Goal: Task Accomplishment & Management: Use online tool/utility

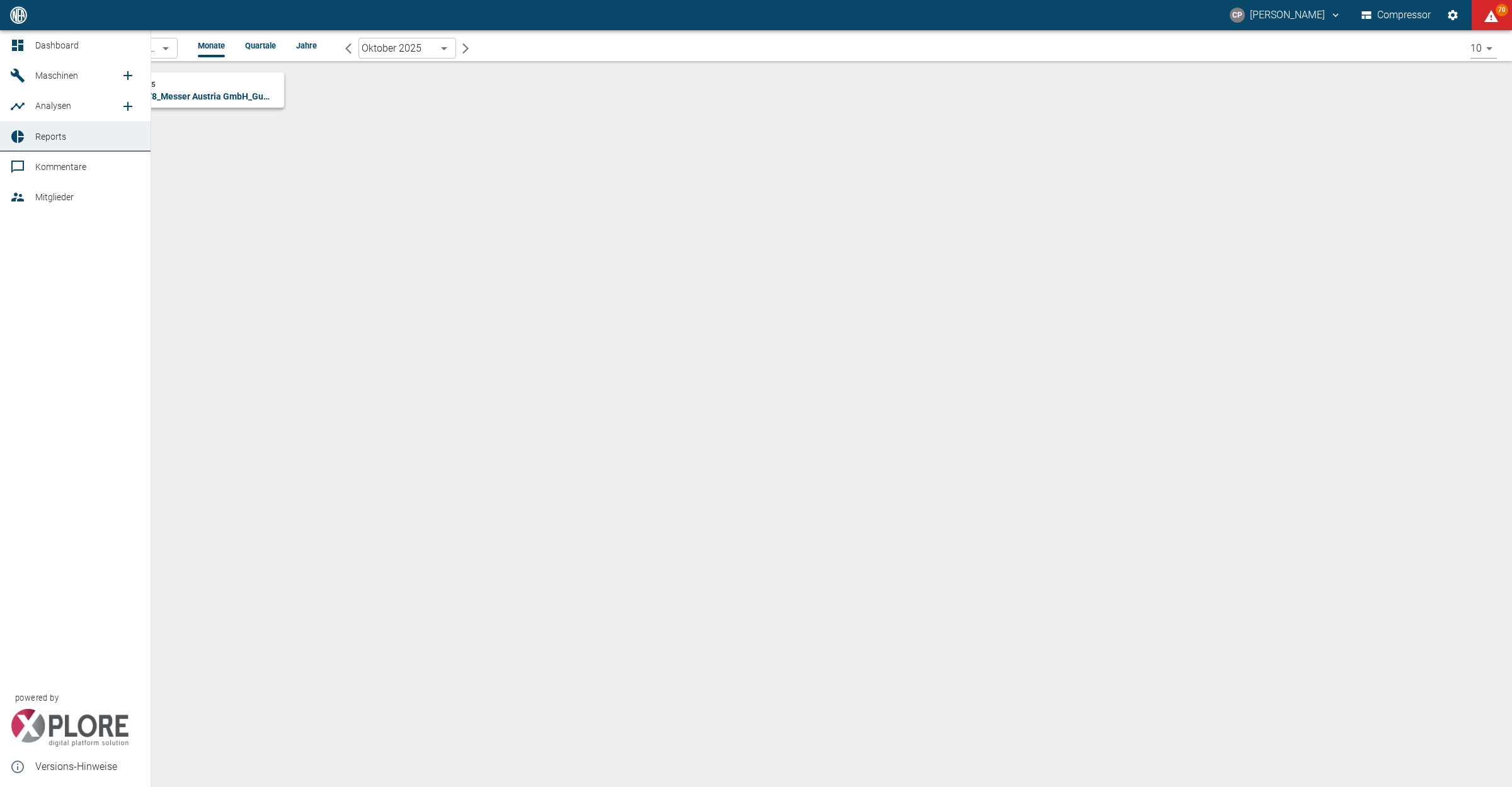
click at [30, 45] on link "Dashboard" at bounding box center [75, 45] width 151 height 30
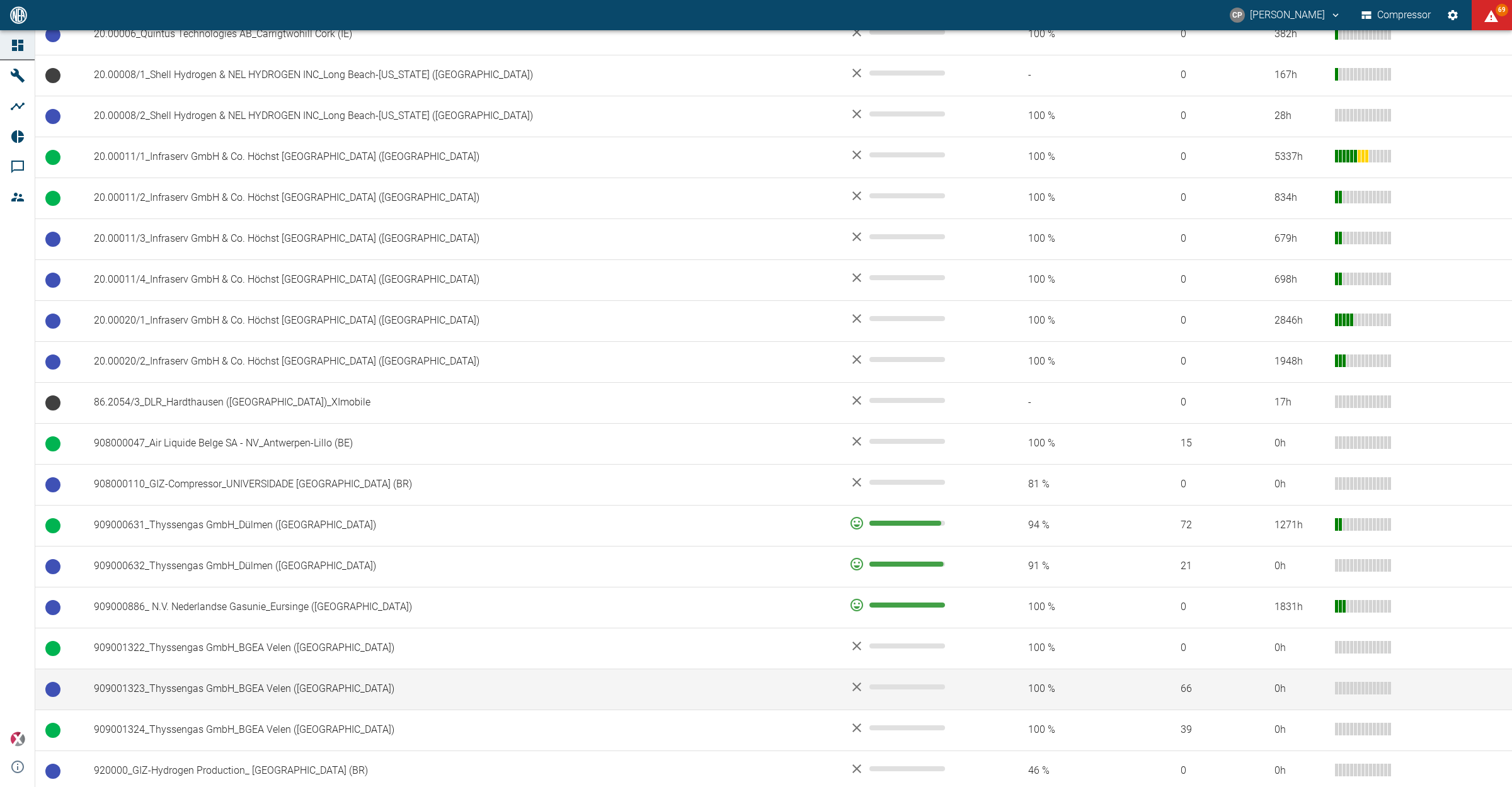
scroll to position [684, 0]
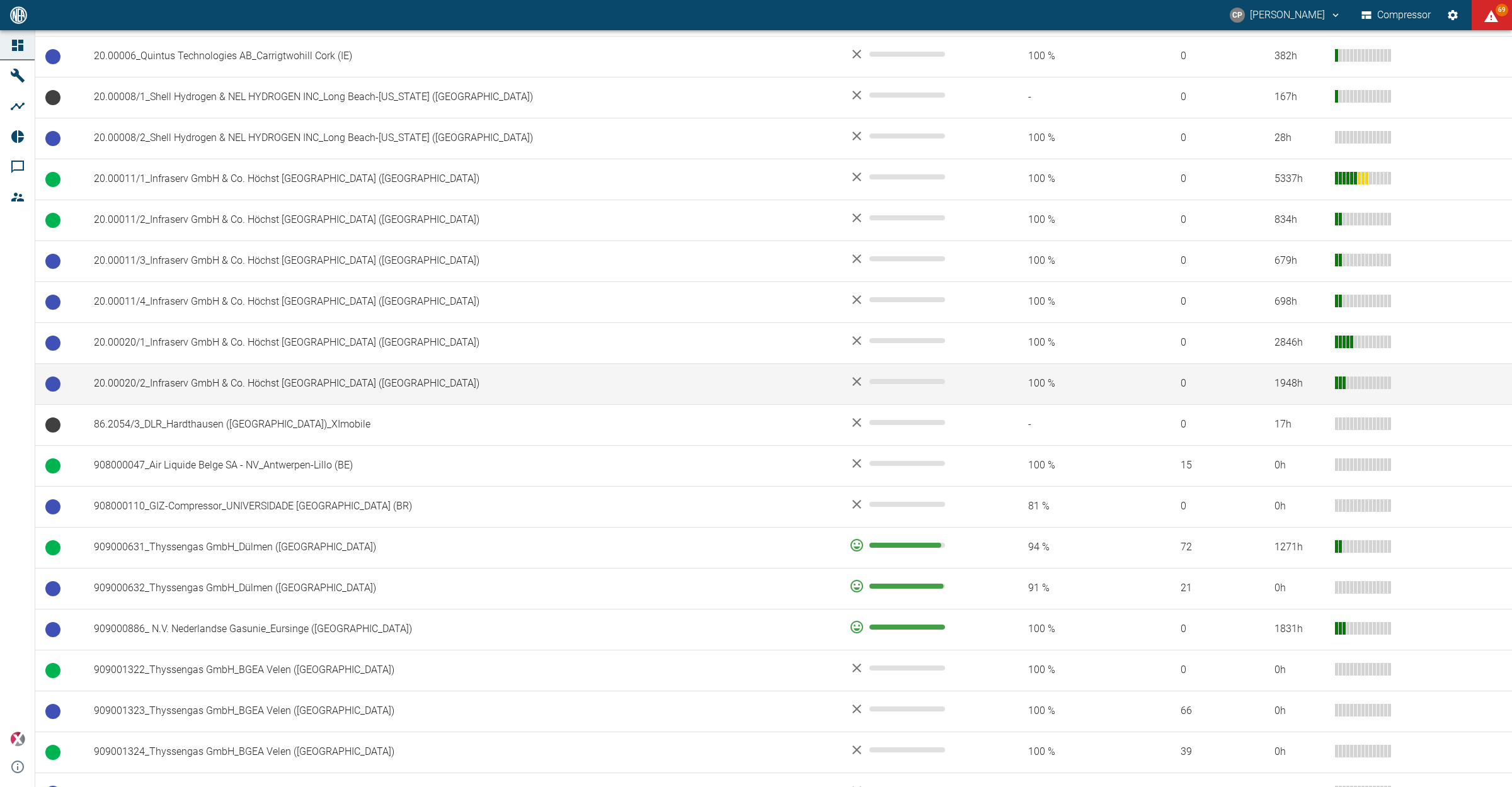
click at [246, 388] on td "20.00020/2_Infraserv GmbH & Co. Höchst KG_Frankfurt am Main (DE)" at bounding box center [461, 384] width 755 height 41
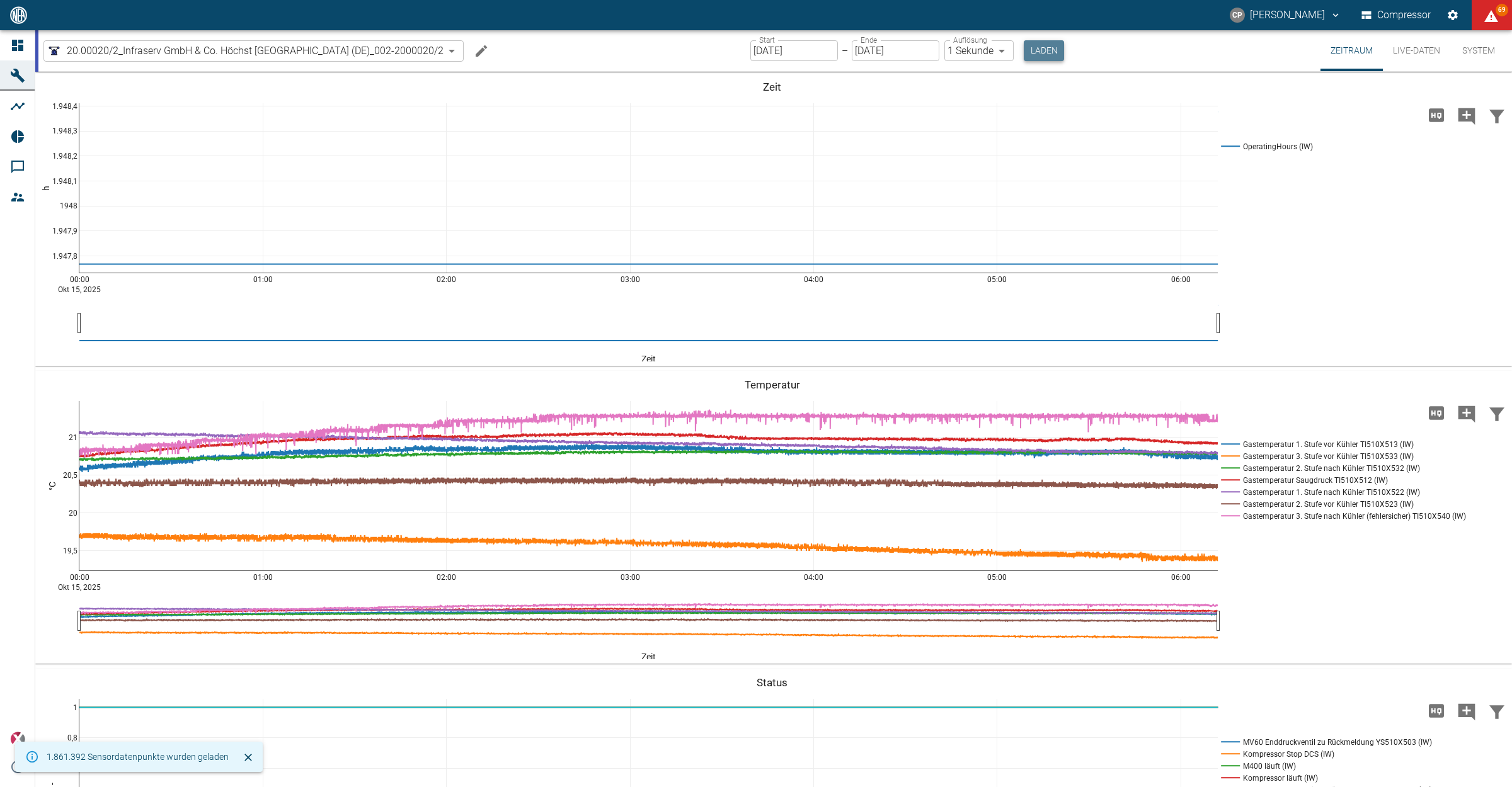
click at [1040, 49] on button "Laden" at bounding box center [1043, 51] width 40 height 21
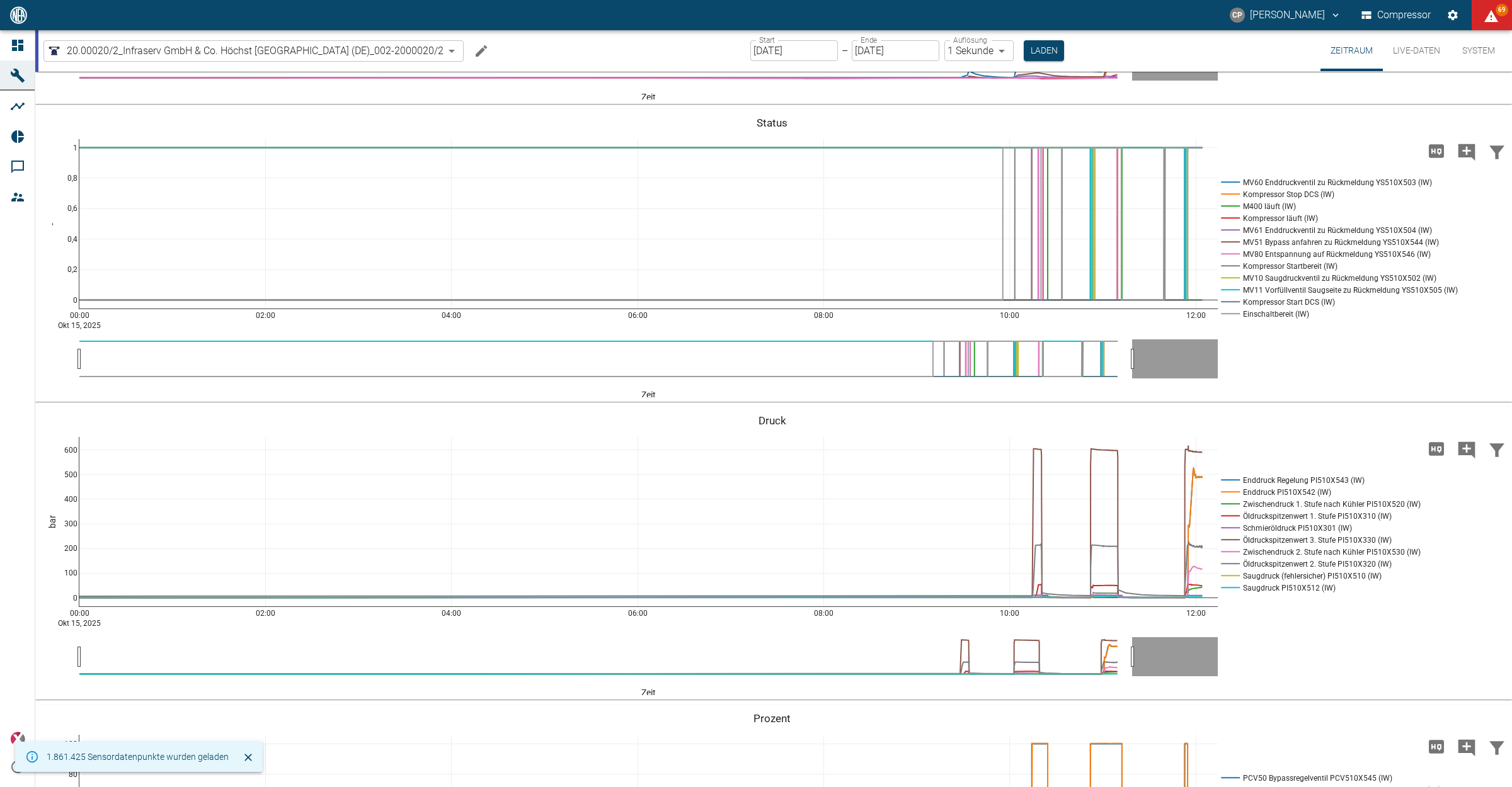
scroll to position [551, 0]
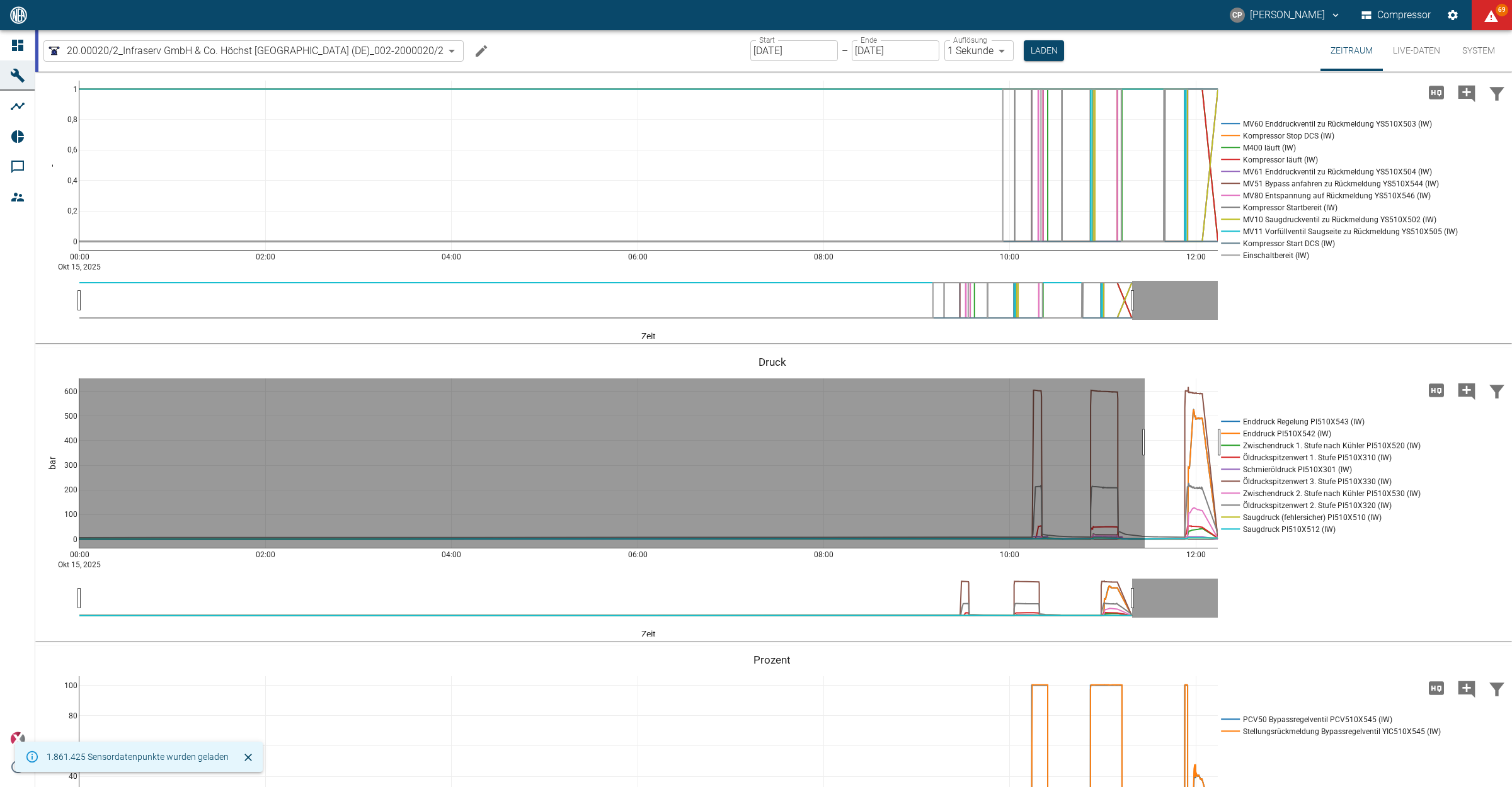
drag, startPoint x: 1145, startPoint y: 509, endPoint x: 1220, endPoint y: 509, distance: 75.0
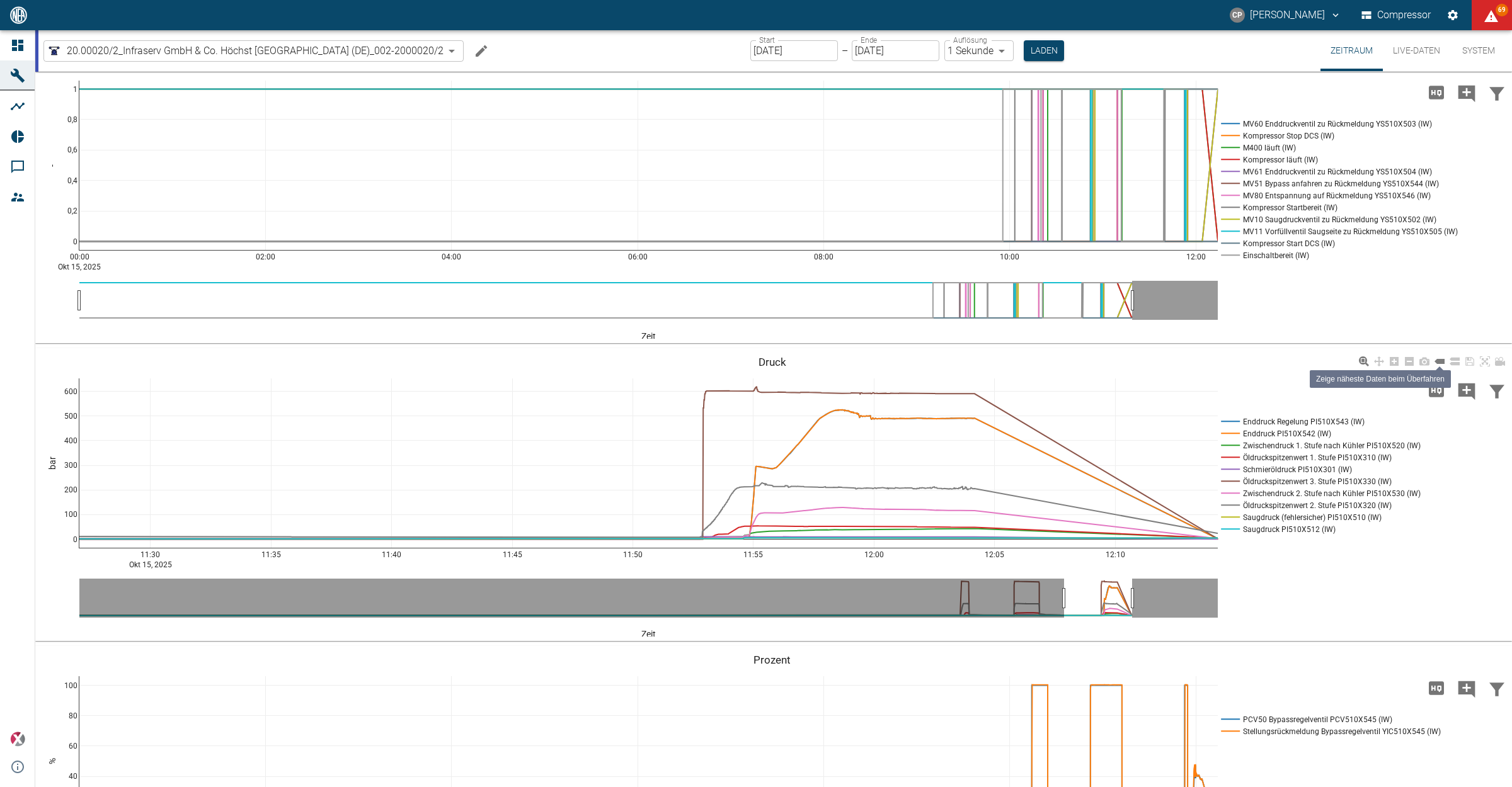
click at [1438, 364] on icon at bounding box center [1439, 361] width 10 height 5
click at [1480, 367] on icon at bounding box center [1484, 361] width 10 height 10
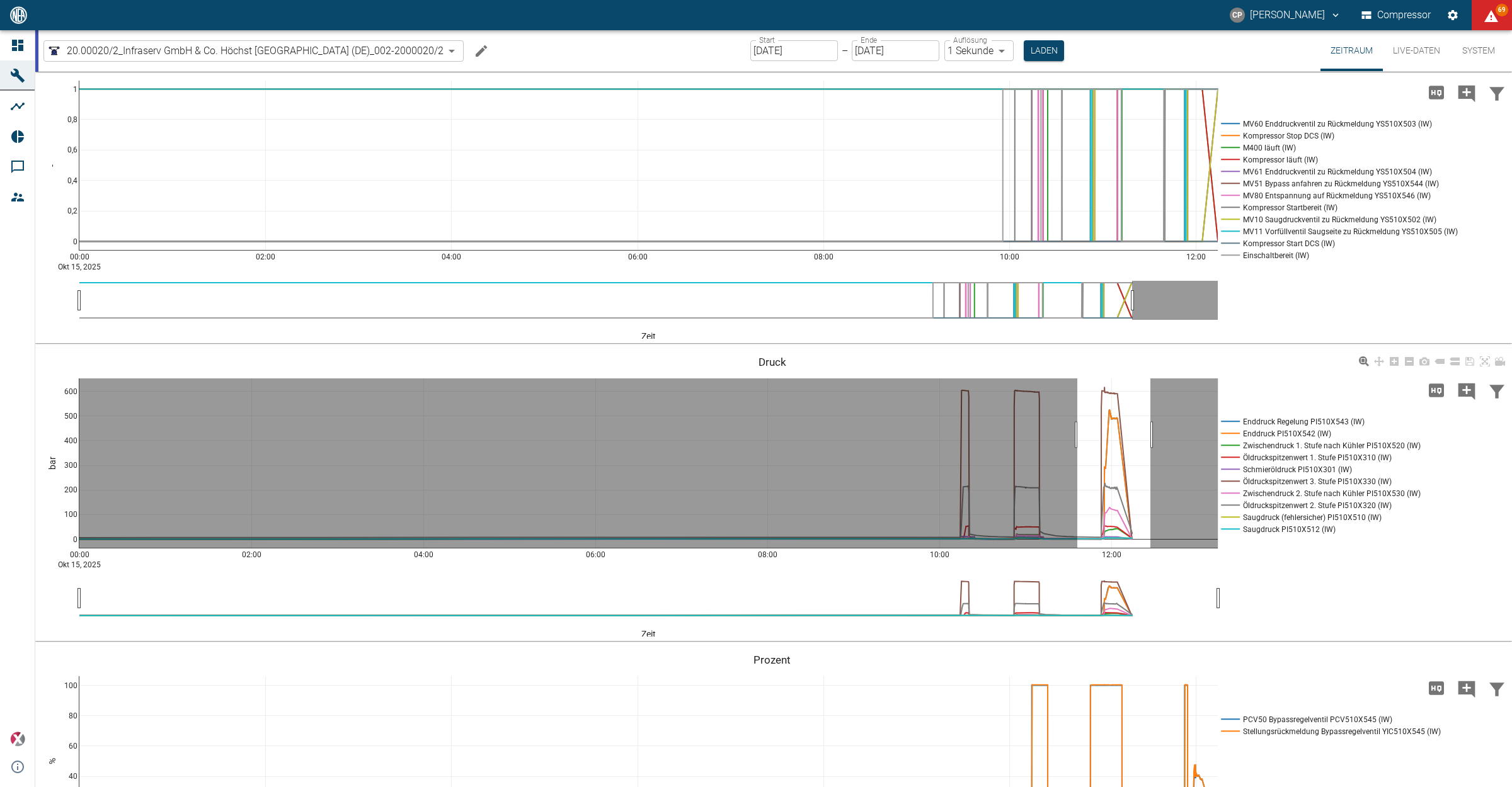
drag, startPoint x: 1077, startPoint y: 501, endPoint x: 1170, endPoint y: 499, distance: 93.0
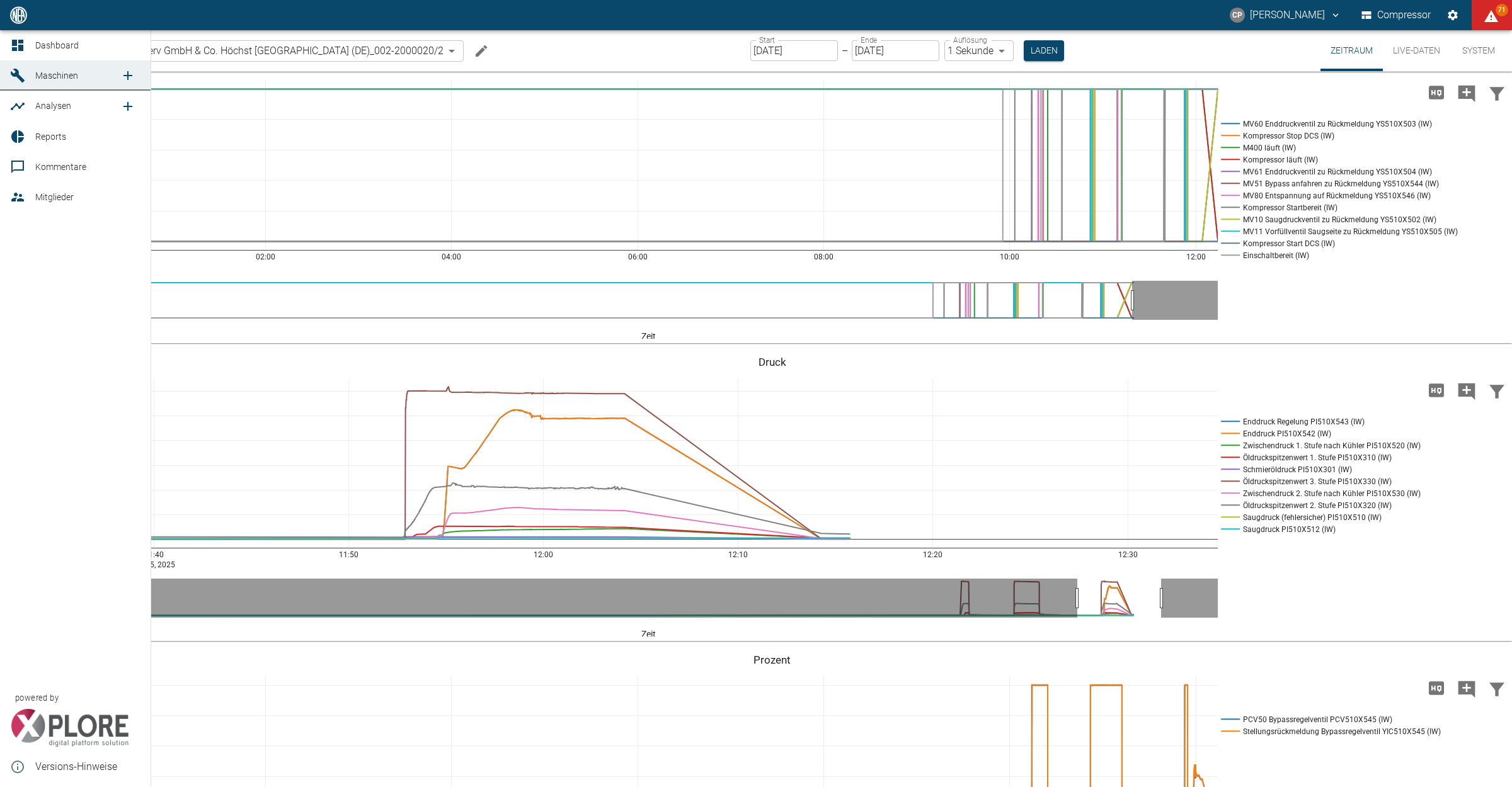
click at [18, 38] on icon at bounding box center [17, 45] width 15 height 15
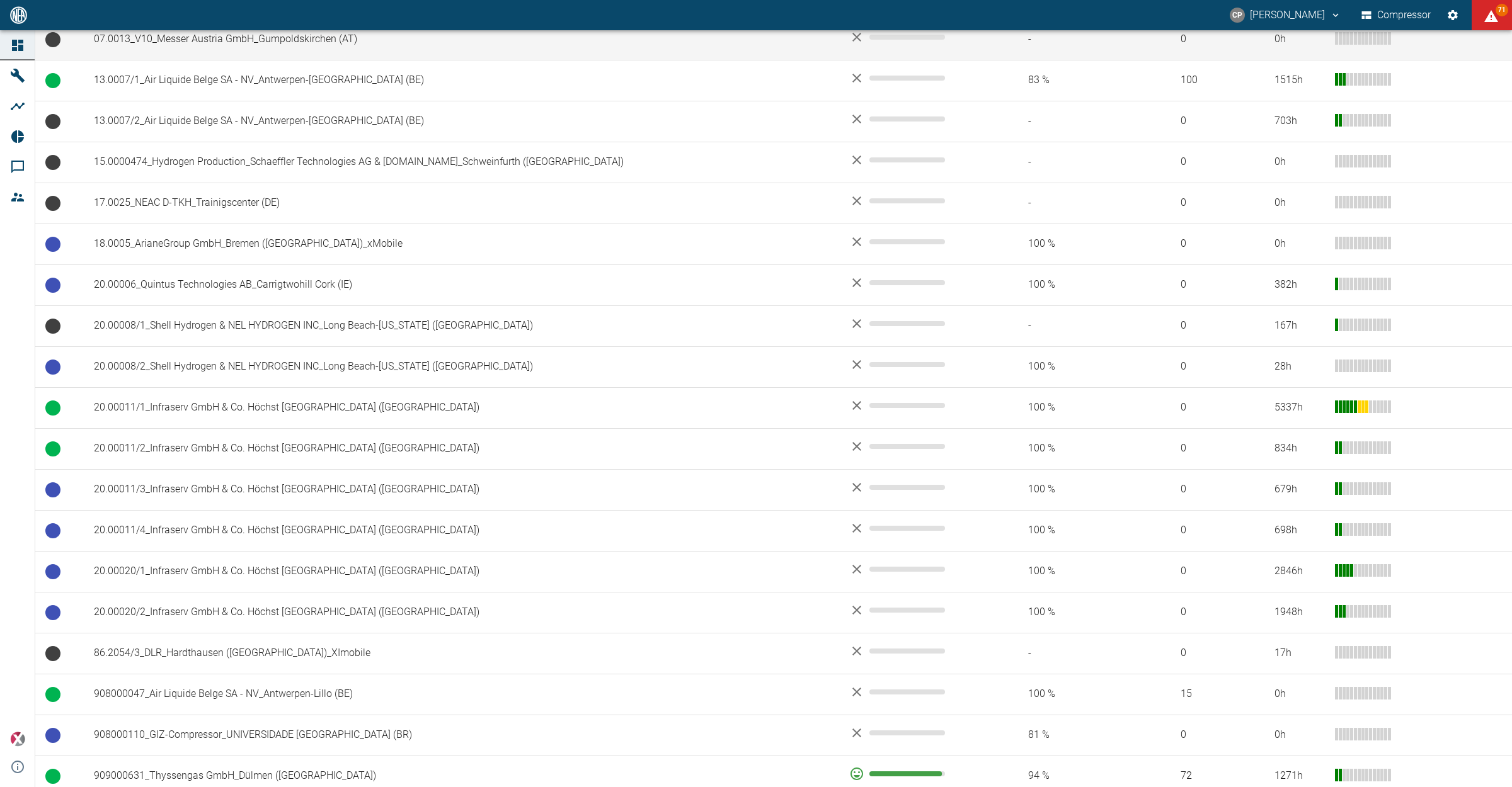
scroll to position [472, 0]
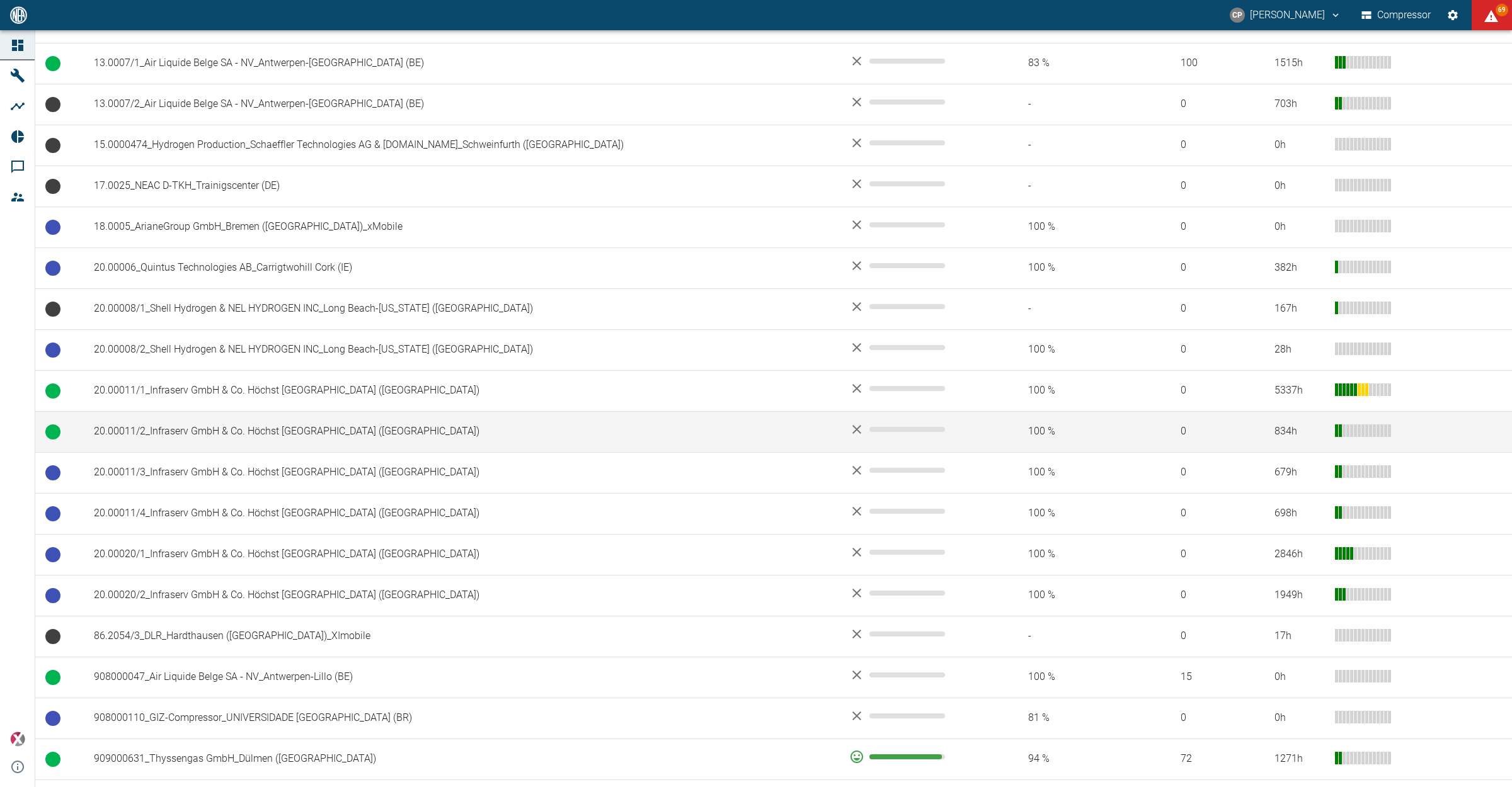
click at [227, 431] on td "20.00011/2_Infraserv GmbH & Co. Höchst [GEOGRAPHIC_DATA] ([GEOGRAPHIC_DATA])" at bounding box center [461, 432] width 755 height 41
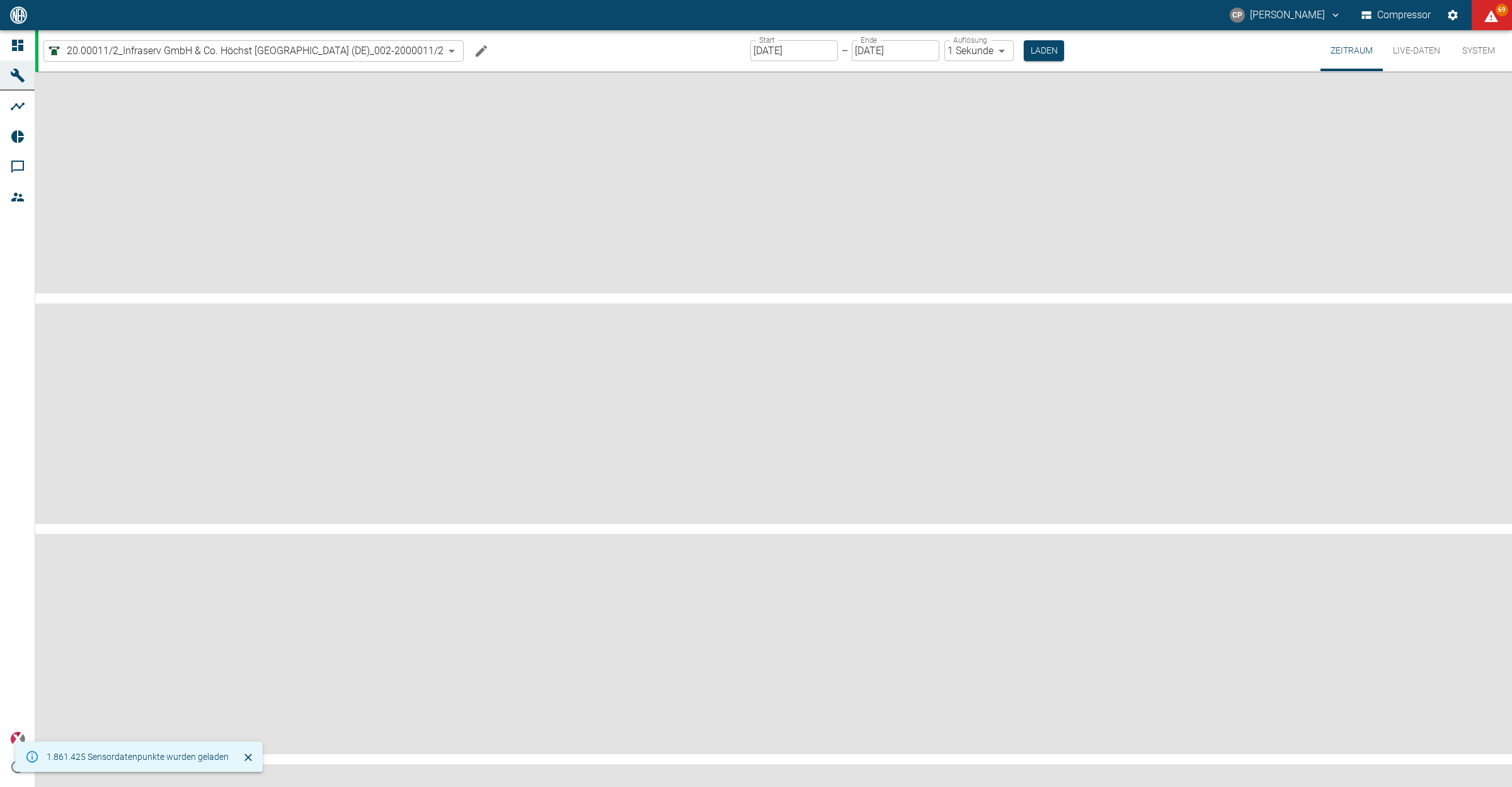
click at [36, 42] on div "Zeitraum Live-Daten System 20.00011/2_Infraserv GmbH & Co. Höchst KG_Frankfurt …" at bounding box center [773, 51] width 1476 height 41
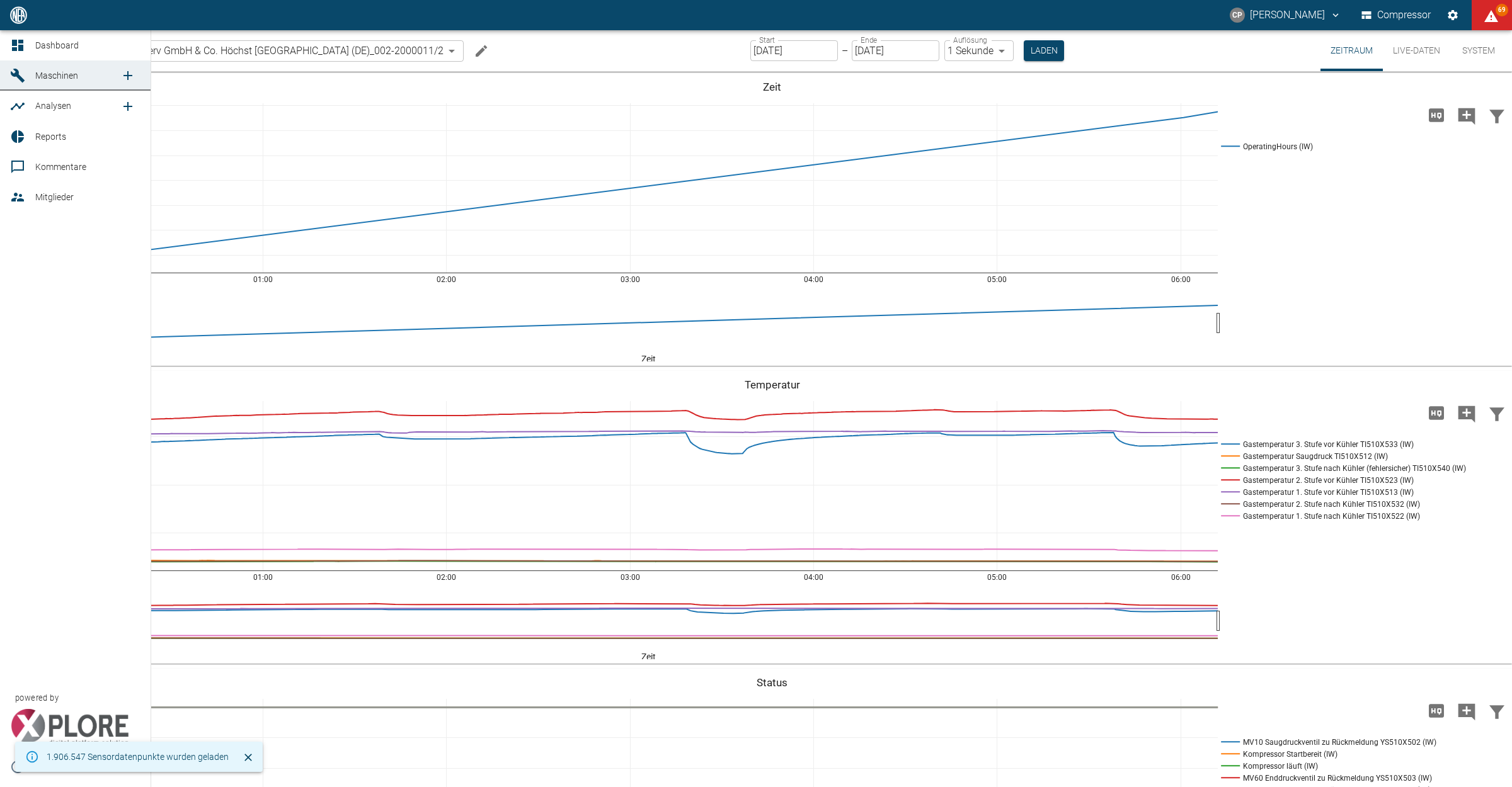
click at [28, 42] on div at bounding box center [19, 45] width 19 height 15
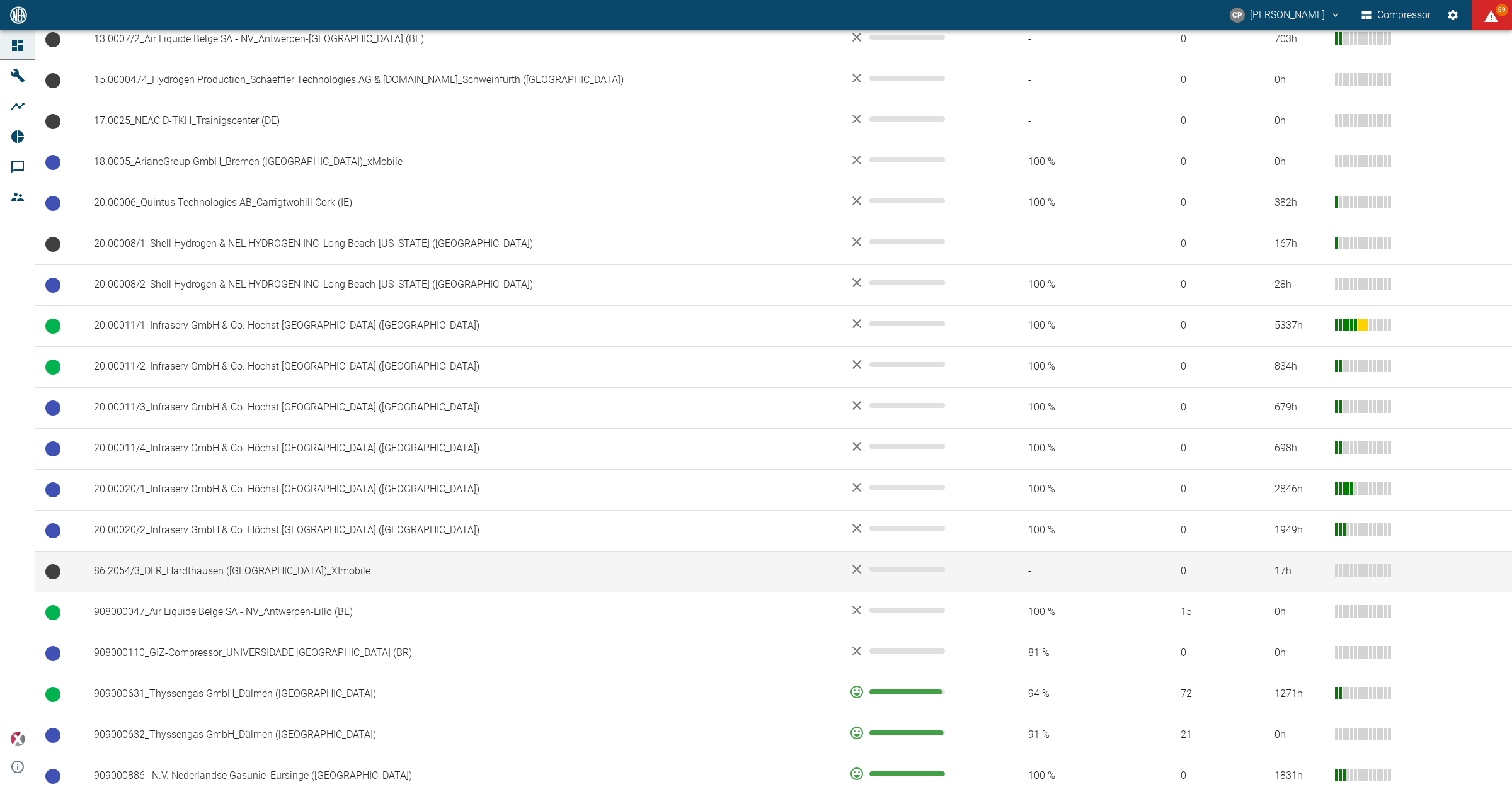
scroll to position [526, 0]
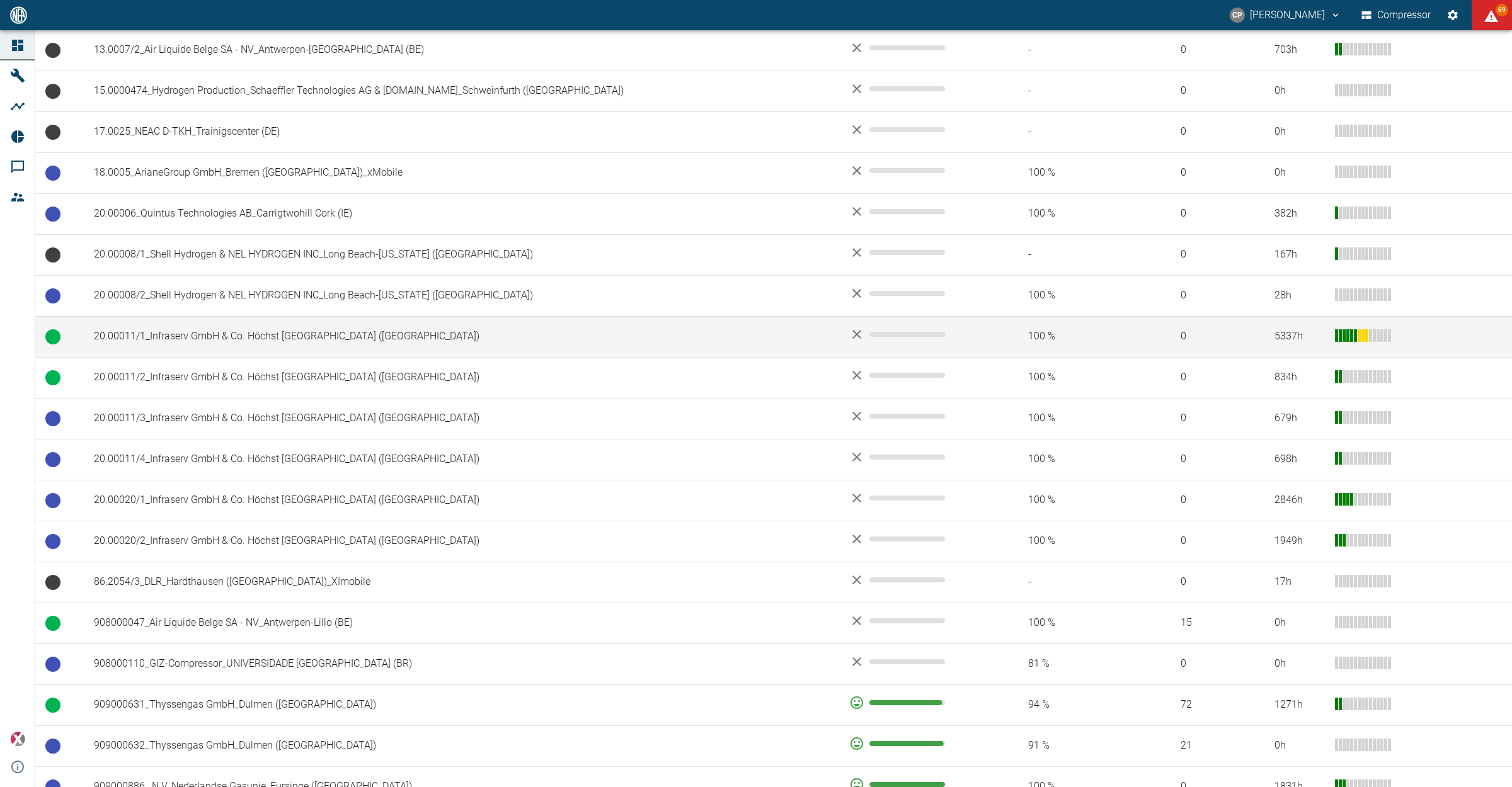
click at [255, 339] on td "20.00011/1_Infraserv GmbH & Co. Höchst [GEOGRAPHIC_DATA] ([GEOGRAPHIC_DATA])" at bounding box center [461, 336] width 755 height 41
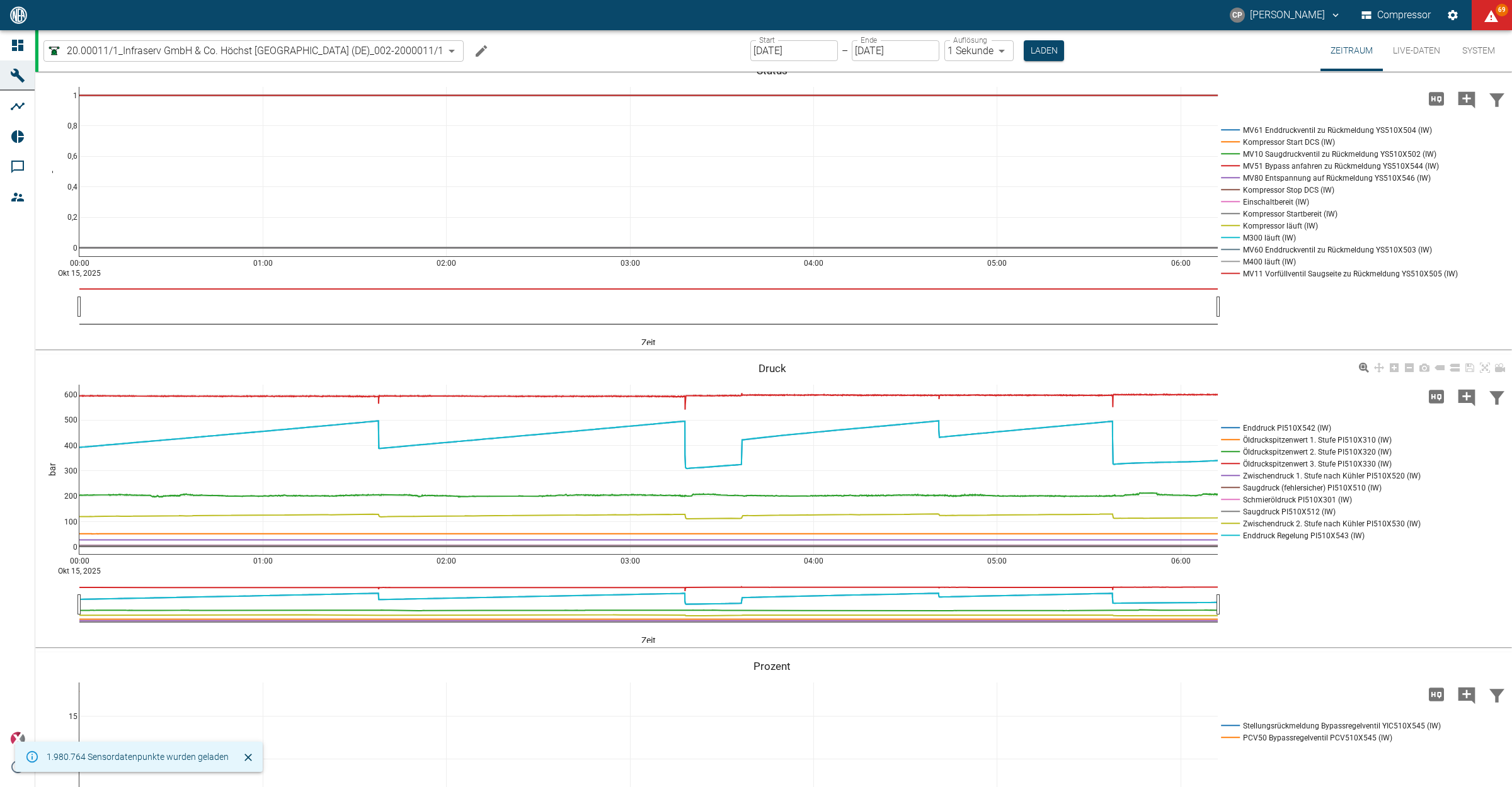
scroll to position [551, 0]
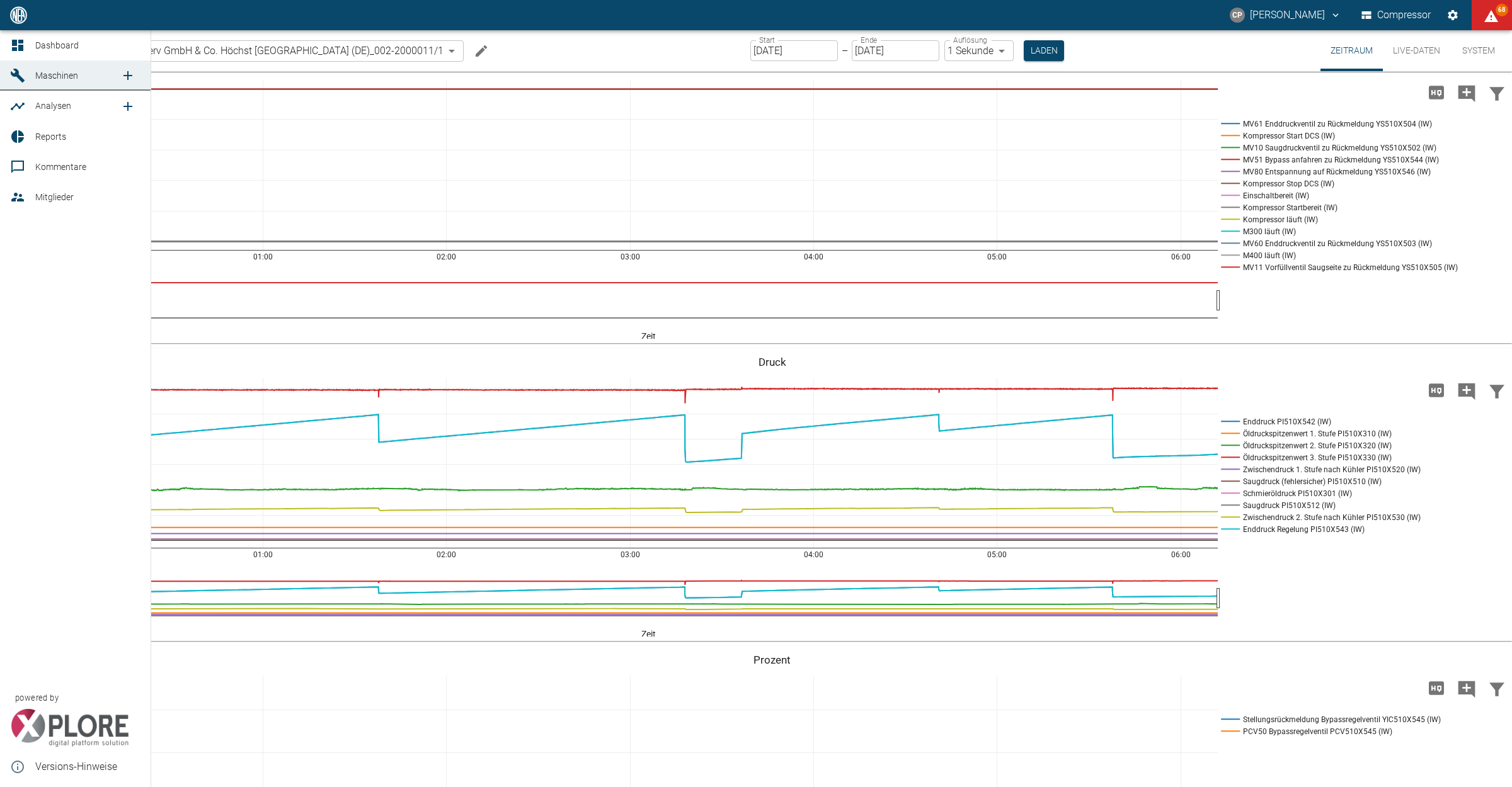
click at [13, 46] on icon at bounding box center [17, 45] width 15 height 15
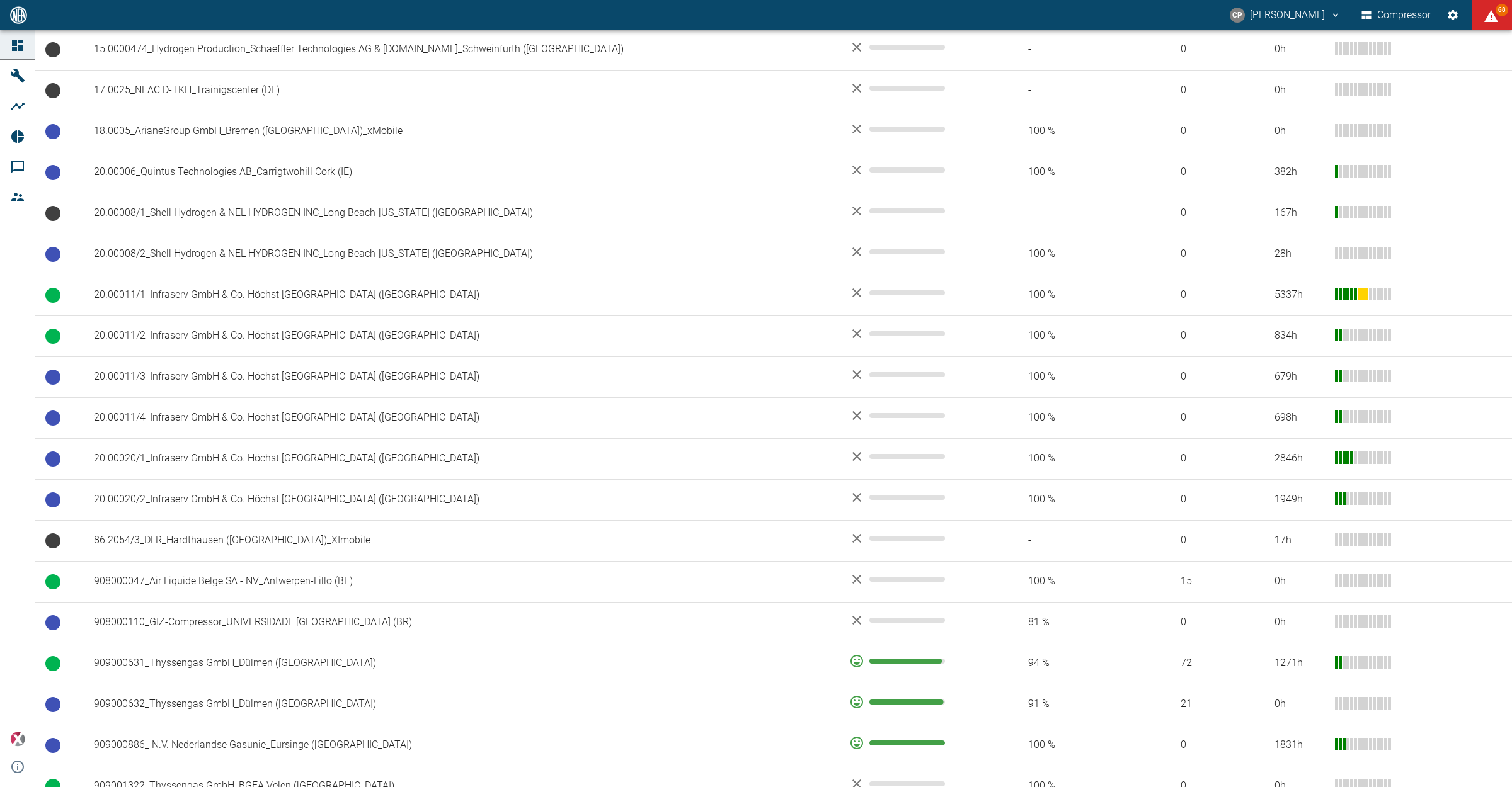
scroll to position [630, 0]
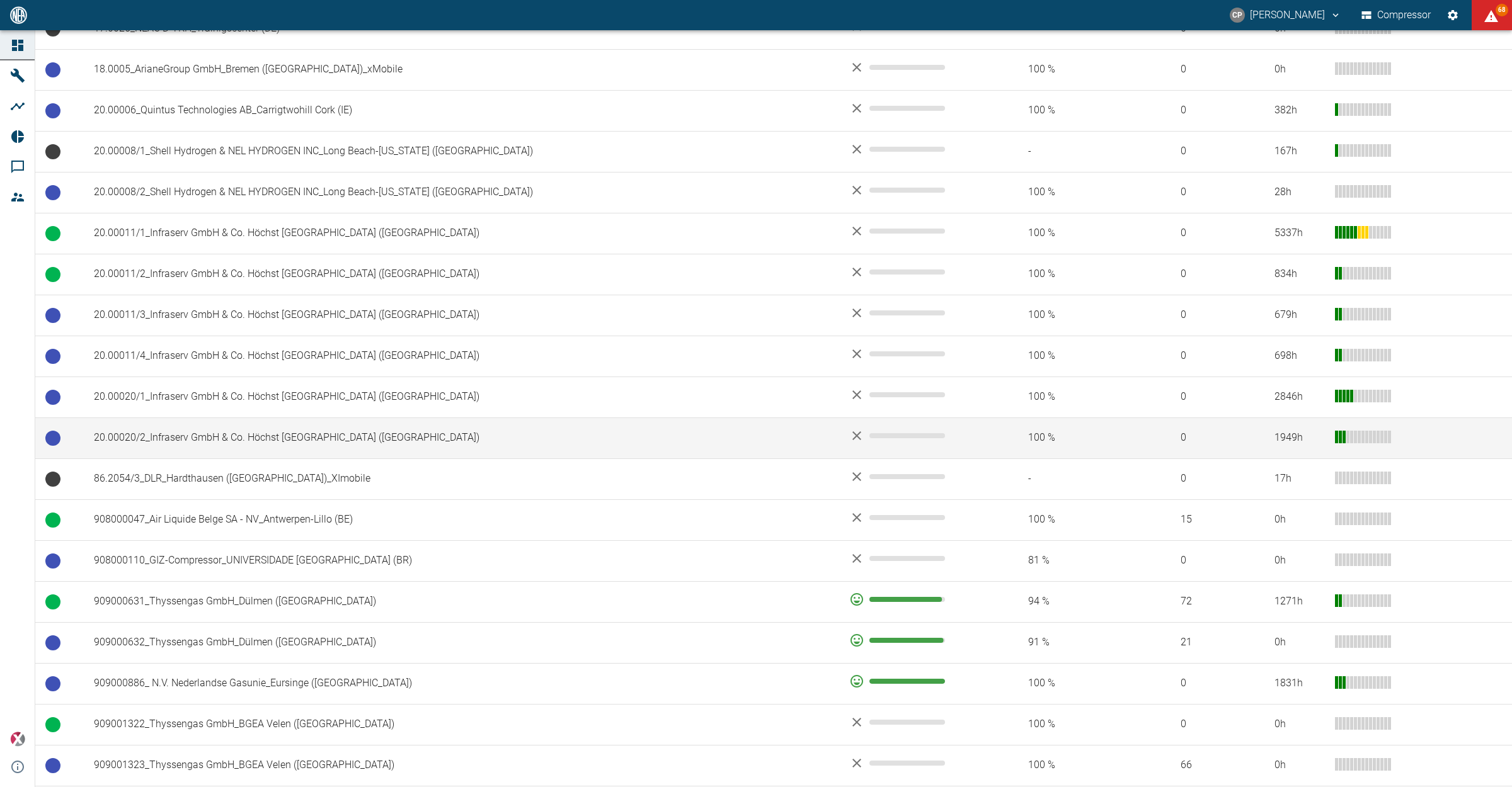
click at [271, 442] on td "20.00020/2_Infraserv GmbH & Co. Höchst [GEOGRAPHIC_DATA] ([GEOGRAPHIC_DATA])" at bounding box center [461, 438] width 755 height 41
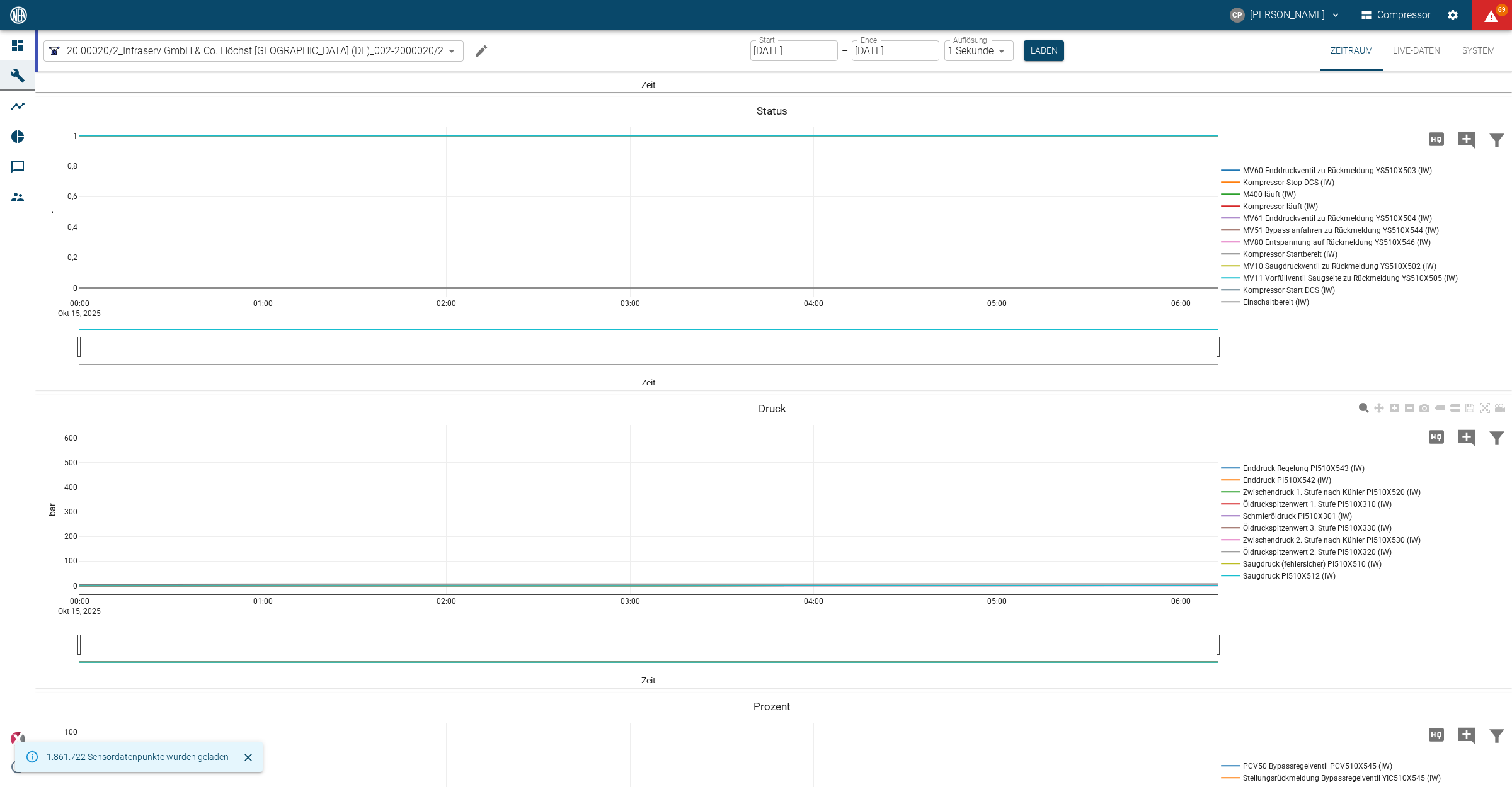
scroll to position [630, 0]
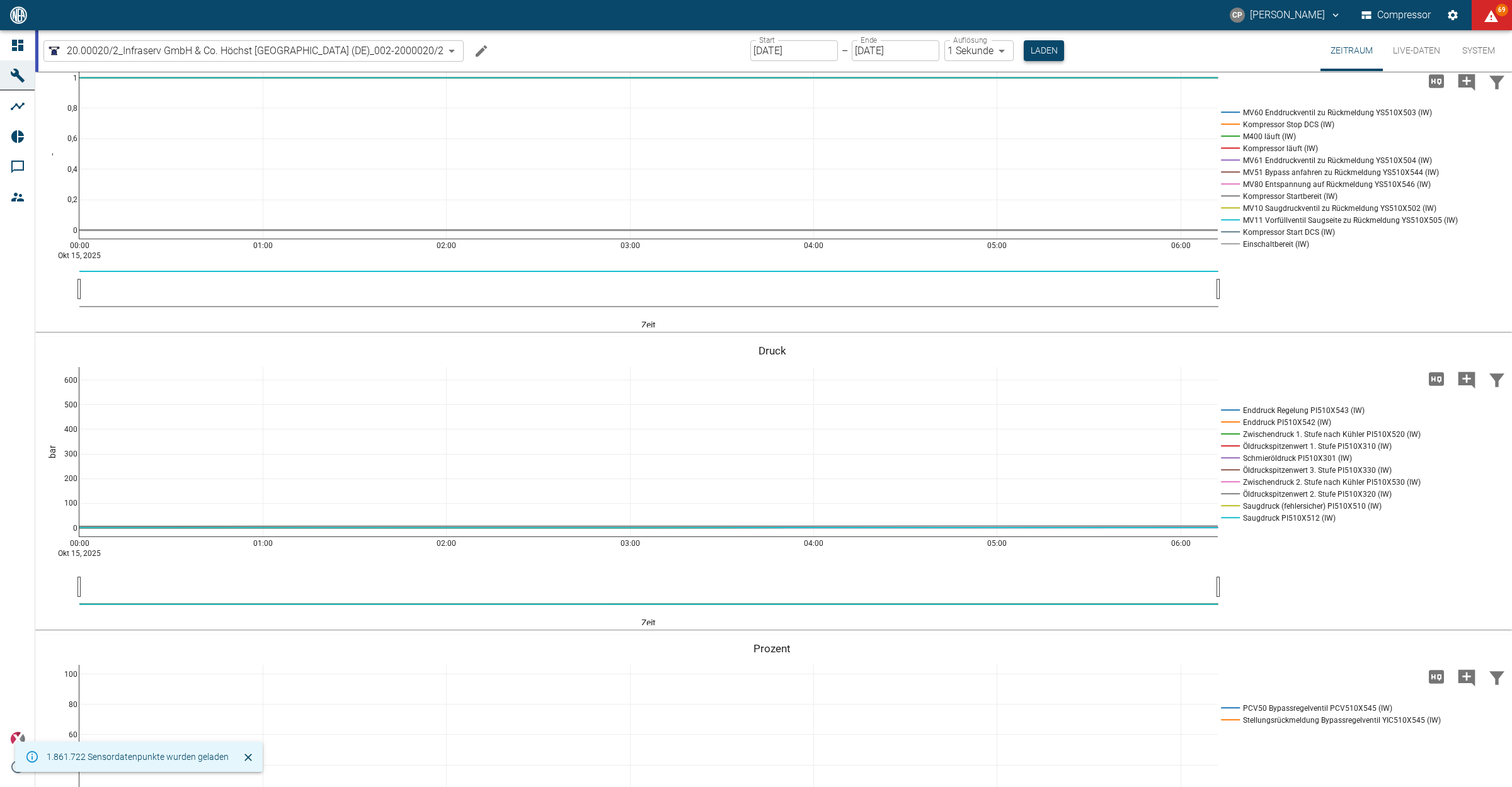
click at [1039, 51] on button "Laden" at bounding box center [1043, 51] width 40 height 21
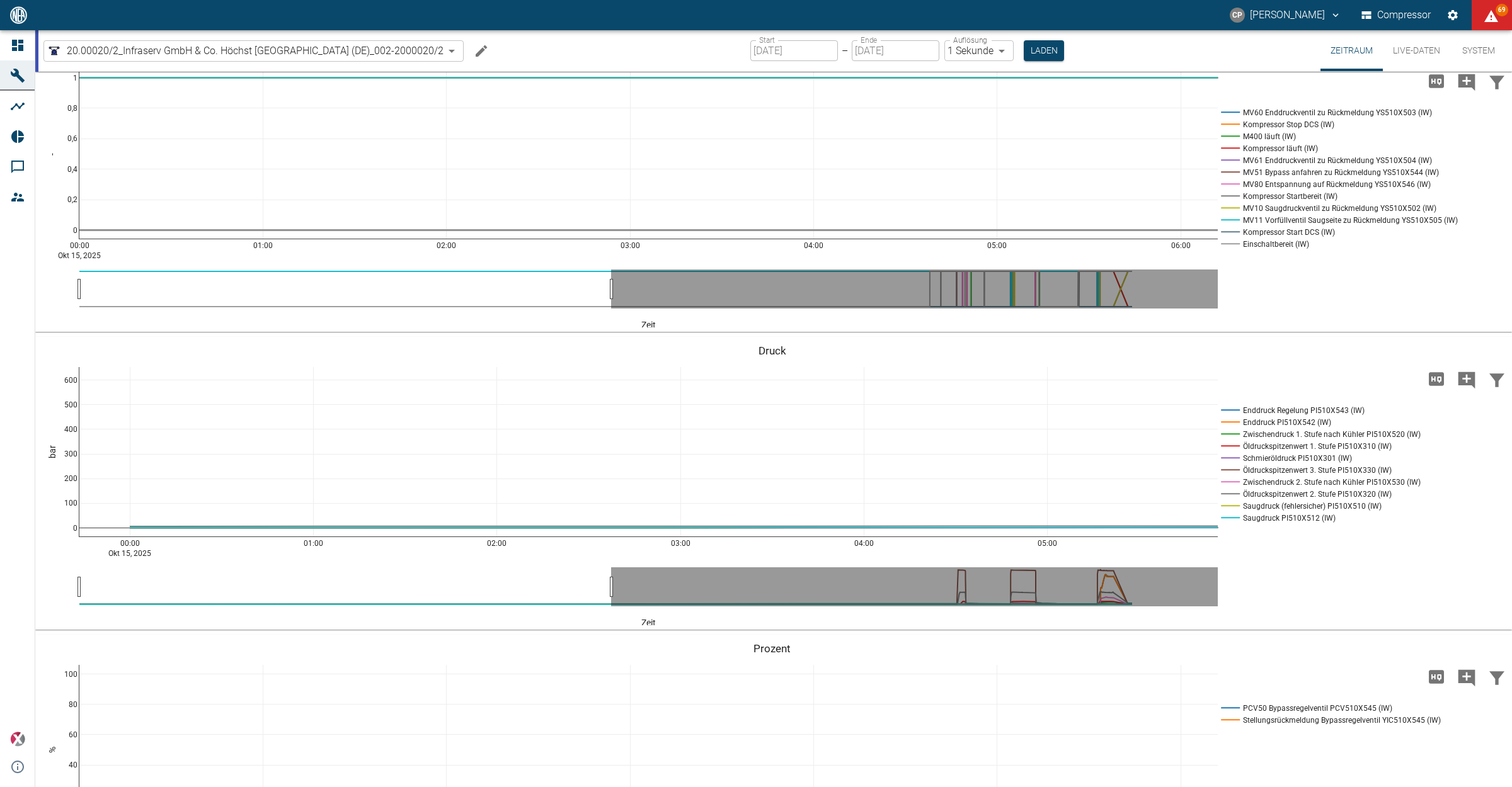
drag, startPoint x: 1076, startPoint y: 540, endPoint x: 1120, endPoint y: 542, distance: 44.0
click at [1484, 349] on icon at bounding box center [1484, 349] width 10 height 10
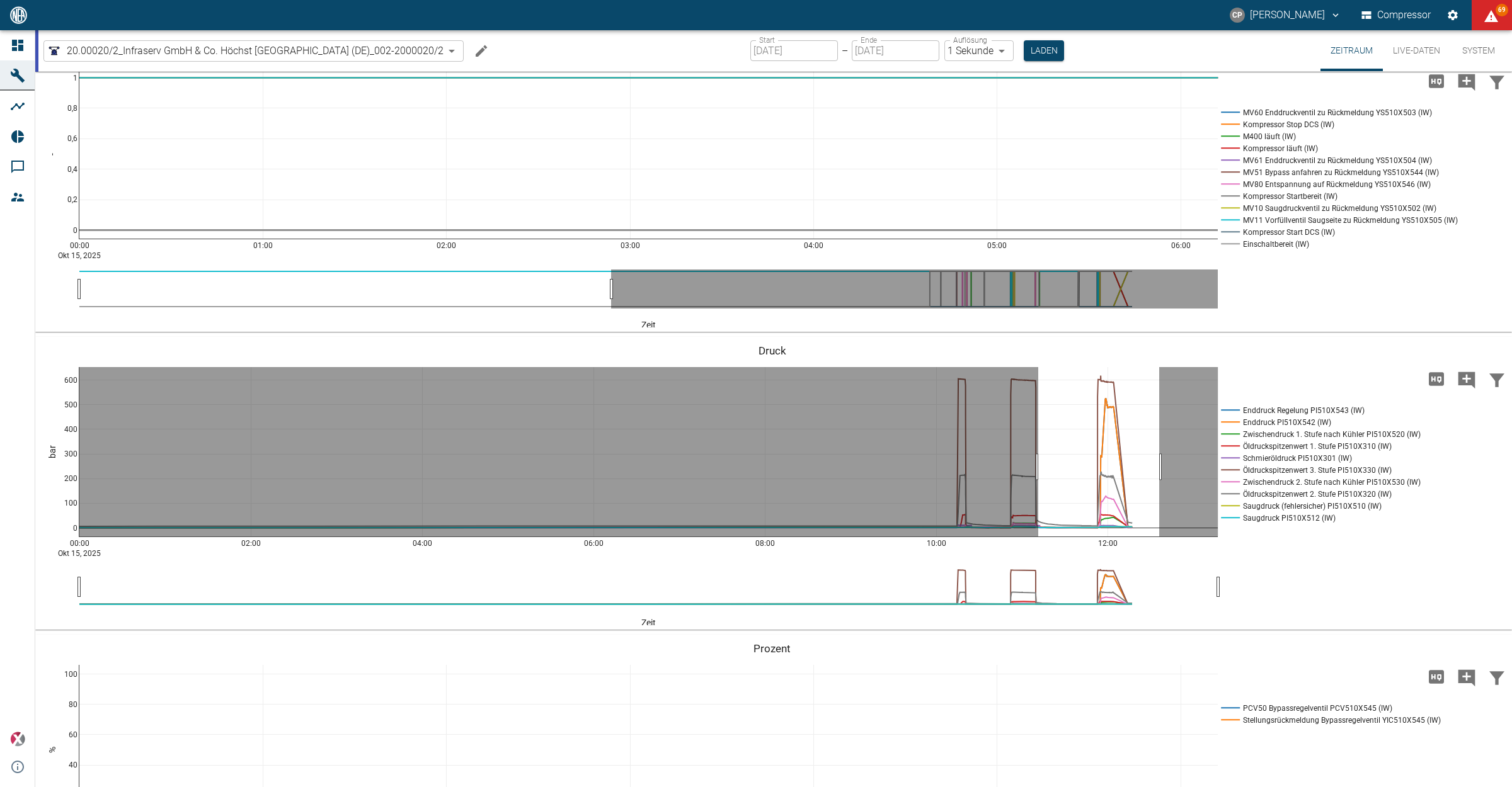
drag, startPoint x: 1038, startPoint y: 466, endPoint x: 1159, endPoint y: 464, distance: 121.0
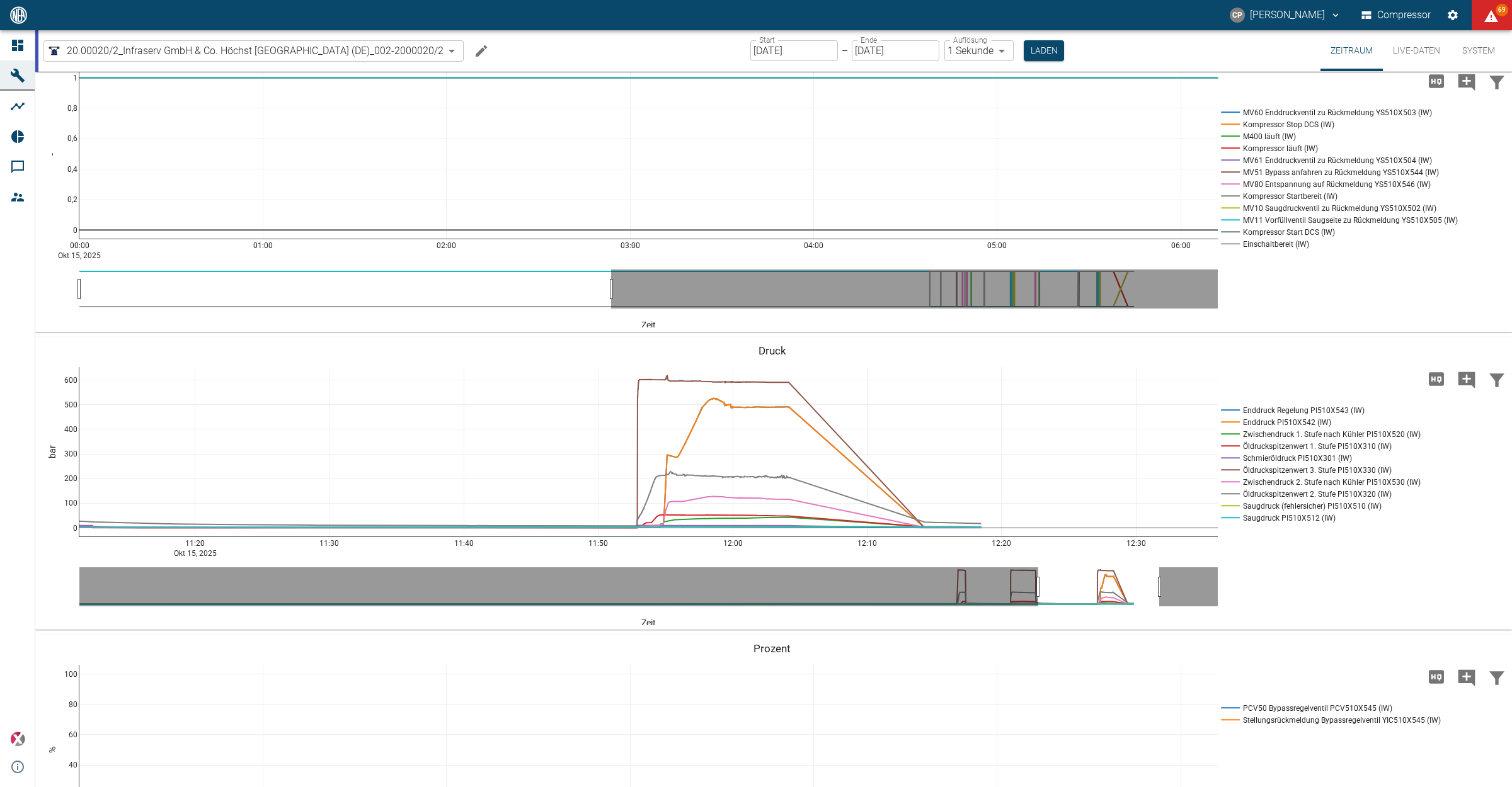
click at [1434, 378] on icon "Hohe Auflösung" at bounding box center [1436, 379] width 15 height 13
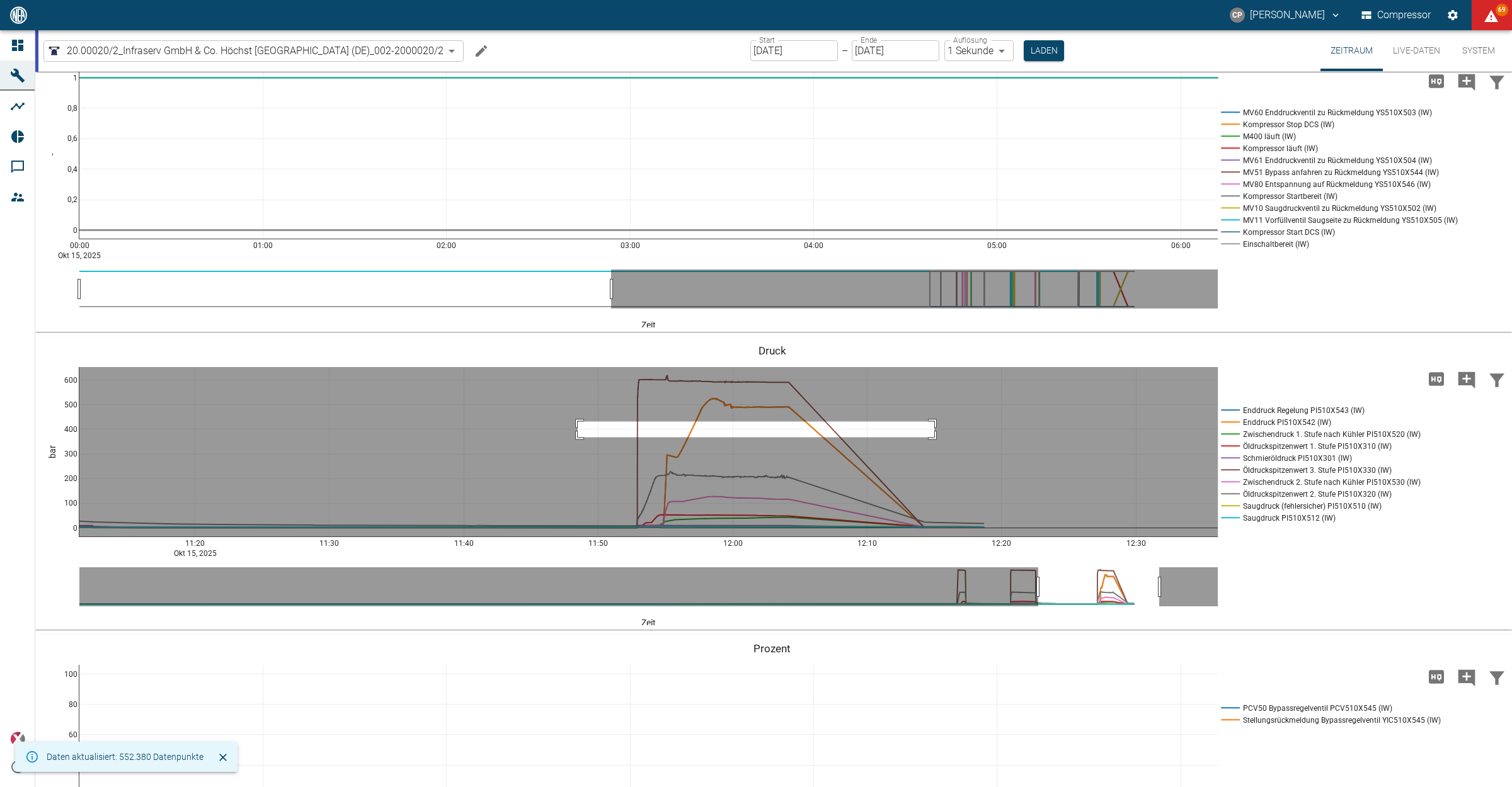
drag, startPoint x: 577, startPoint y: 420, endPoint x: 971, endPoint y: 440, distance: 394.5
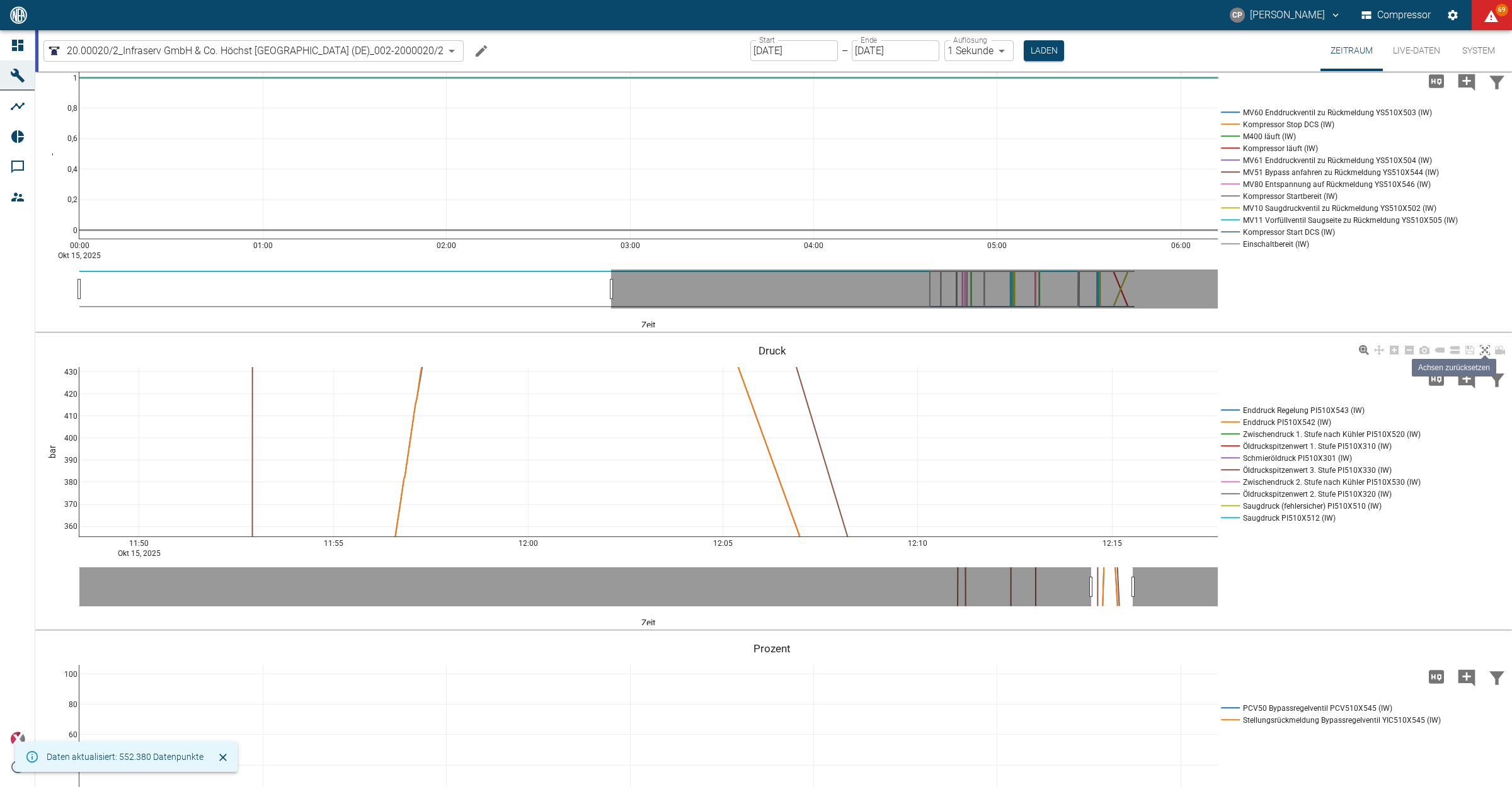
click at [1490, 351] on icon at bounding box center [1484, 349] width 10 height 10
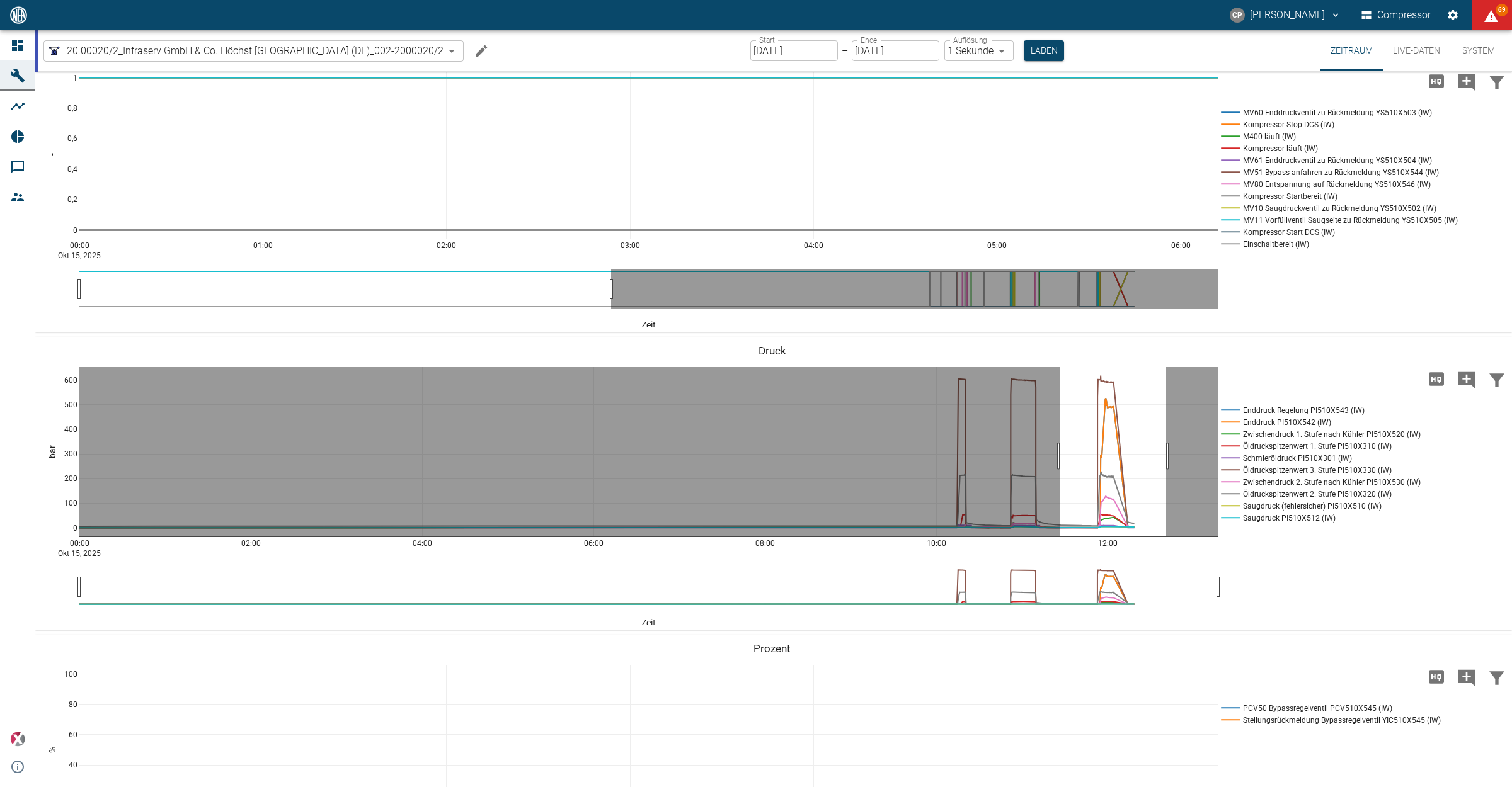
drag, startPoint x: 1059, startPoint y: 455, endPoint x: 1166, endPoint y: 457, distance: 107.0
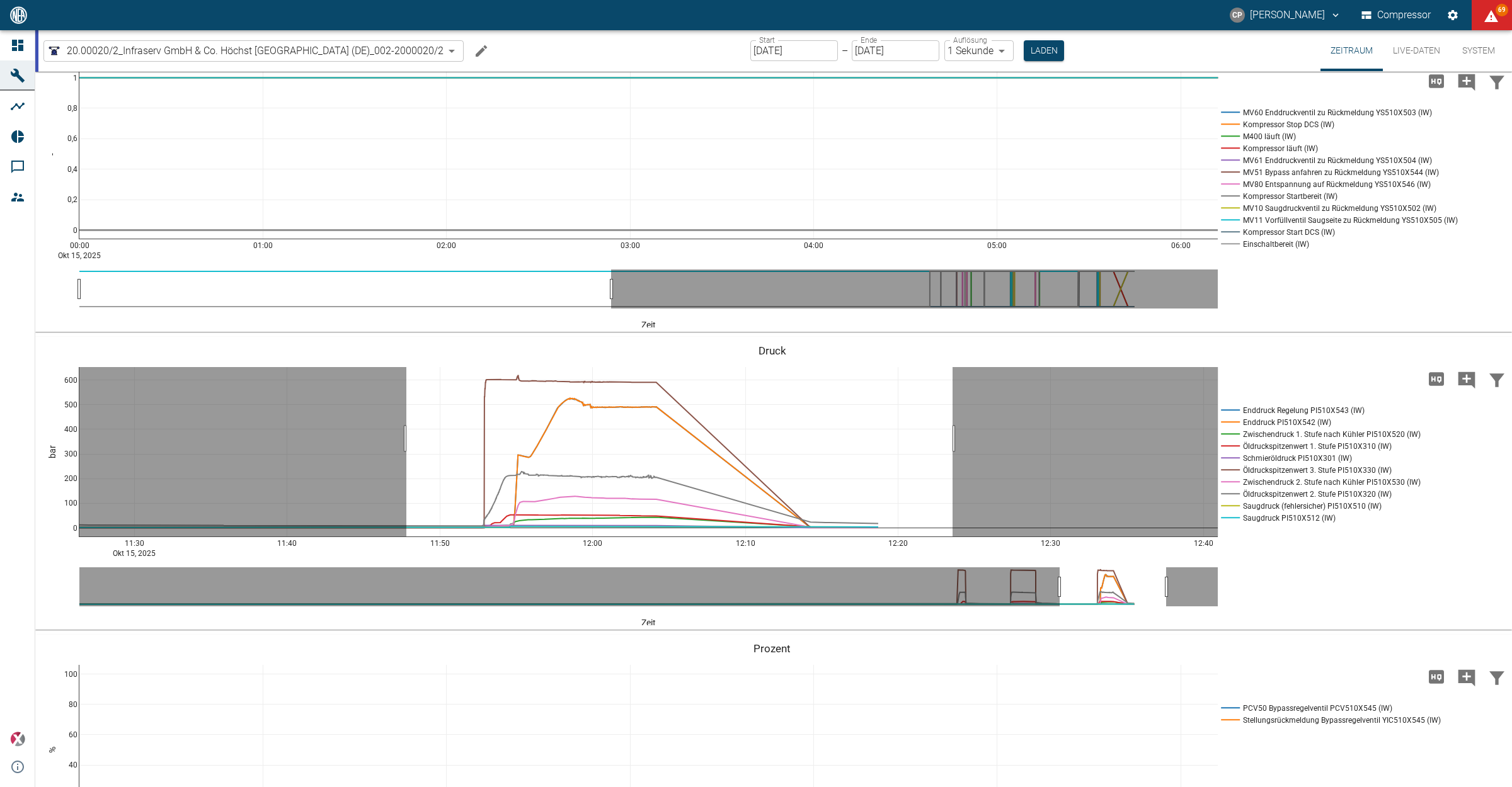
drag, startPoint x: 406, startPoint y: 438, endPoint x: 952, endPoint y: 444, distance: 546.0
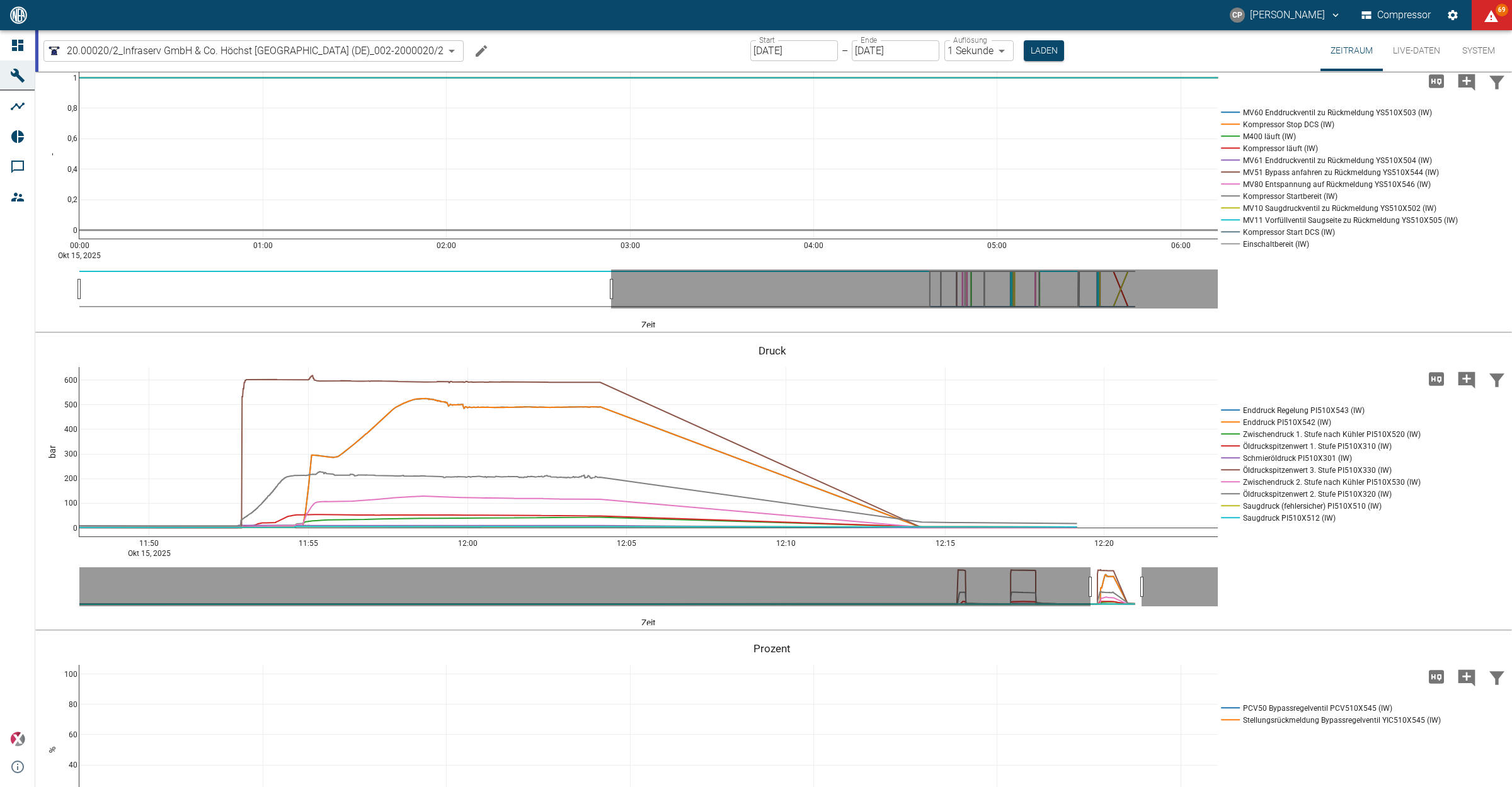
click at [769, 60] on input "[DATE]" at bounding box center [794, 51] width 88 height 21
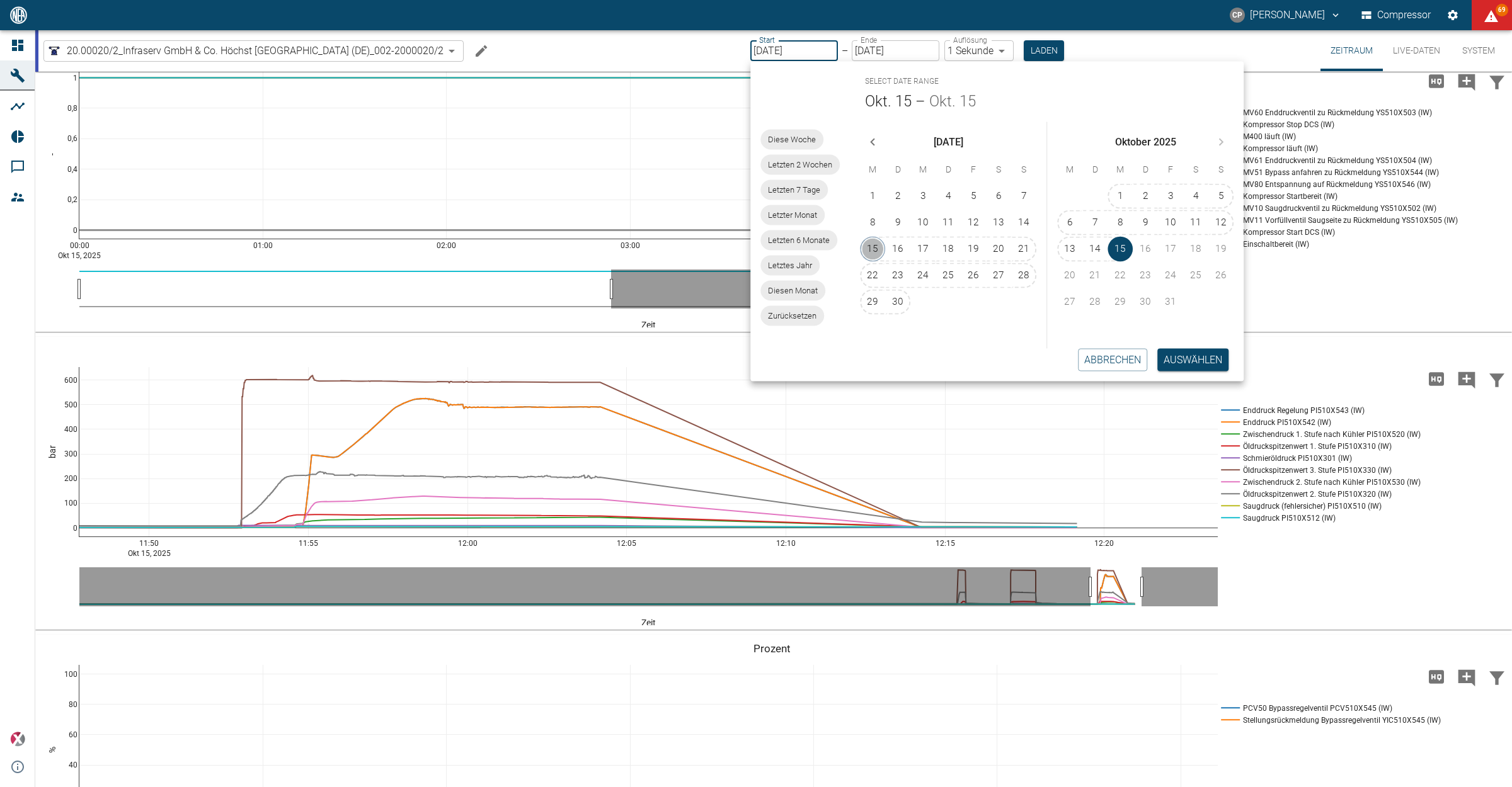
click at [877, 249] on button "15" at bounding box center [872, 249] width 25 height 25
type input "15.09.2025"
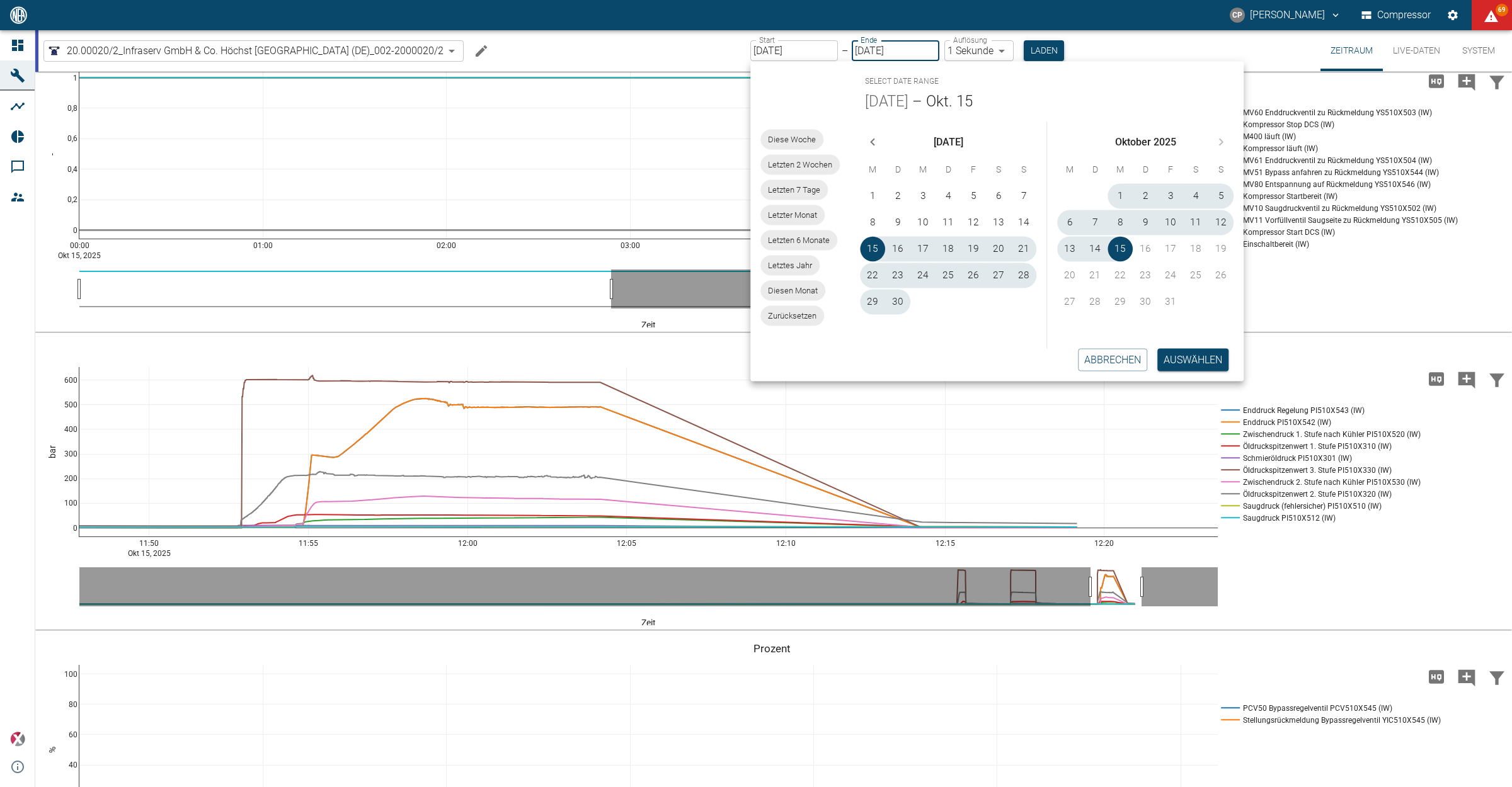
type input "10min"
click at [1037, 52] on button "Laden" at bounding box center [1043, 51] width 40 height 21
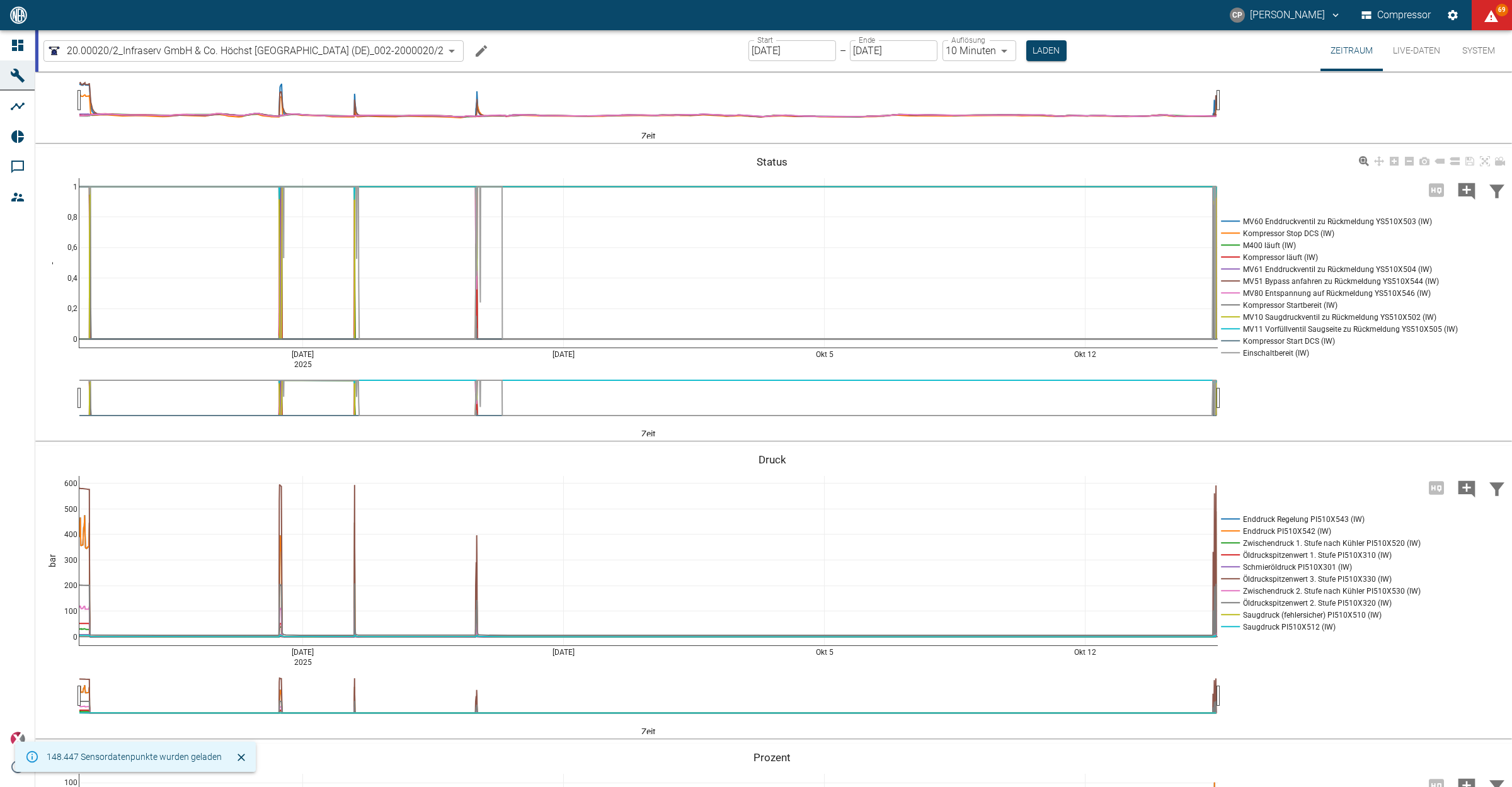
scroll to position [551, 0]
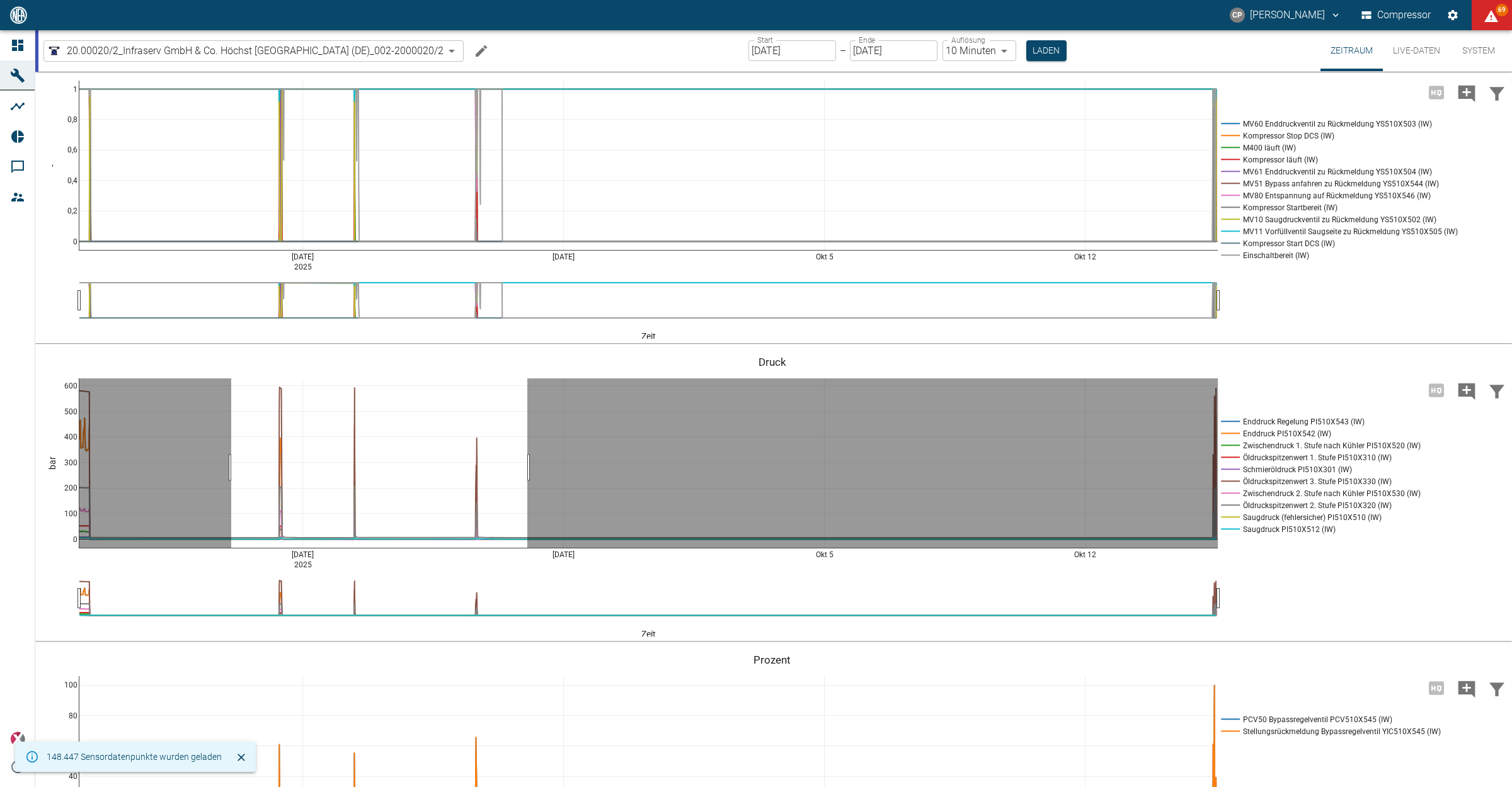
drag, startPoint x: 231, startPoint y: 534, endPoint x: 527, endPoint y: 539, distance: 296.0
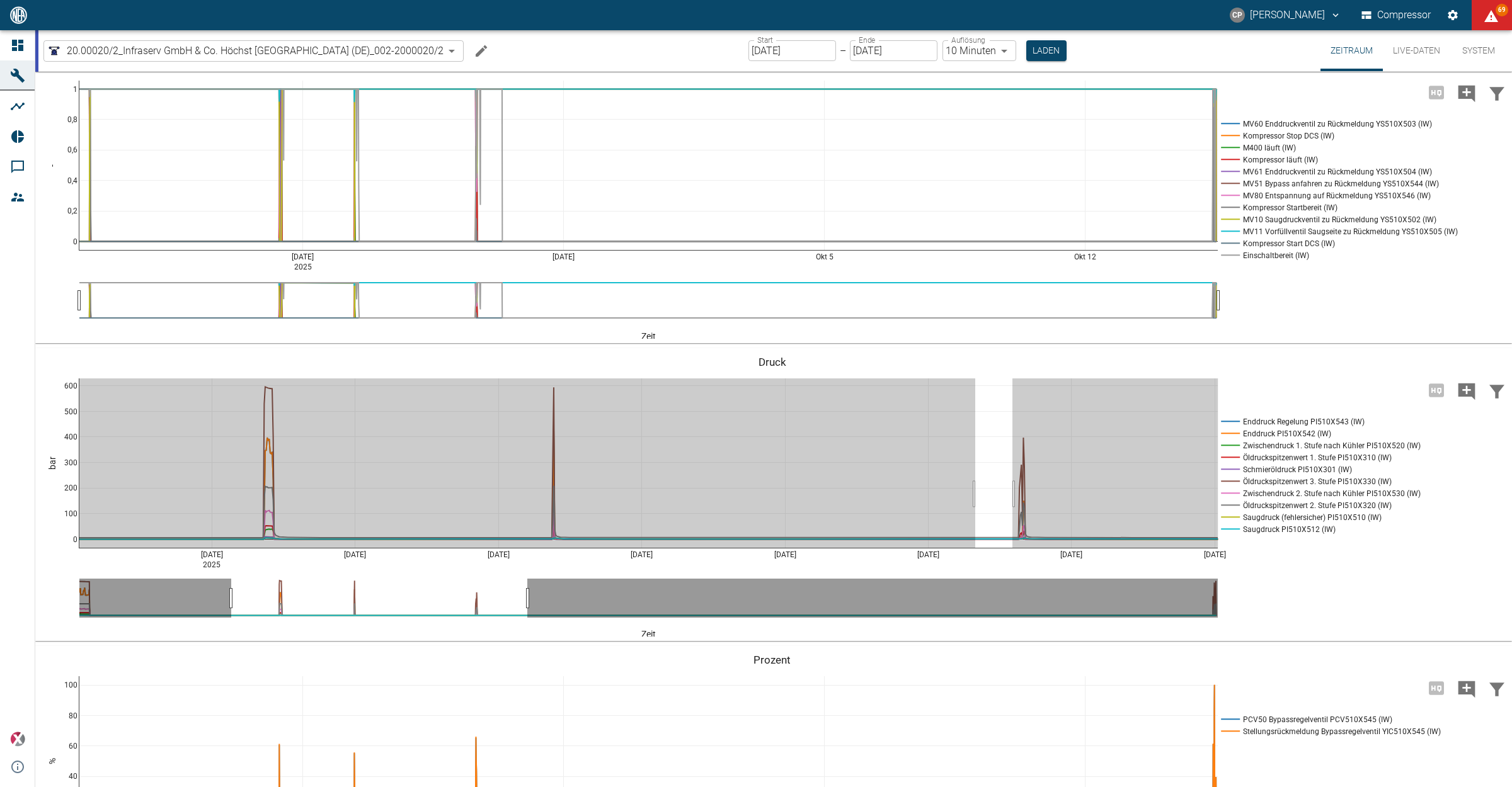
drag, startPoint x: 975, startPoint y: 561, endPoint x: 1045, endPoint y: 562, distance: 70.0
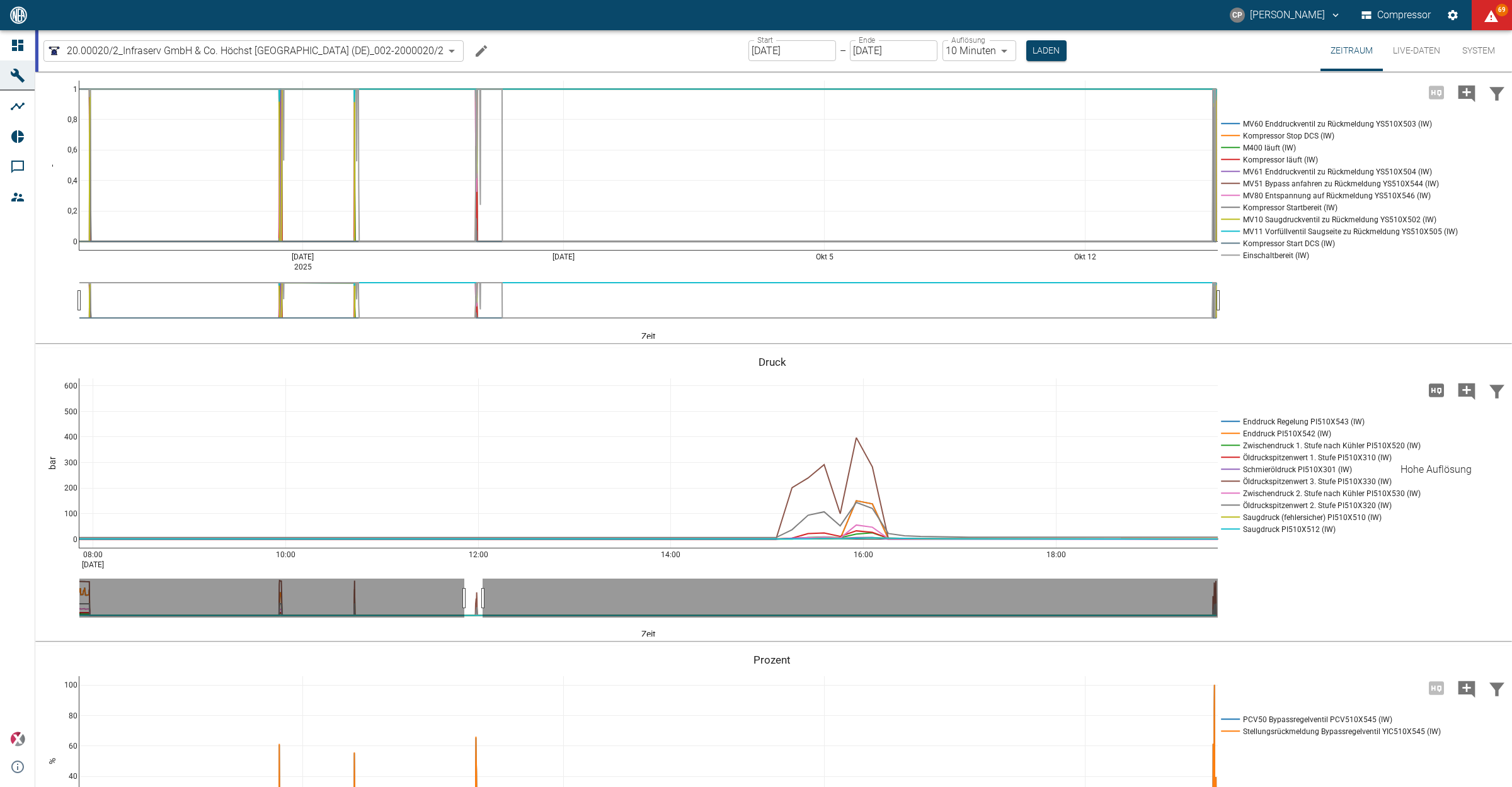
click at [1440, 463] on div "Hohe Auflösung" at bounding box center [1436, 469] width 71 height 15
click at [1436, 401] on icon "Hohe Auflösung" at bounding box center [1436, 390] width 20 height 20
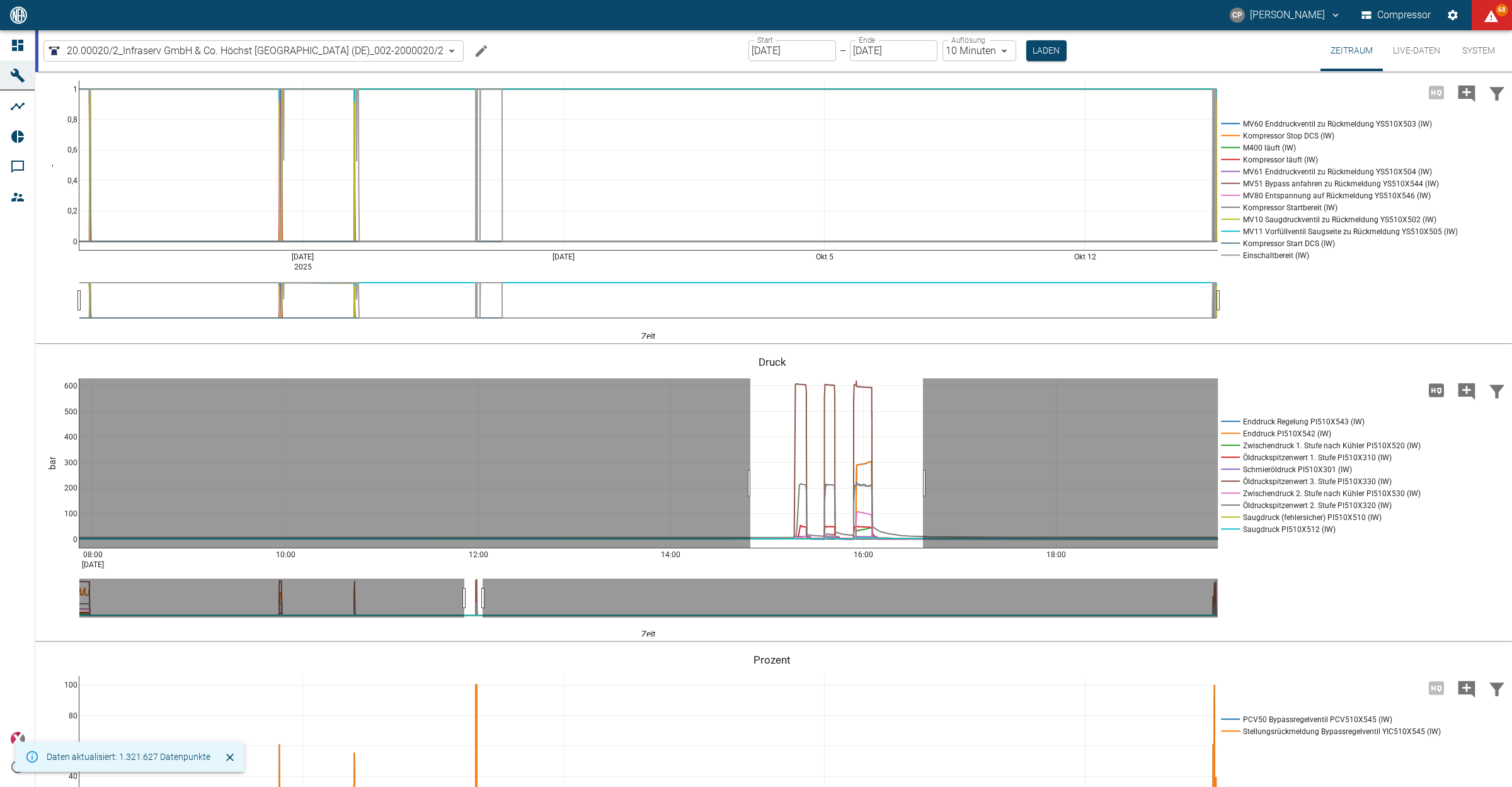
drag, startPoint x: 750, startPoint y: 549, endPoint x: 923, endPoint y: 546, distance: 173.0
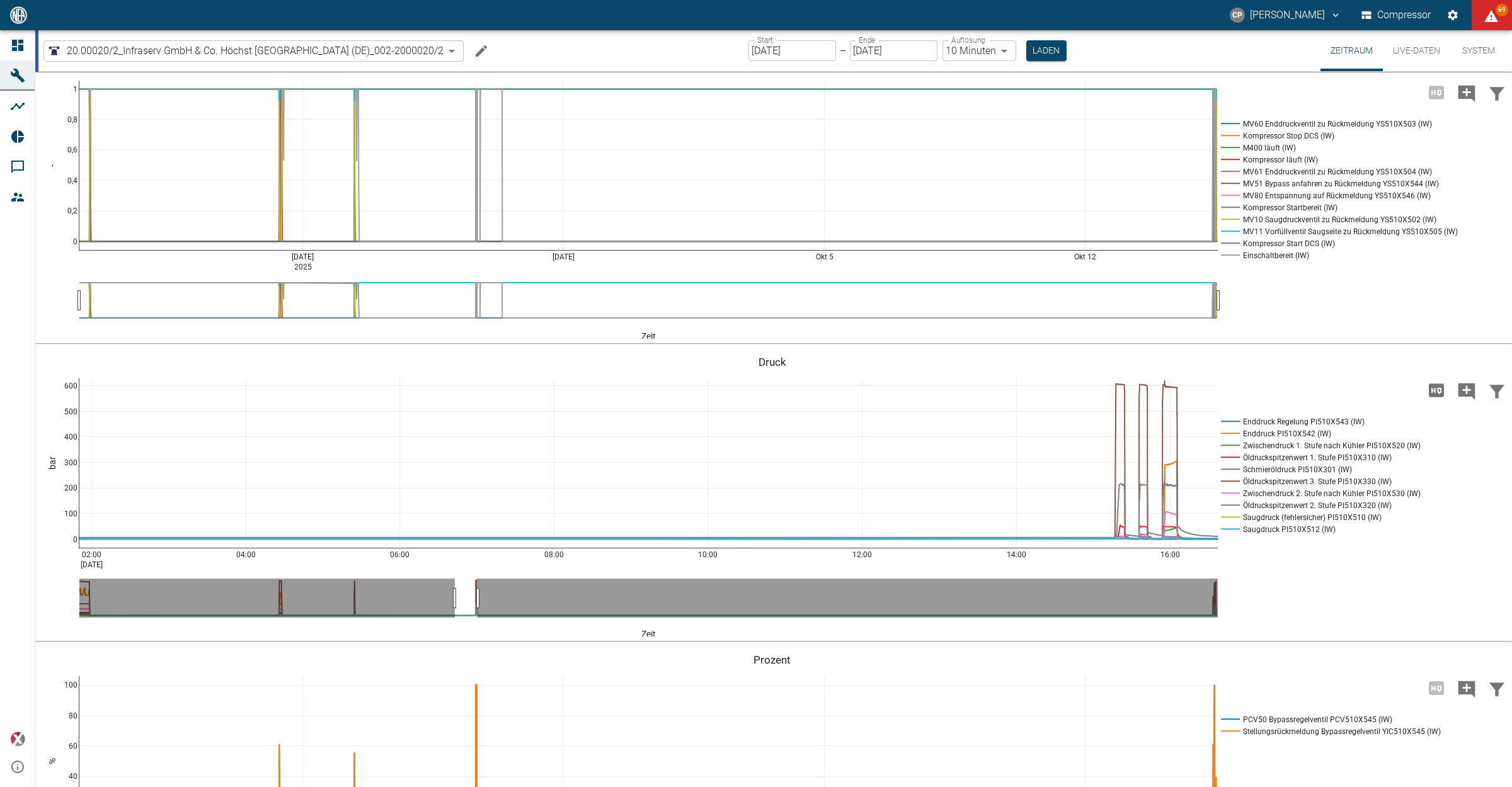
drag, startPoint x: 473, startPoint y: 663, endPoint x: 459, endPoint y: 663, distance: 14.0
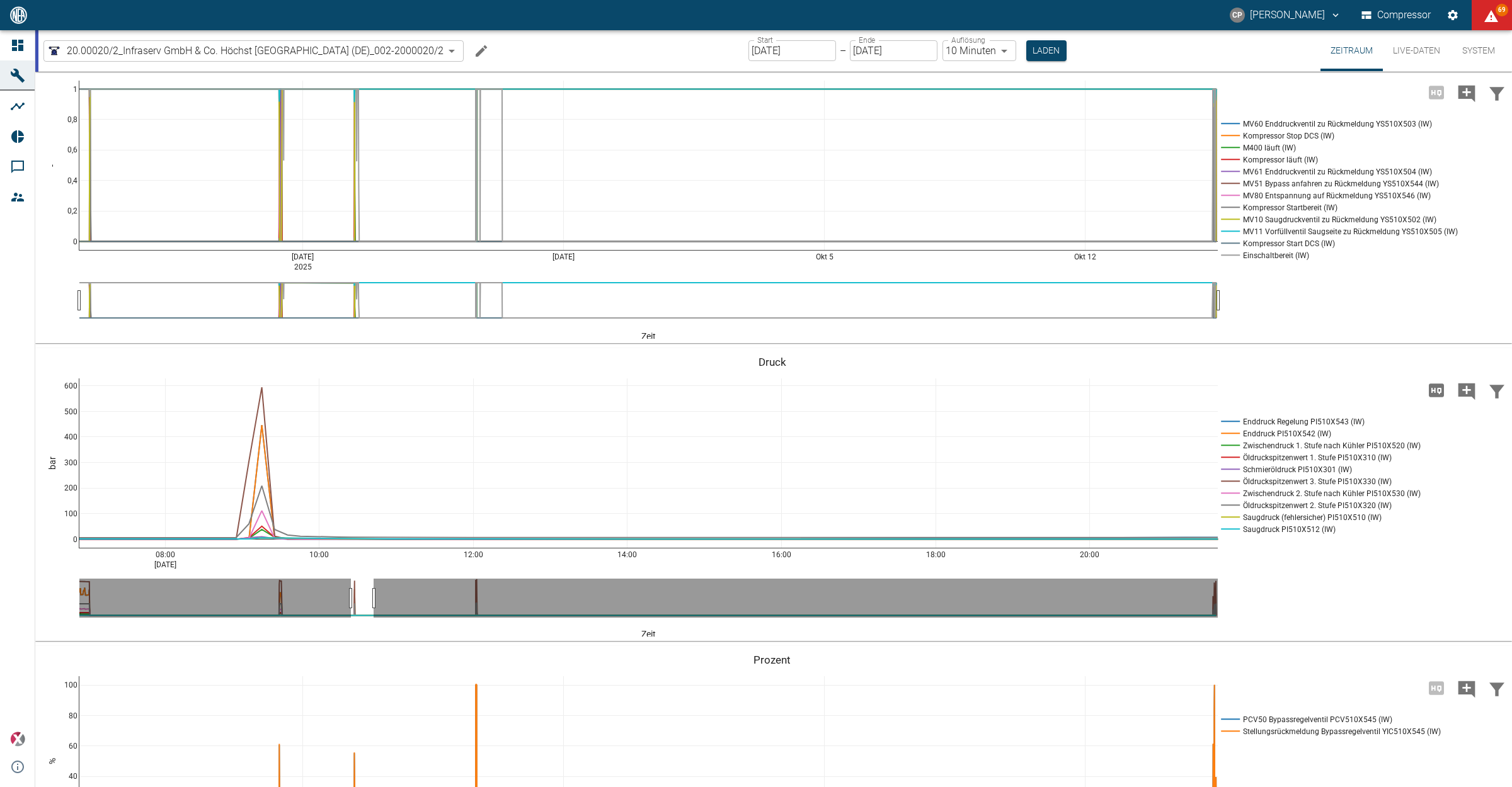
drag, startPoint x: 469, startPoint y: 661, endPoint x: 1436, endPoint y: 461, distance: 987.5
click at [1436, 397] on icon "Hohe Auflösung" at bounding box center [1436, 390] width 15 height 13
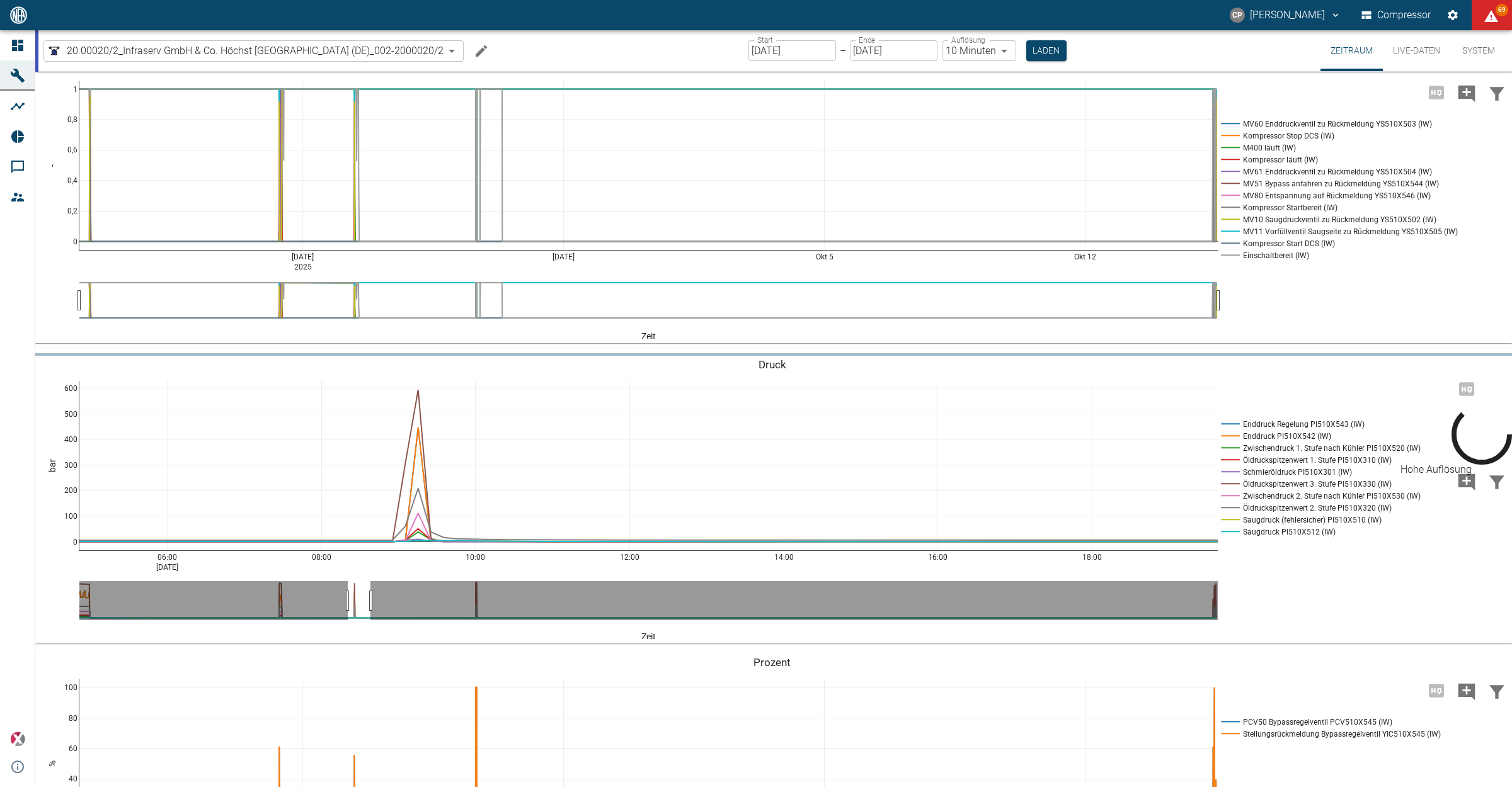
click at [1451, 460] on icon "Hohe Auflösung" at bounding box center [1482, 434] width 61 height 61
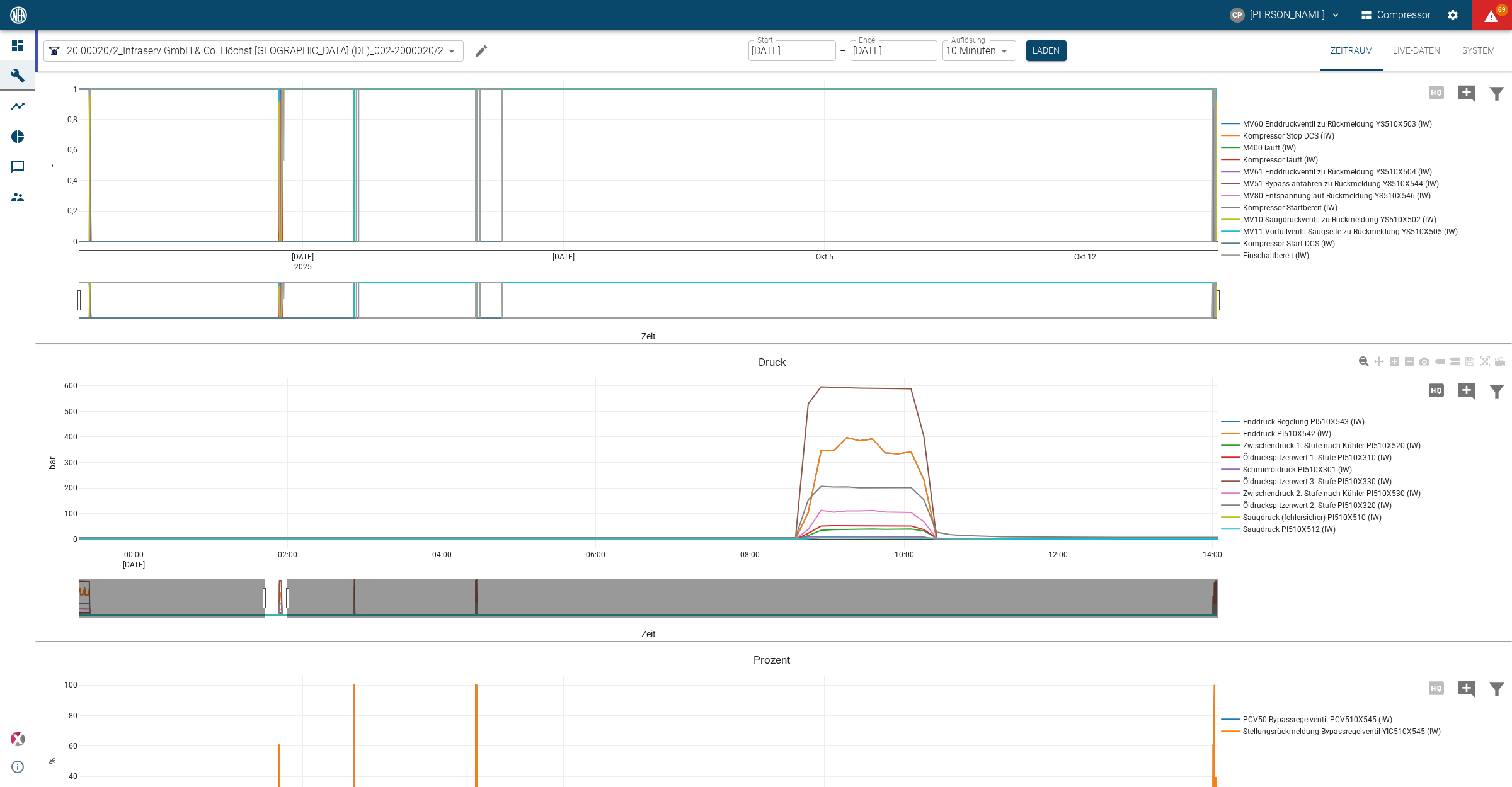
drag, startPoint x: 359, startPoint y: 661, endPoint x: 278, endPoint y: 663, distance: 81.0
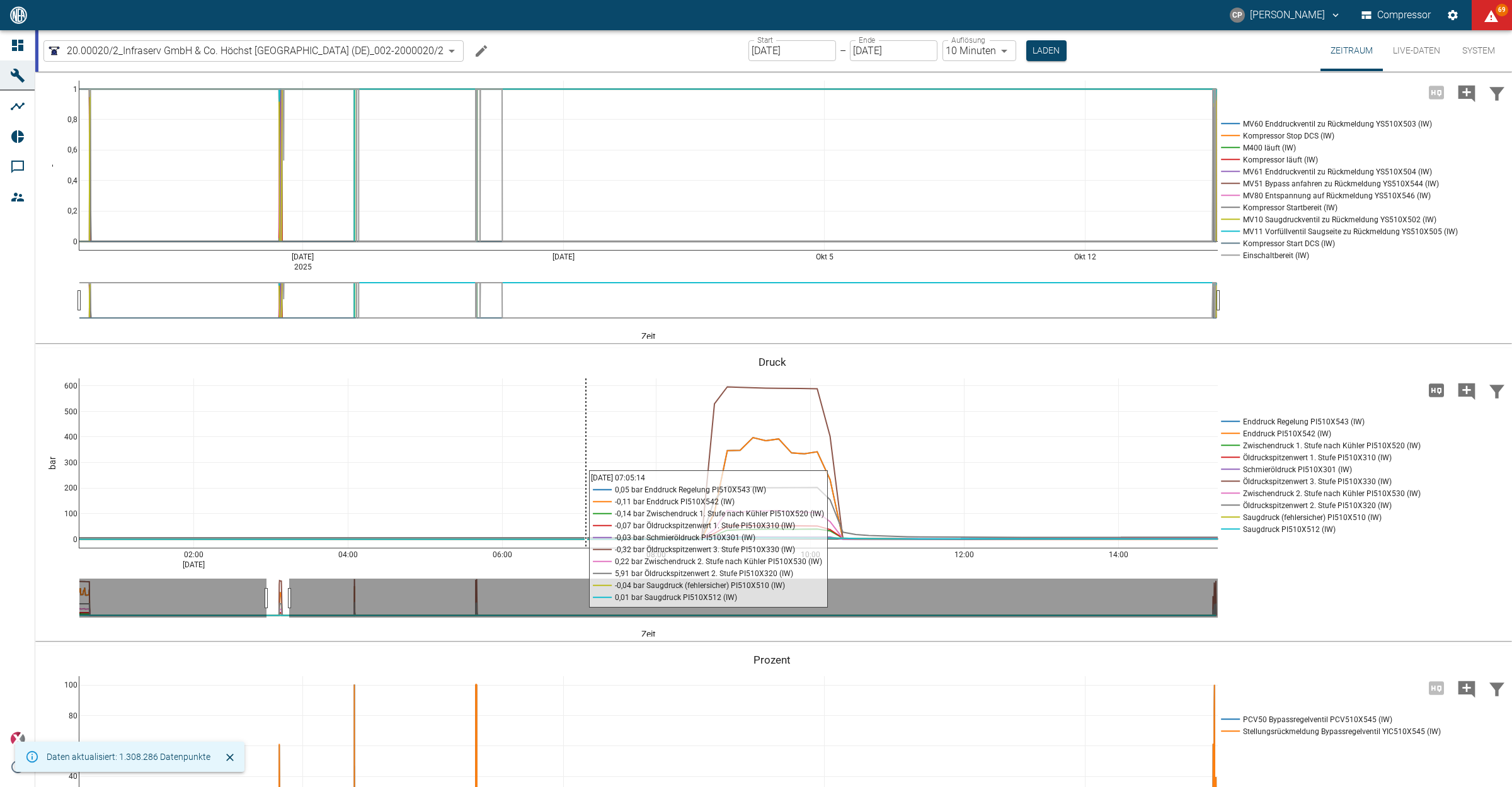
click at [1437, 401] on icon "Hohe Auflösung" at bounding box center [1436, 390] width 20 height 20
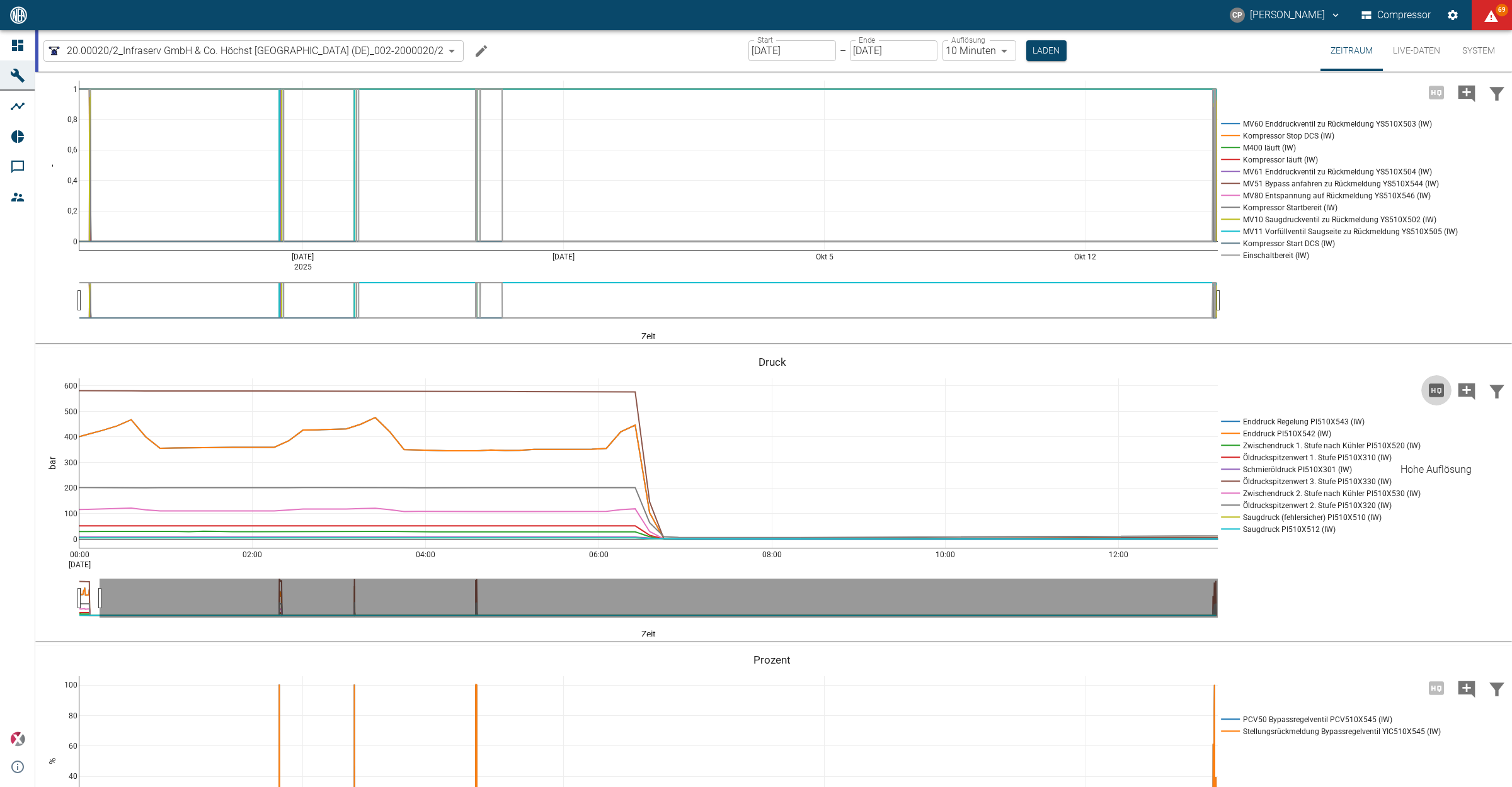
click at [1430, 401] on icon "Hohe Auflösung" at bounding box center [1436, 390] width 20 height 20
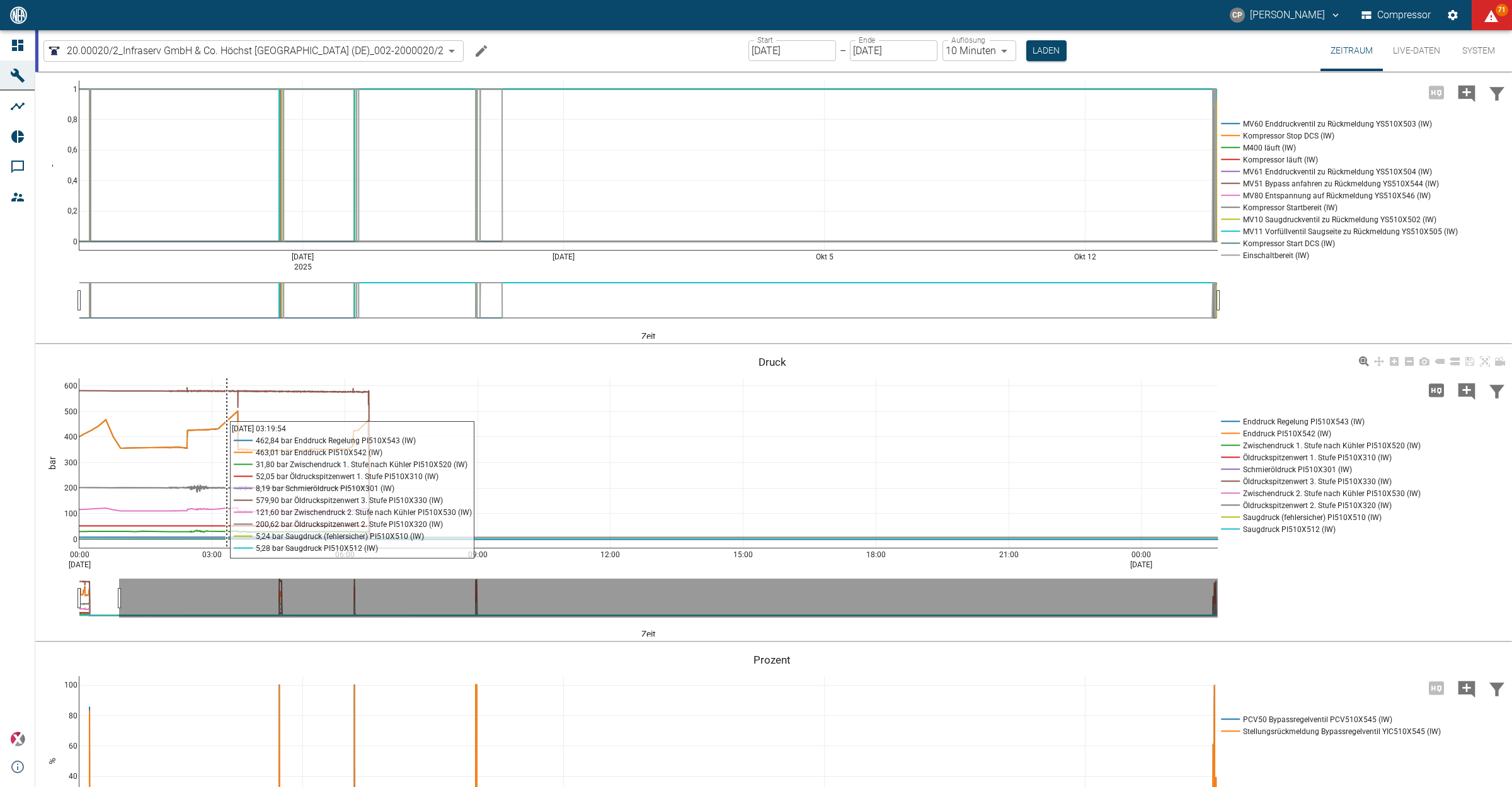
click at [458, 444] on div "00:00 Sep 15, 2025 03:00 06:00 09:00 12:00 15:00 18:00 21:00 00:00 Sep 16, 2025…" at bounding box center [772, 495] width 1473 height 284
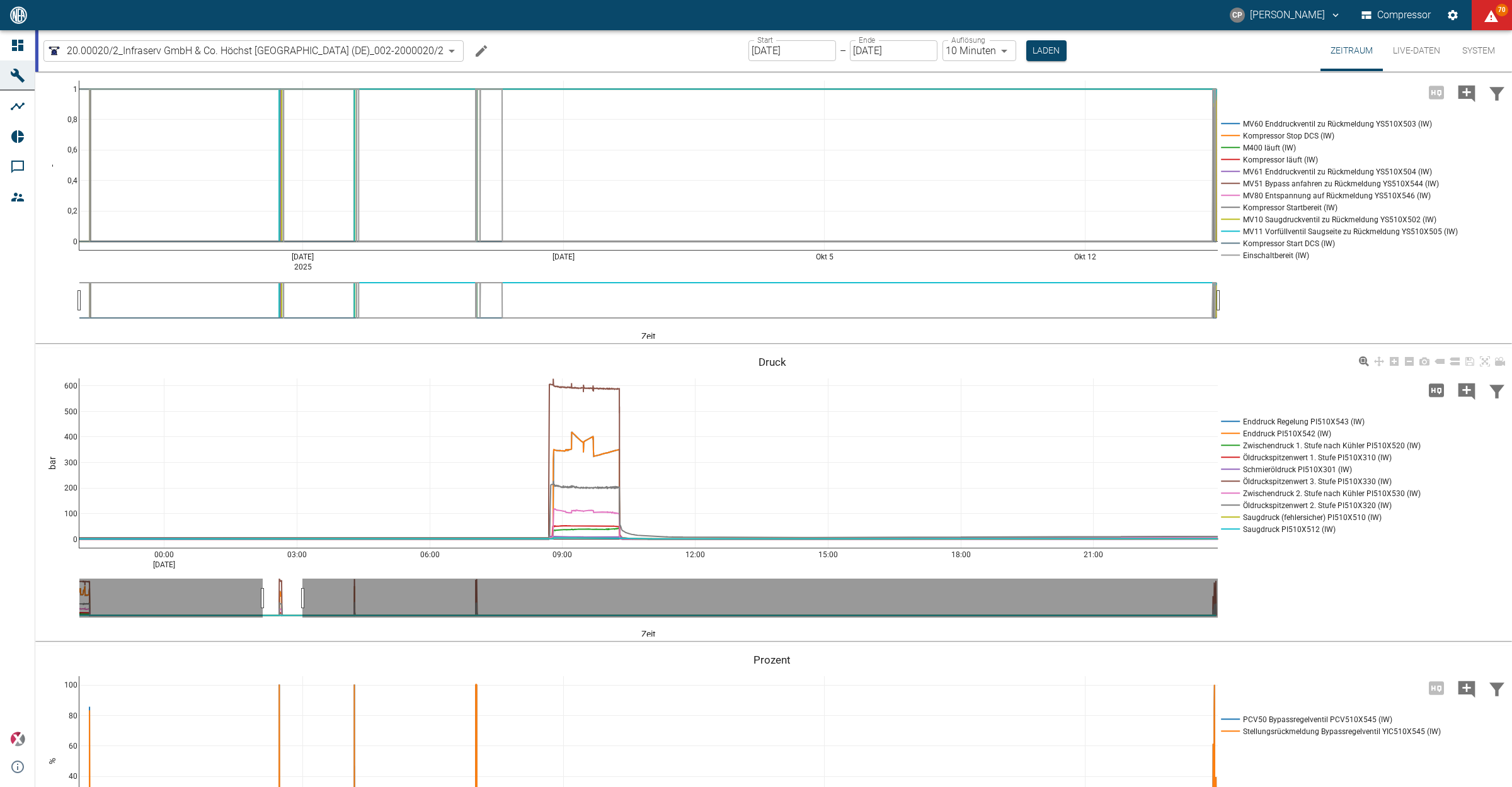
drag, startPoint x: 285, startPoint y: 663, endPoint x: 581, endPoint y: 570, distance: 310.3
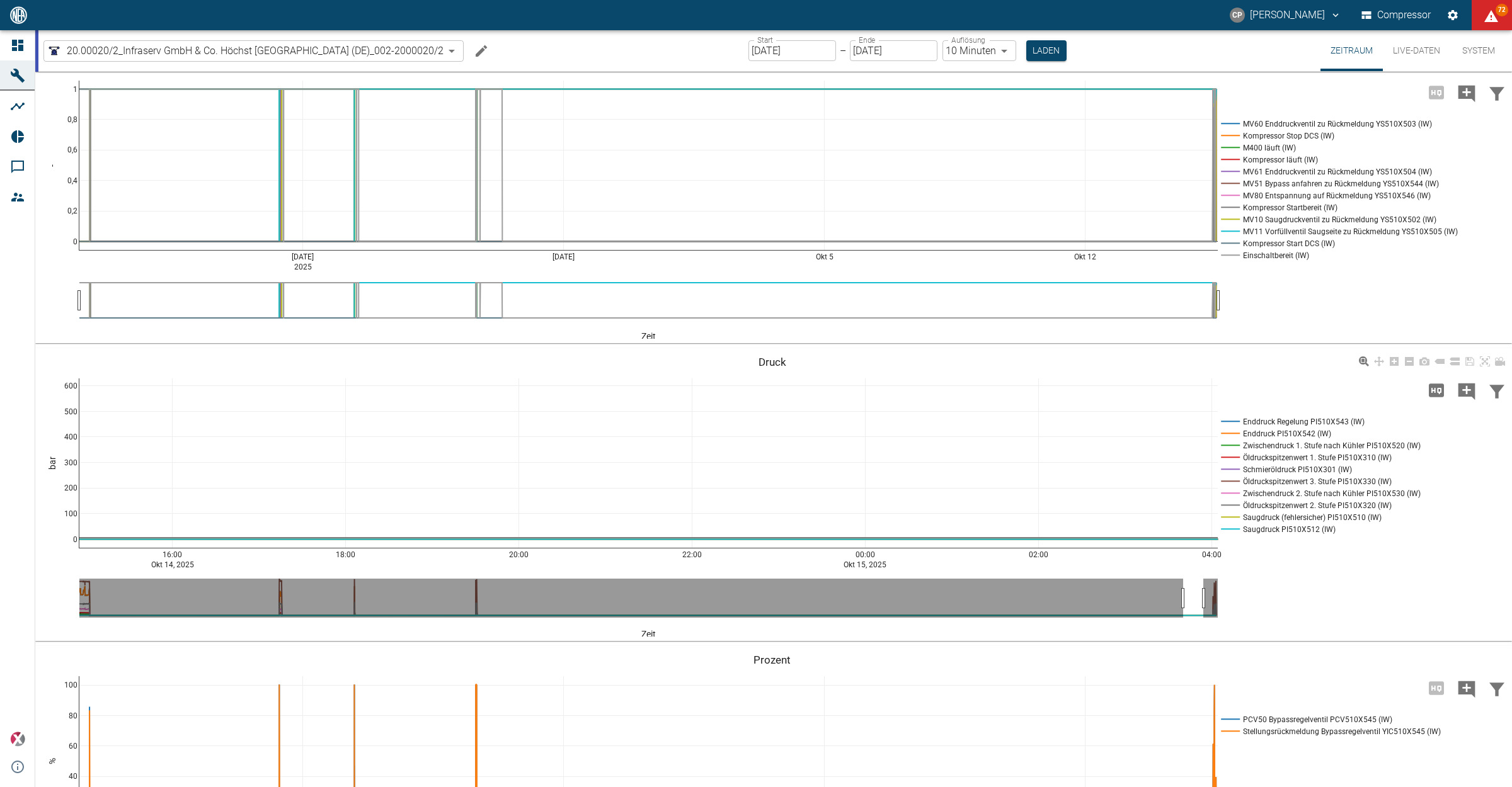
drag, startPoint x: 280, startPoint y: 668, endPoint x: 1207, endPoint y: 658, distance: 927.1
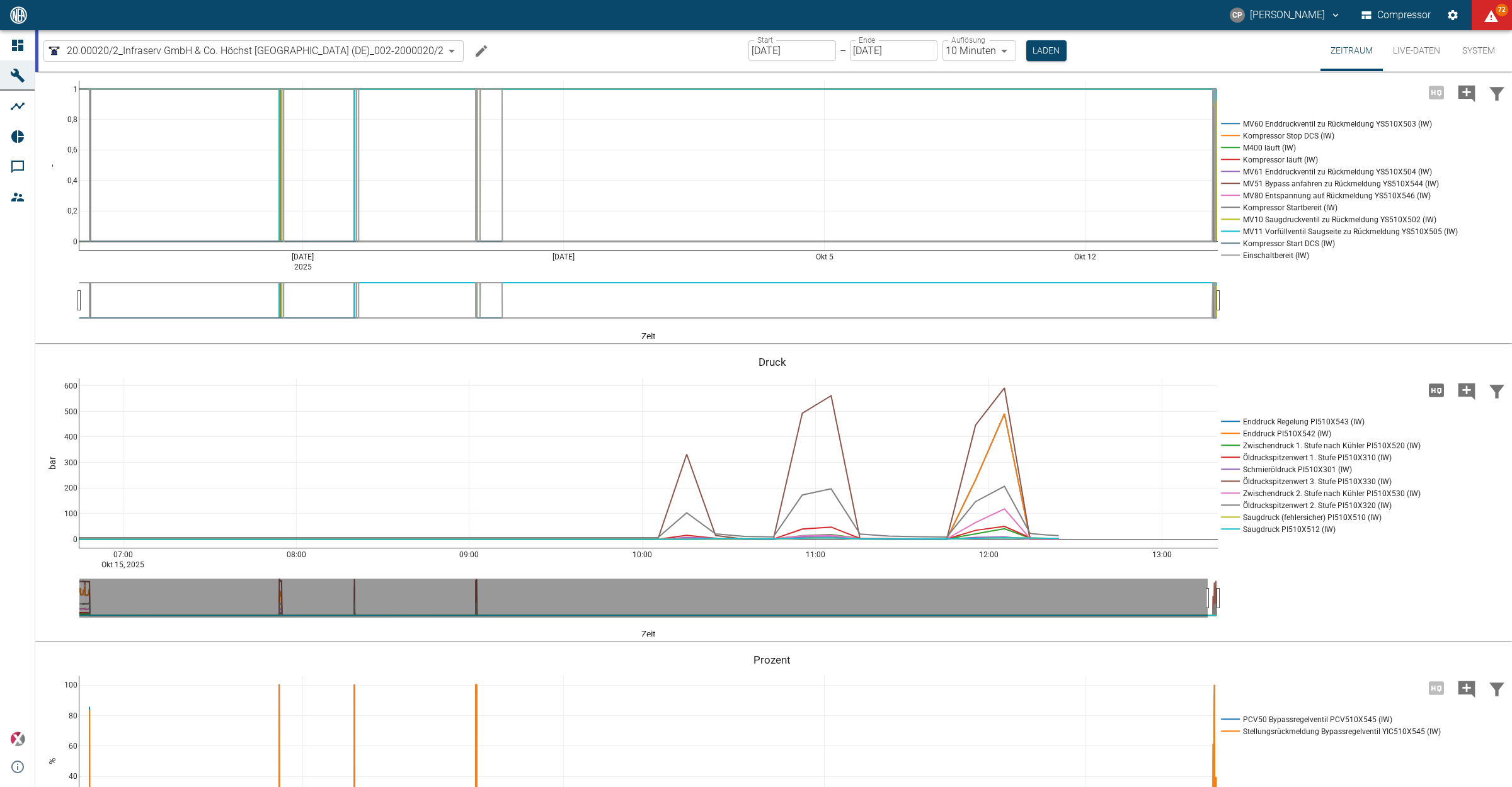
click at [1433, 397] on icon "Hohe Auflösung" at bounding box center [1436, 390] width 15 height 13
click at [1434, 397] on icon "Hohe Auflösung" at bounding box center [1436, 390] width 15 height 13
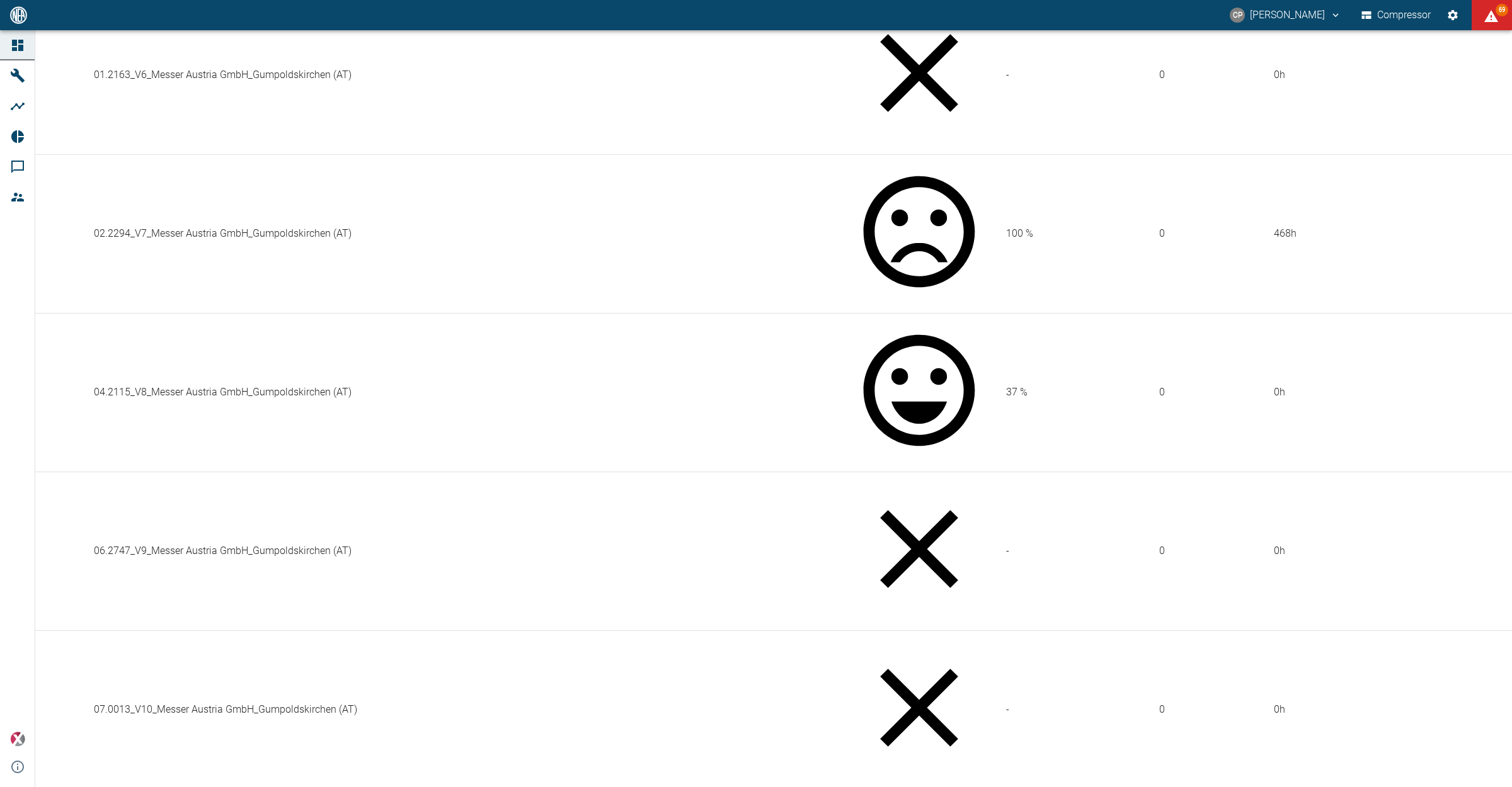
scroll to position [472, 0]
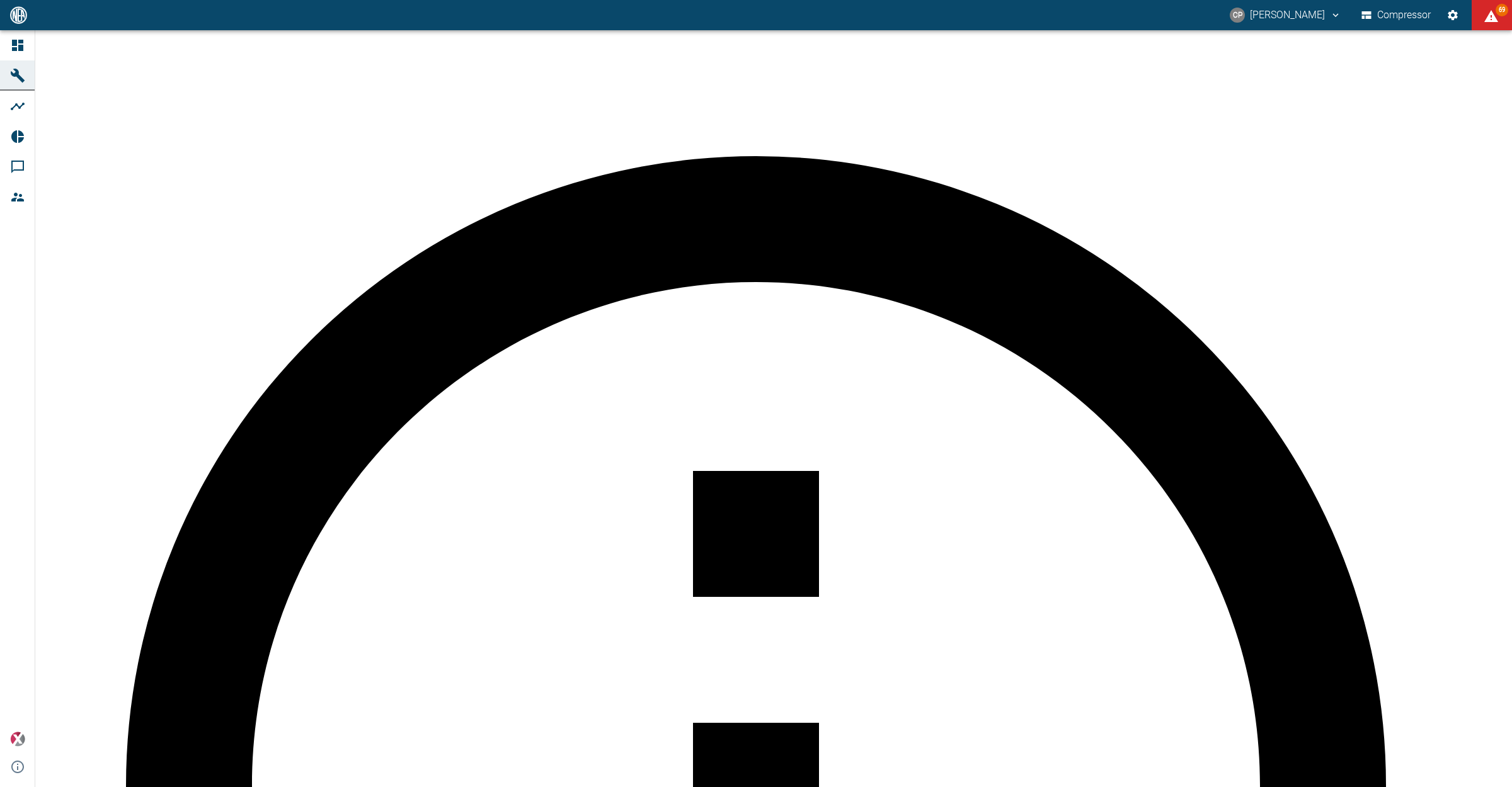
scroll to position [551, 0]
drag, startPoint x: 1033, startPoint y: 521, endPoint x: 1099, endPoint y: 522, distance: 66.0
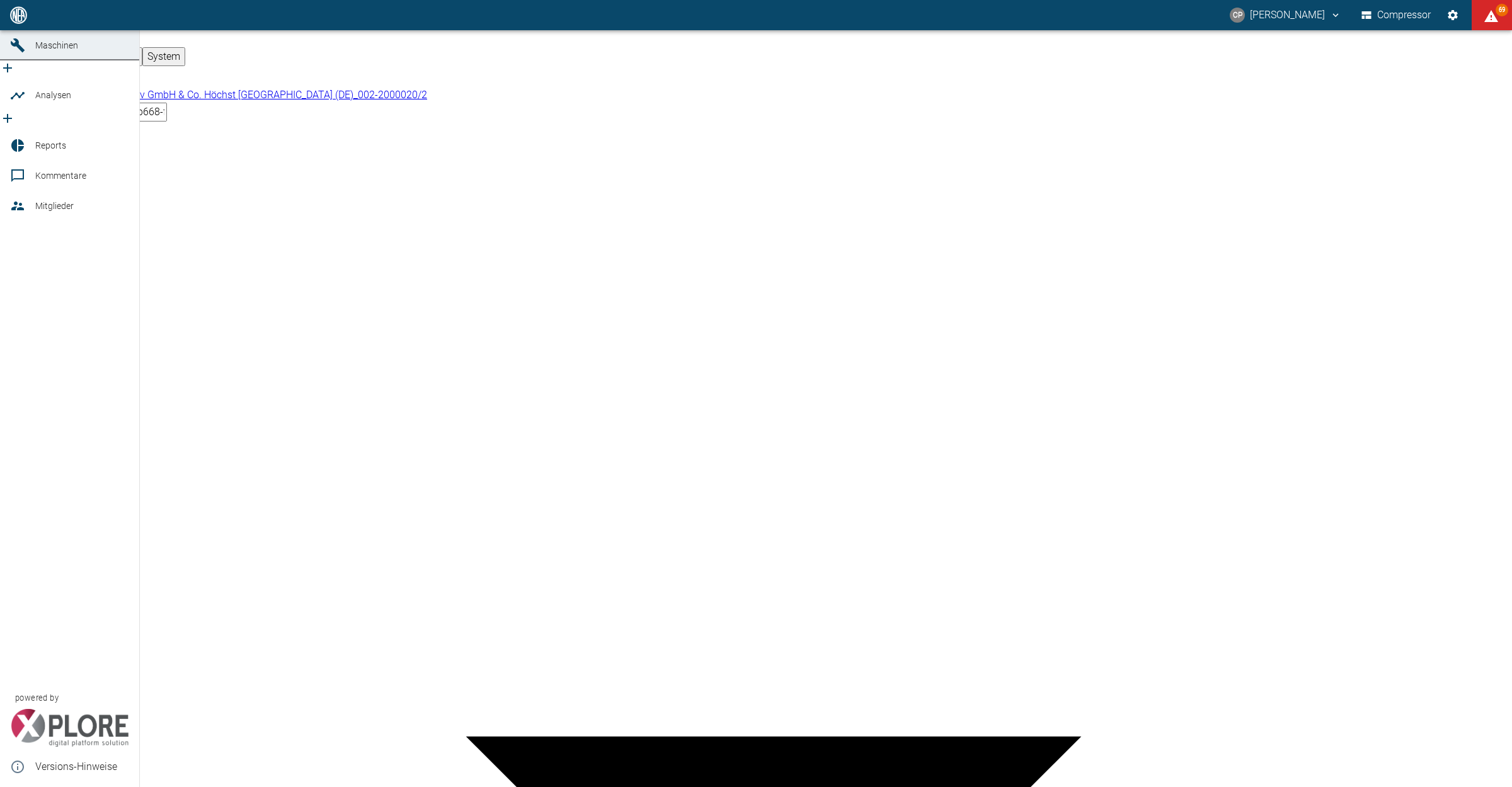
click at [13, 21] on icon at bounding box center [17, 14] width 11 height 11
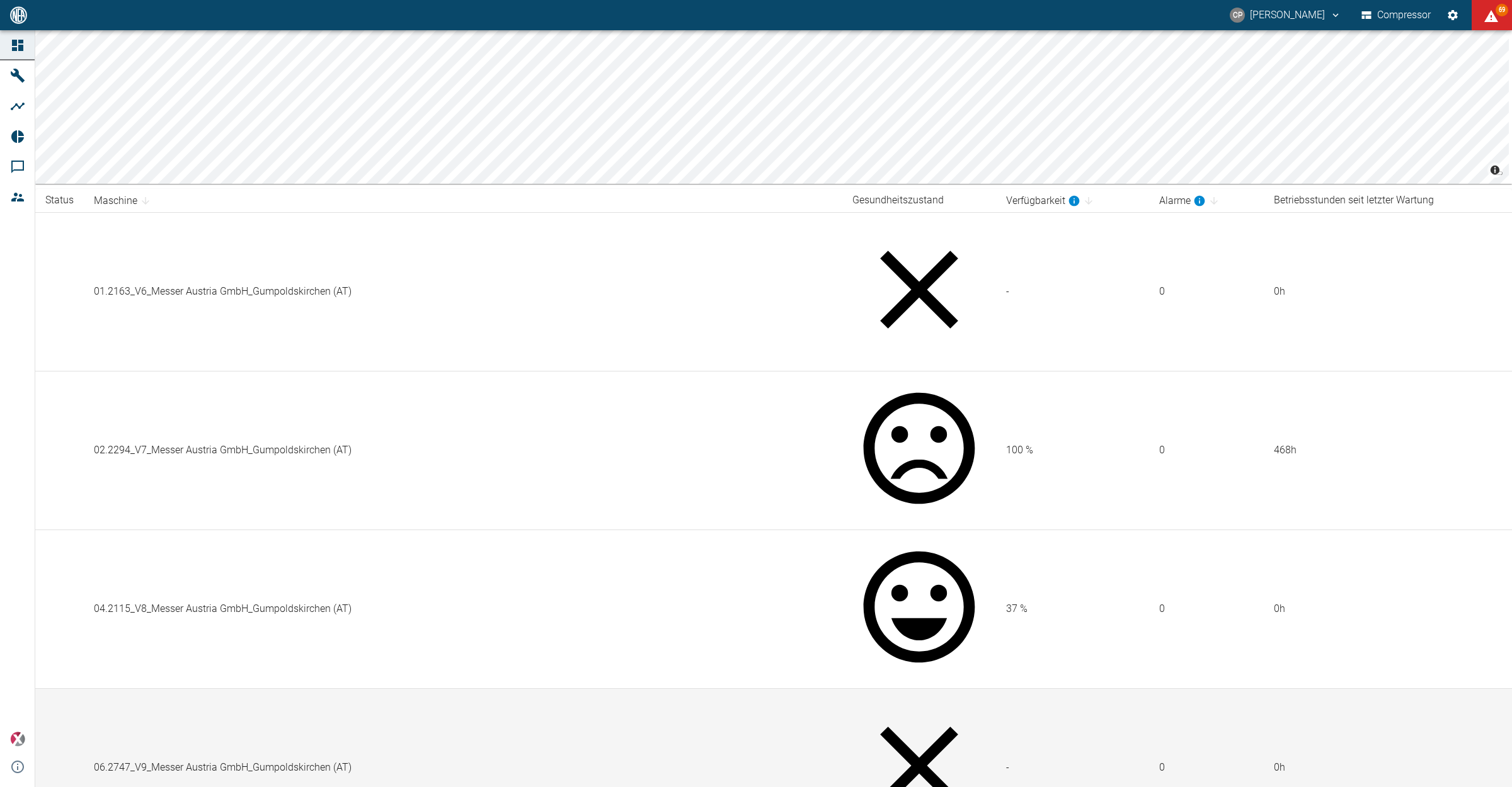
scroll to position [315, 0]
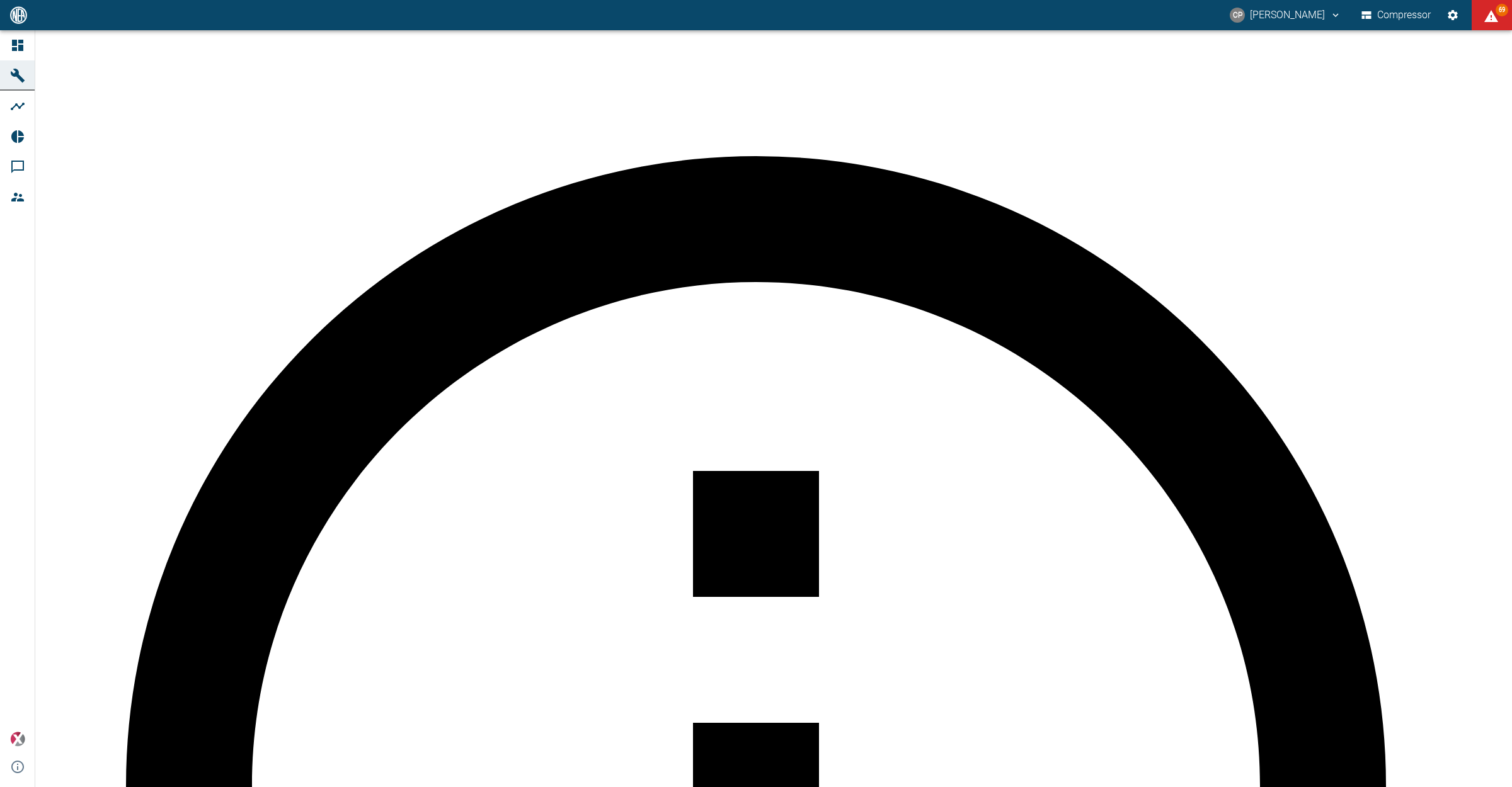
scroll to position [472, 0]
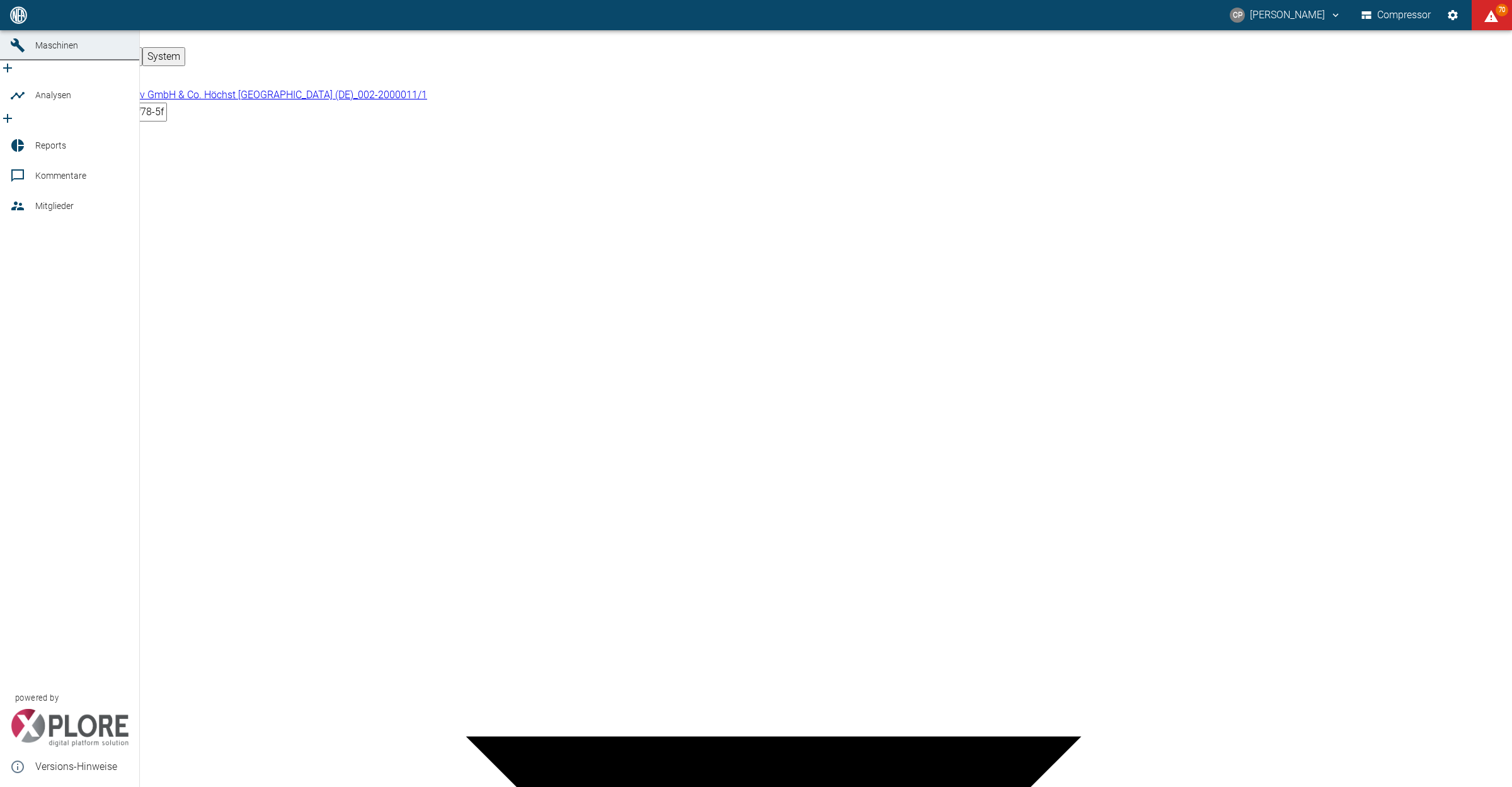
click at [26, 30] on link "Dashboard" at bounding box center [69, 15] width 139 height 30
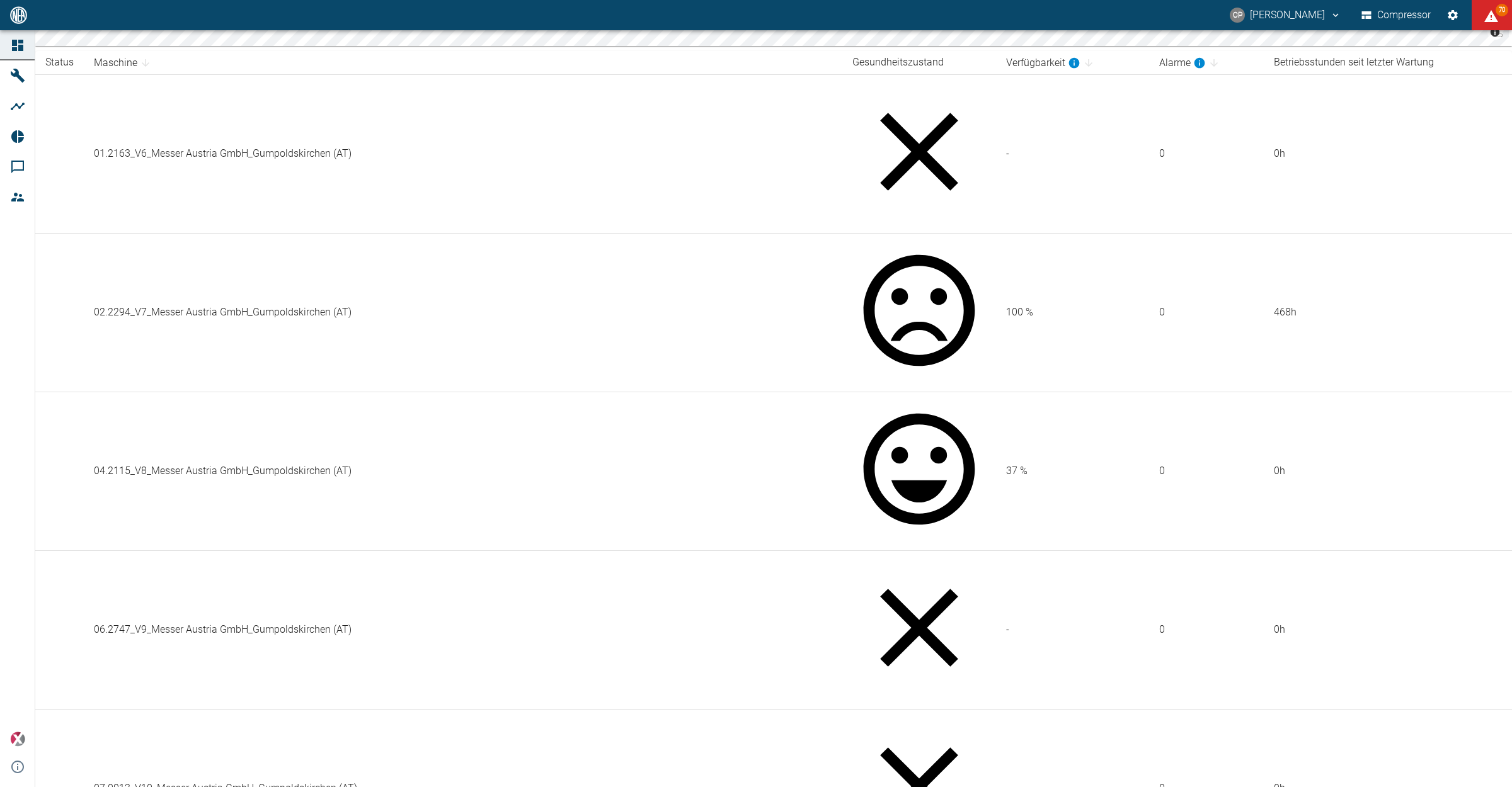
scroll to position [393, 0]
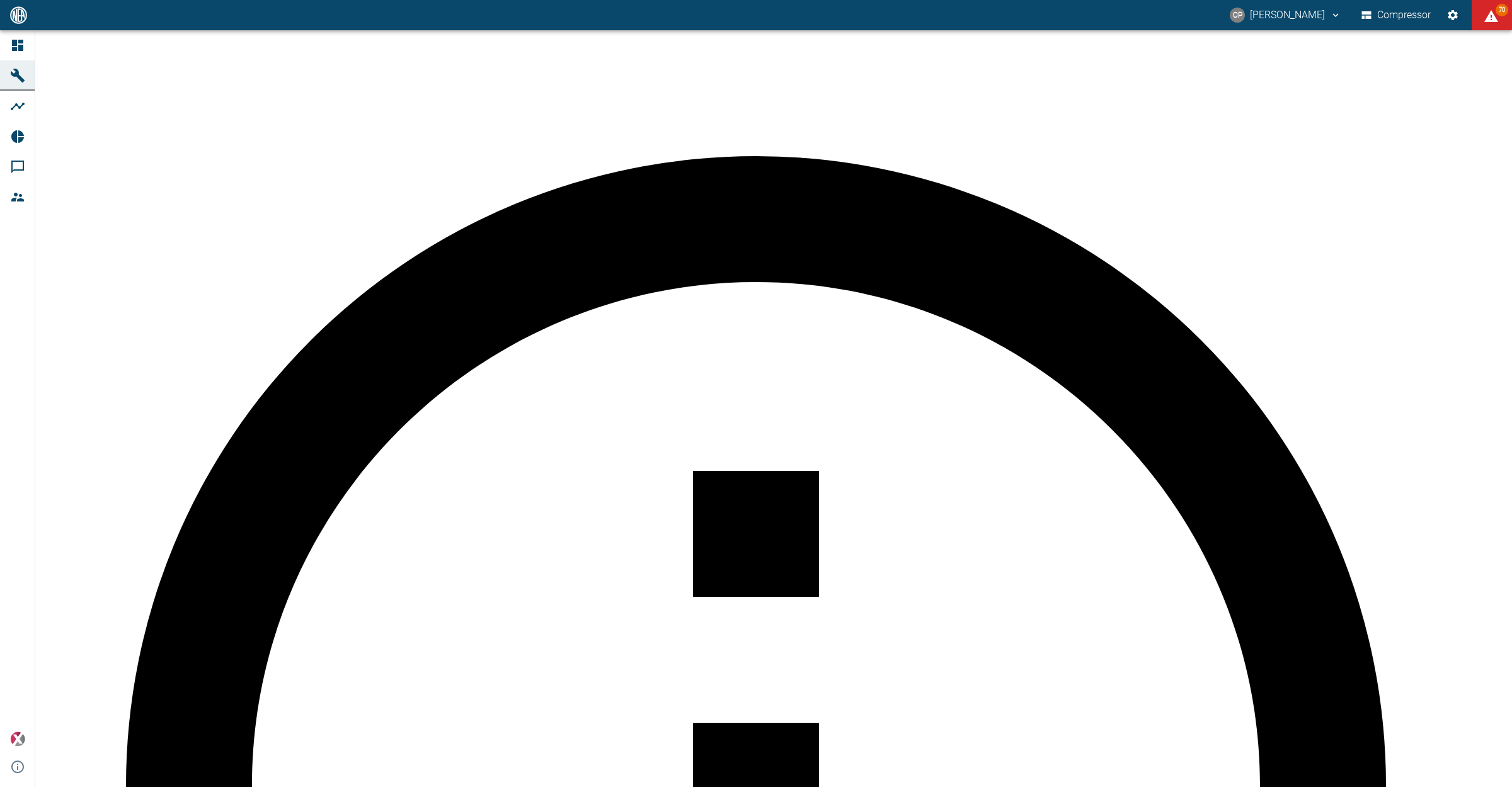
scroll to position [472, 0]
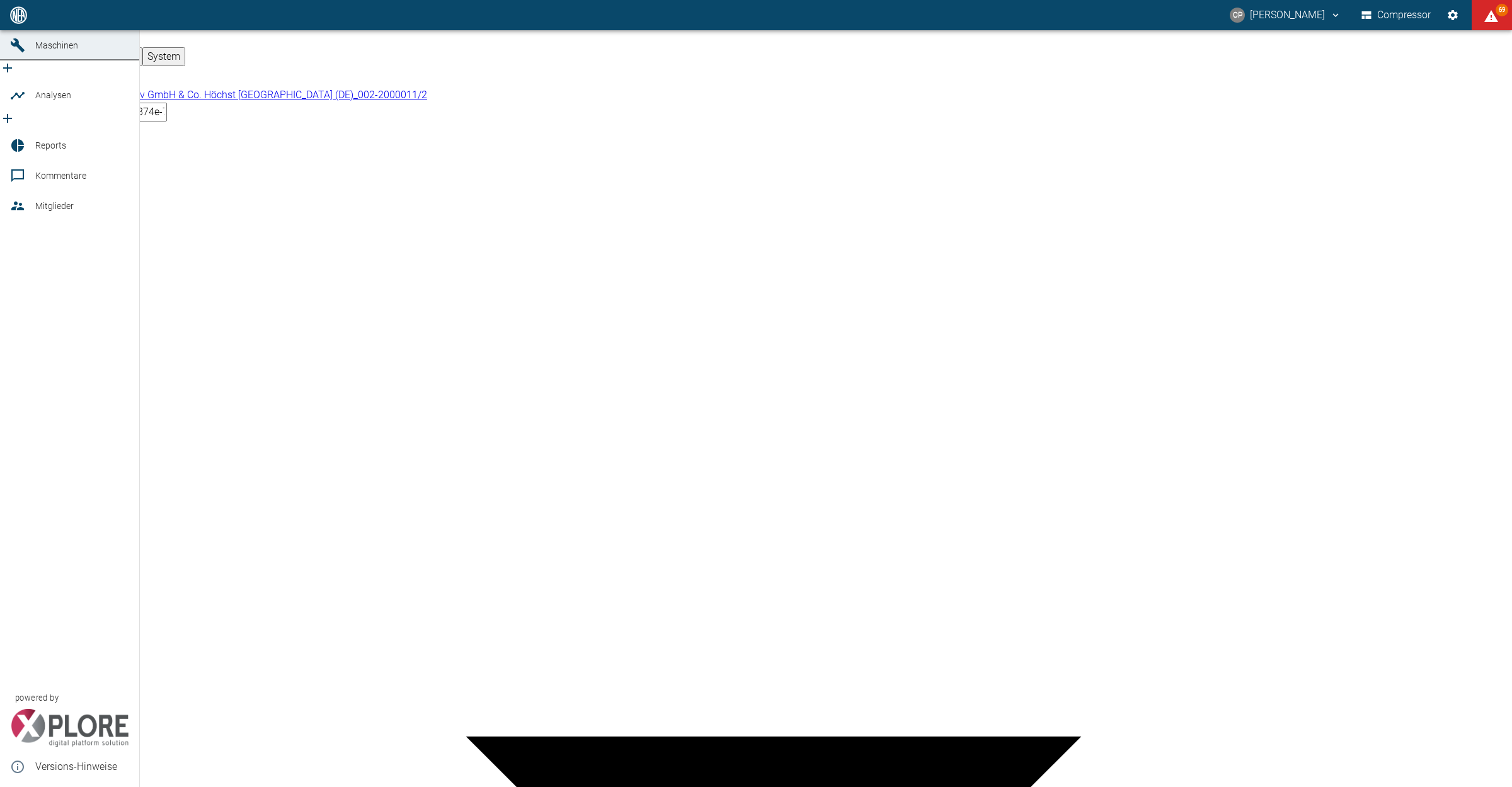
click at [36, 20] on span "Dashboard" at bounding box center [57, 14] width 43 height 10
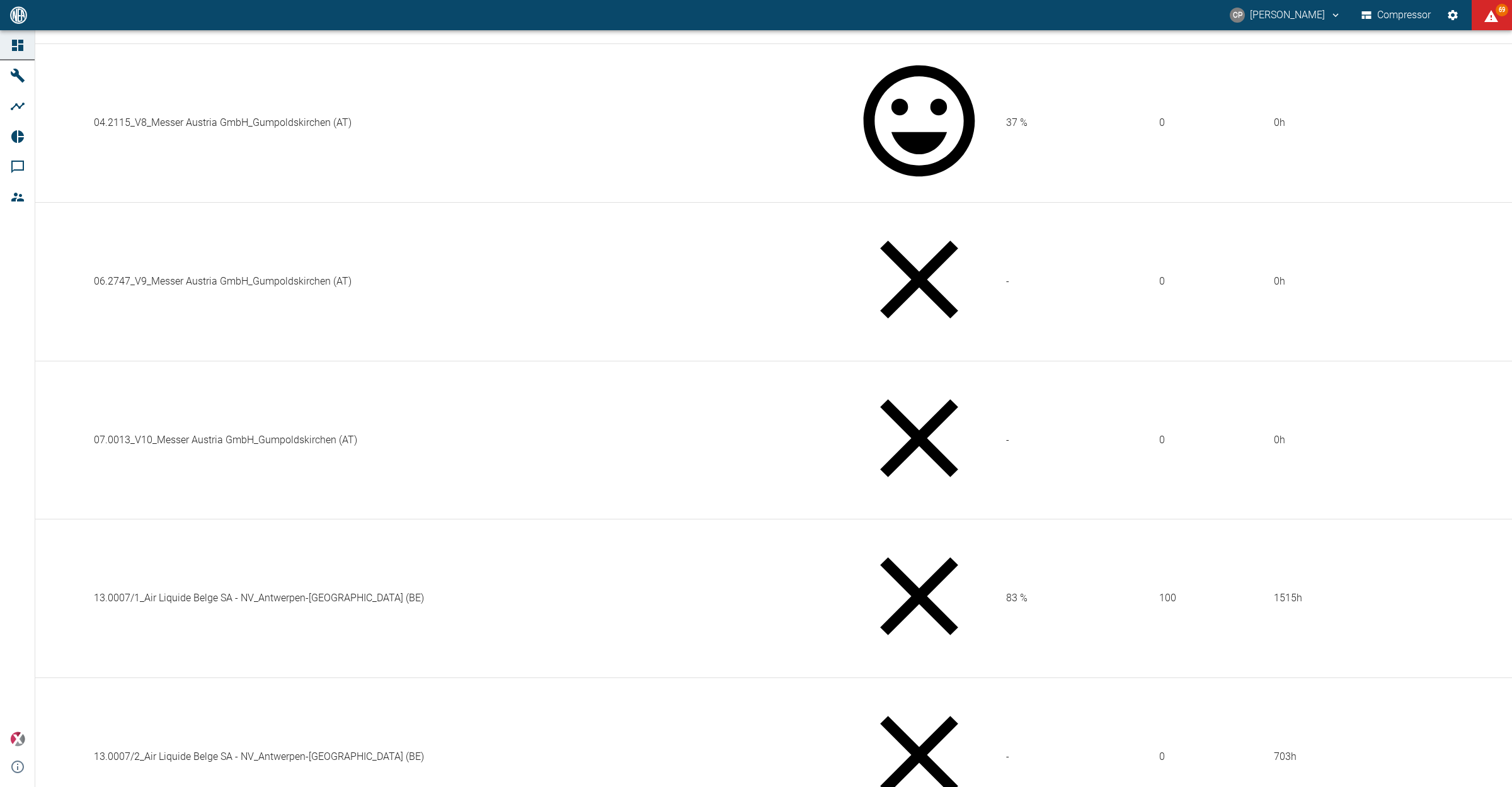
scroll to position [526, 0]
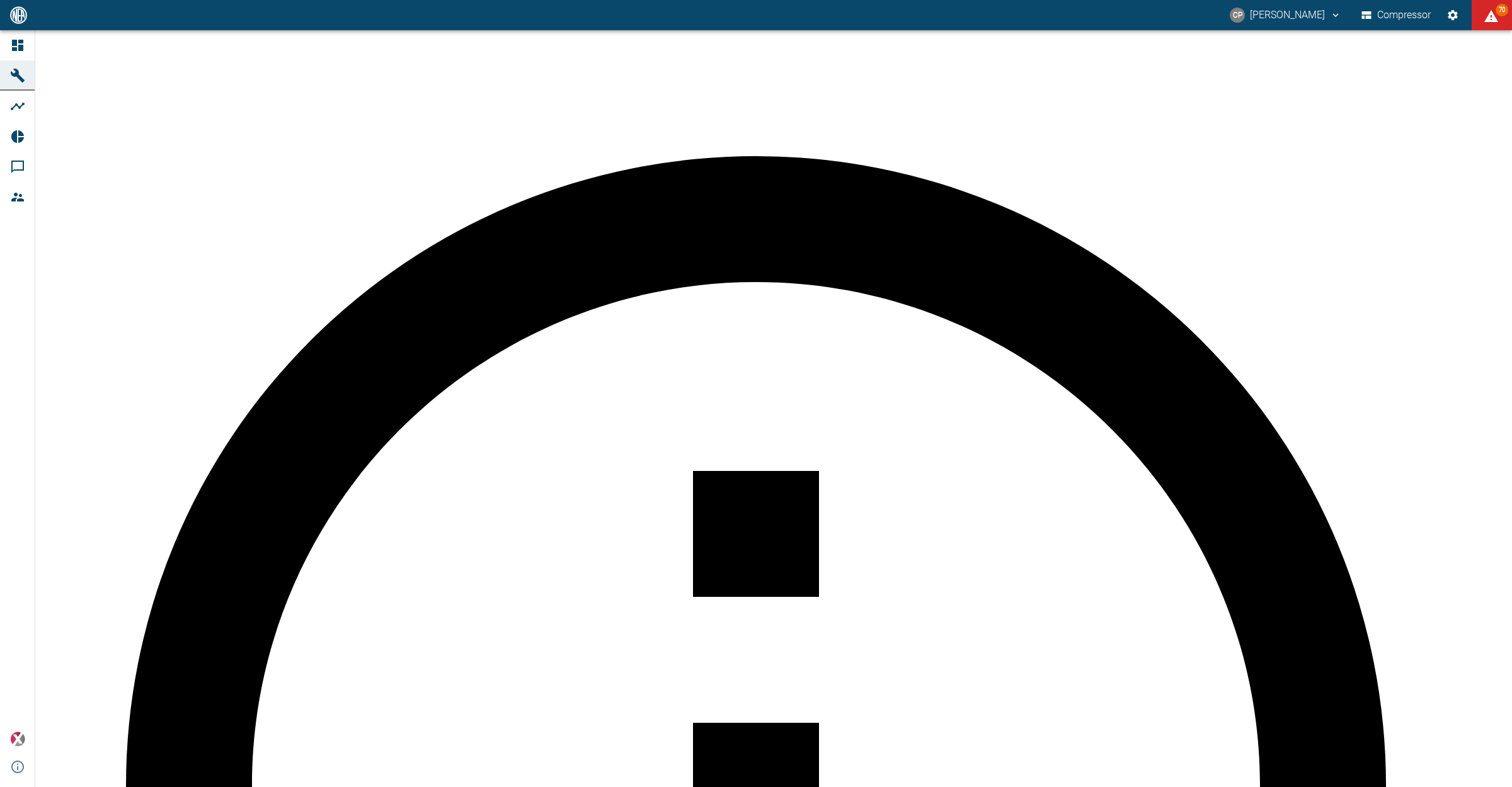
scroll to position [551, 0]
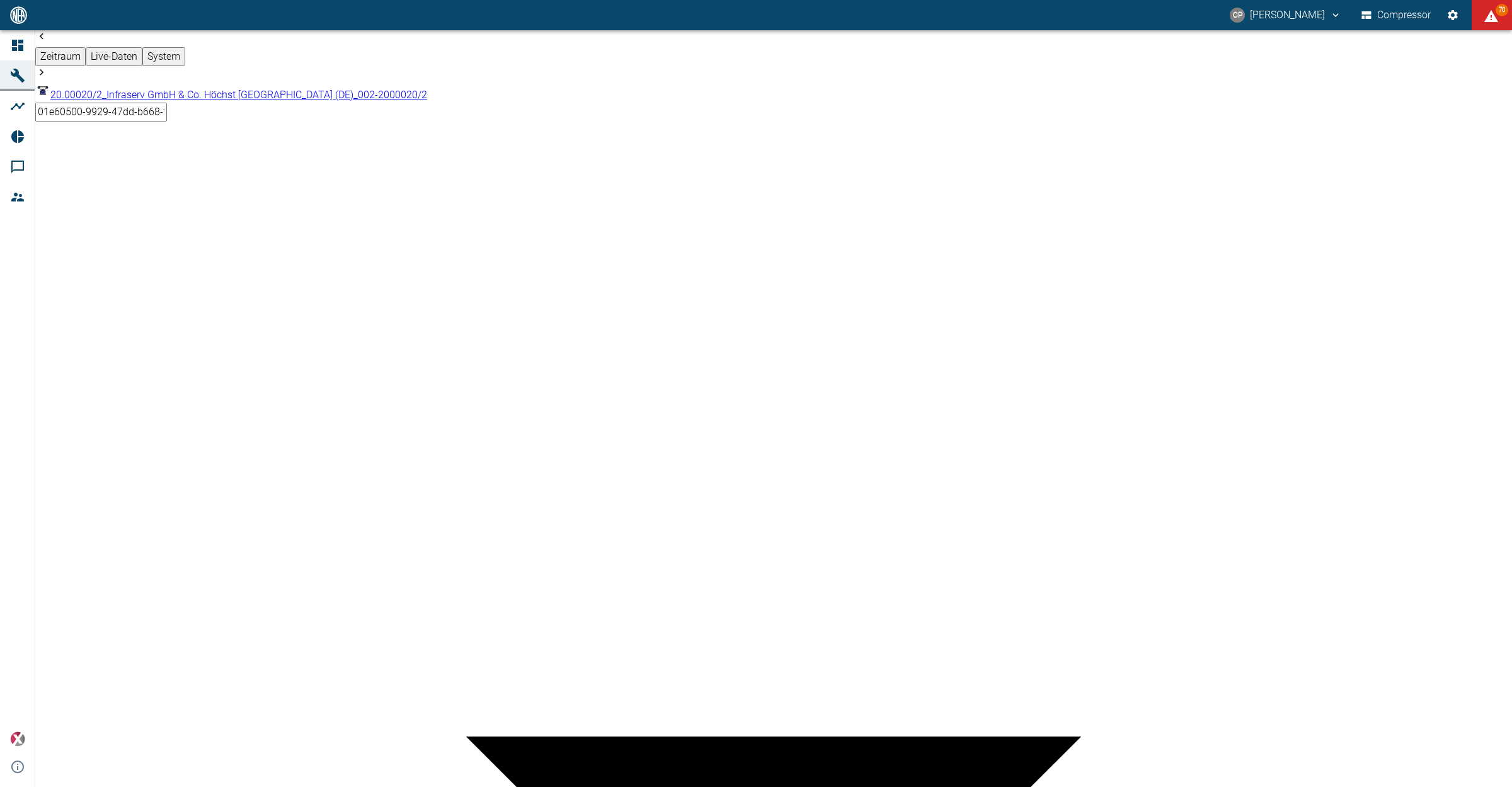
drag, startPoint x: 1141, startPoint y: 567, endPoint x: 1180, endPoint y: 570, distance: 39.1
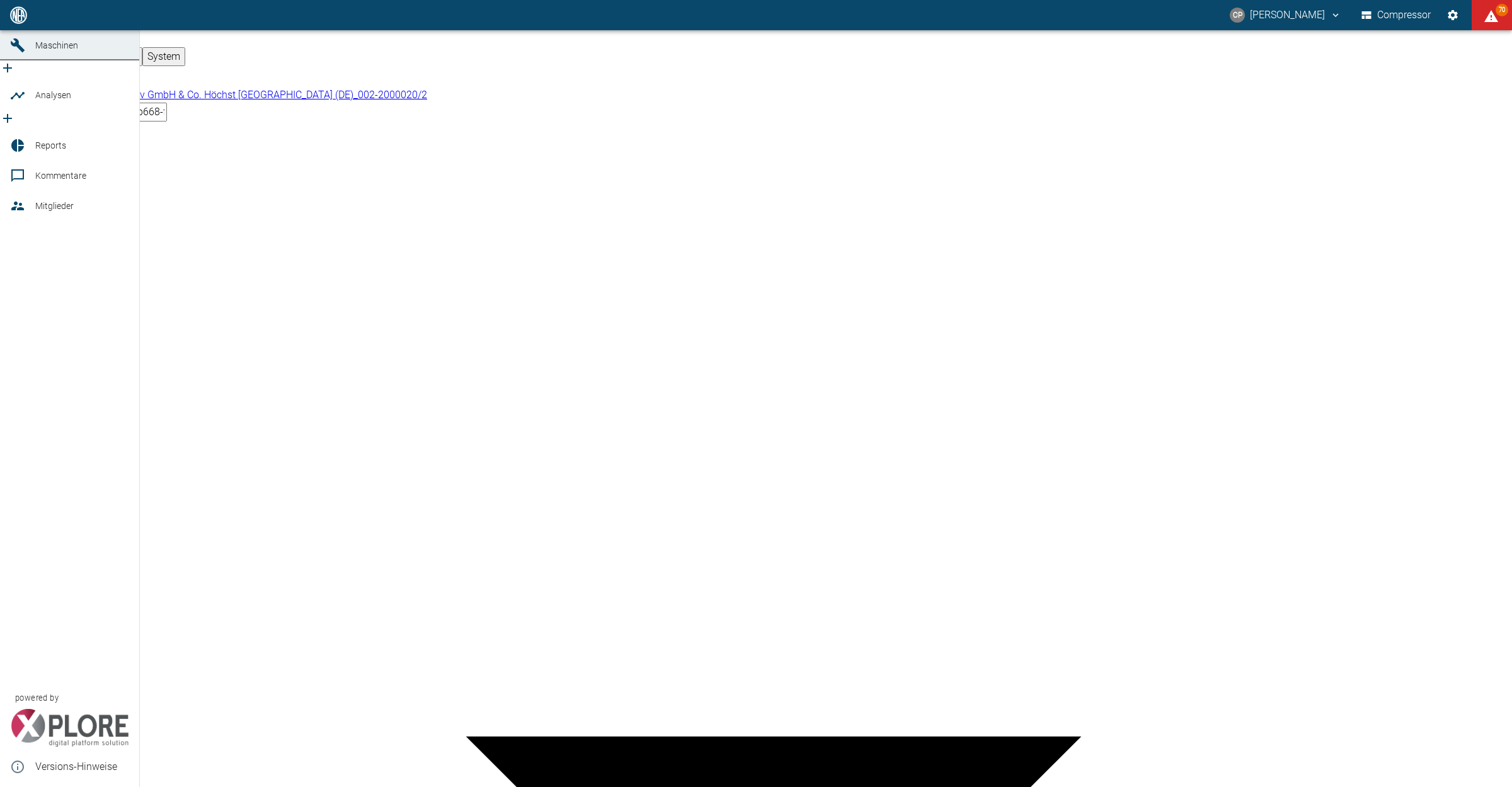
click at [34, 30] on link "Dashboard" at bounding box center [69, 15] width 139 height 30
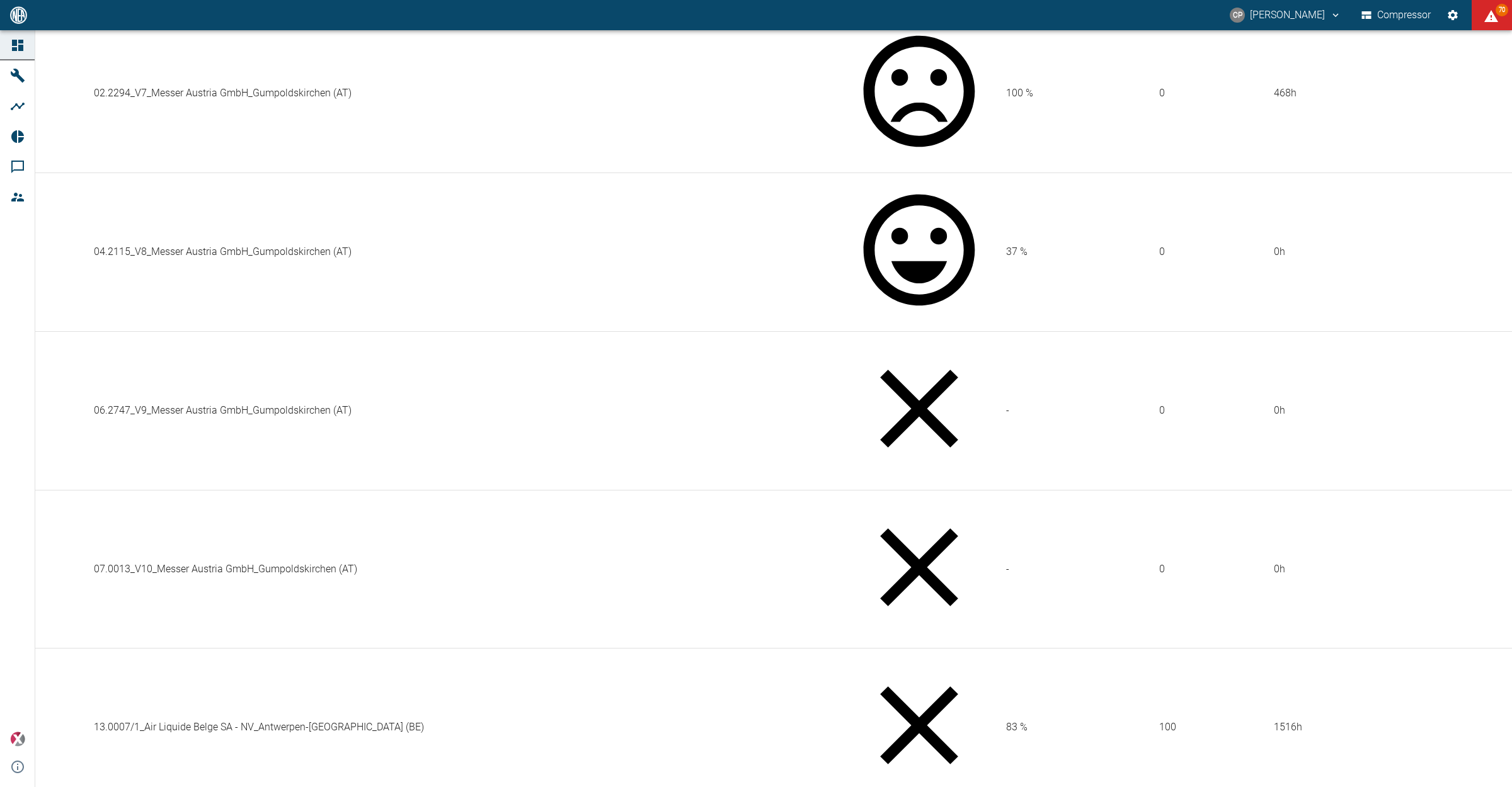
scroll to position [472, 0]
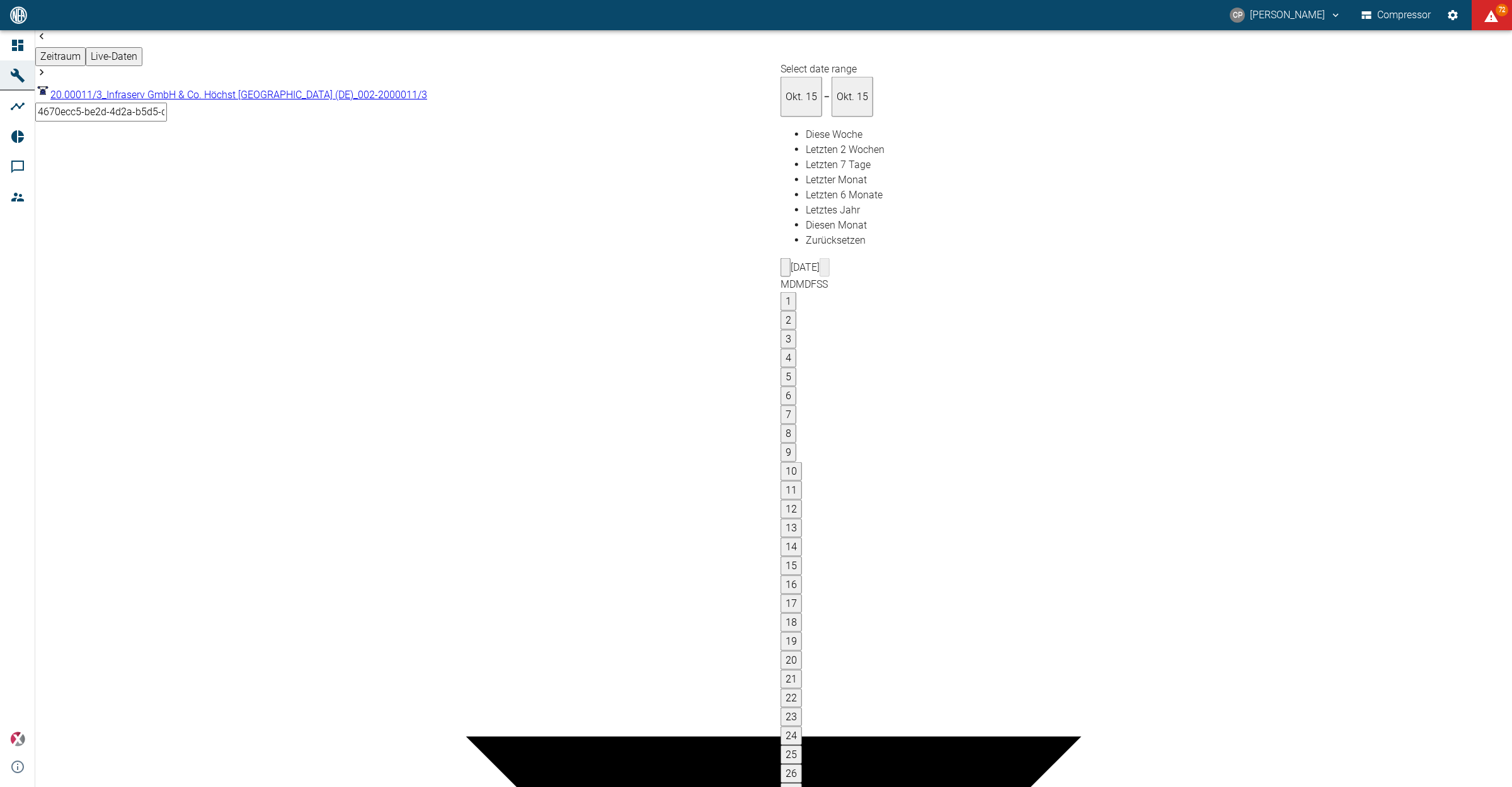
type input "13.10.2025"
click at [1037, 51] on body "CP Christoph Palm Compressor 72 Dashboard Maschinen Analysen Reports Kommentare…" at bounding box center [756, 393] width 1512 height 787
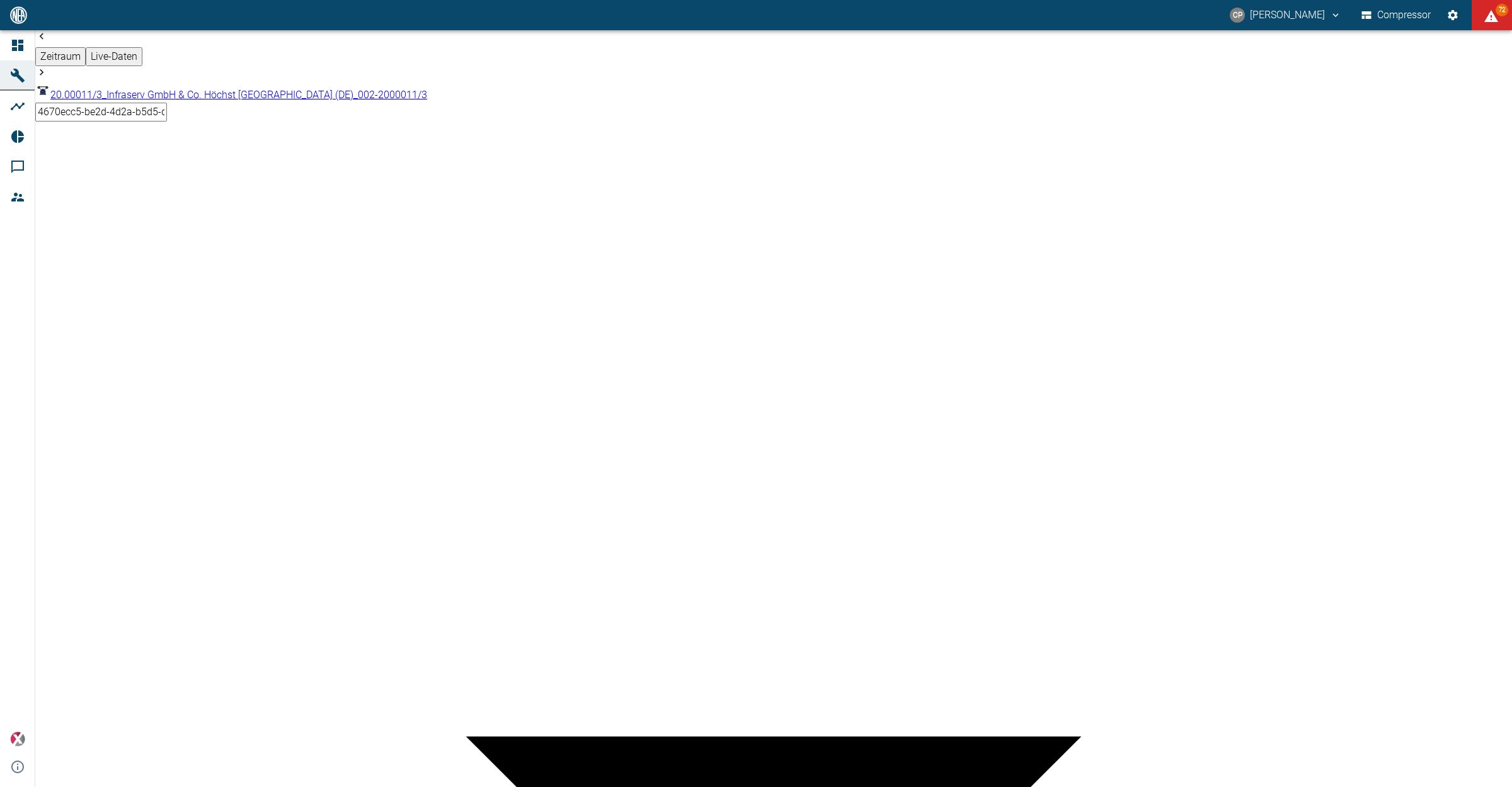
type input "1sec"
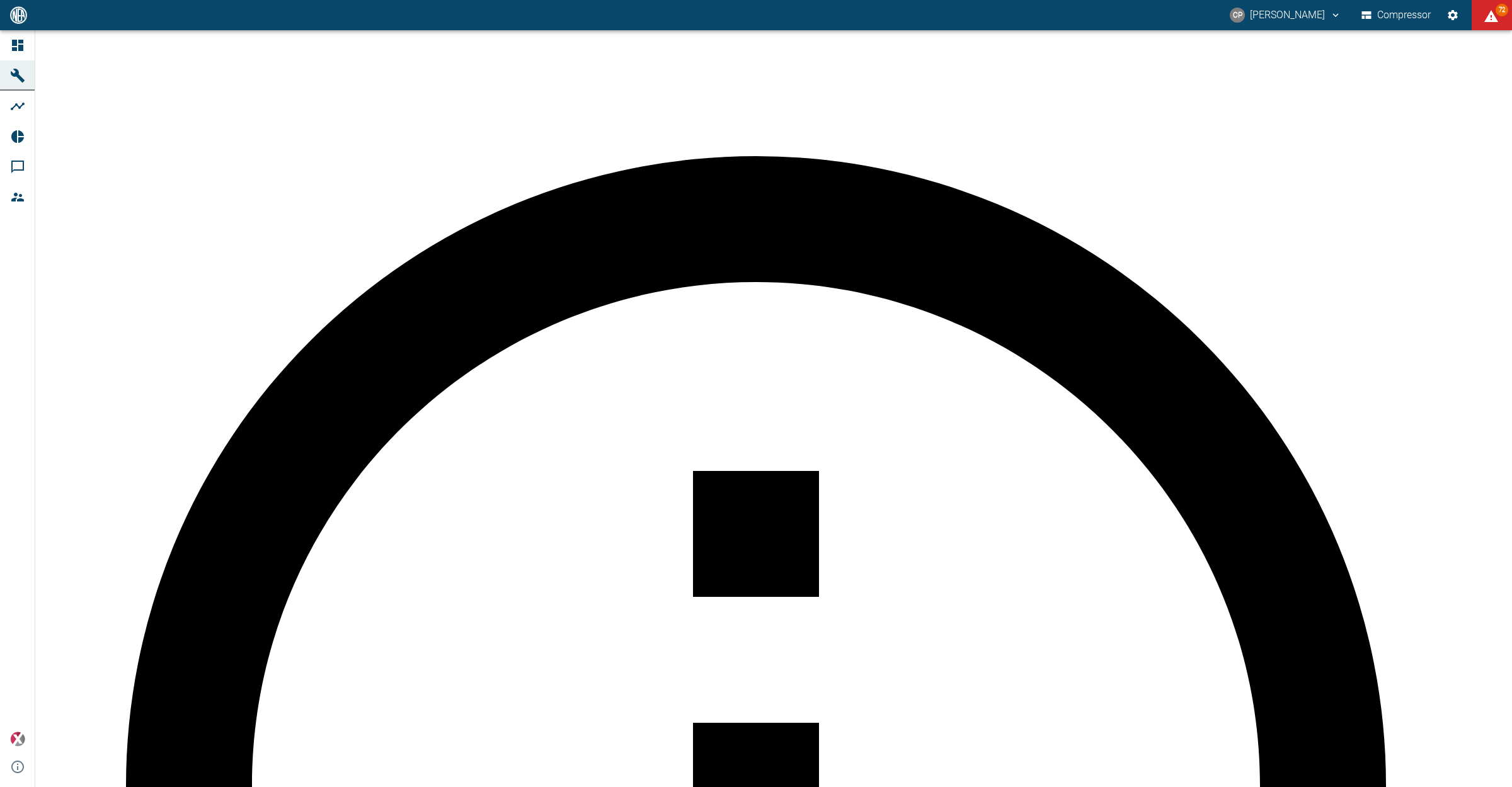
scroll to position [551, 0]
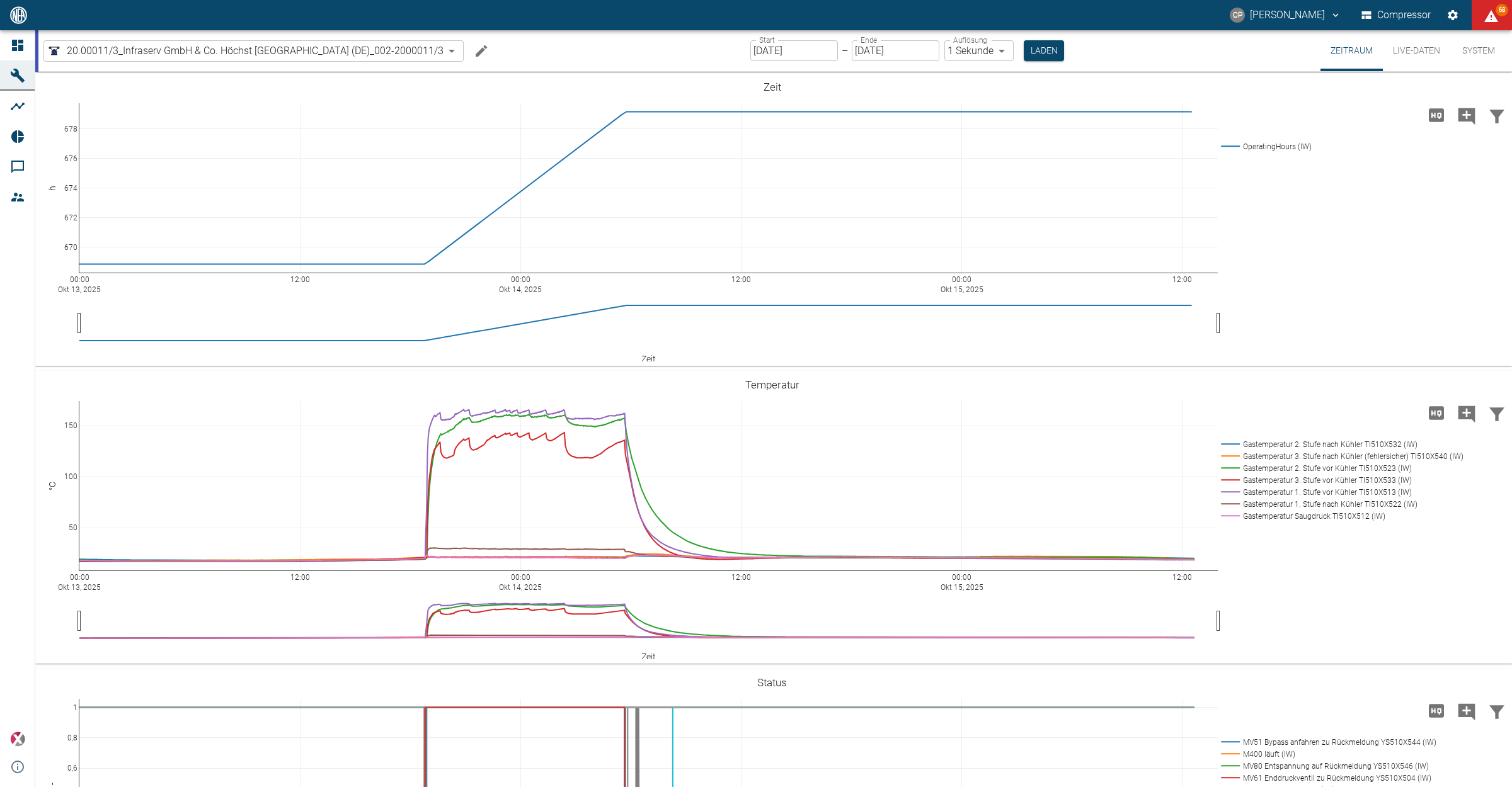
scroll to position [551, 0]
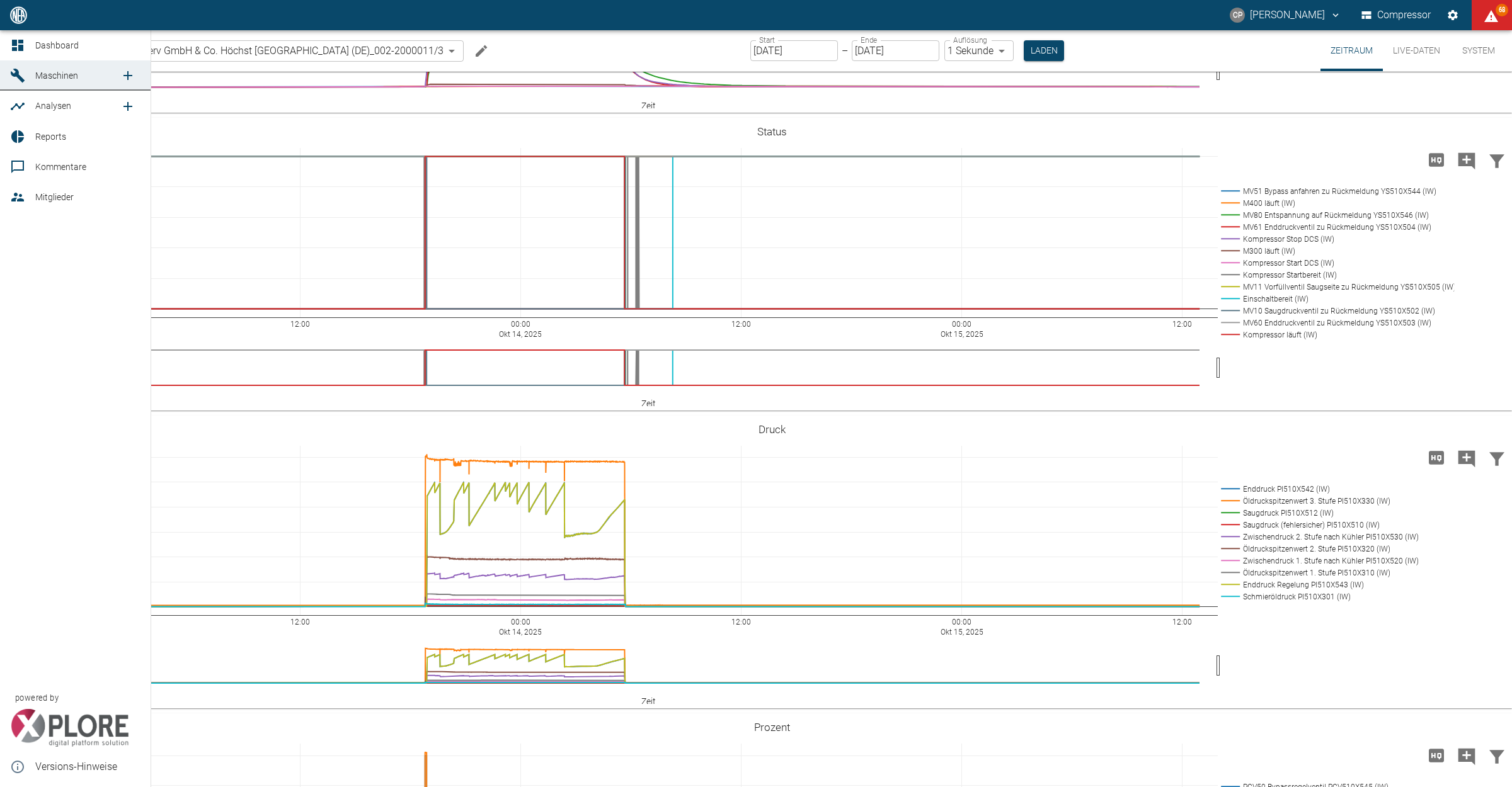
click at [26, 45] on div at bounding box center [19, 45] width 19 height 15
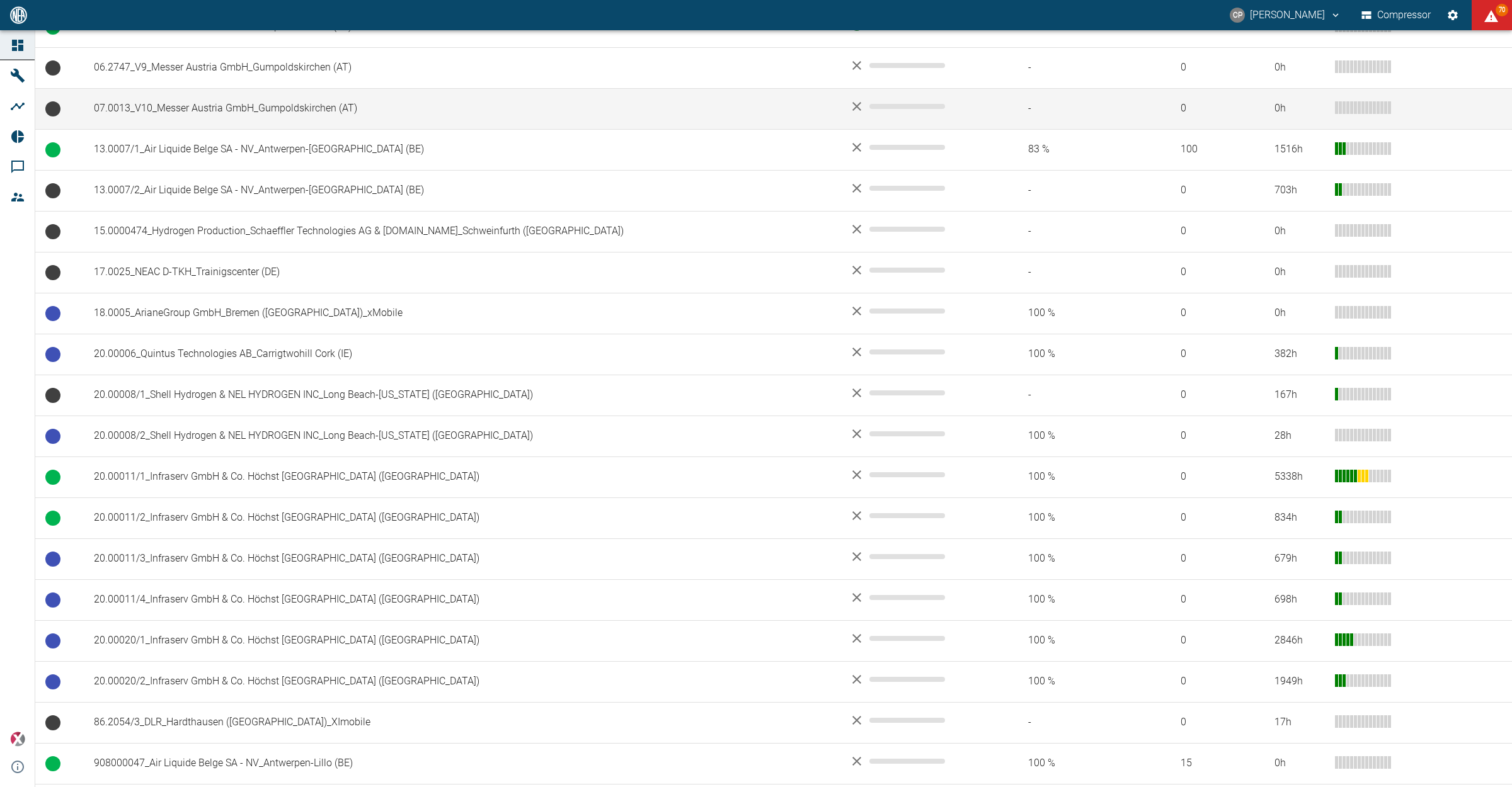
scroll to position [393, 0]
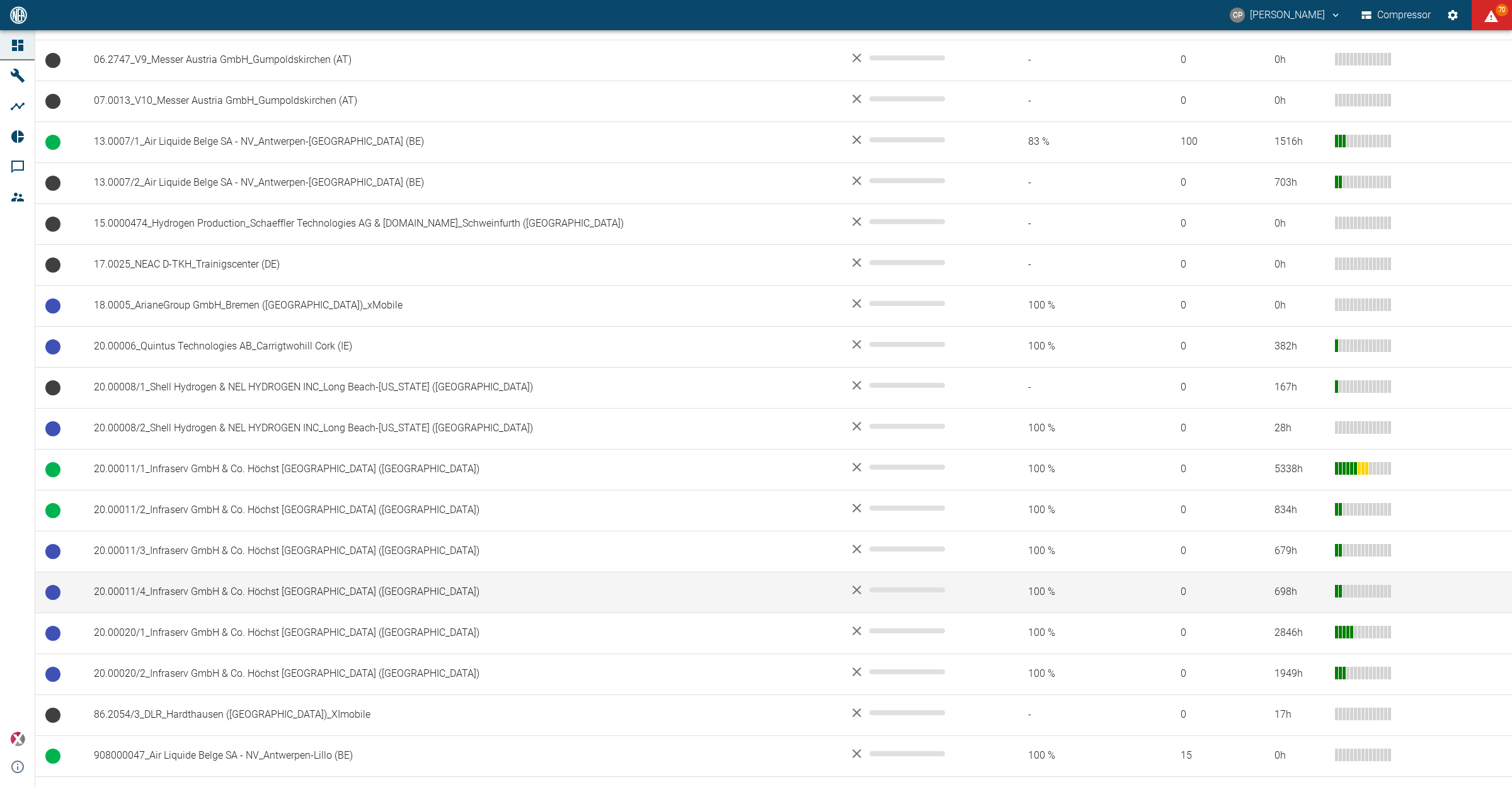
click at [186, 592] on td "20.00011/4_Infraserv GmbH & Co. Höchst [GEOGRAPHIC_DATA] ([GEOGRAPHIC_DATA])" at bounding box center [461, 592] width 755 height 41
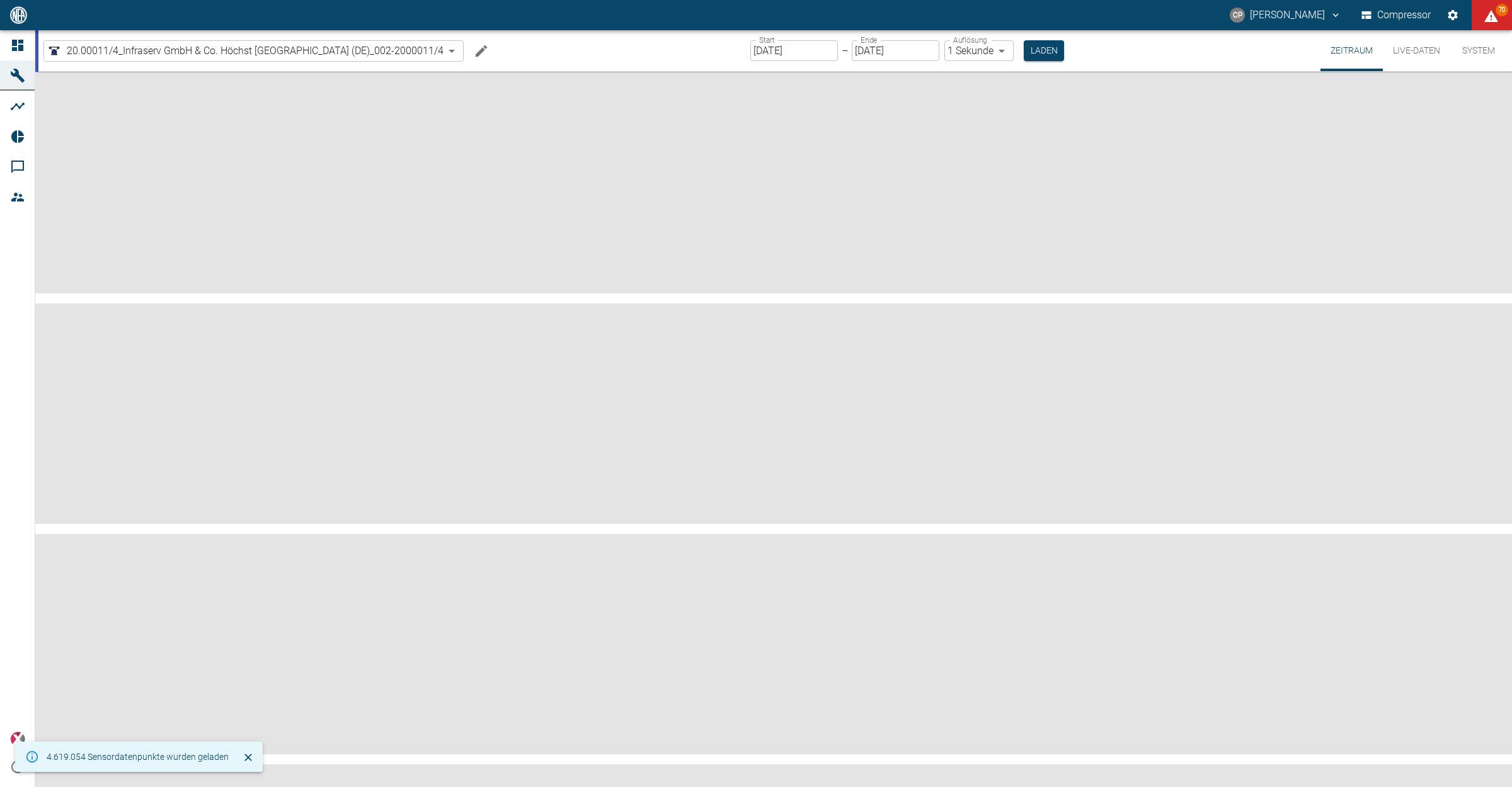
click at [800, 55] on input "[DATE]" at bounding box center [794, 51] width 88 height 21
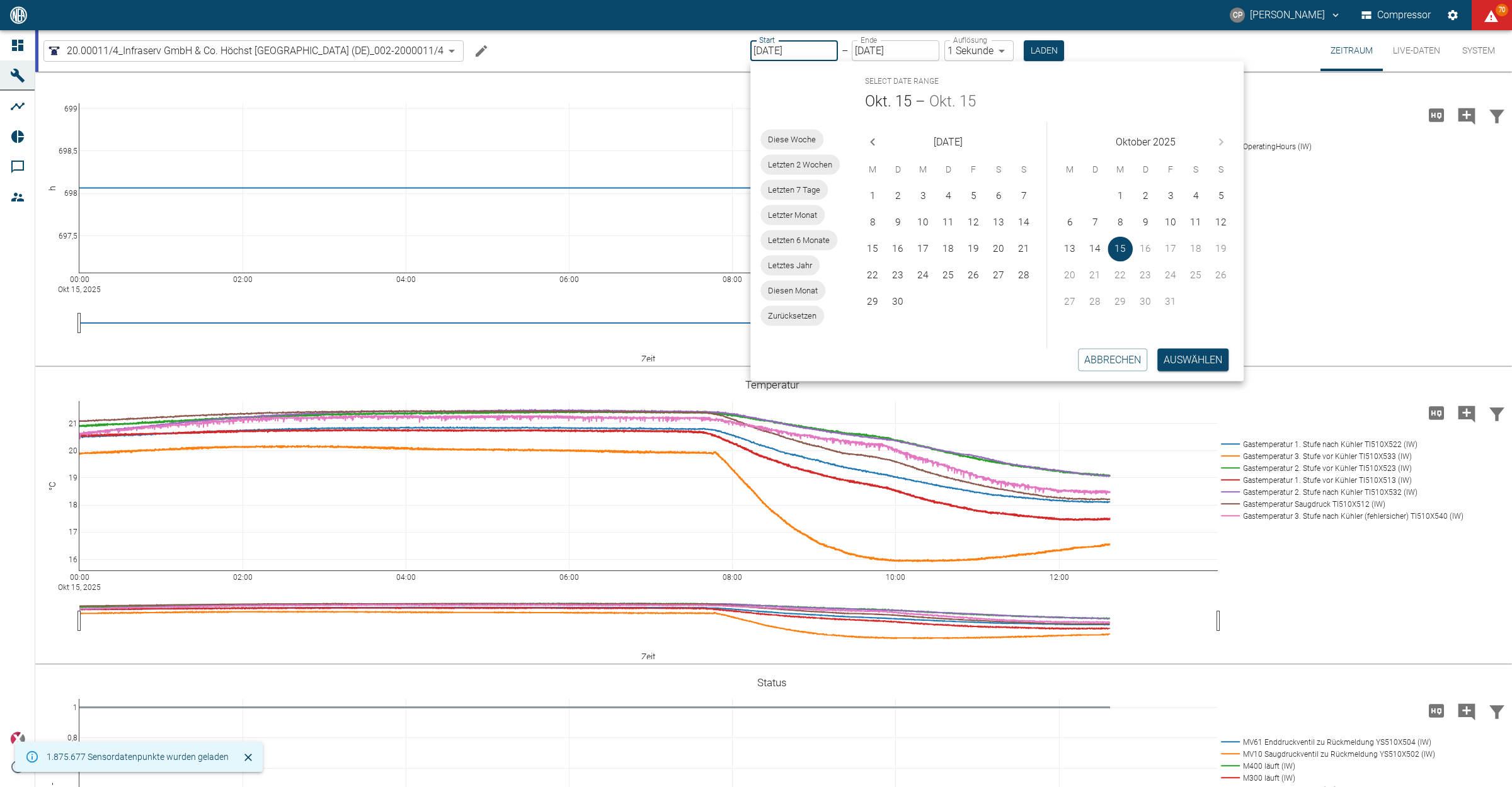
click at [1059, 243] on div "13 14 15 16 17 18 19" at bounding box center [1145, 249] width 197 height 25
click at [1068, 243] on button "13" at bounding box center [1070, 249] width 25 height 25
type input "13.10.2025"
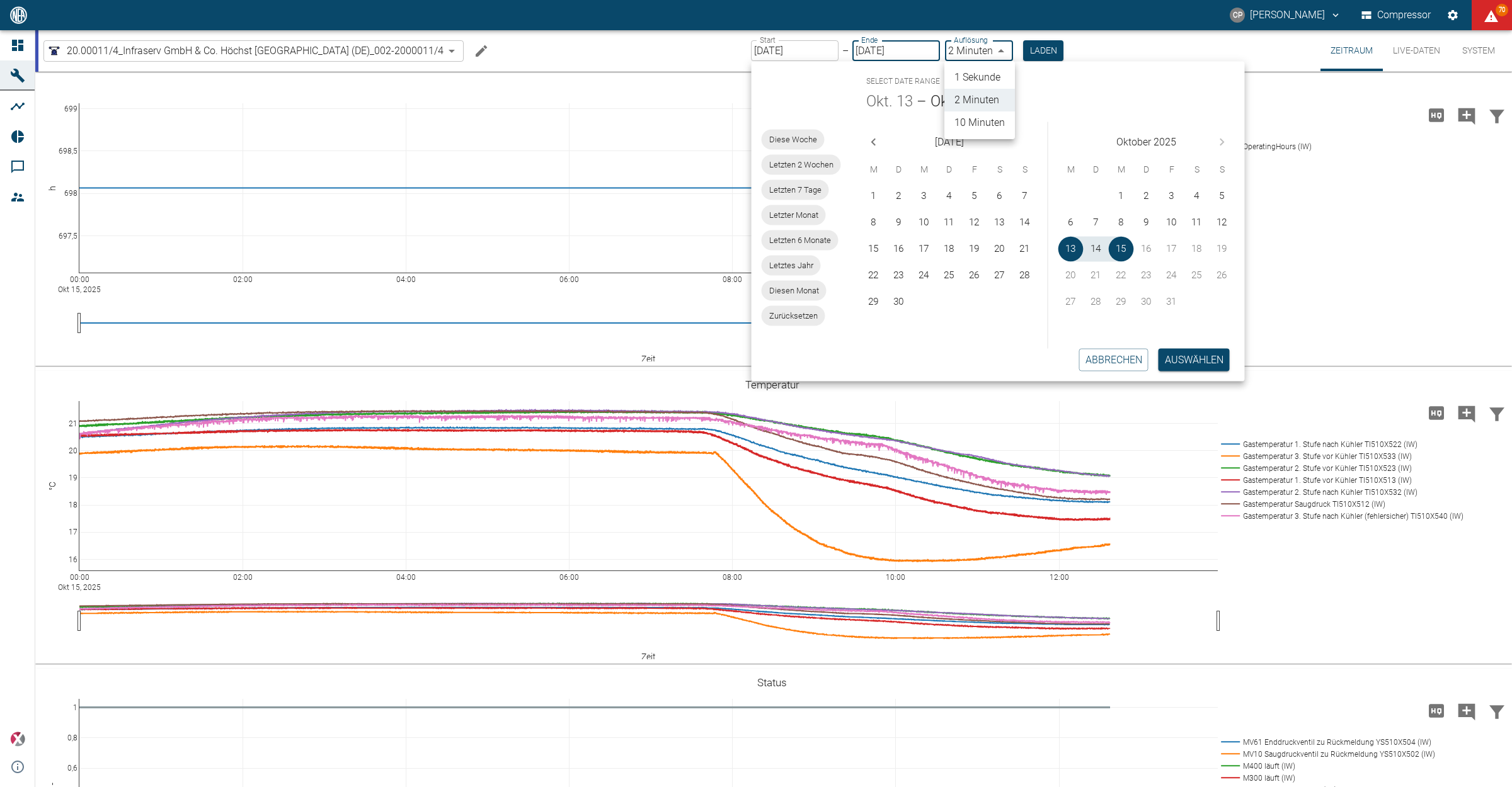
click at [997, 49] on body "CP Christoph Palm Compressor 70 Dashboard Maschinen Analysen Reports Kommentare…" at bounding box center [756, 393] width 1512 height 787
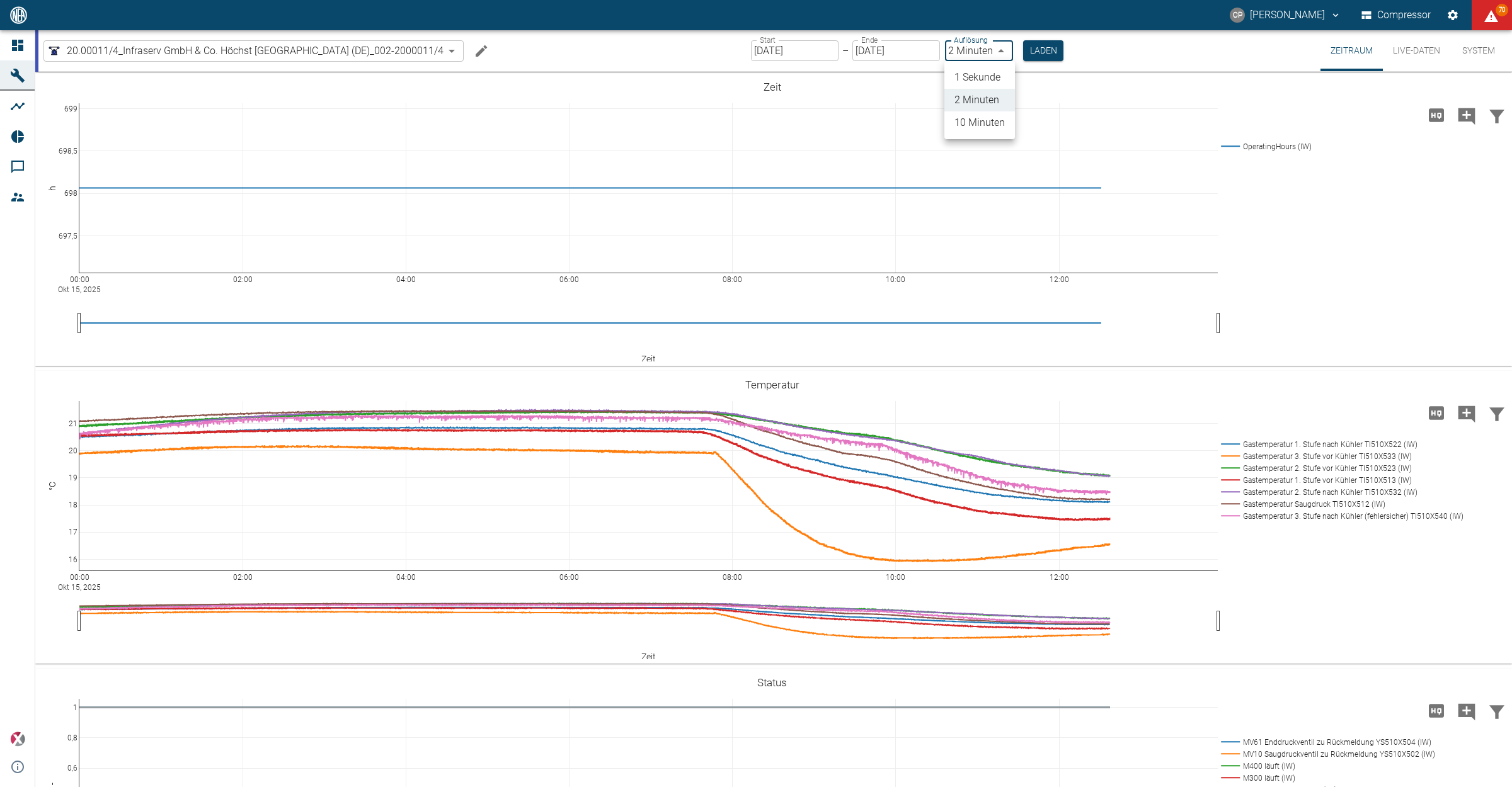
click at [985, 74] on li "1 Sekunde" at bounding box center [979, 77] width 70 height 22
type input "1sec"
click at [1037, 58] on button "Laden" at bounding box center [1043, 51] width 40 height 21
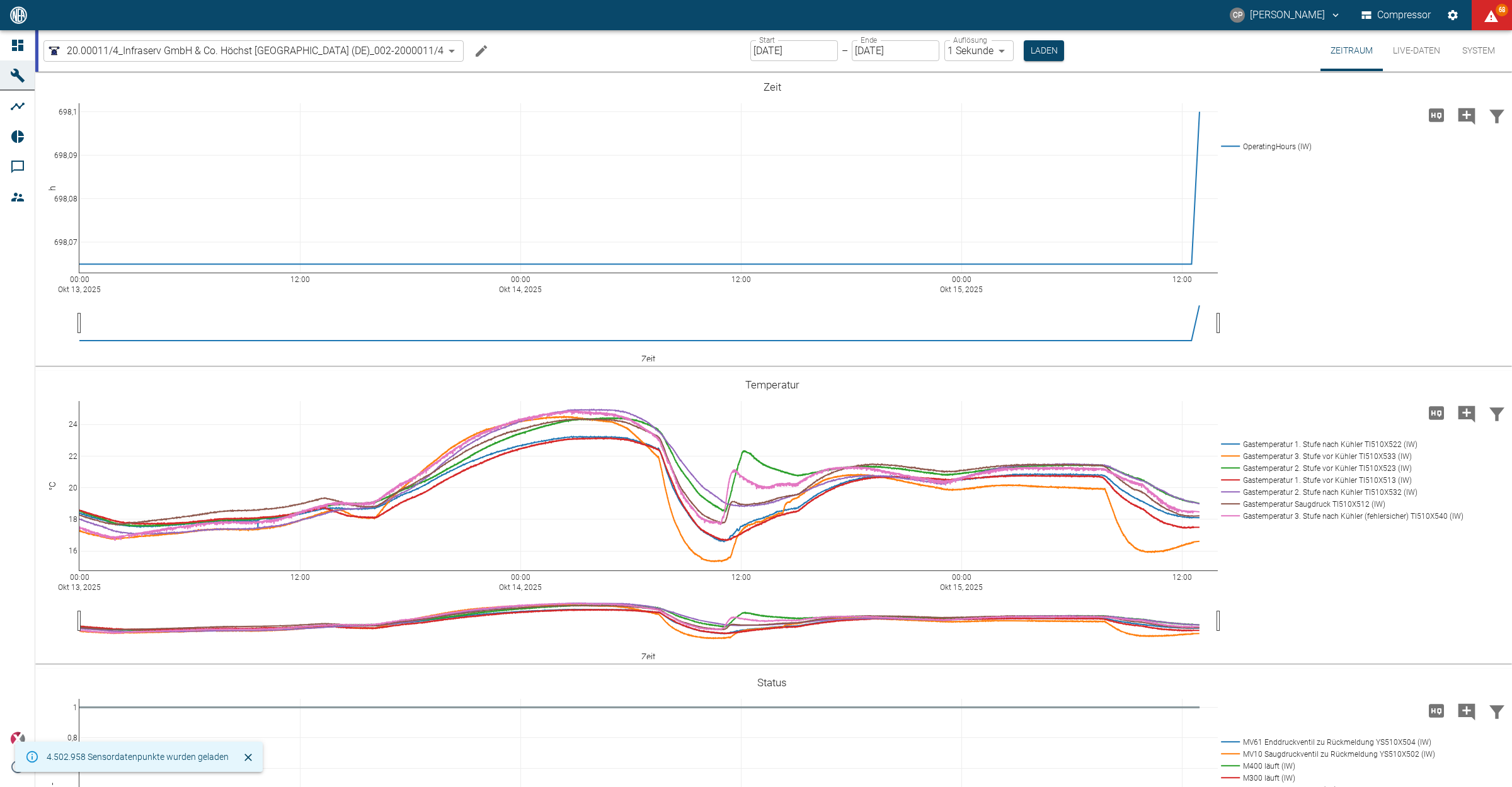
scroll to position [551, 0]
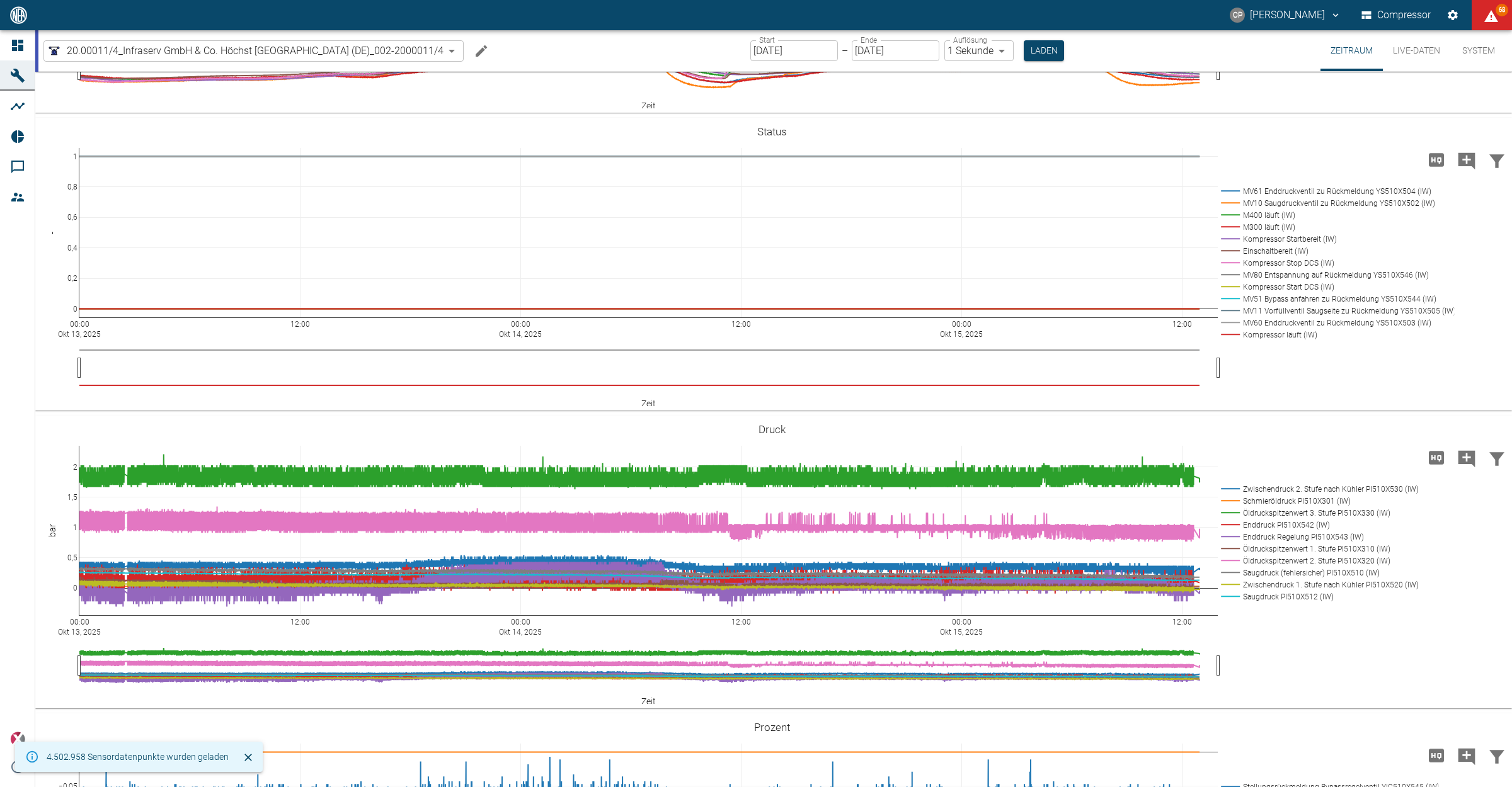
click at [822, 48] on input "13.10.2025" at bounding box center [794, 51] width 88 height 21
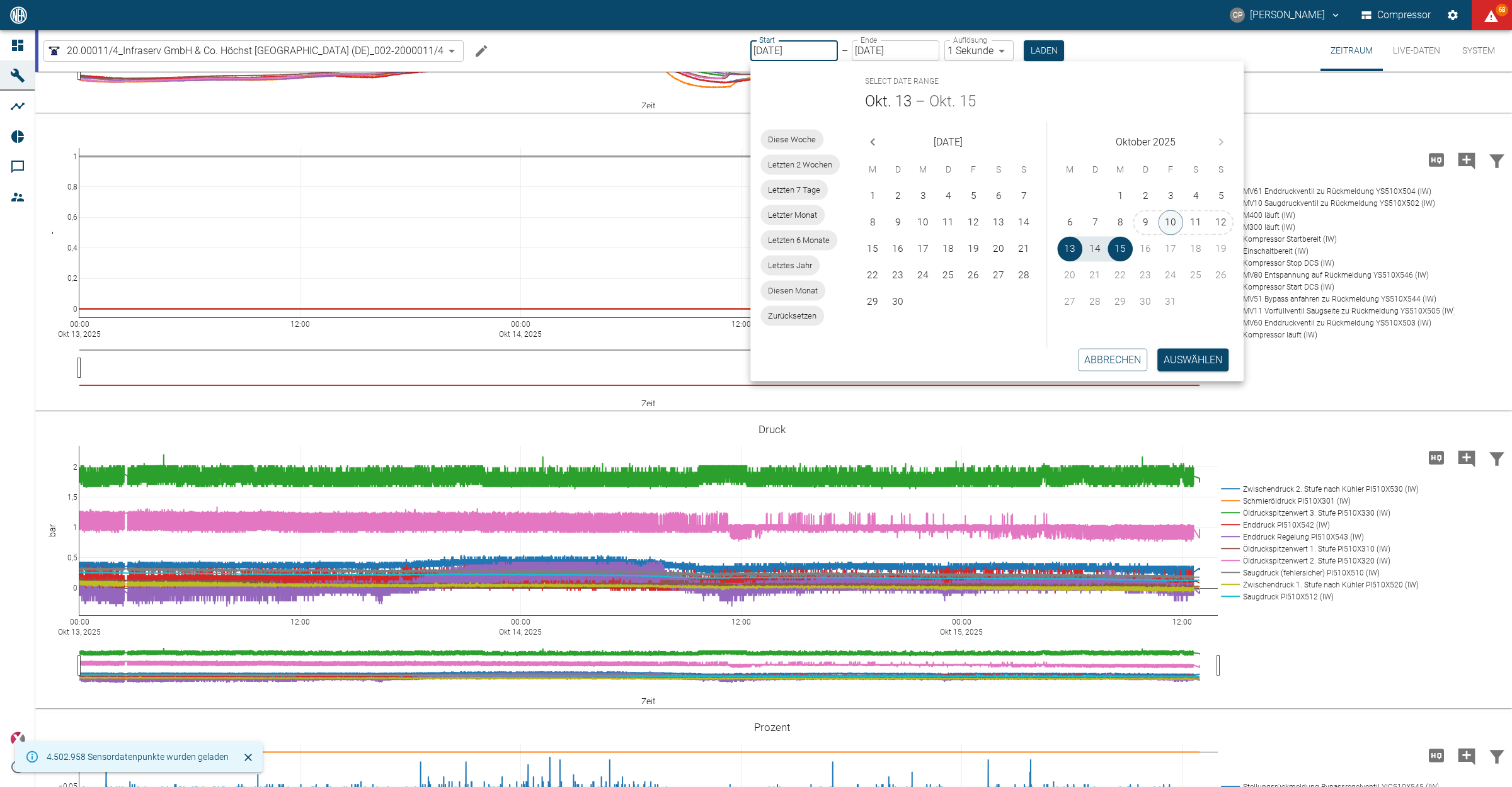
click at [1162, 218] on button "10" at bounding box center [1170, 223] width 25 height 25
click at [1006, 54] on body "CP Christoph Palm Compressor 68 Dashboard Maschinen Analysen Reports Kommentare…" at bounding box center [756, 393] width 1512 height 787
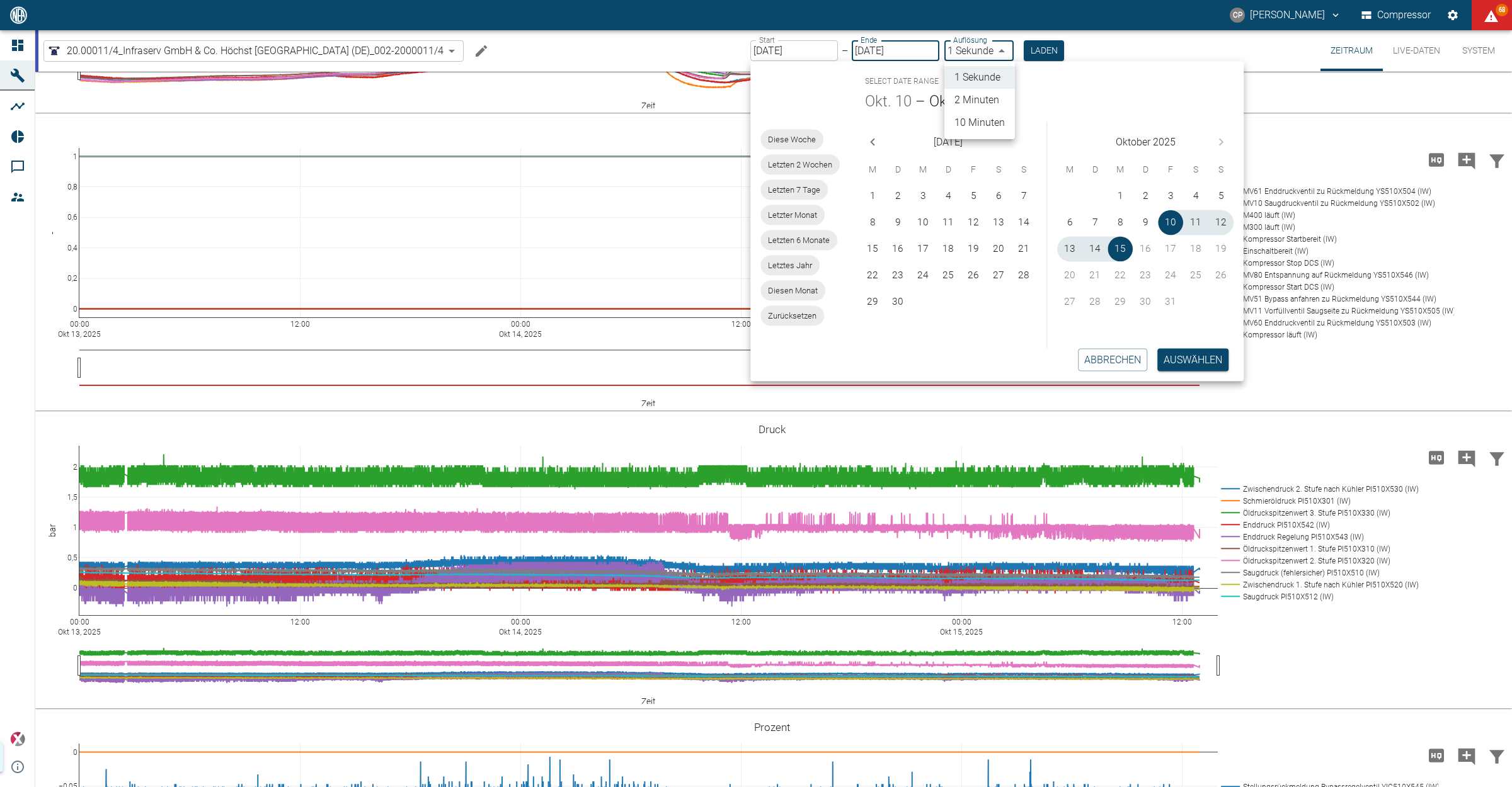
click at [1050, 49] on div at bounding box center [756, 393] width 1512 height 787
type input "10.10.2025"
type input "2min"
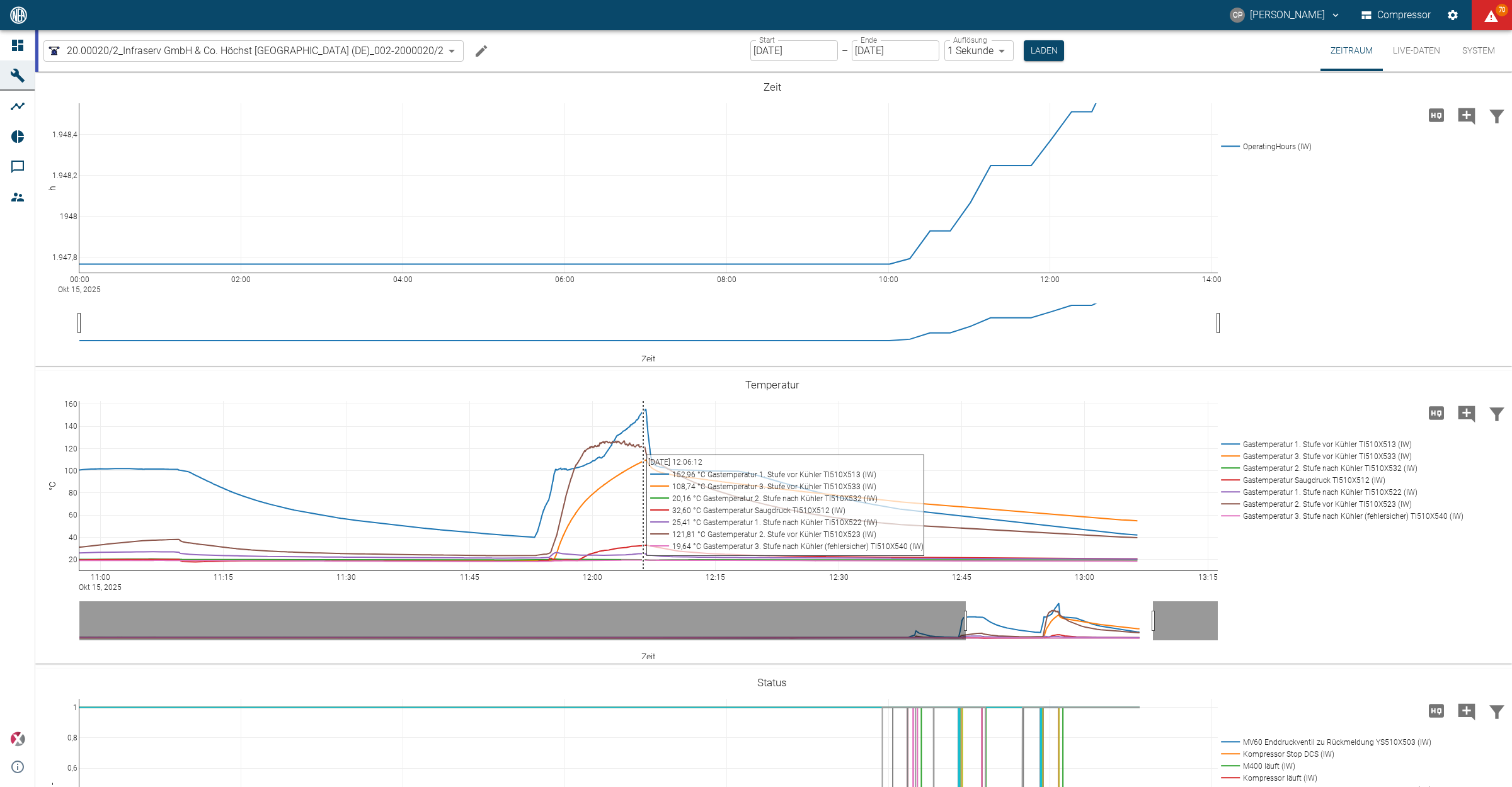
scroll to position [315, 0]
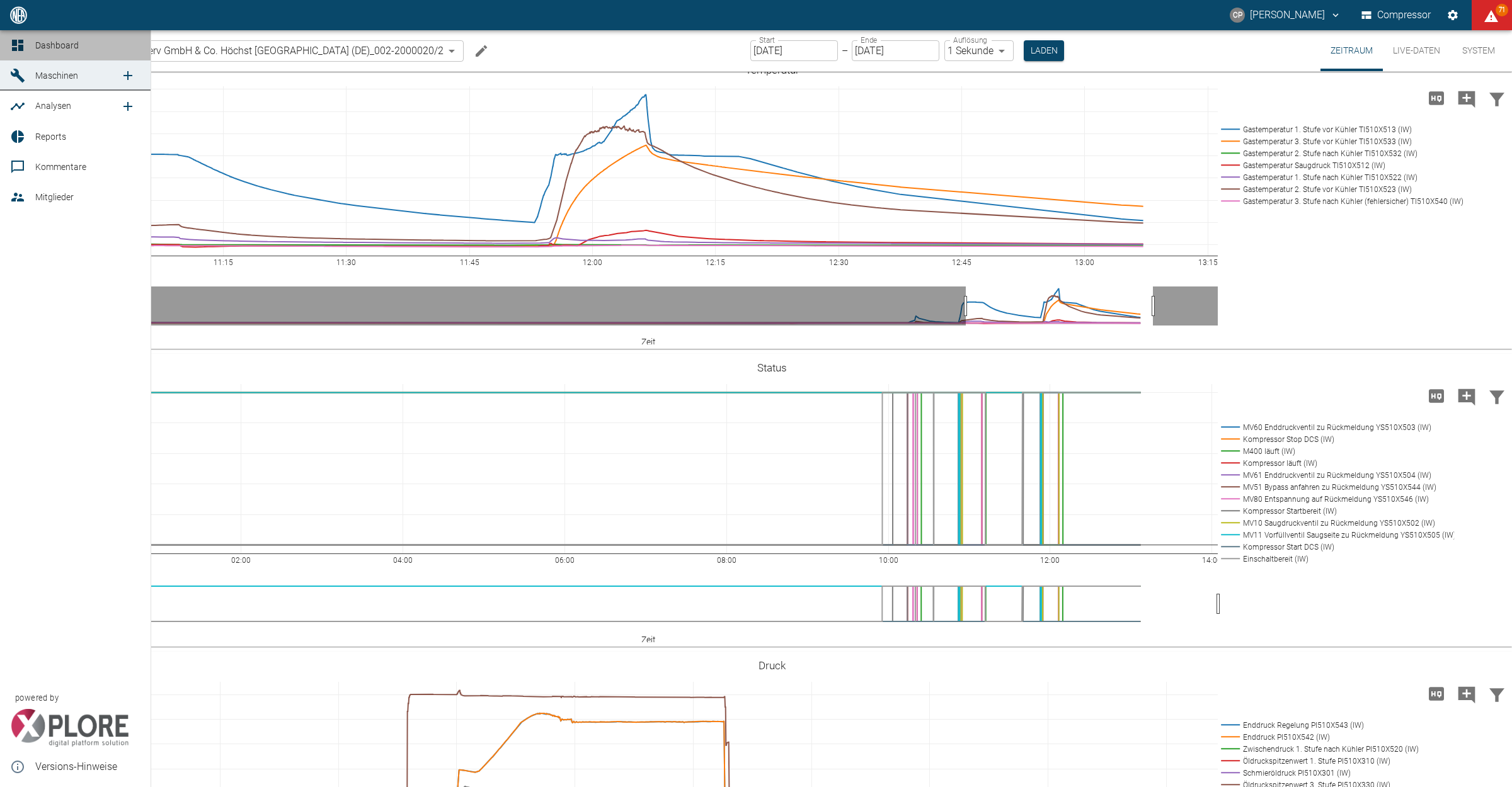
click at [22, 42] on icon at bounding box center [17, 45] width 11 height 11
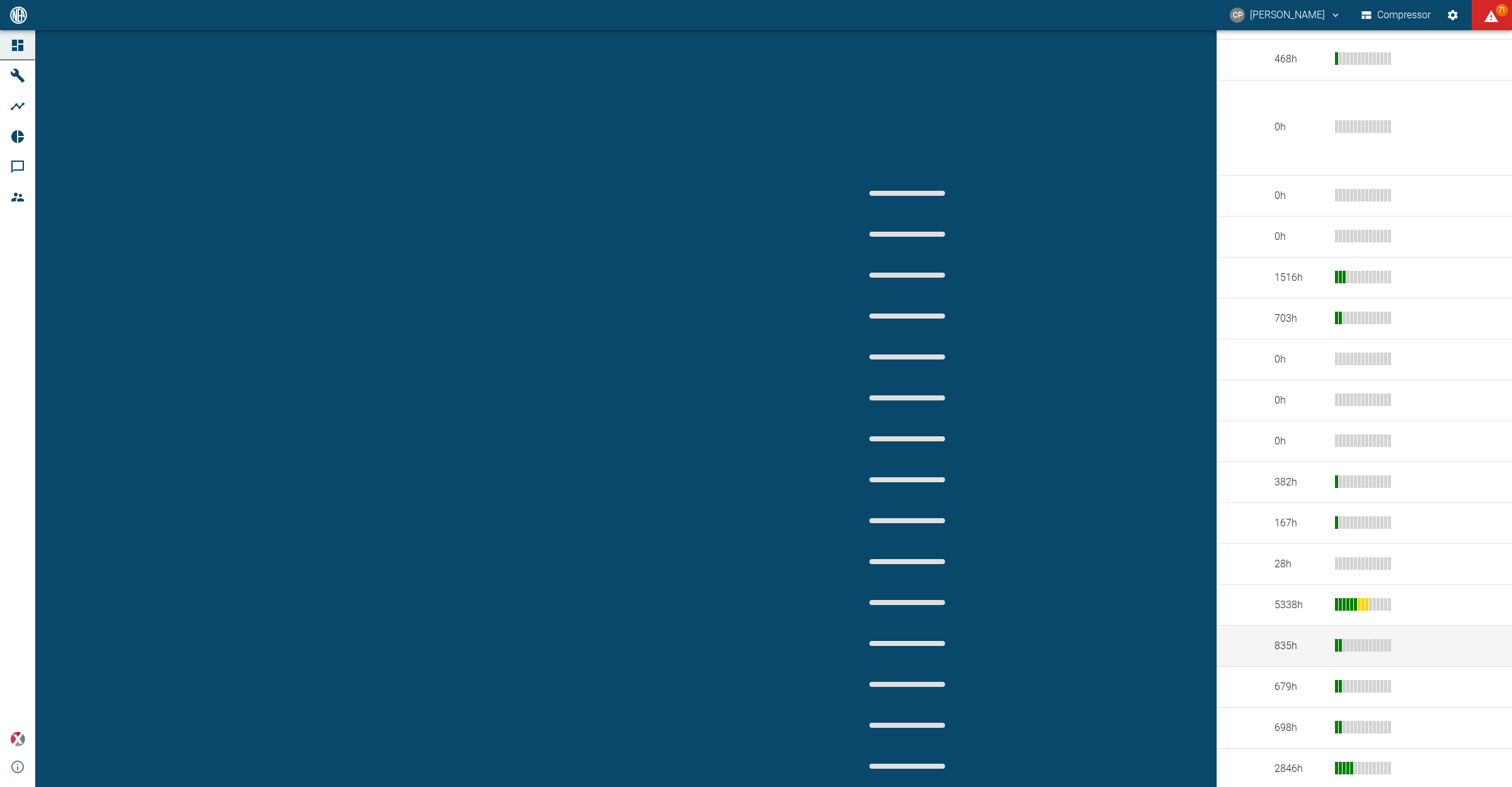
scroll to position [315, 0]
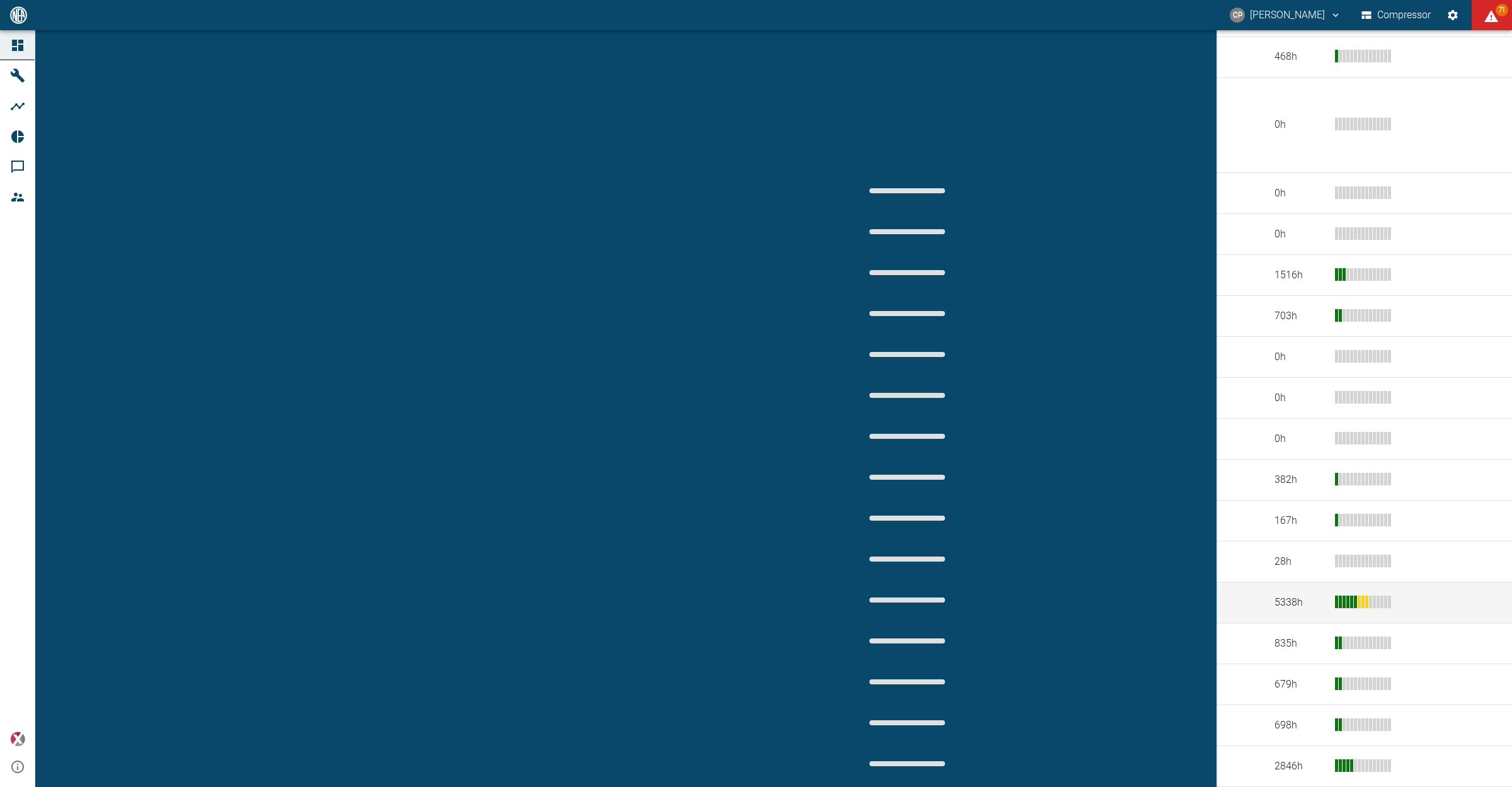
click at [244, 582] on td "20.00011/1_Infraserv GmbH & Co. Höchst [GEOGRAPHIC_DATA] ([GEOGRAPHIC_DATA])" at bounding box center [461, 603] width 755 height 41
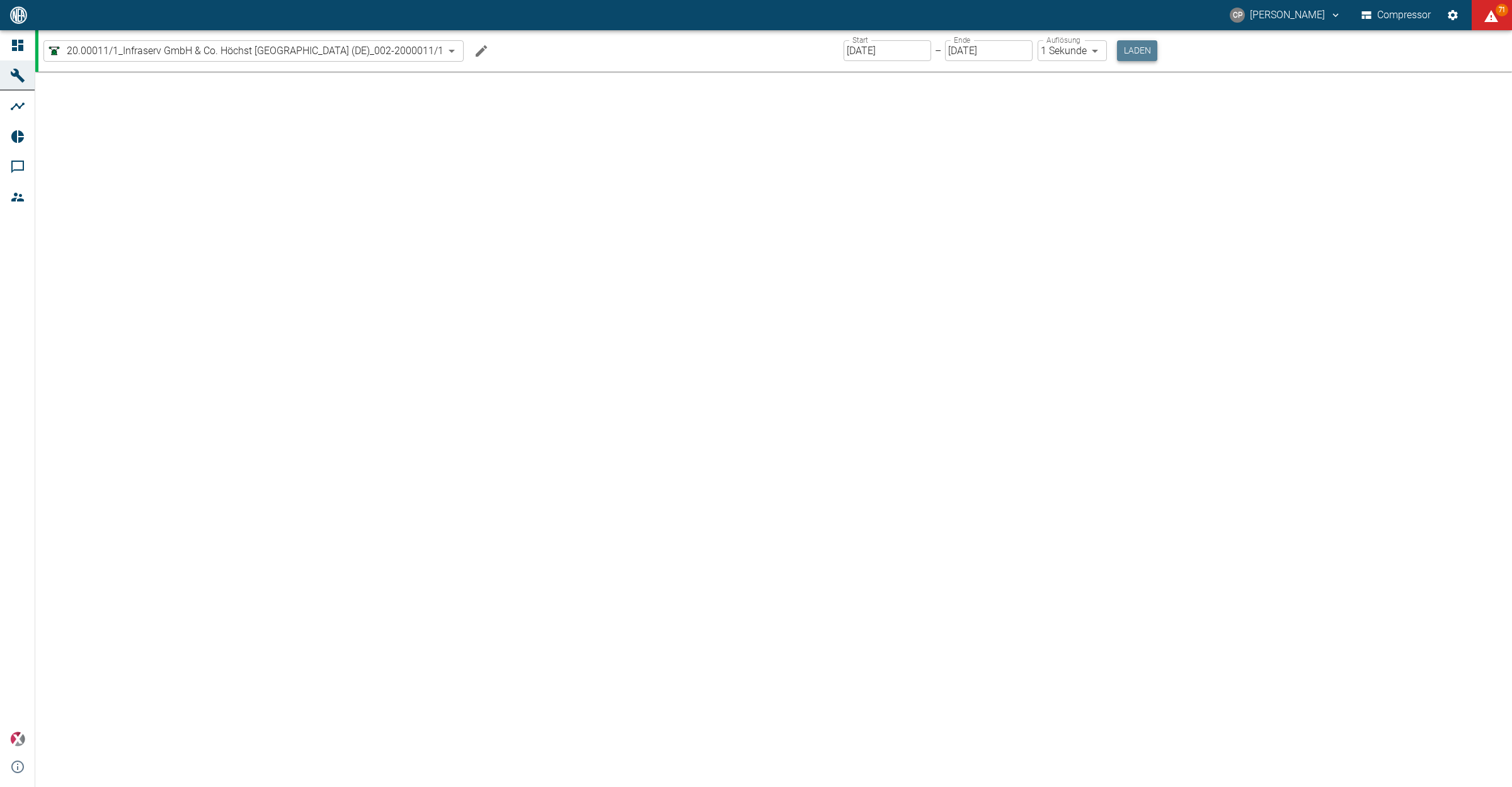
click at [1140, 51] on button "Laden" at bounding box center [1137, 51] width 40 height 21
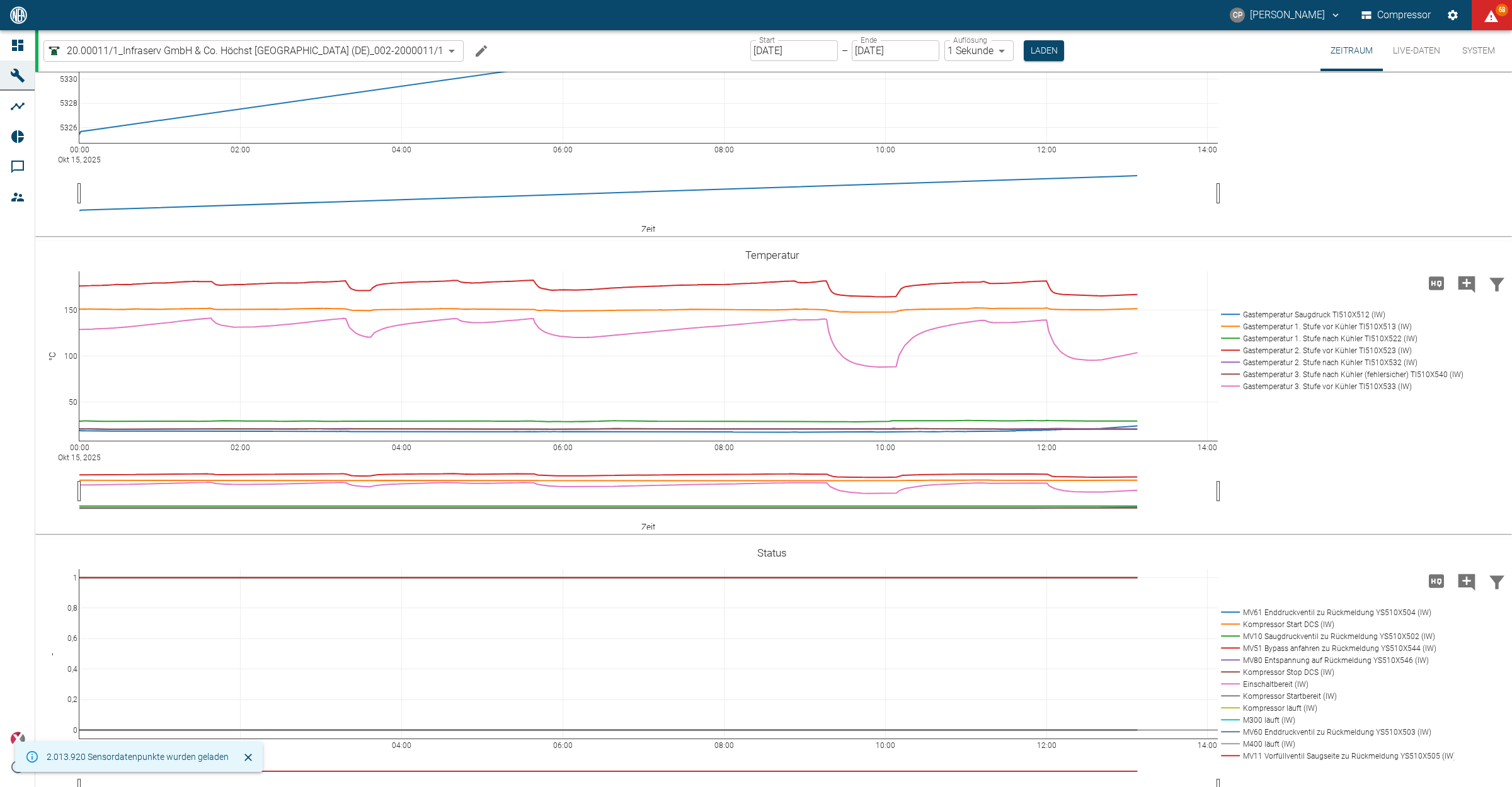
scroll to position [157, 0]
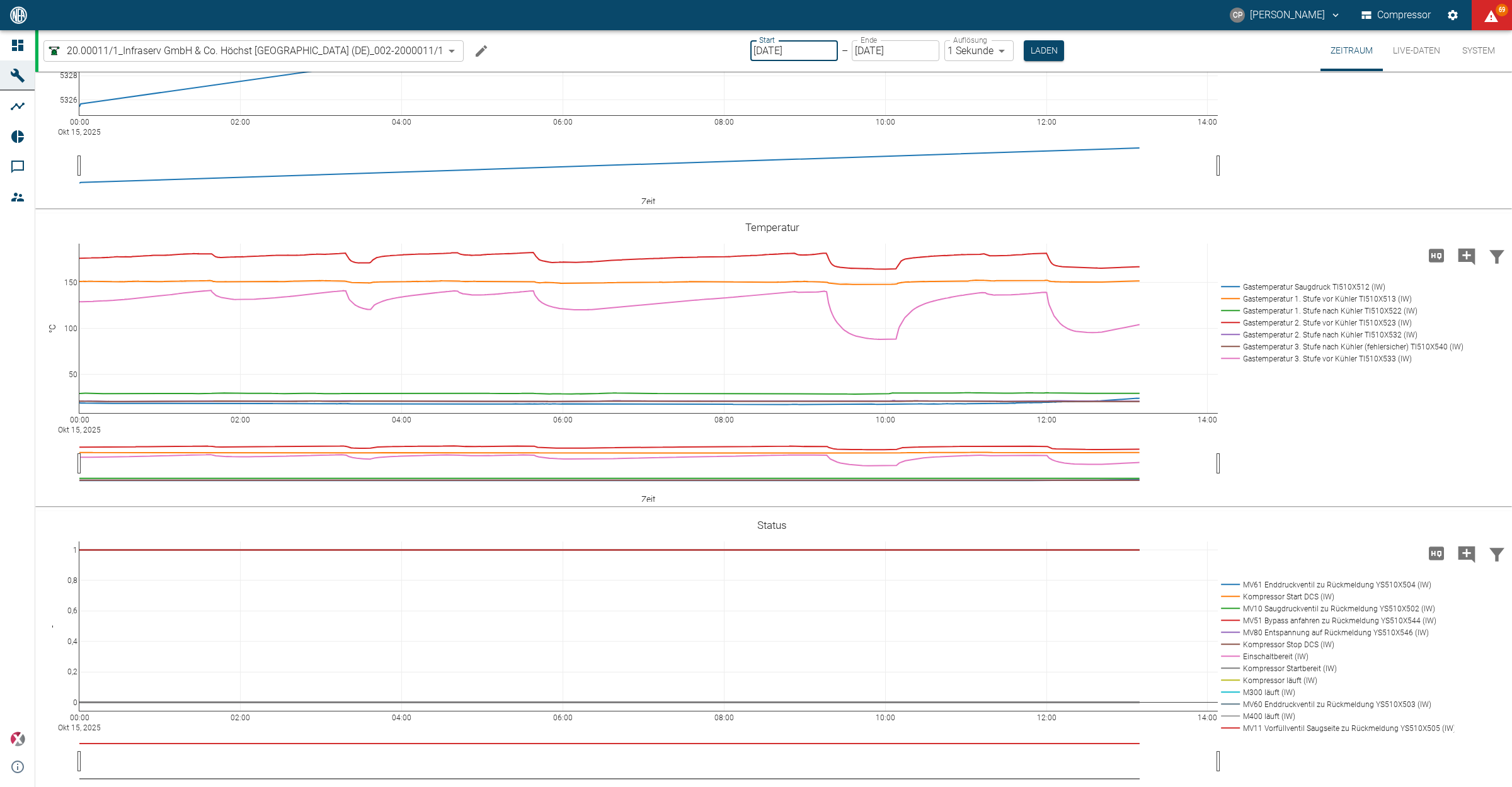
click at [810, 45] on input "[DATE]" at bounding box center [794, 51] width 88 height 21
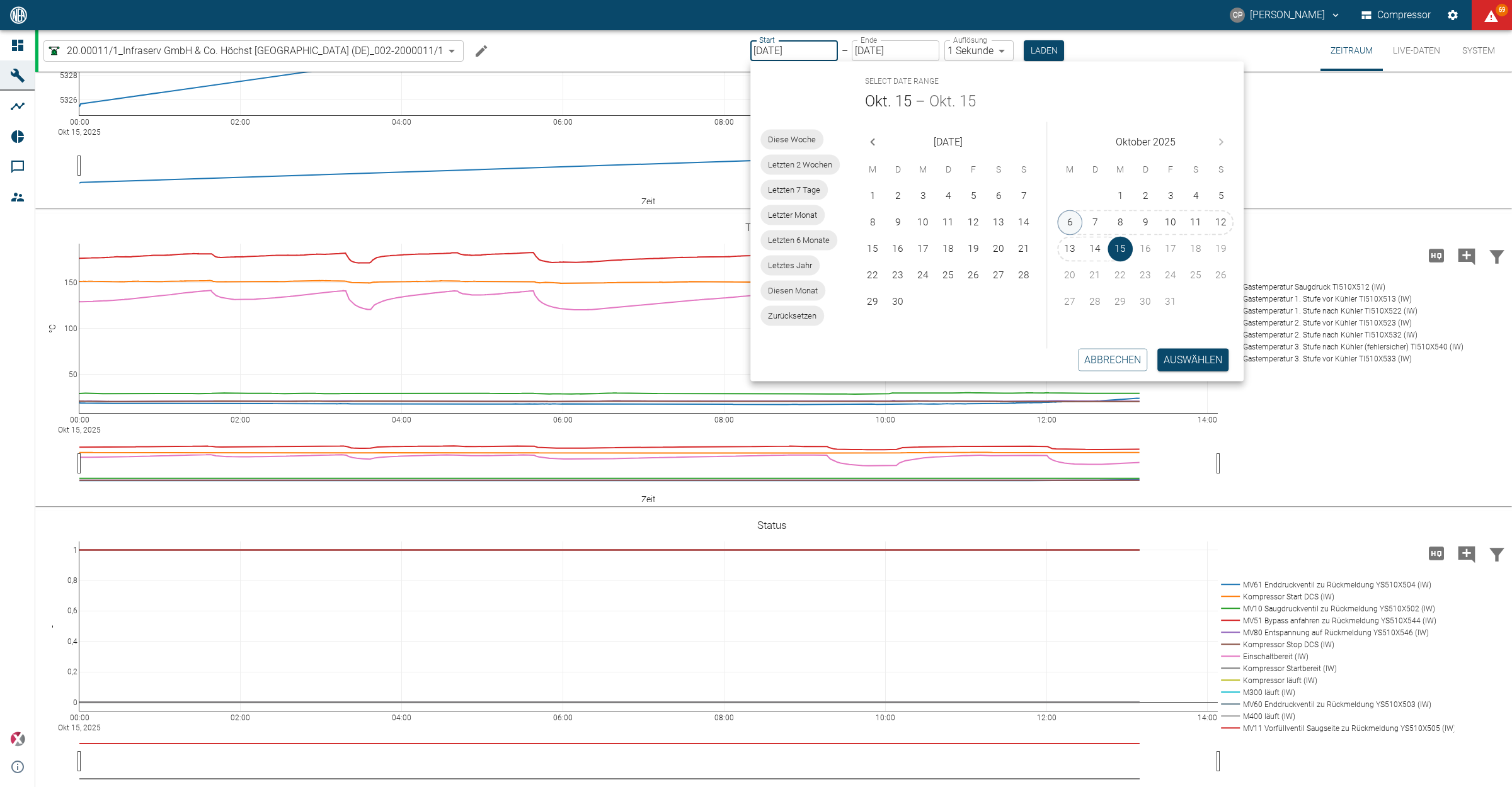
click at [1076, 226] on button "6" at bounding box center [1070, 223] width 25 height 25
type input "[DATE]"
type input "2min"
click at [1029, 52] on button "Laden" at bounding box center [1043, 51] width 40 height 21
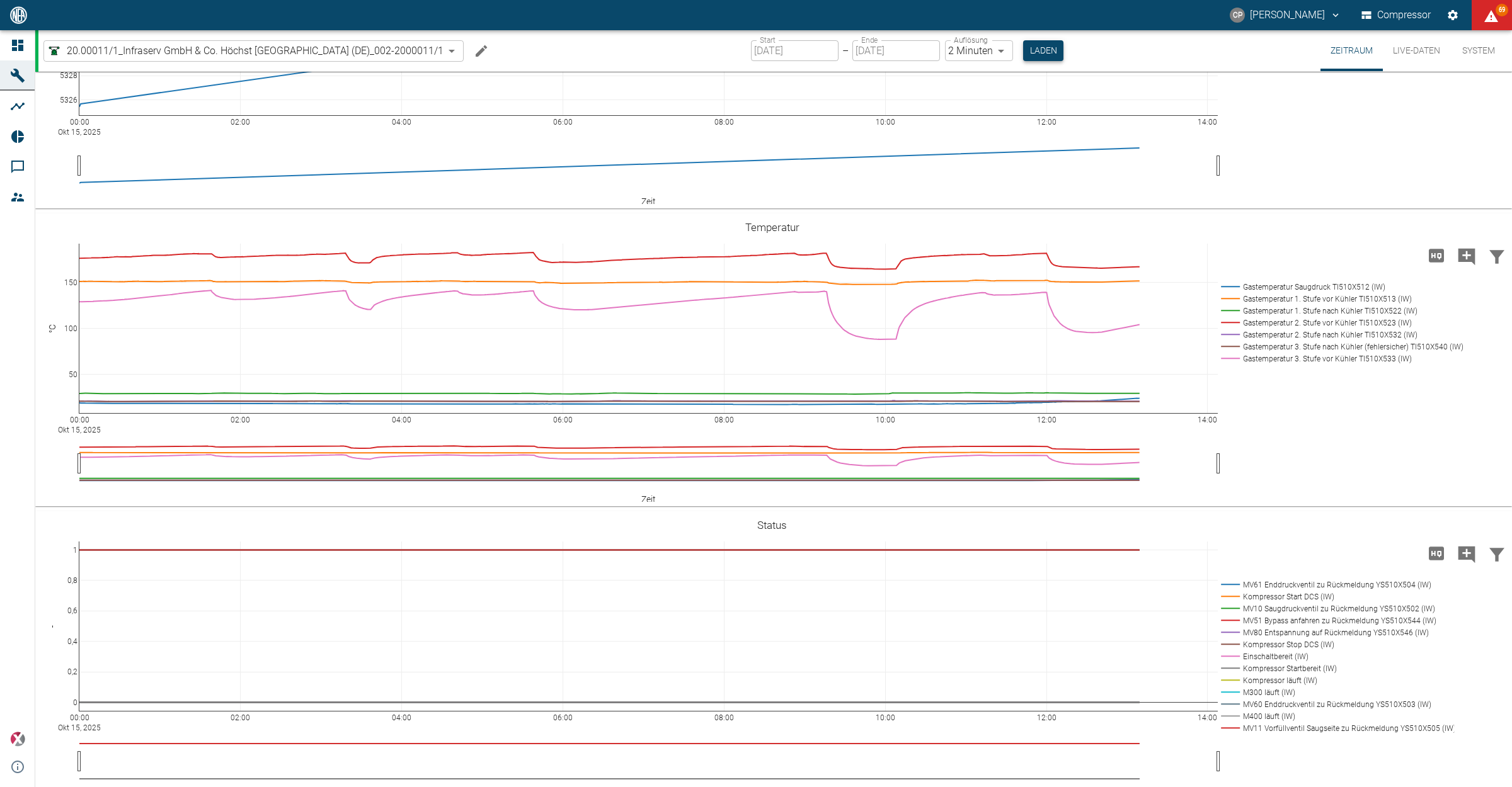
click at [1052, 49] on button "Laden" at bounding box center [1043, 51] width 40 height 21
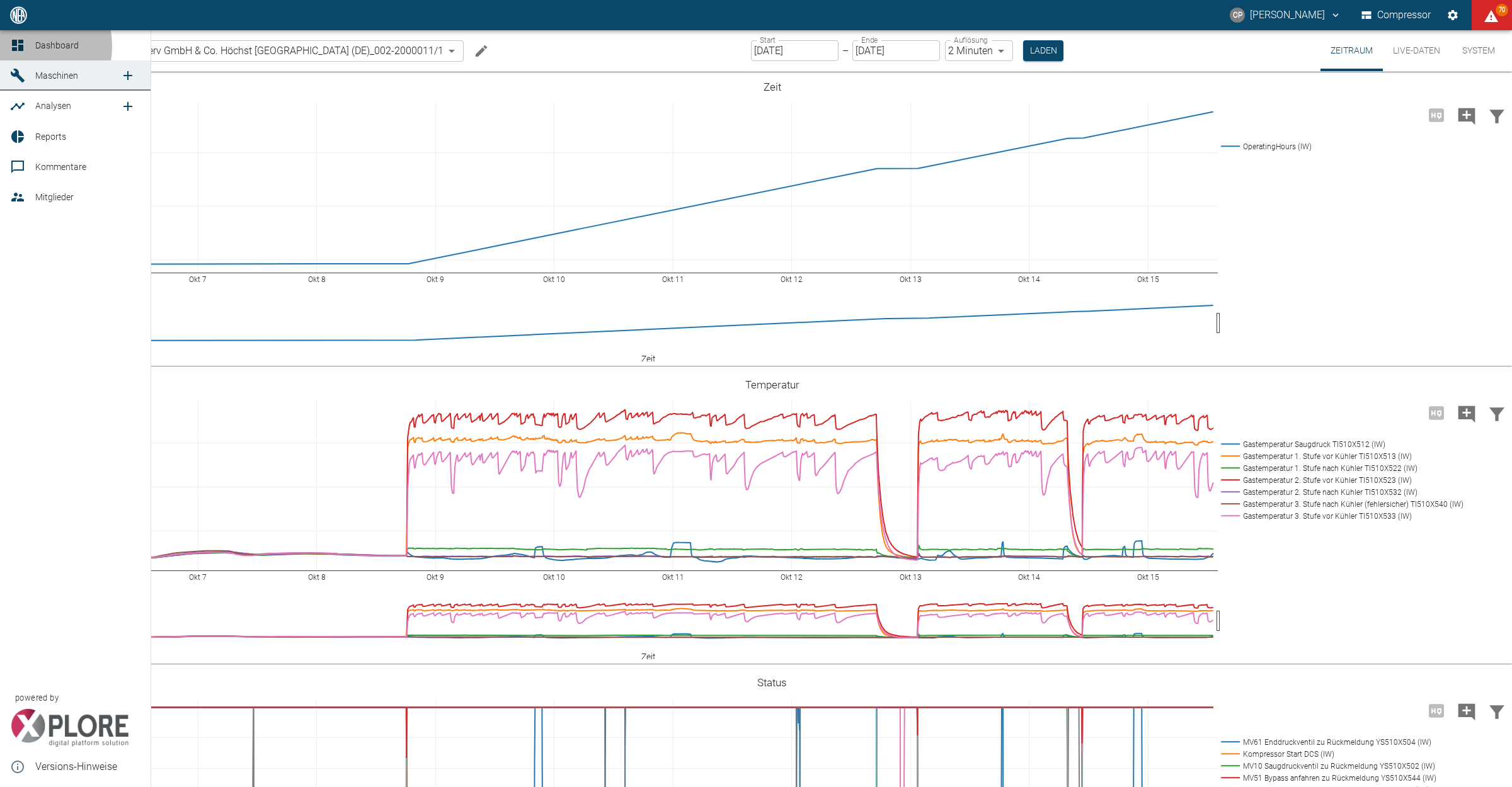
click at [23, 46] on icon at bounding box center [17, 45] width 15 height 15
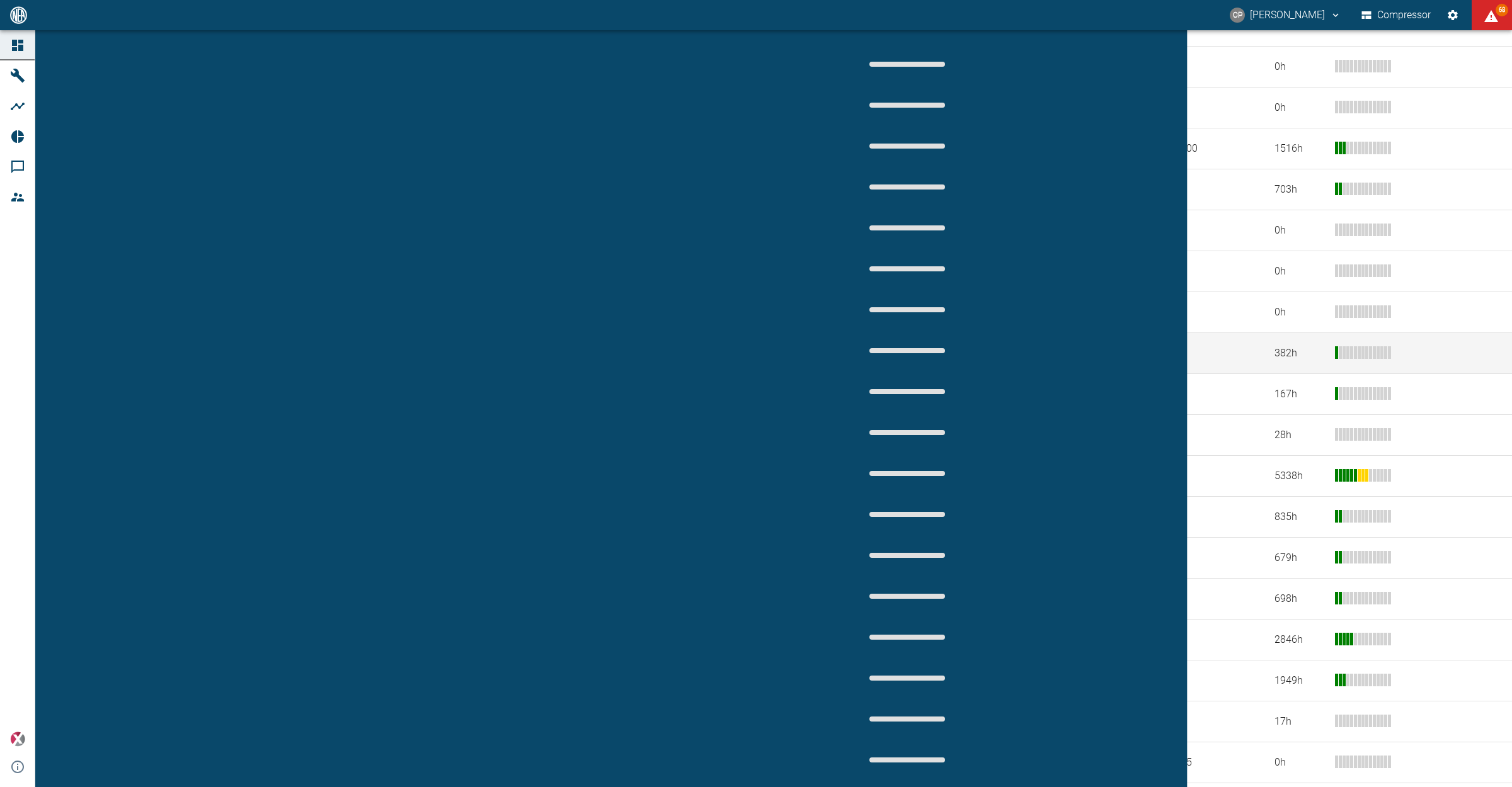
scroll to position [472, 0]
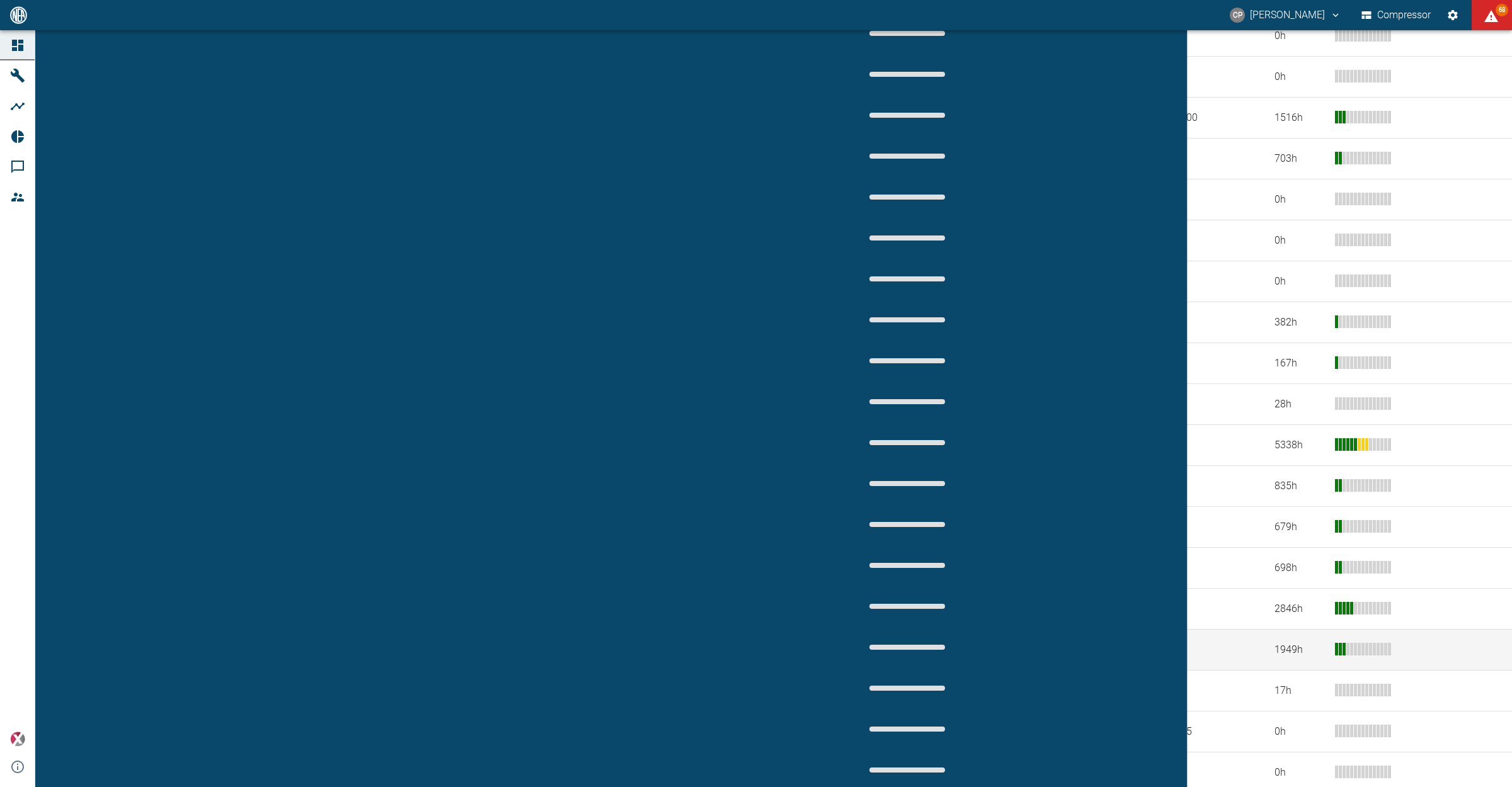
click at [290, 630] on td "20.00020/2_Infraserv GmbH & Co. Höchst [GEOGRAPHIC_DATA] ([GEOGRAPHIC_DATA])" at bounding box center [461, 650] width 755 height 41
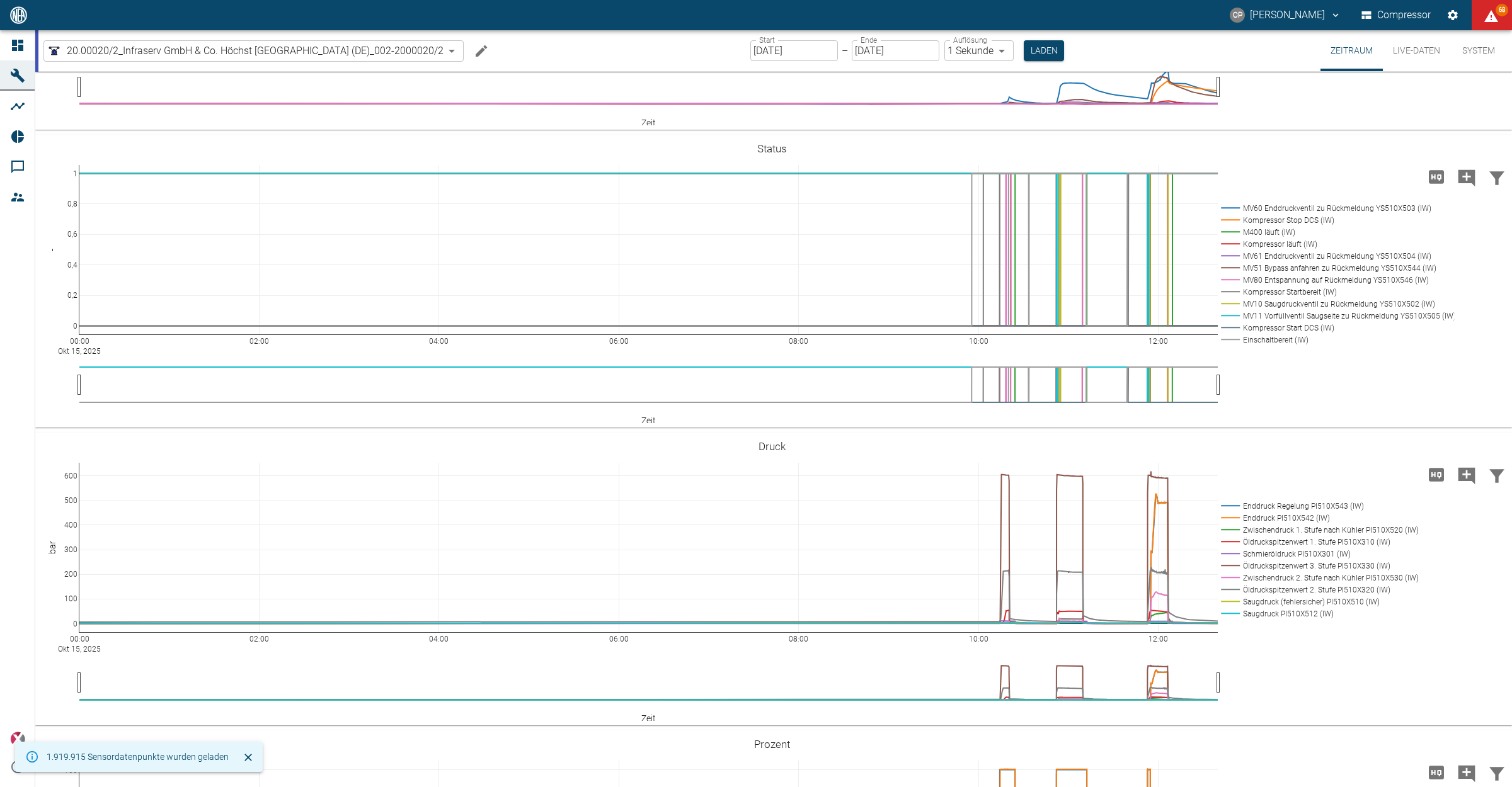
scroll to position [551, 0]
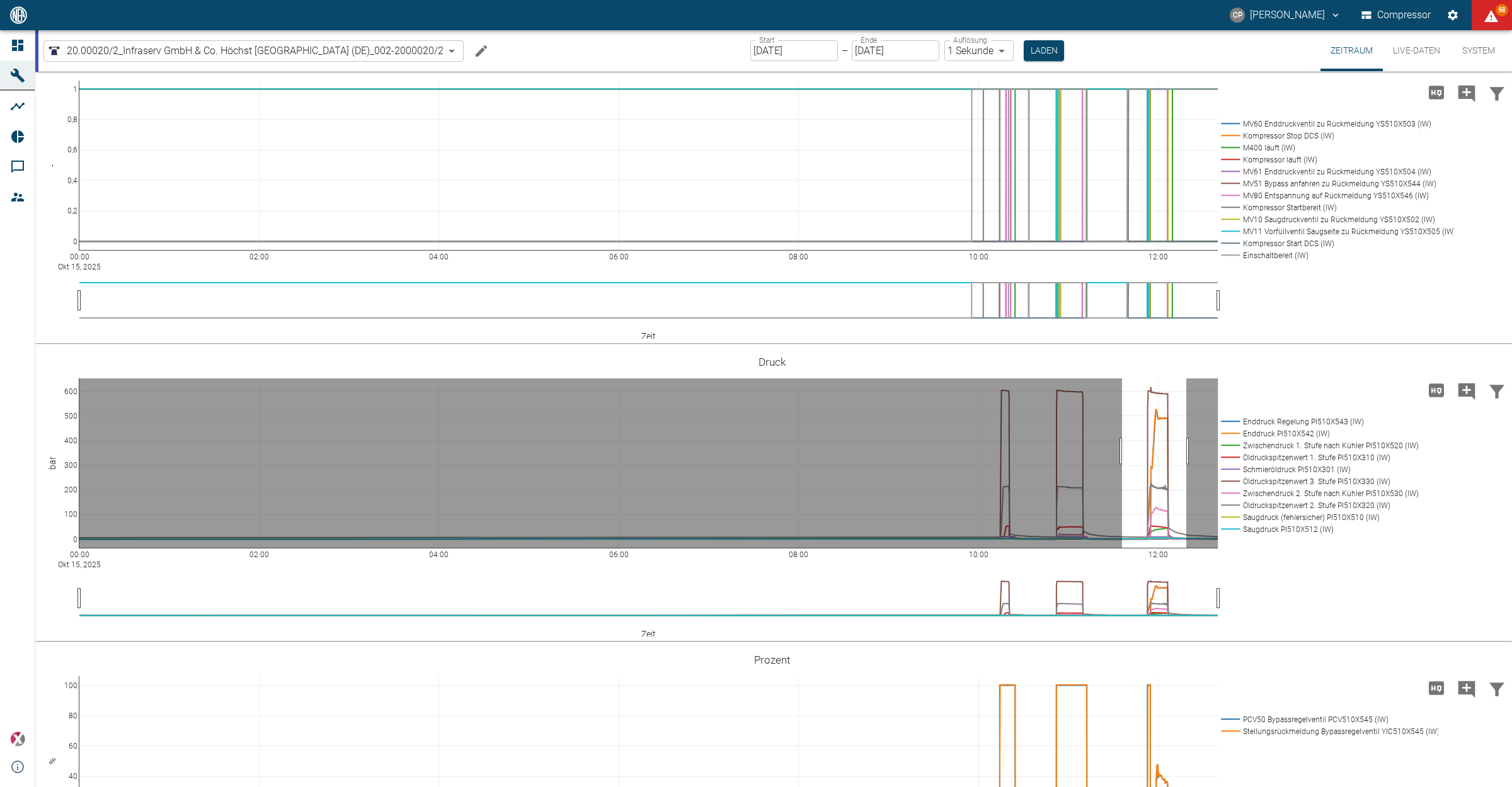
drag, startPoint x: 1122, startPoint y: 518, endPoint x: 1186, endPoint y: 519, distance: 64.0
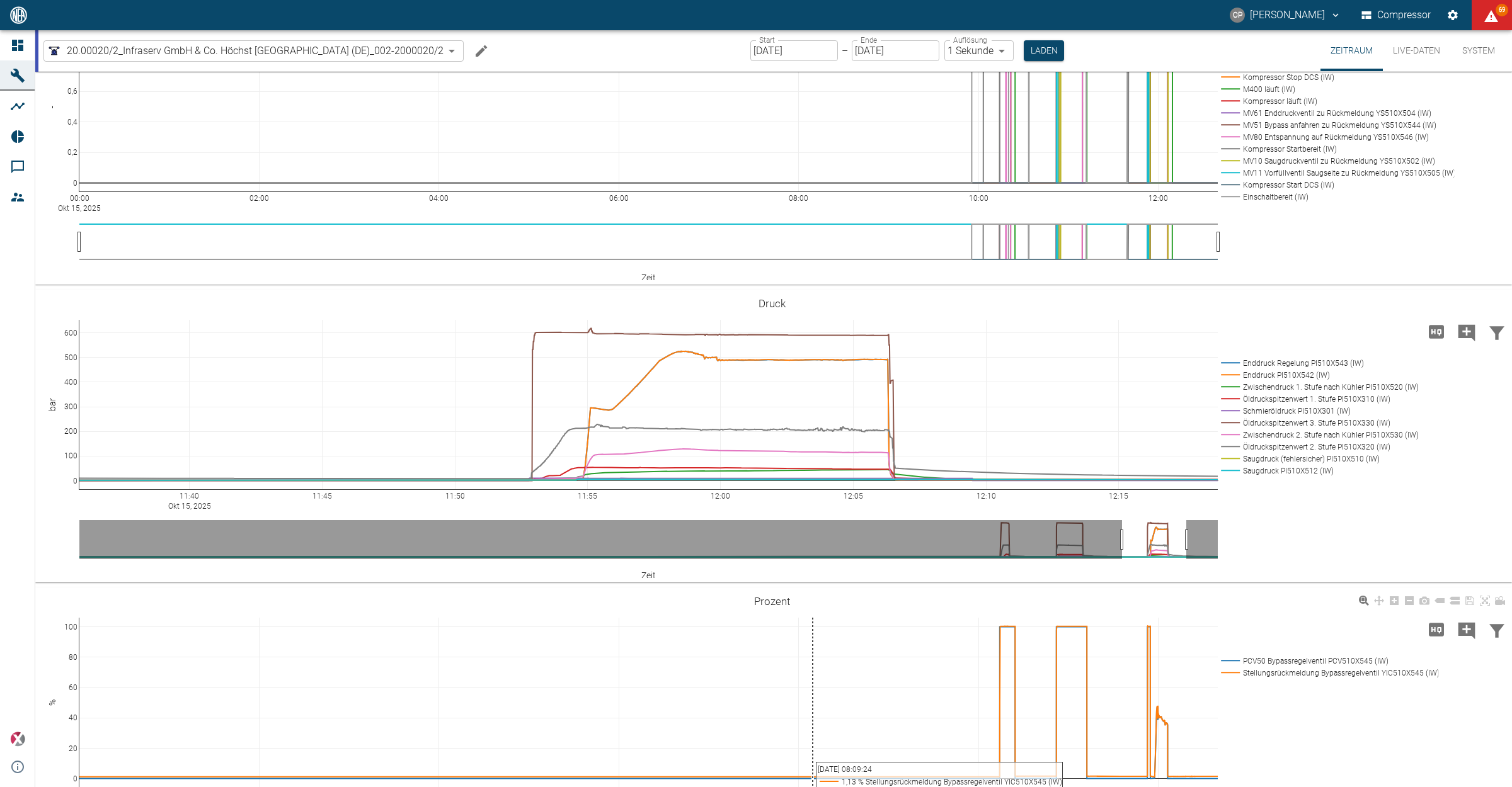
scroll to position [598, 0]
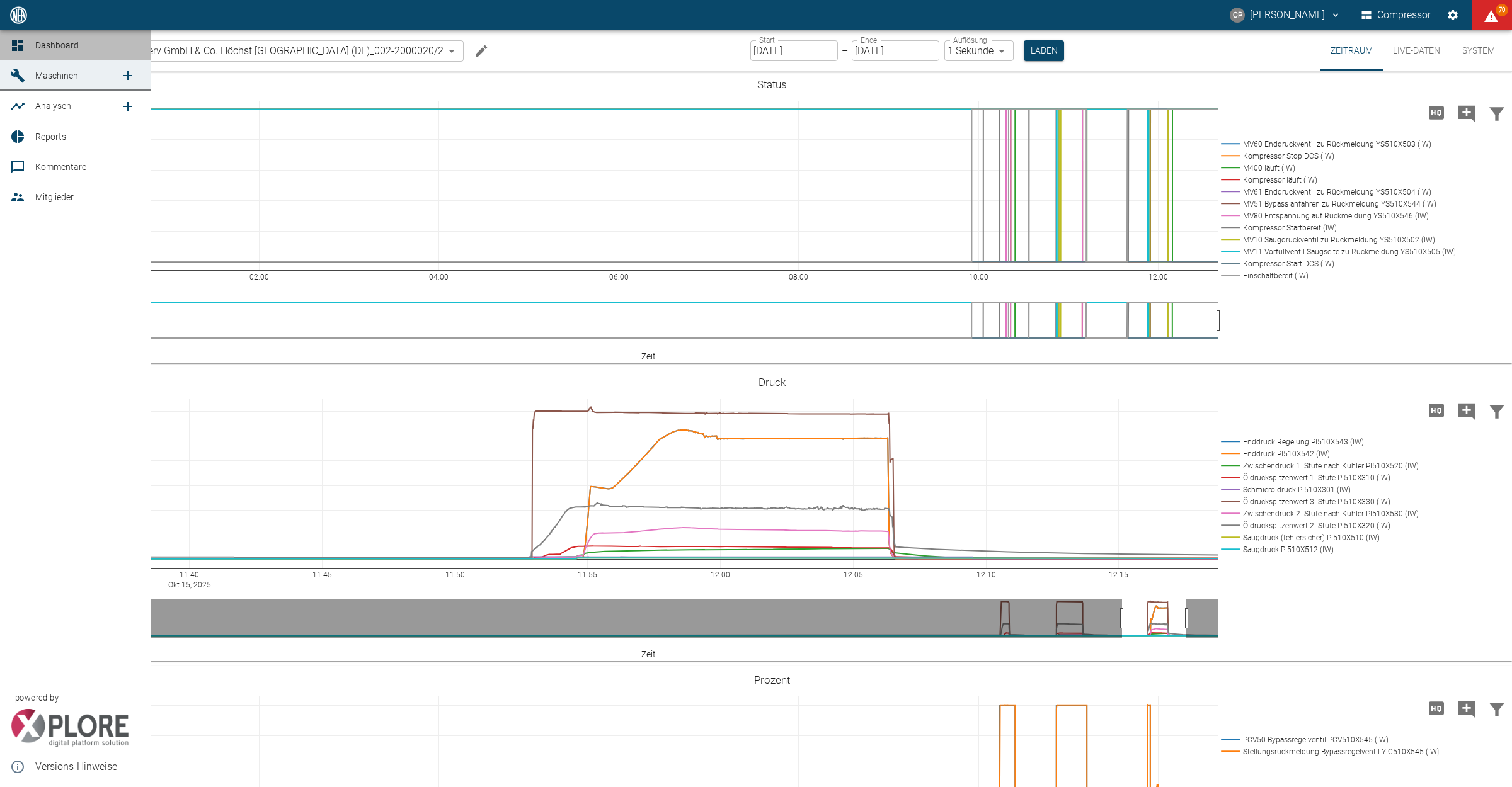
click at [26, 42] on div at bounding box center [19, 45] width 19 height 15
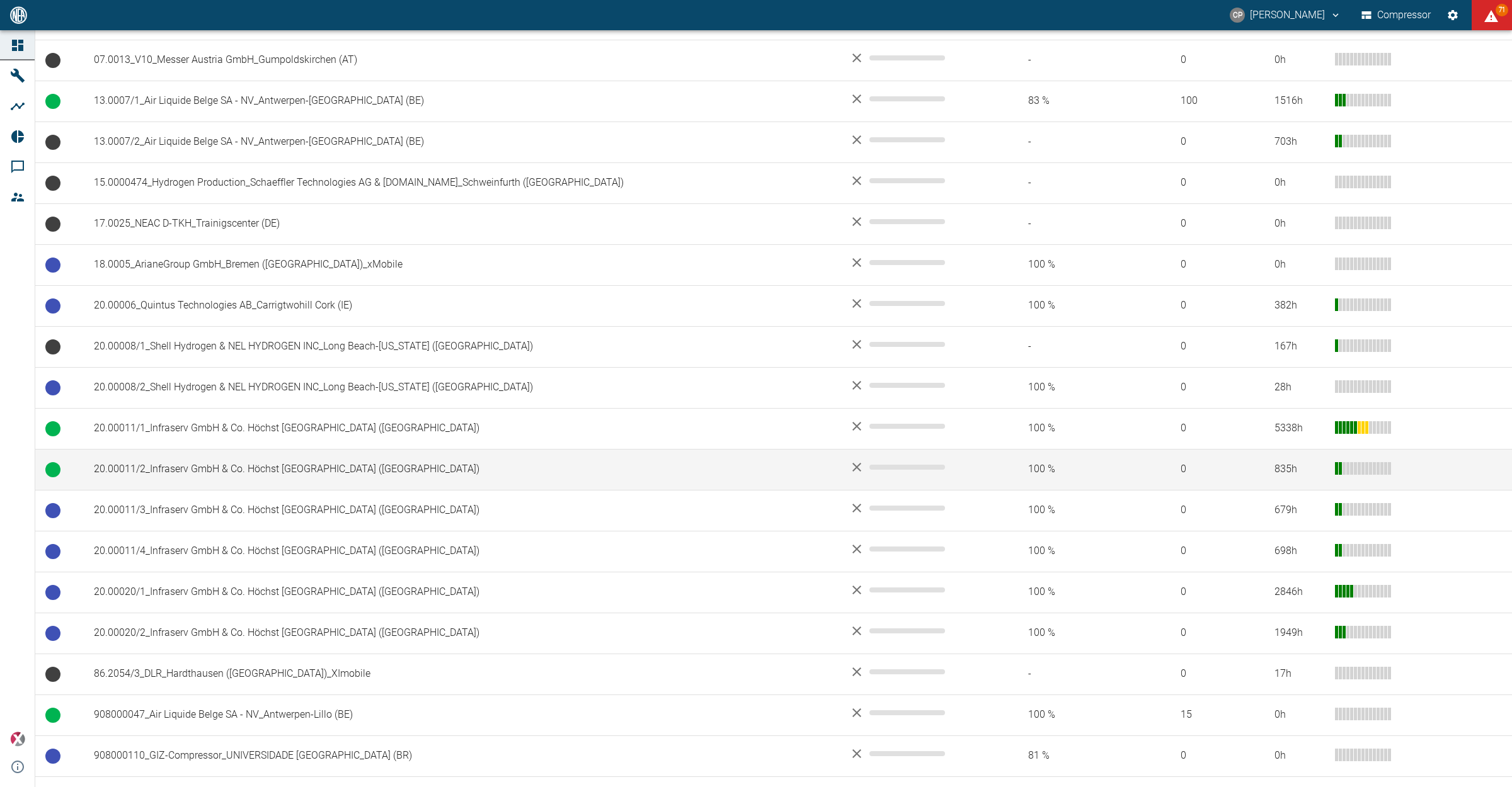
scroll to position [472, 0]
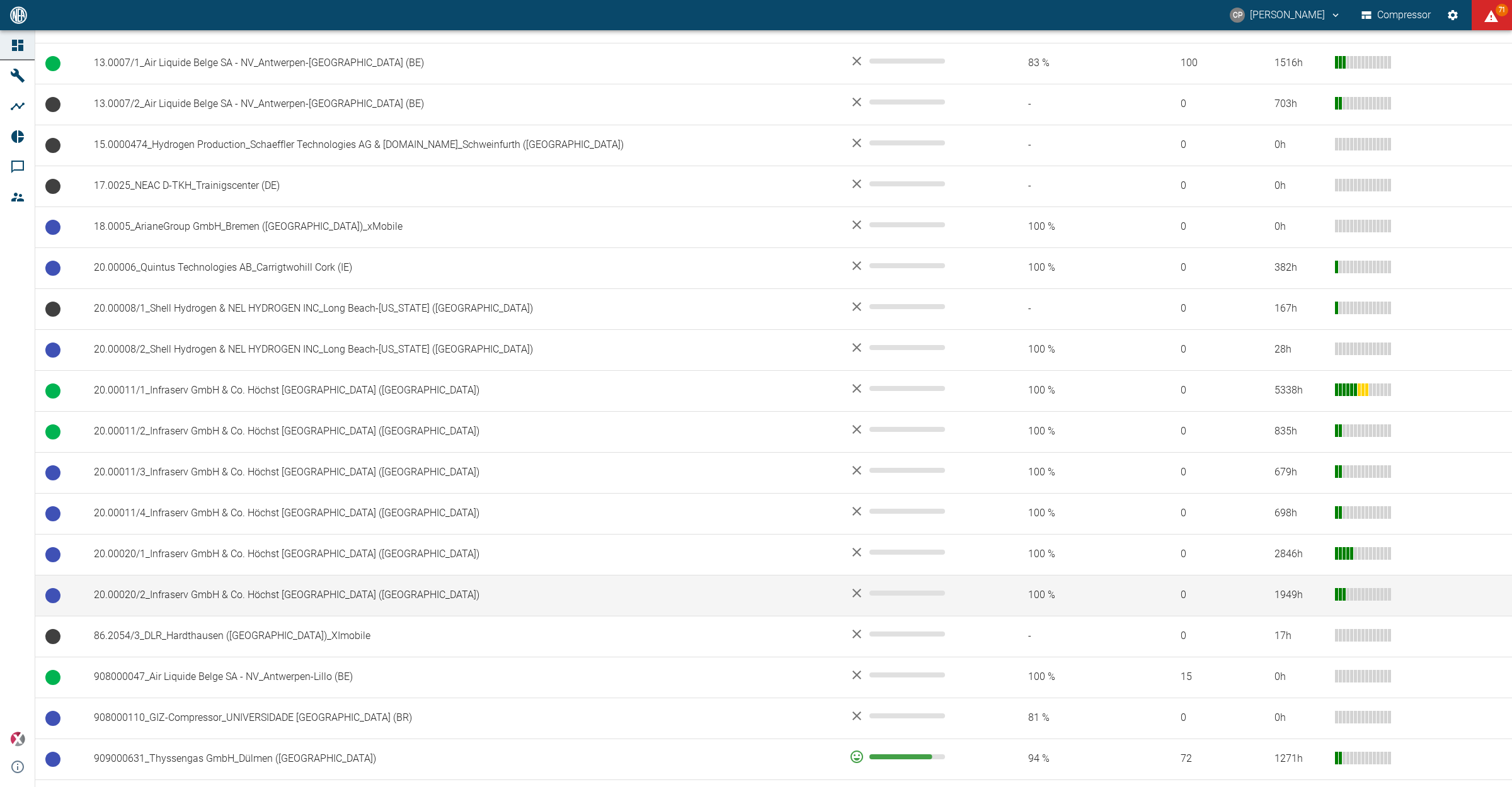
click at [300, 584] on td "20.00020/2_Infraserv GmbH & Co. Höchst [GEOGRAPHIC_DATA] ([GEOGRAPHIC_DATA])" at bounding box center [461, 596] width 755 height 41
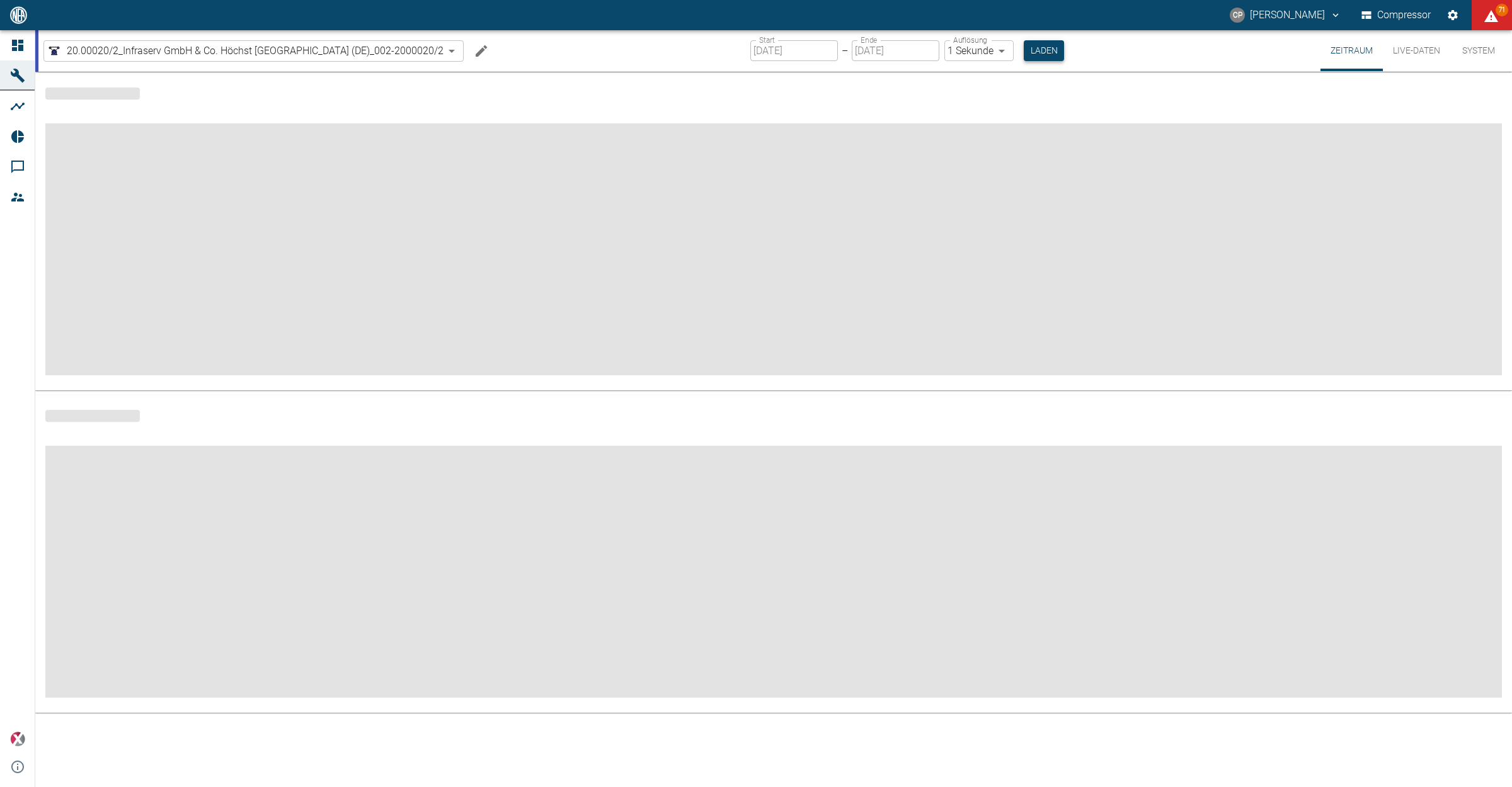
click at [1031, 52] on button "Laden" at bounding box center [1043, 51] width 40 height 21
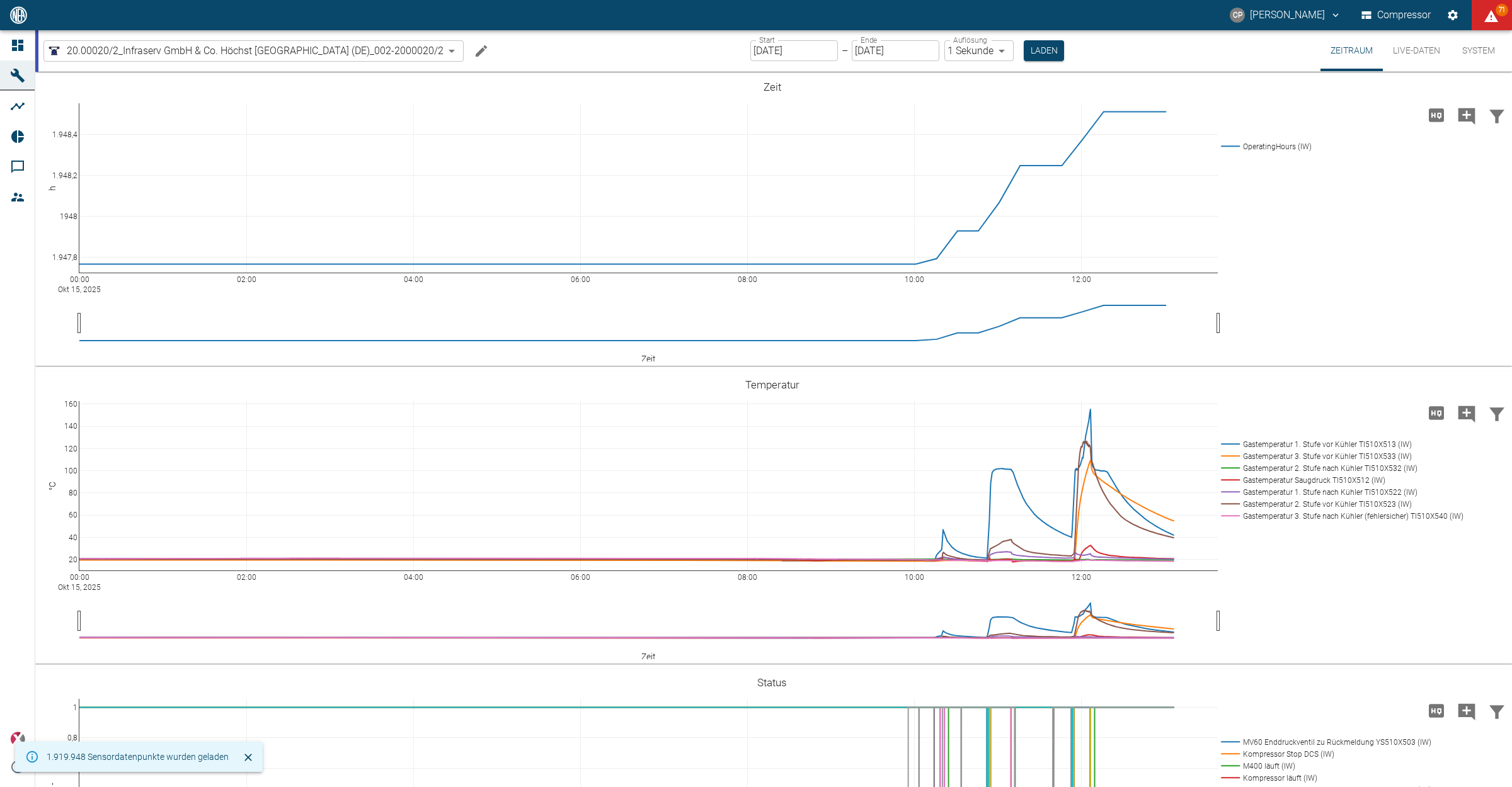
click at [1424, 52] on button "Live-Daten" at bounding box center [1416, 51] width 67 height 41
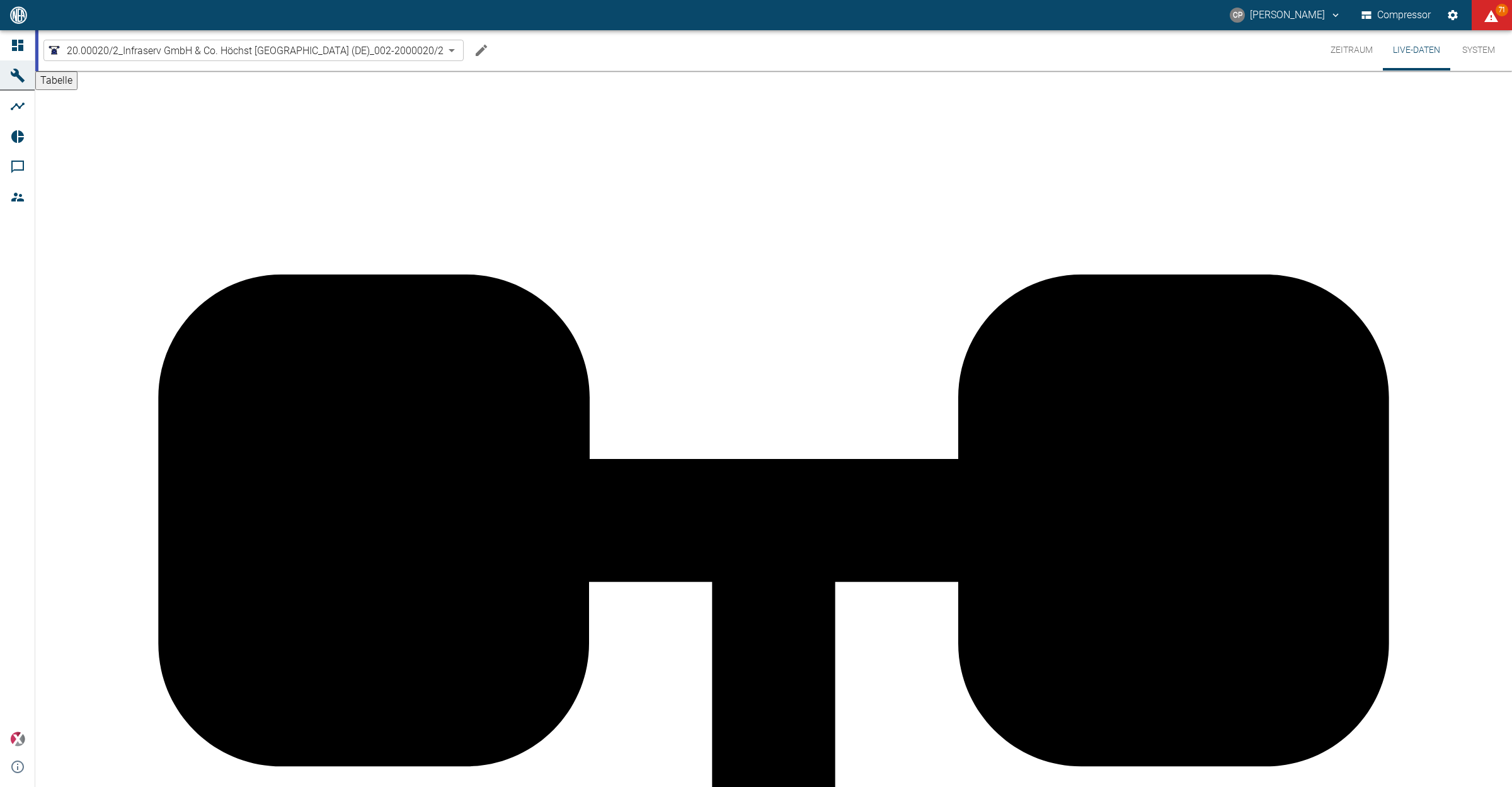
click at [1361, 45] on button "Zeitraum" at bounding box center [1351, 50] width 63 height 40
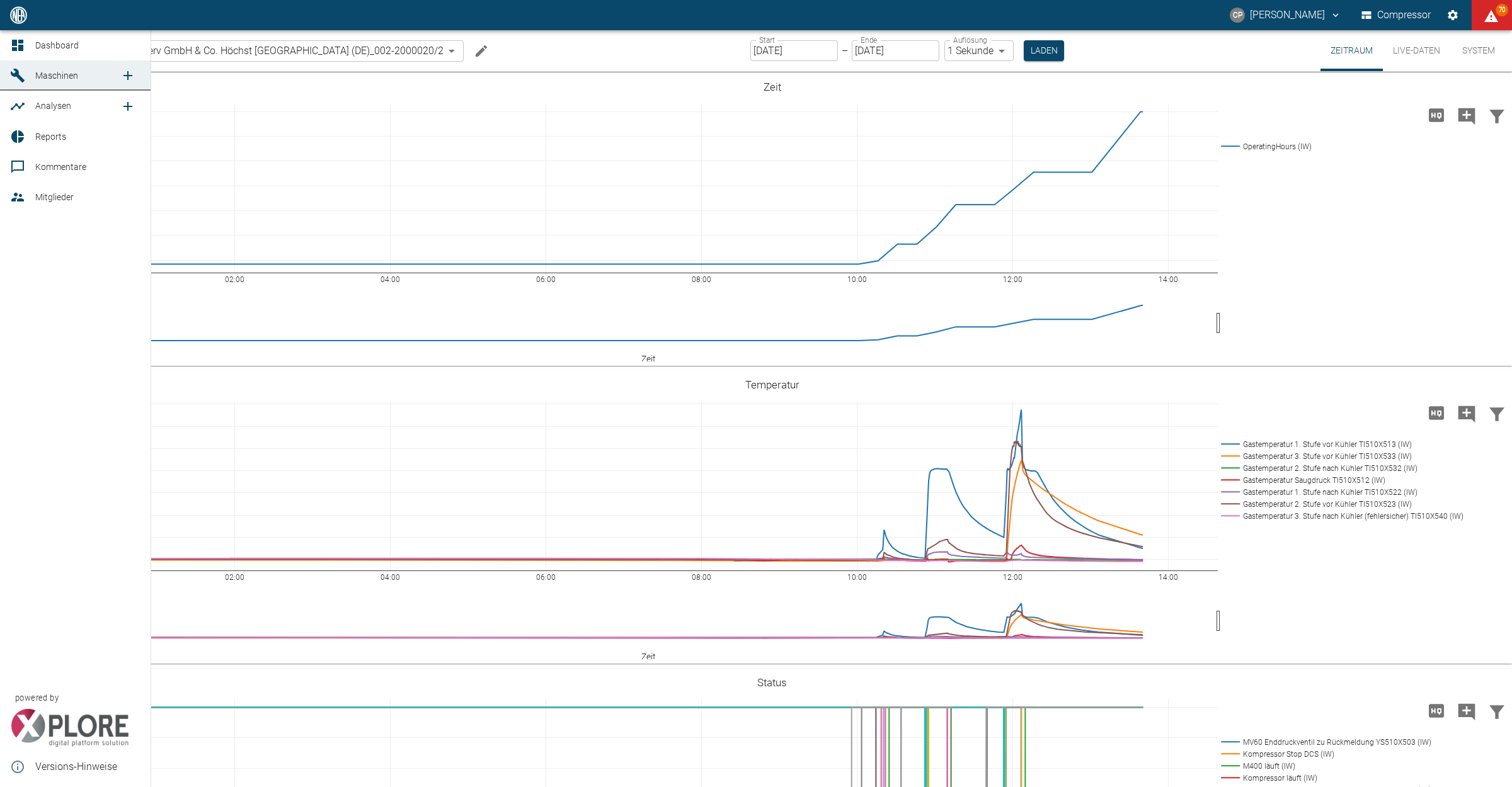
click at [11, 41] on icon at bounding box center [17, 45] width 15 height 15
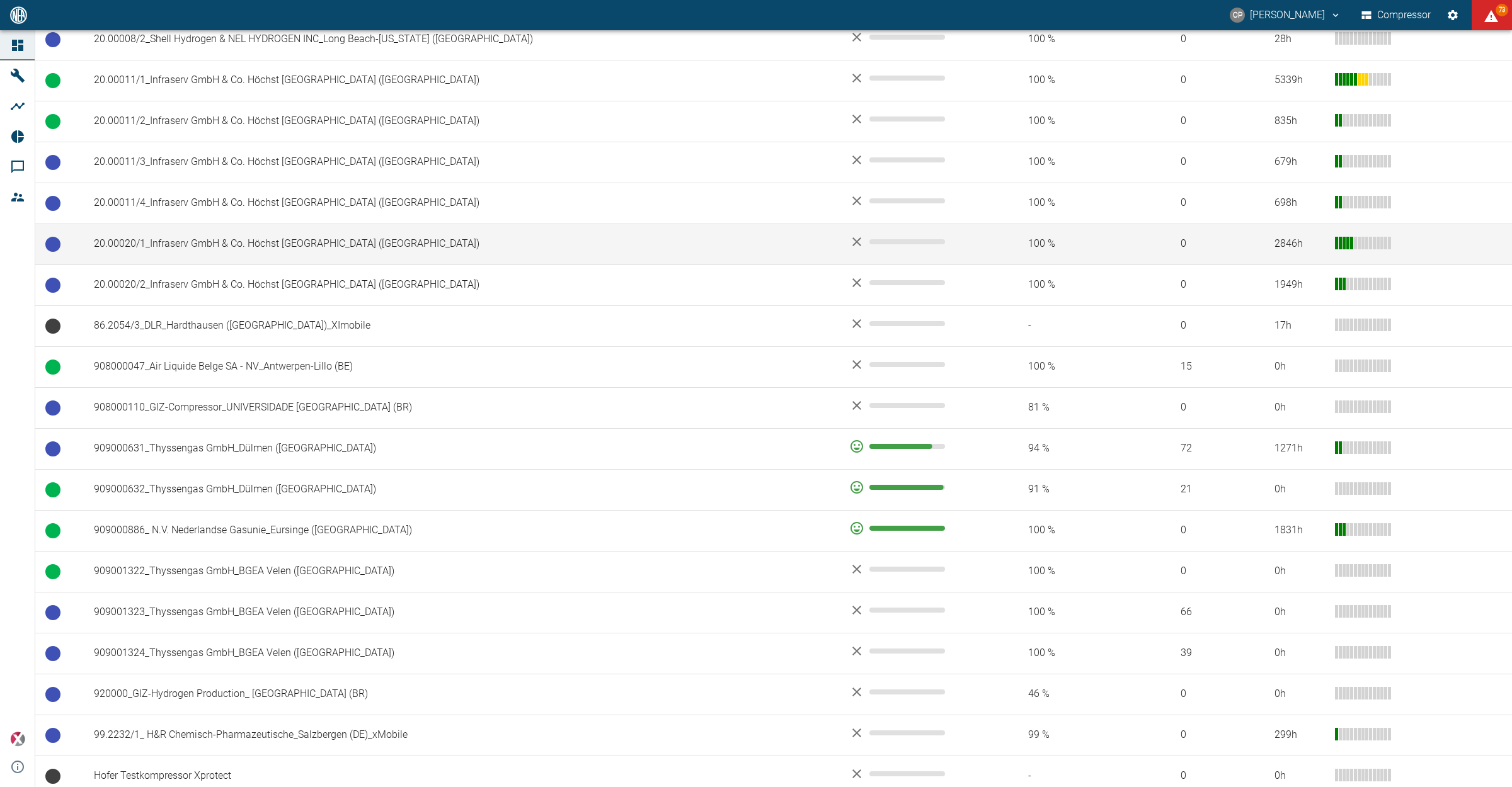
scroll to position [787, 0]
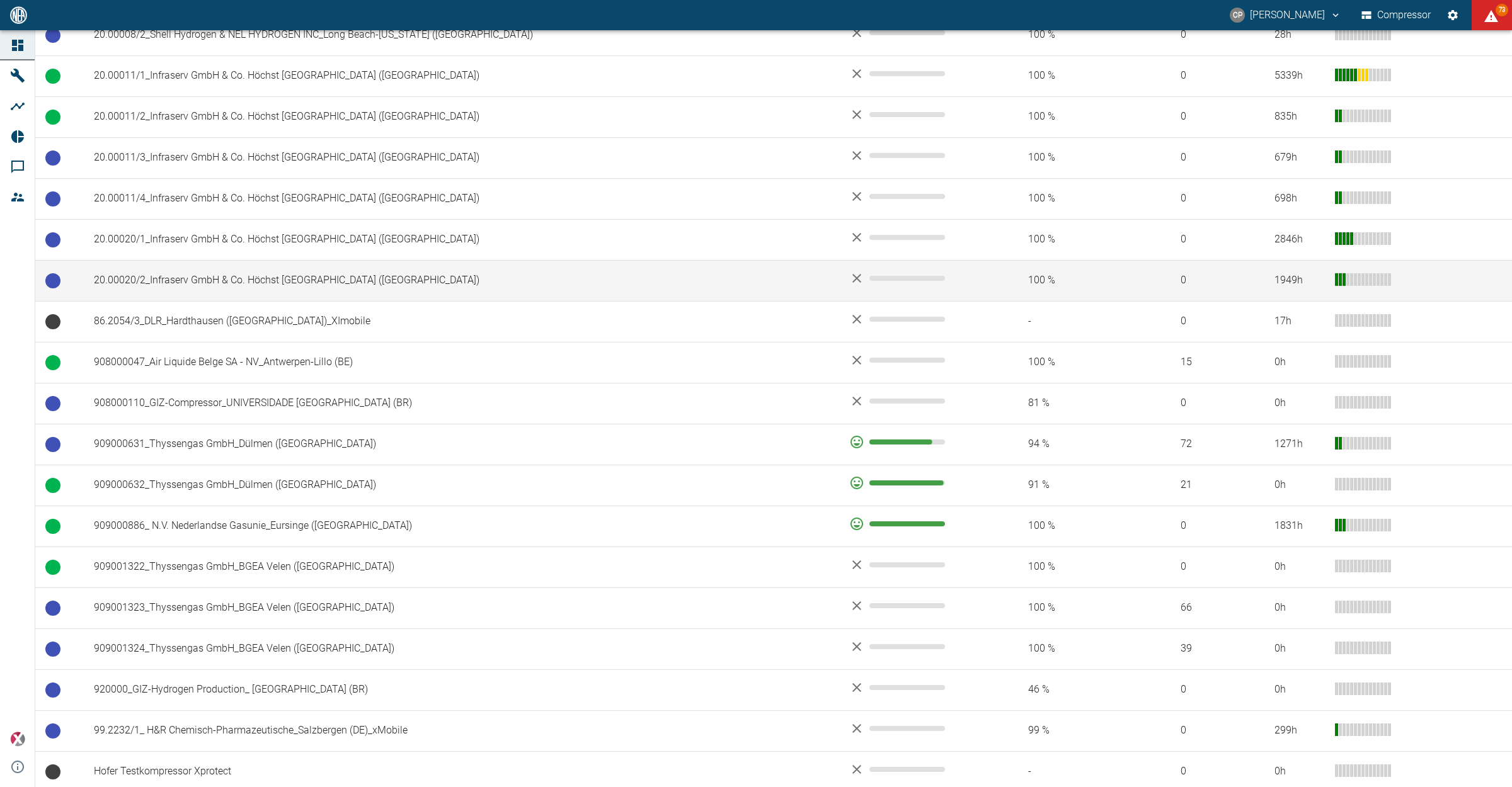
click at [222, 285] on td "20.00020/2_Infraserv GmbH & Co. Höchst [GEOGRAPHIC_DATA] (DE)" at bounding box center [461, 280] width 755 height 41
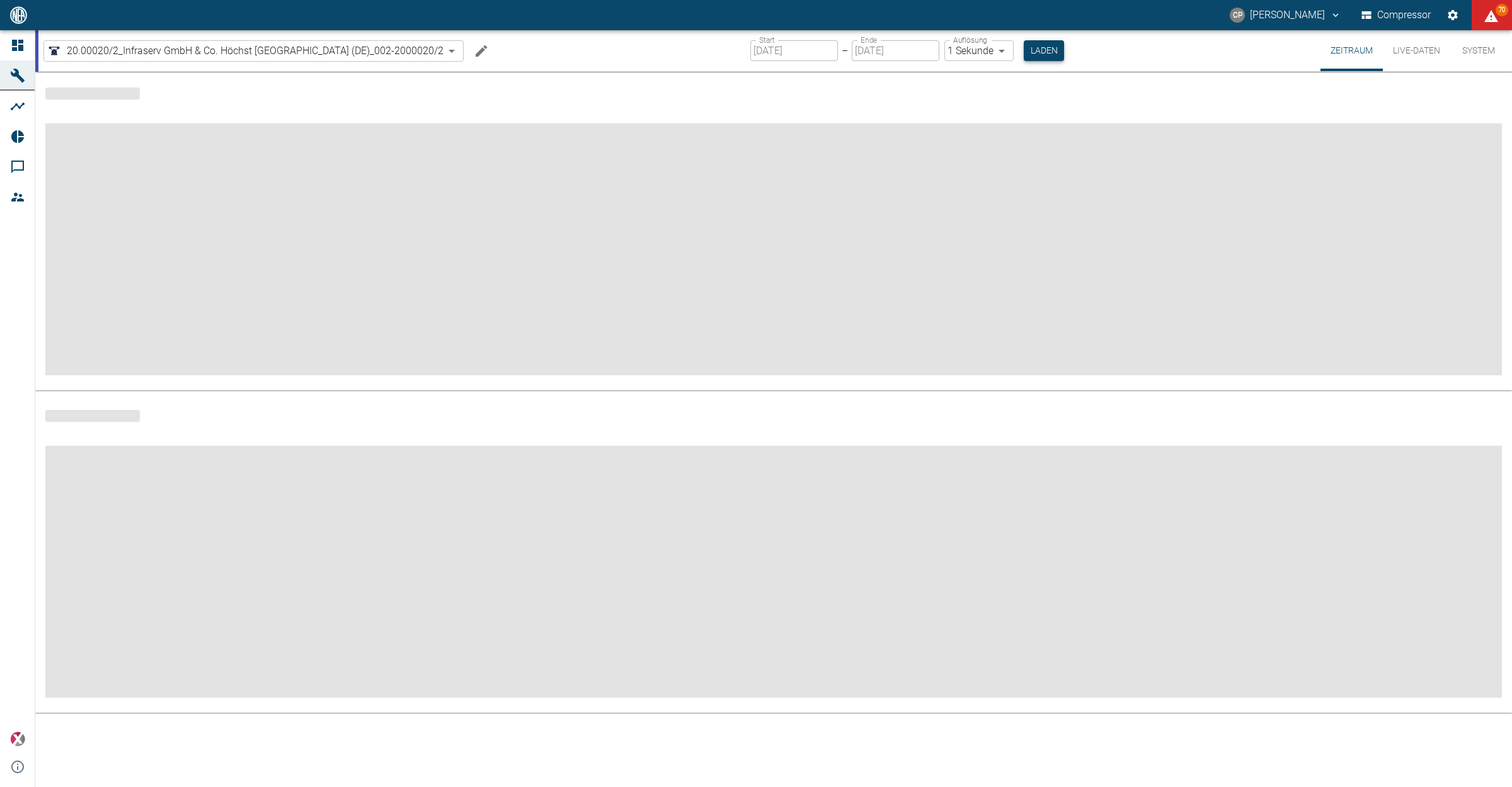
click at [1063, 55] on button "Laden" at bounding box center [1043, 51] width 40 height 21
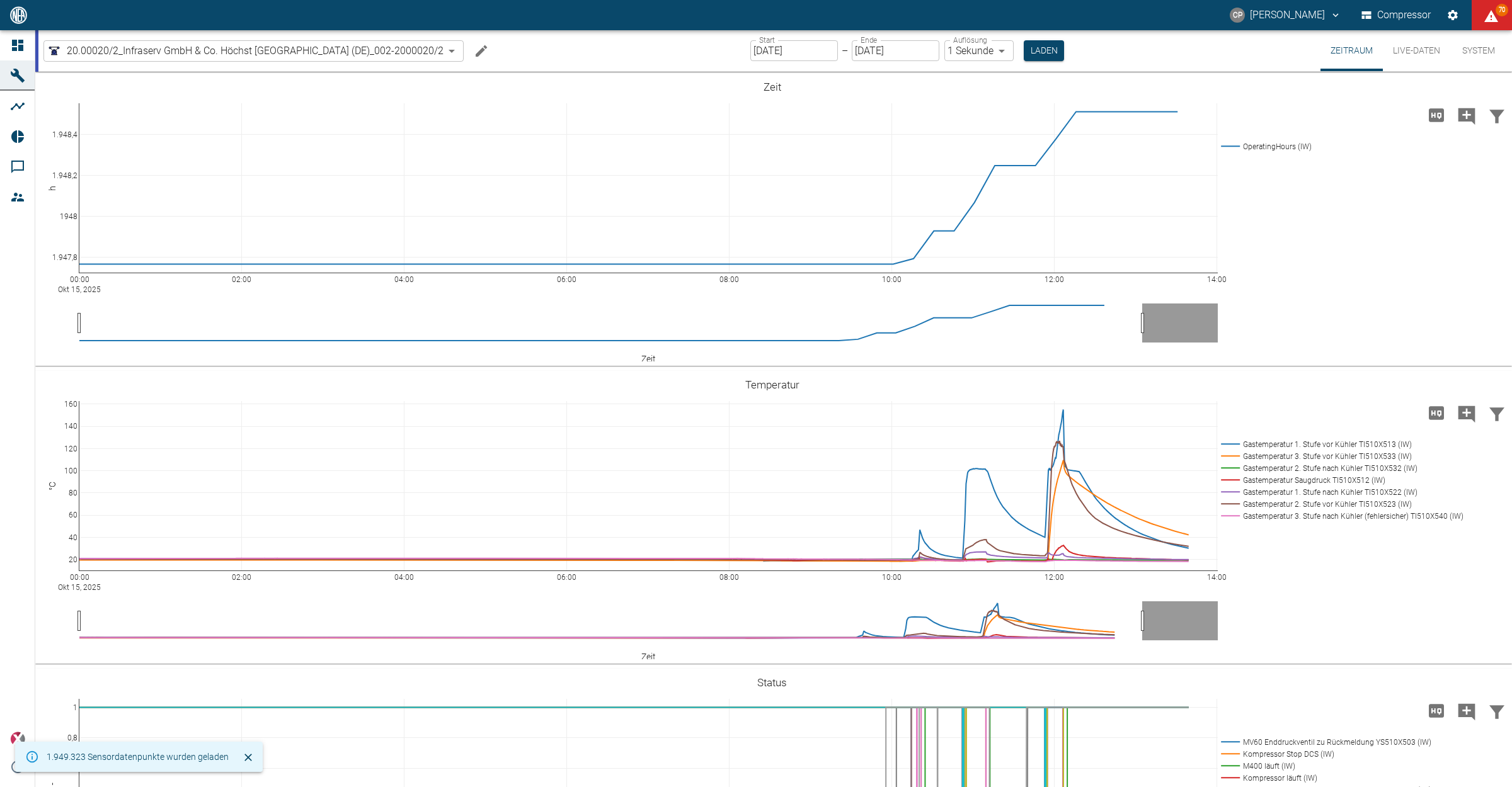
click at [1395, 52] on button "Live-Daten" at bounding box center [1416, 51] width 67 height 41
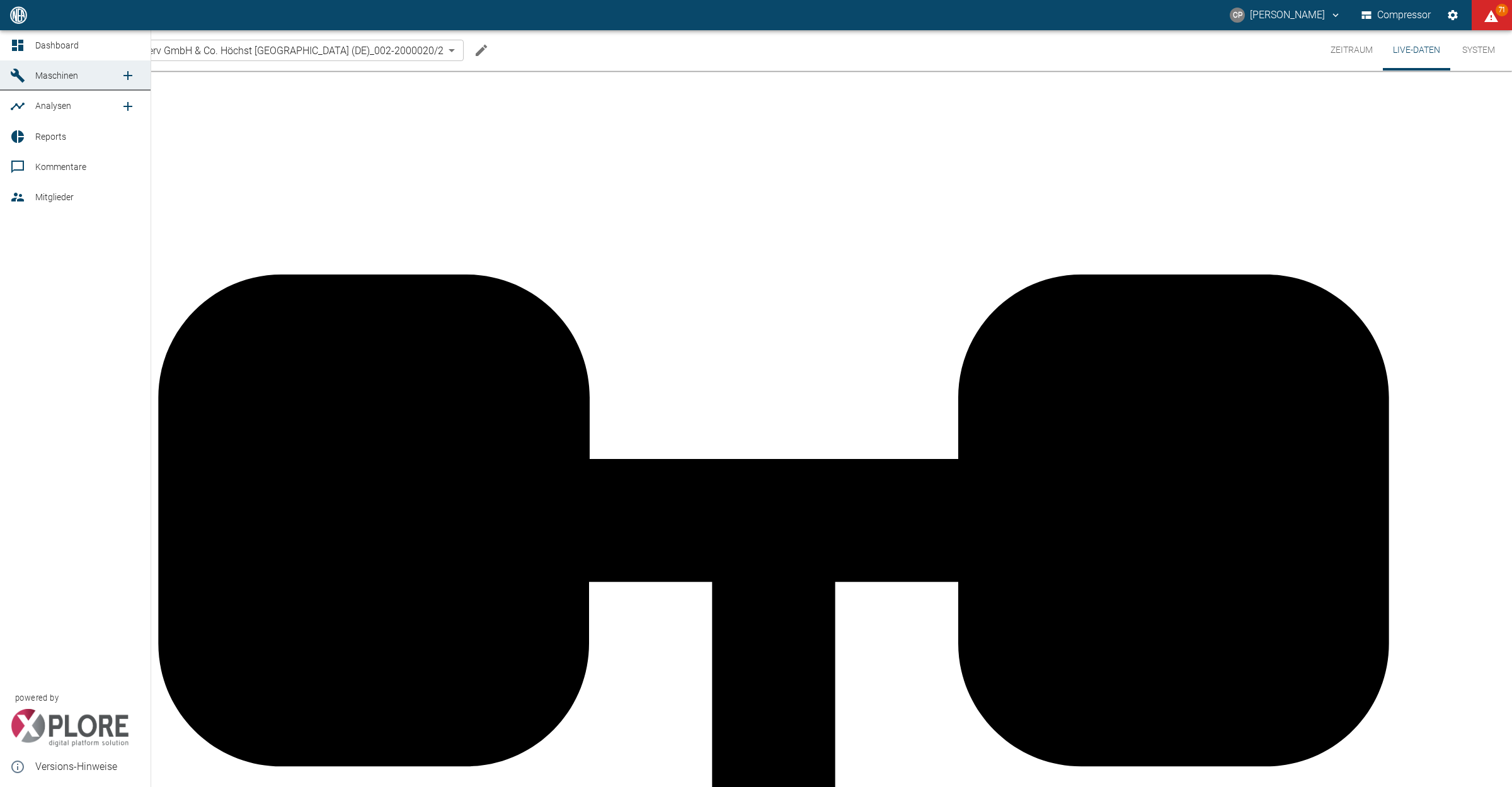
click at [1, 45] on link "Dashboard" at bounding box center [75, 45] width 151 height 30
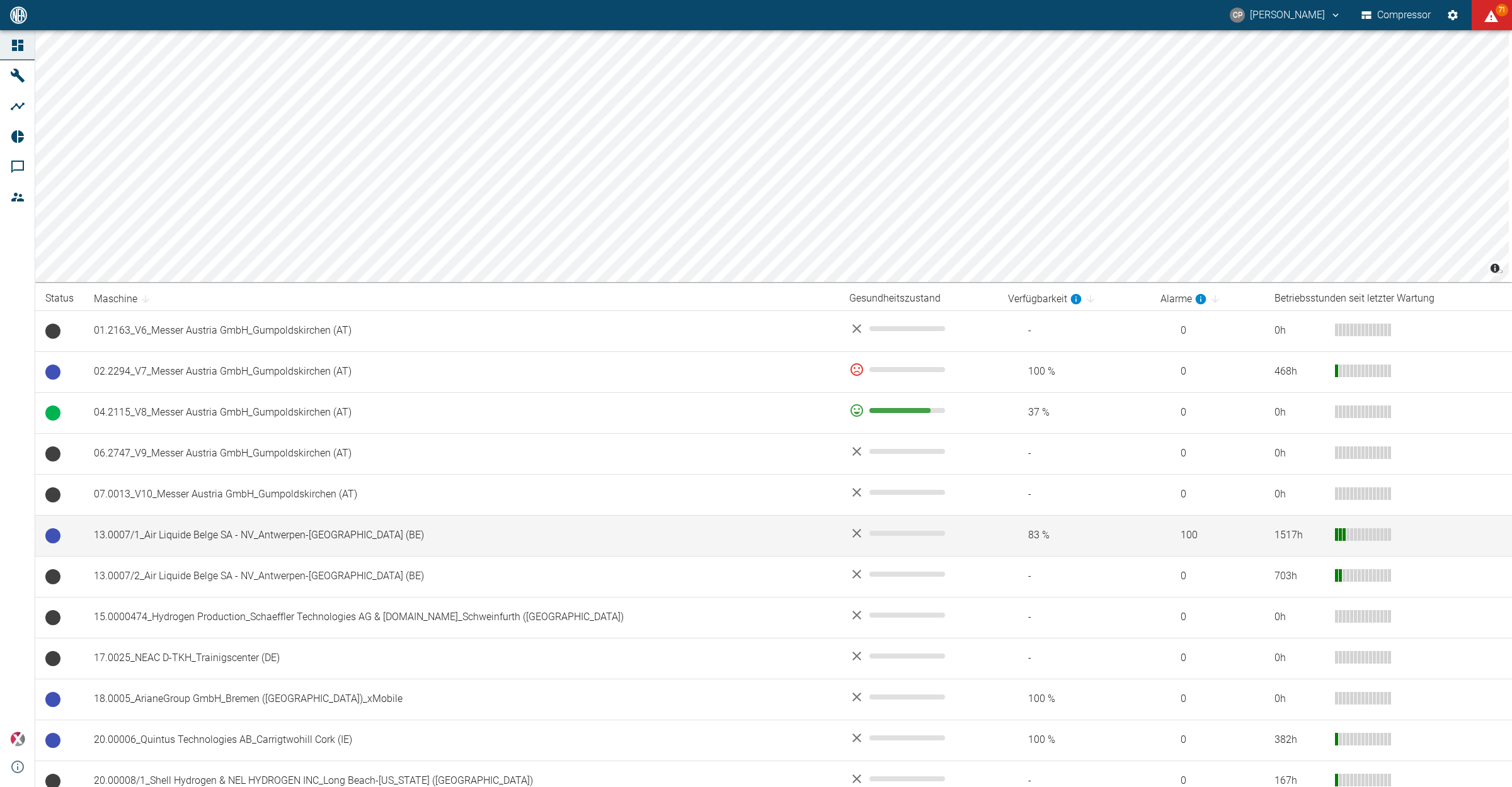
click at [218, 532] on td "13.0007/1_Air Liquide Belge SA - NV_Antwerpen-[GEOGRAPHIC_DATA] (BE)" at bounding box center [461, 536] width 755 height 41
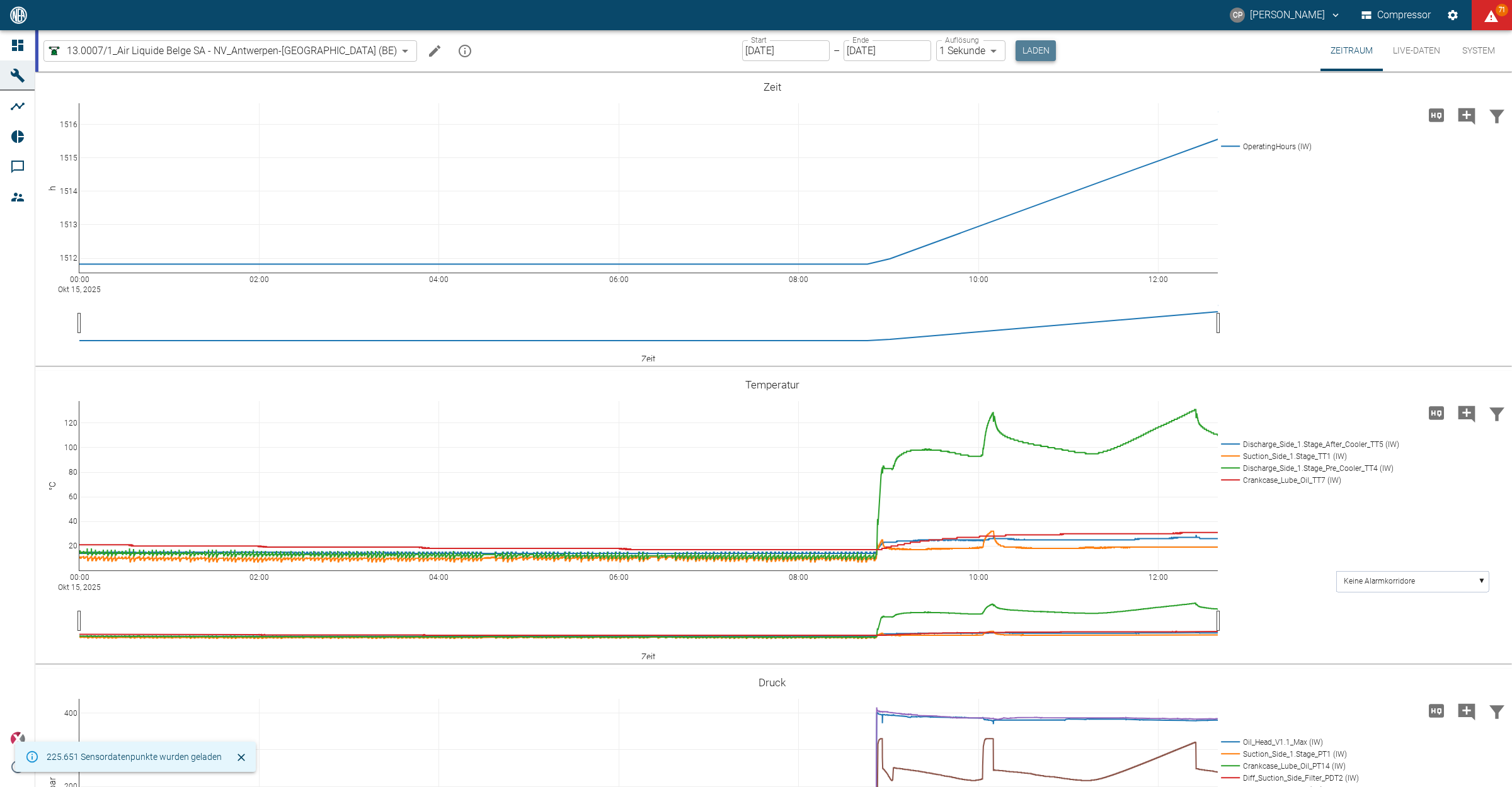
click at [1015, 53] on button "Laden" at bounding box center [1035, 51] width 40 height 21
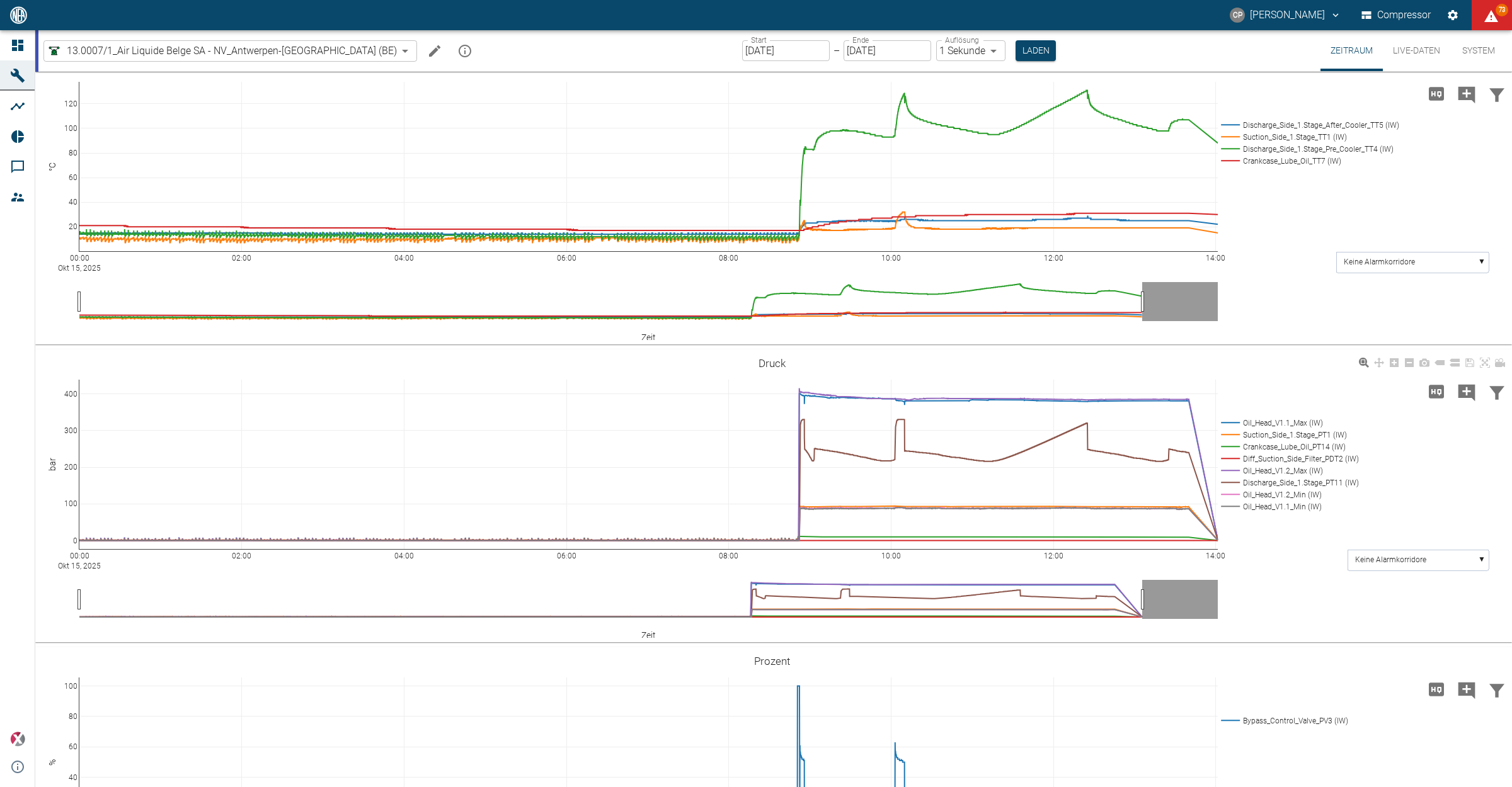
scroll to position [318, 0]
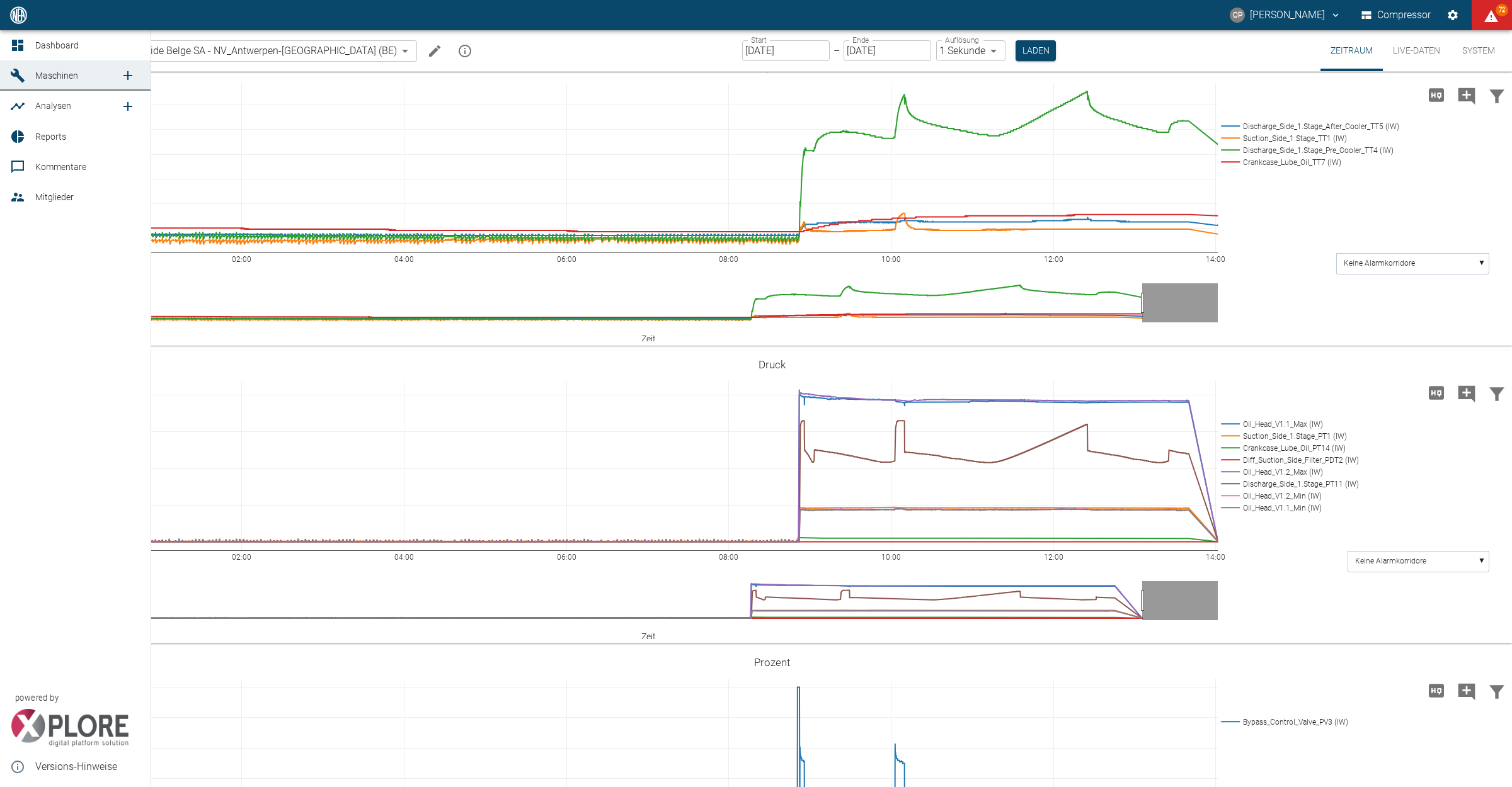
click at [8, 44] on link "Dashboard" at bounding box center [75, 45] width 151 height 30
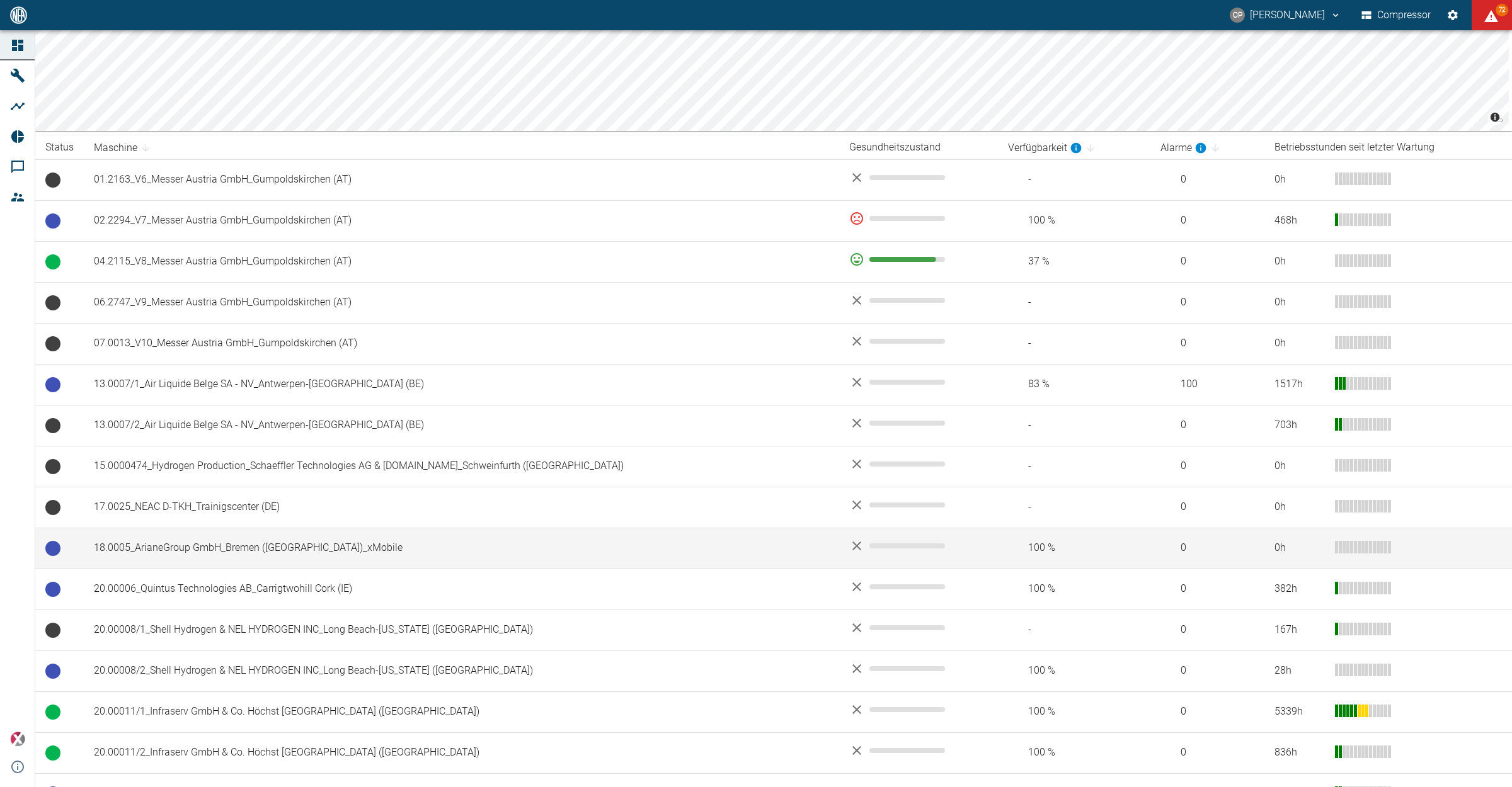
scroll to position [472, 0]
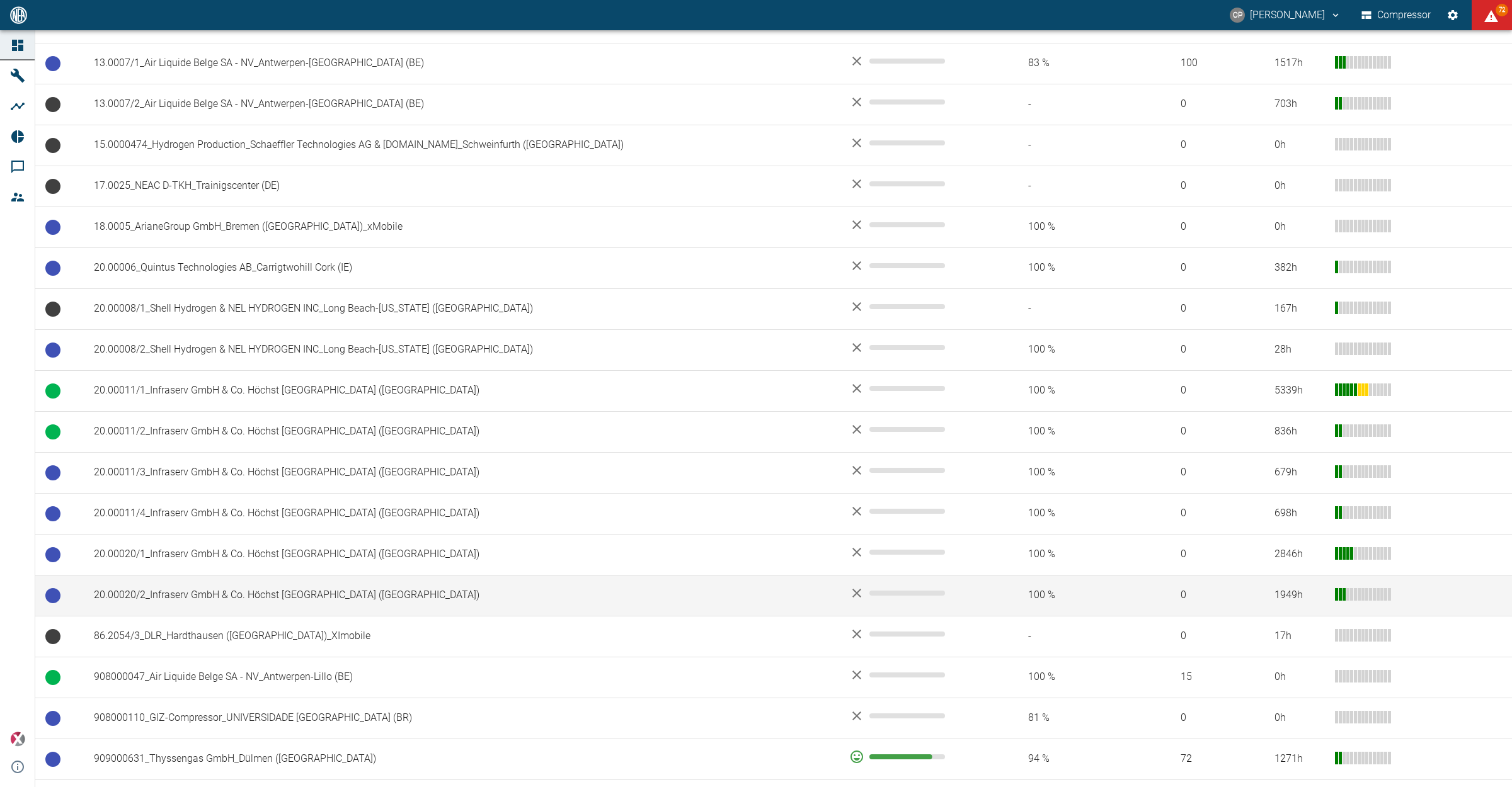
click at [373, 598] on td "20.00020/2_Infraserv GmbH & Co. Höchst KG_Frankfurt am Main (DE)" at bounding box center [461, 596] width 755 height 41
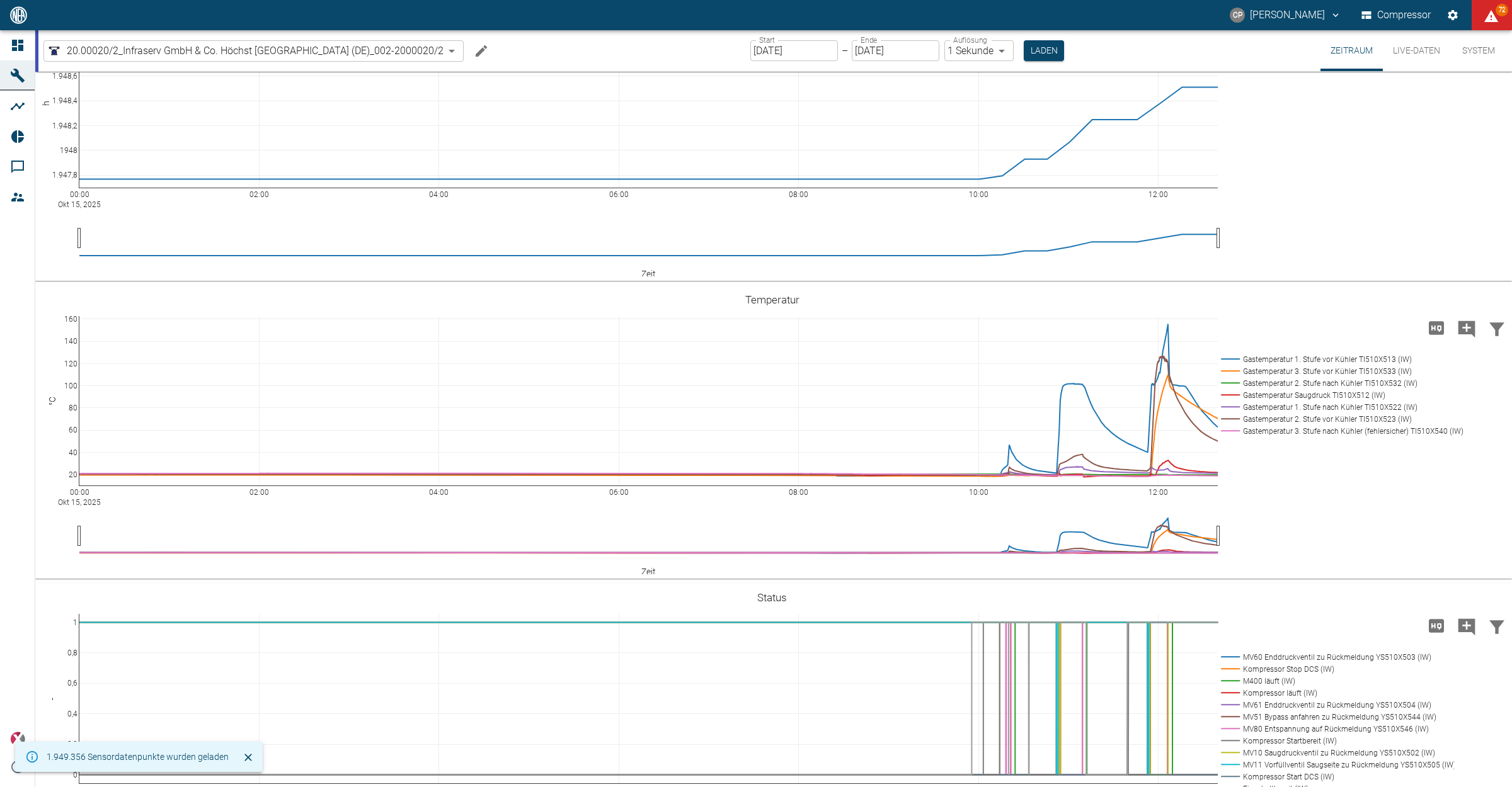
scroll to position [79, 0]
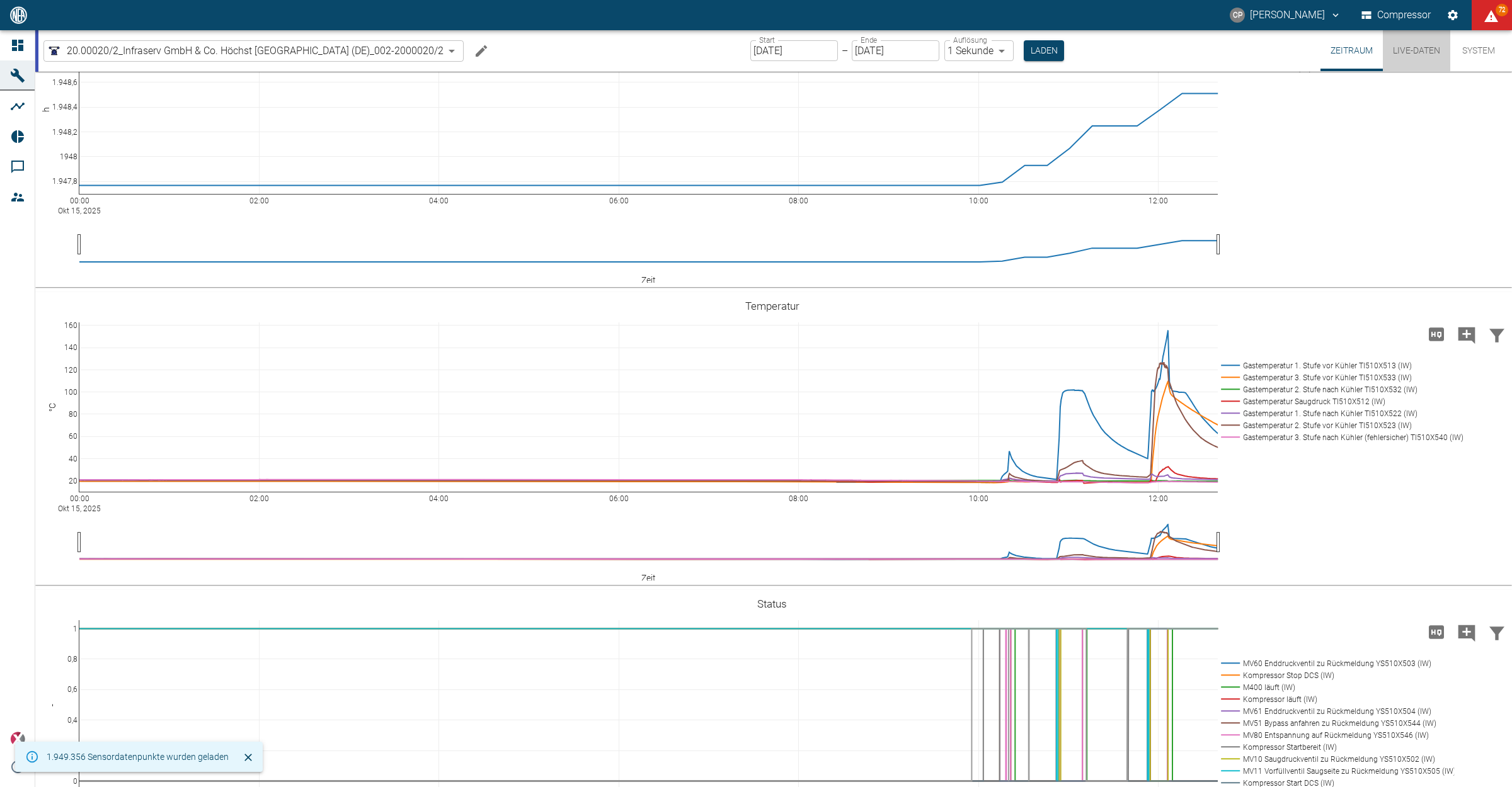
click at [1399, 55] on button "Live-Daten" at bounding box center [1416, 51] width 67 height 41
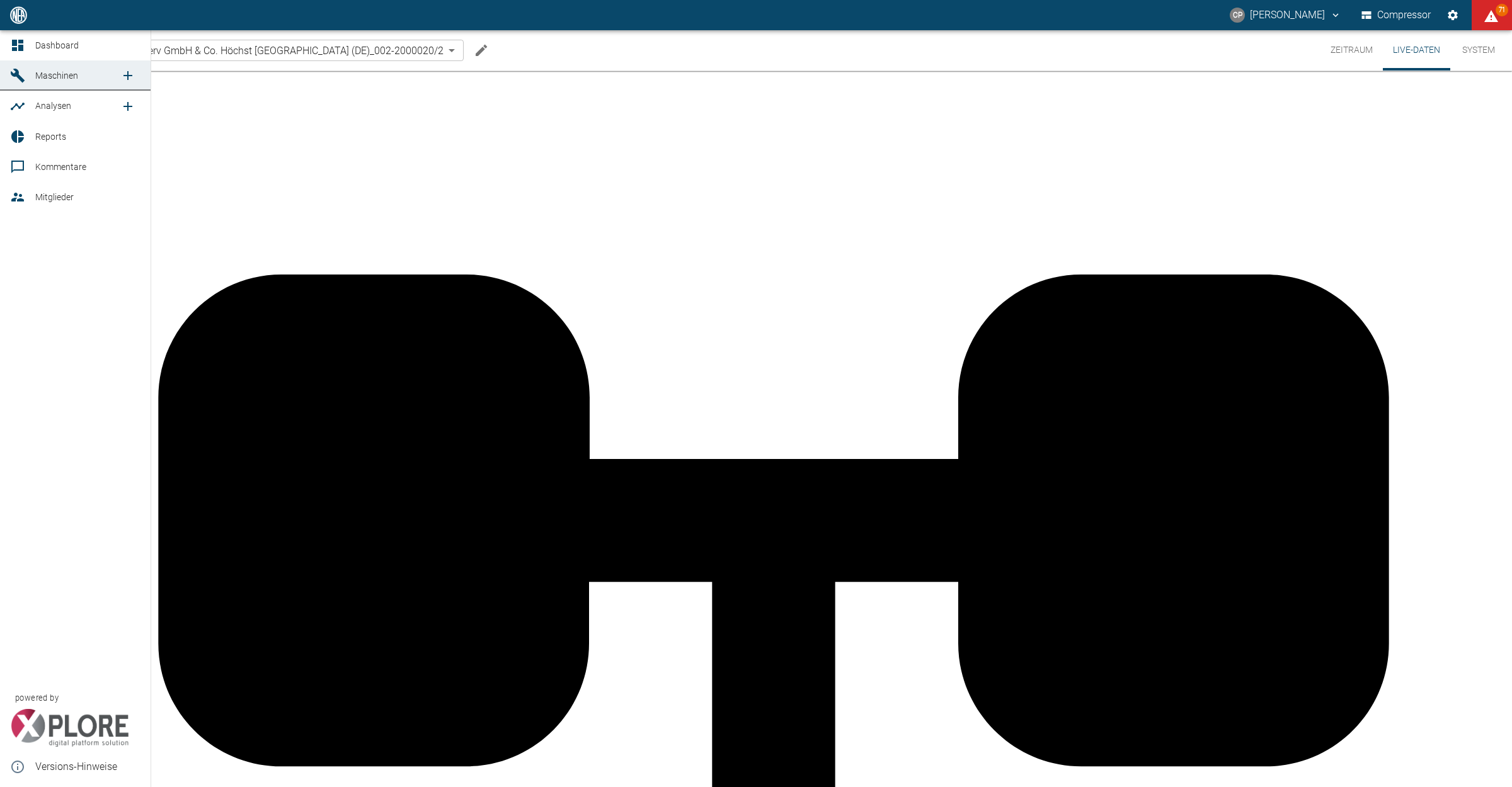
click at [23, 36] on link "Dashboard" at bounding box center [75, 45] width 151 height 30
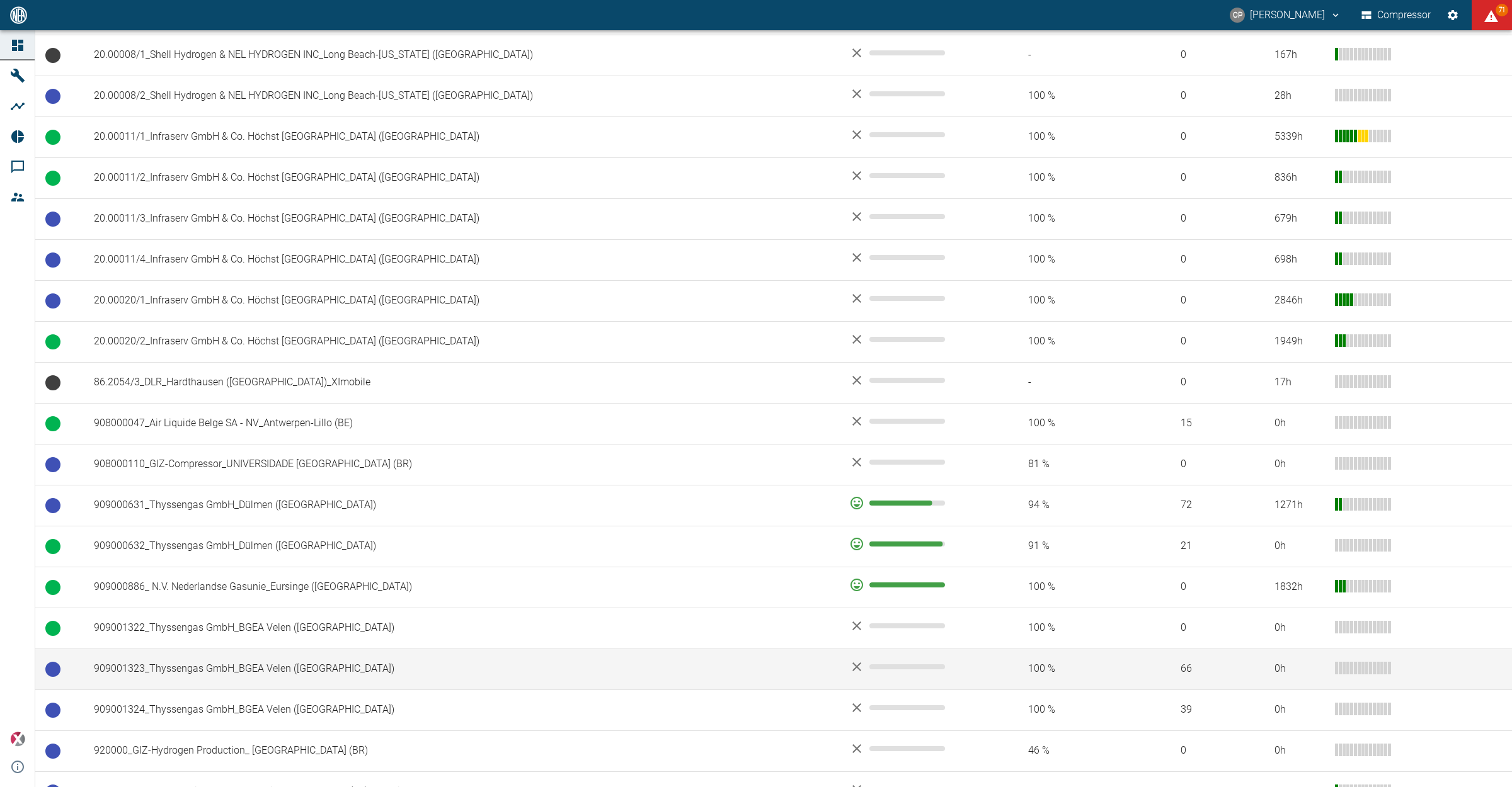
scroll to position [684, 0]
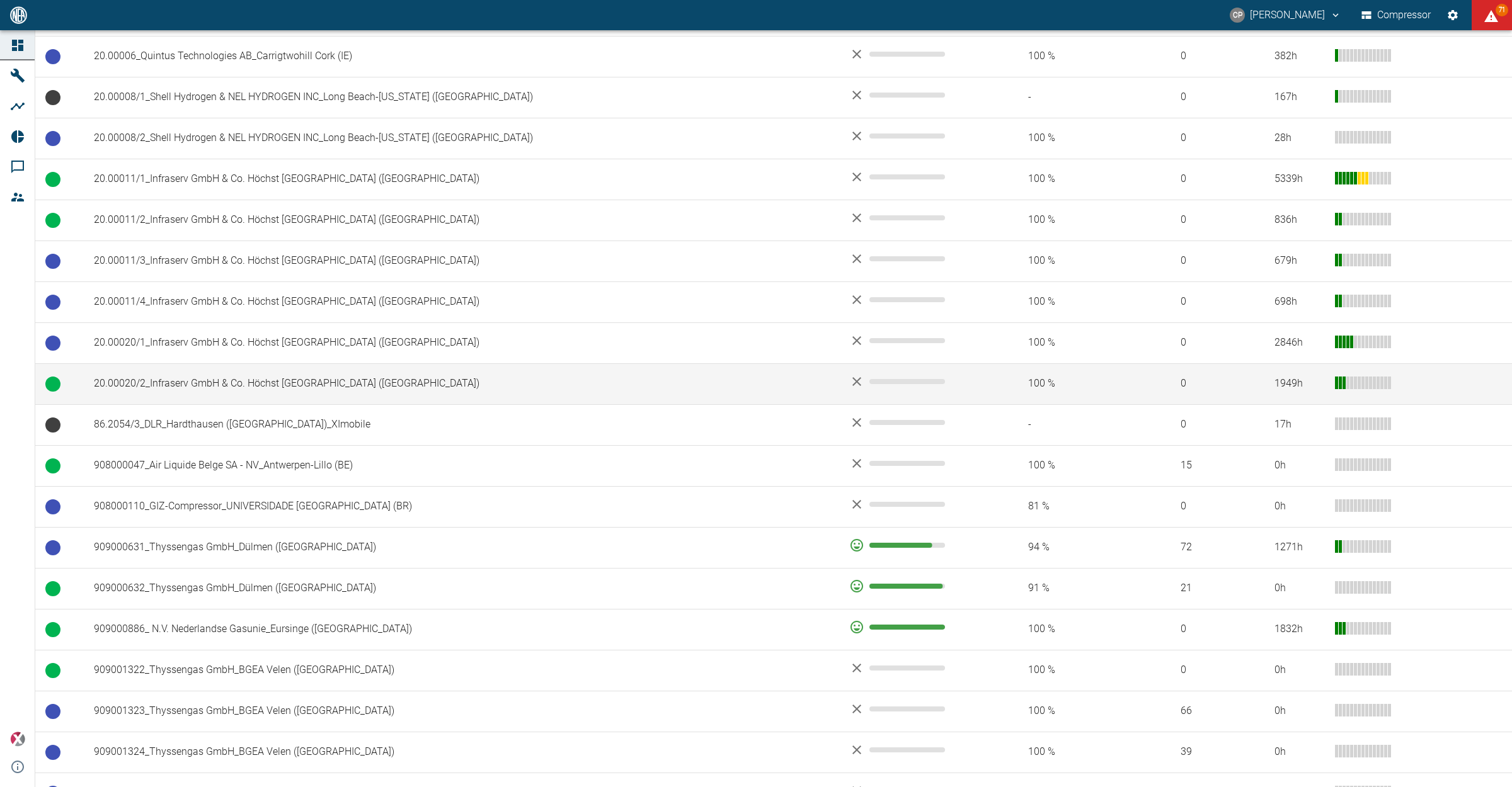
click at [143, 387] on td "20.00020/2_Infraserv GmbH & Co. Höchst KG_Frankfurt am Main (DE)" at bounding box center [461, 384] width 755 height 41
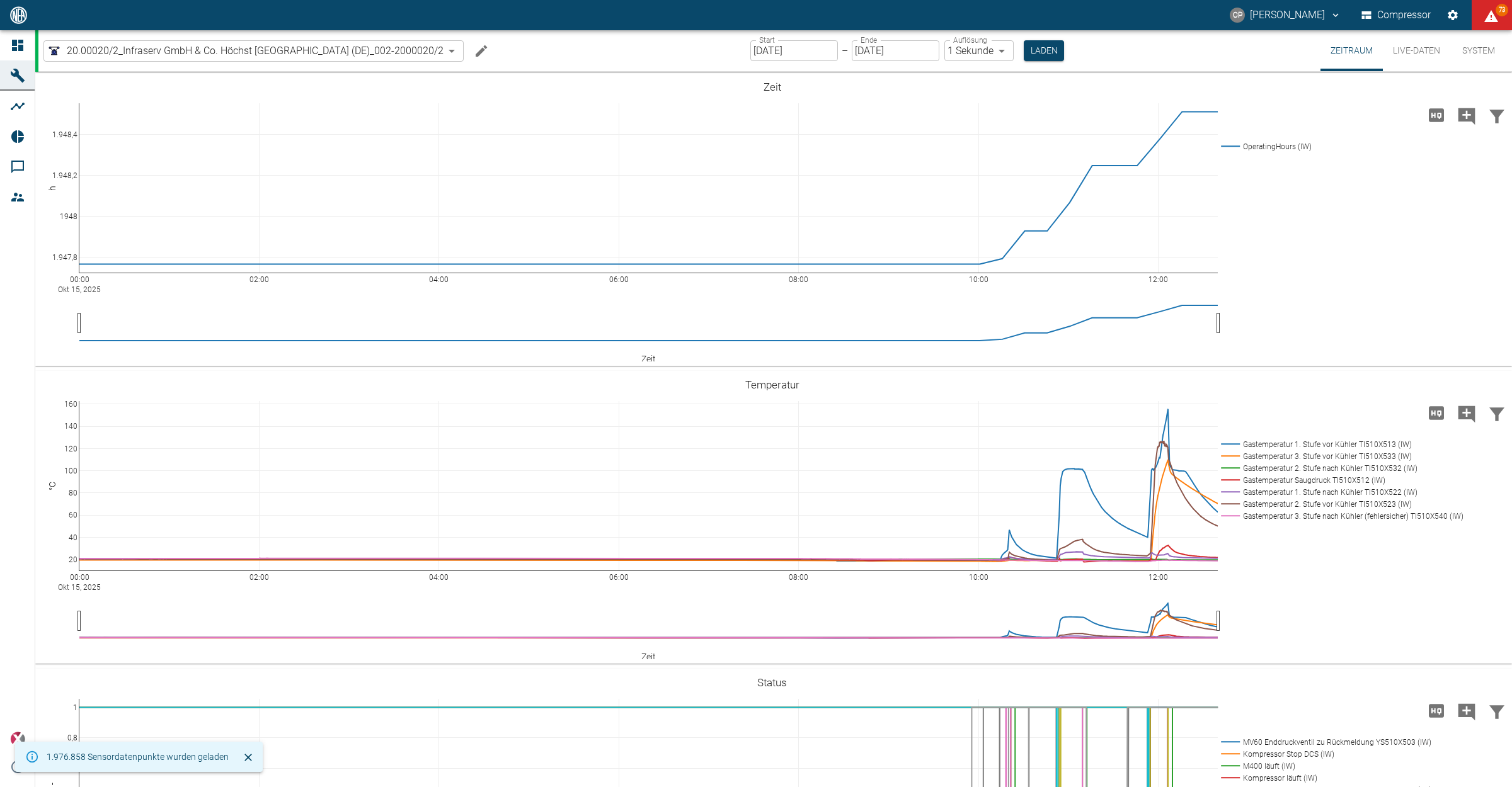
click at [1405, 51] on button "Live-Daten" at bounding box center [1416, 51] width 67 height 41
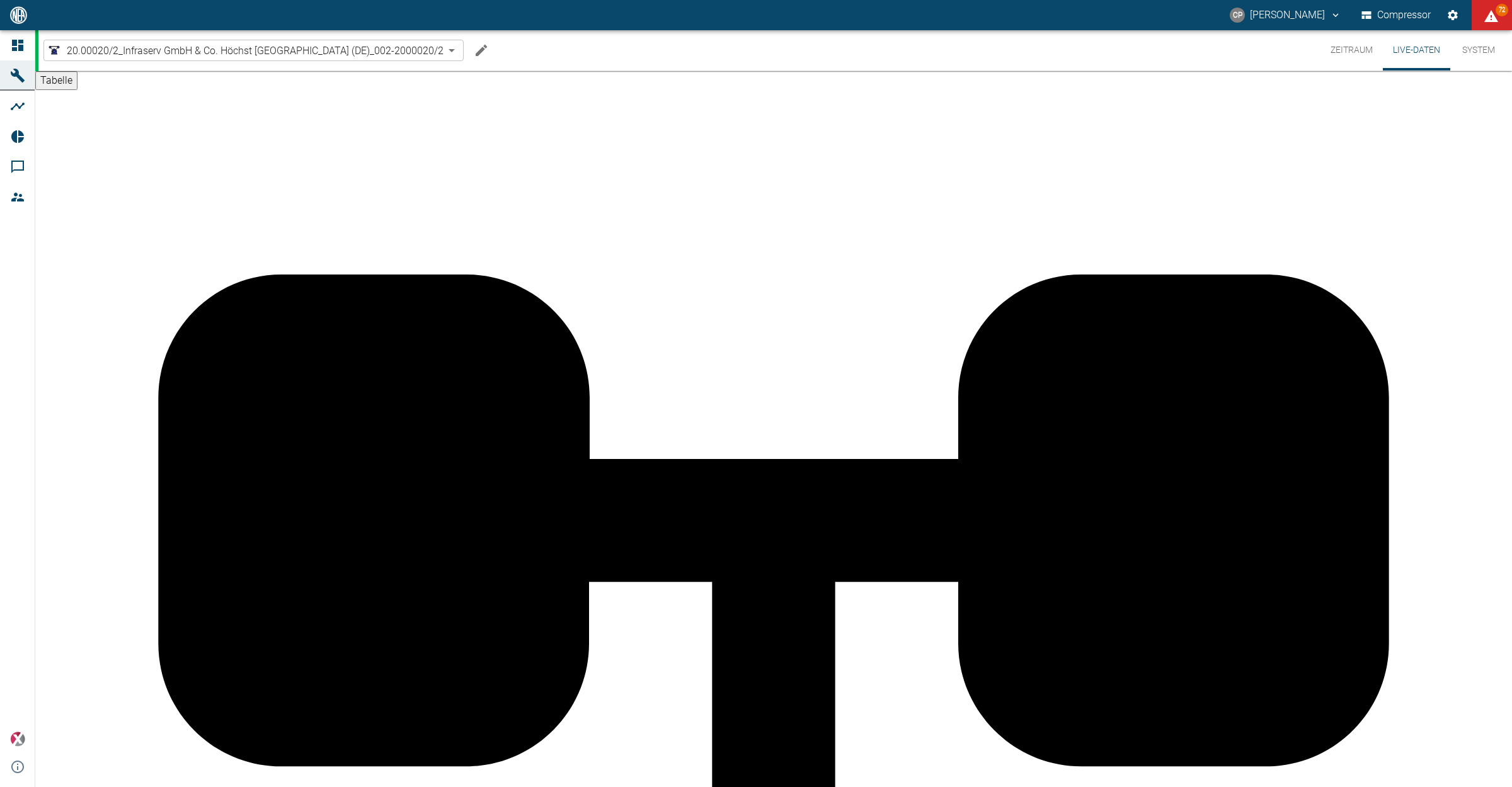
scroll to position [104, 0]
drag, startPoint x: 190, startPoint y: 644, endPoint x: 22, endPoint y: 532, distance: 201.9
click at [22, 532] on div "Dashboard Maschinen Analysen Reports Kommentare Mitglieder powered by Versions-…" at bounding box center [18, 409] width 36 height 757
click at [1365, 48] on button "Zeitraum" at bounding box center [1351, 50] width 63 height 40
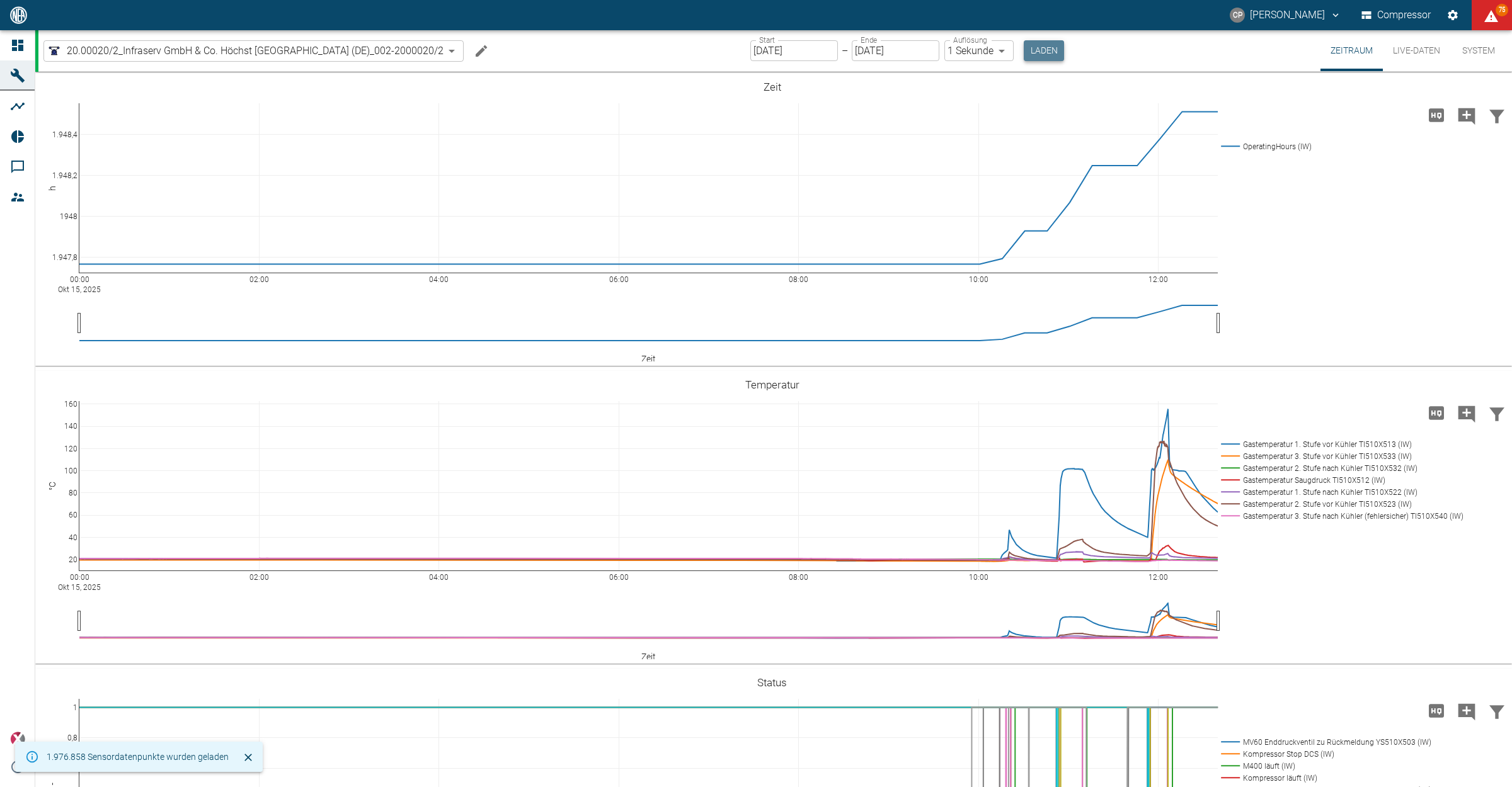
click at [1056, 51] on button "Laden" at bounding box center [1043, 51] width 40 height 21
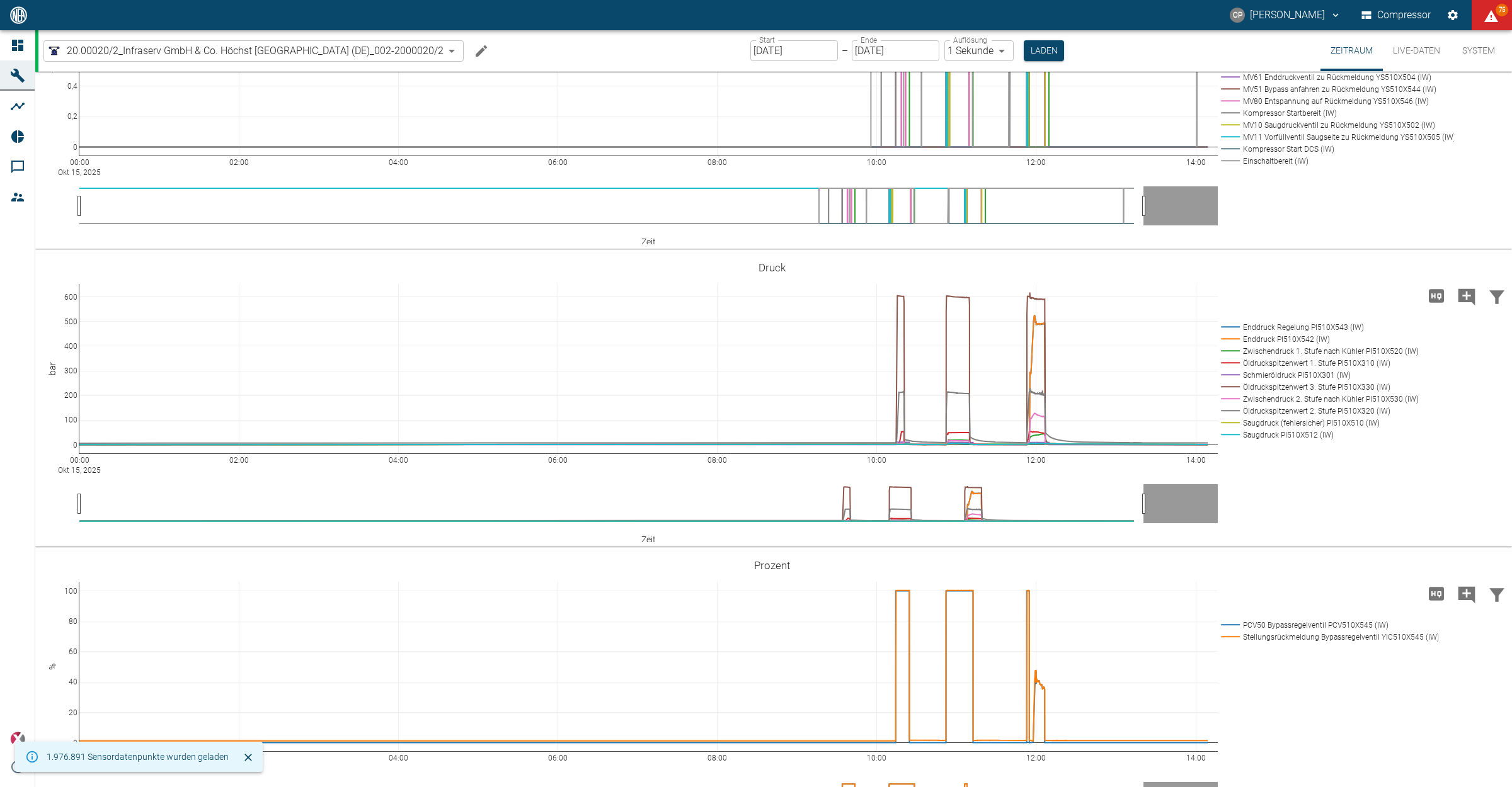
scroll to position [630, 0]
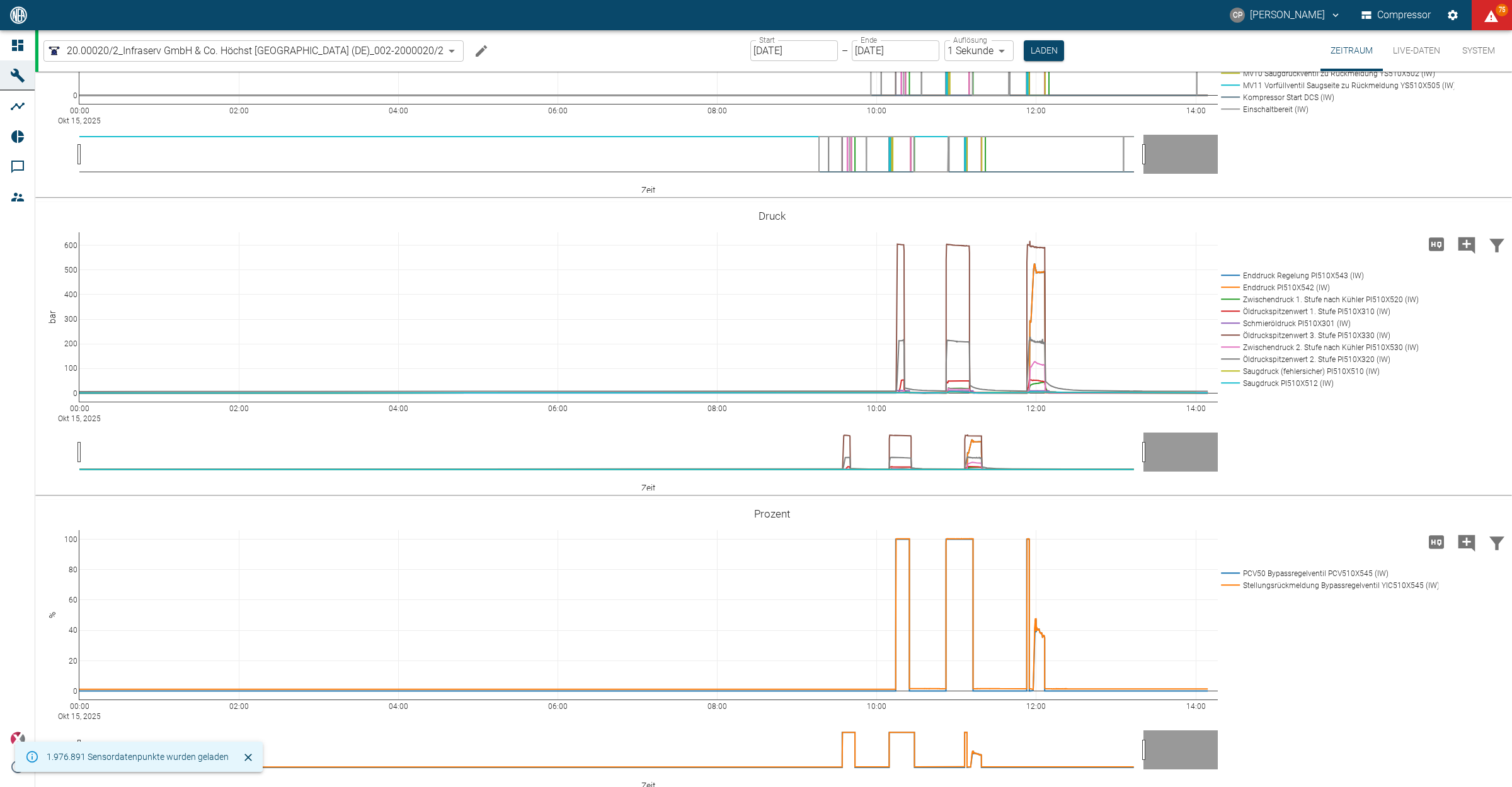
click at [1403, 45] on button "Live-Daten" at bounding box center [1416, 51] width 67 height 41
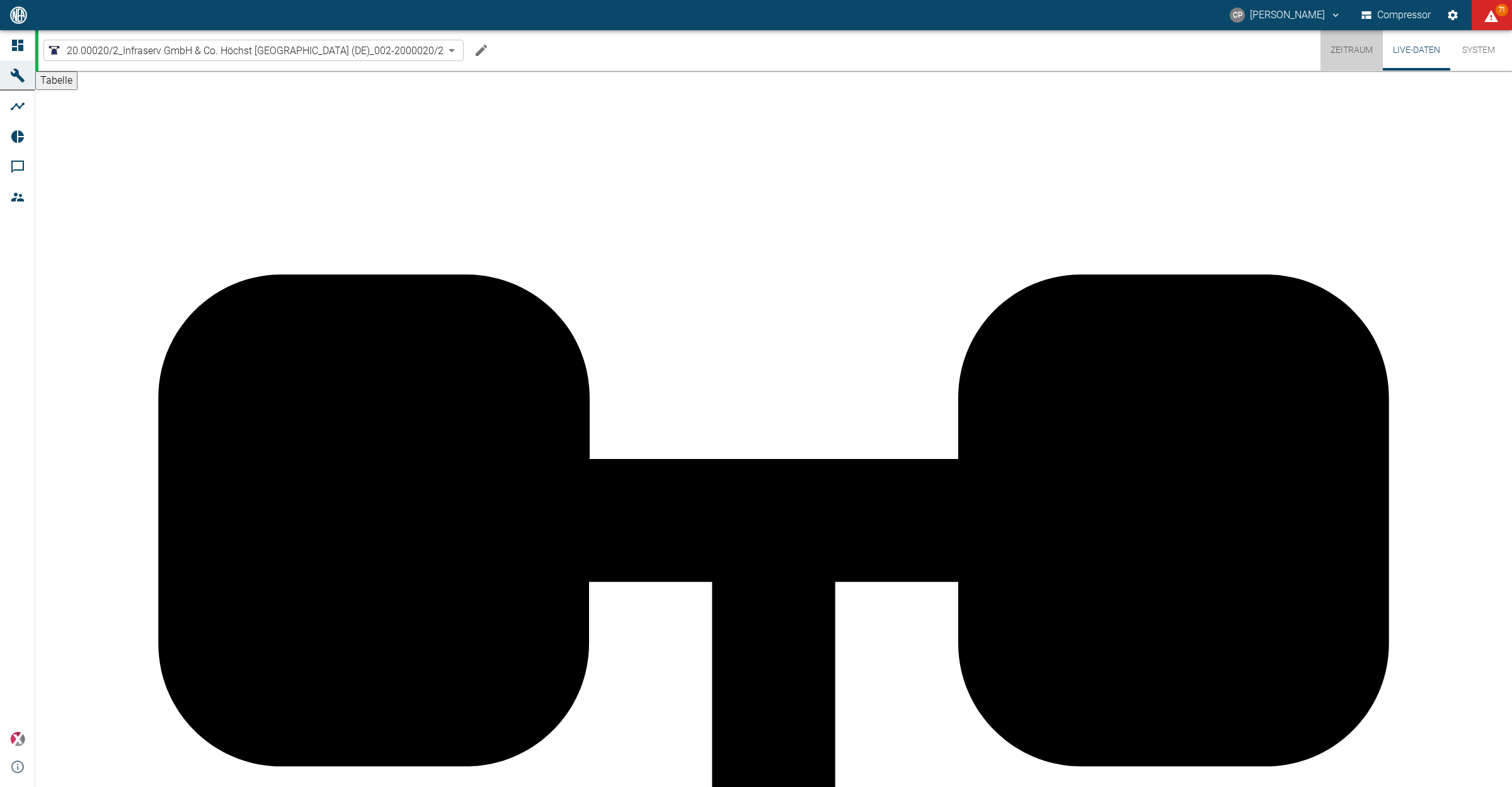
click at [1357, 49] on button "Zeitraum" at bounding box center [1351, 50] width 63 height 40
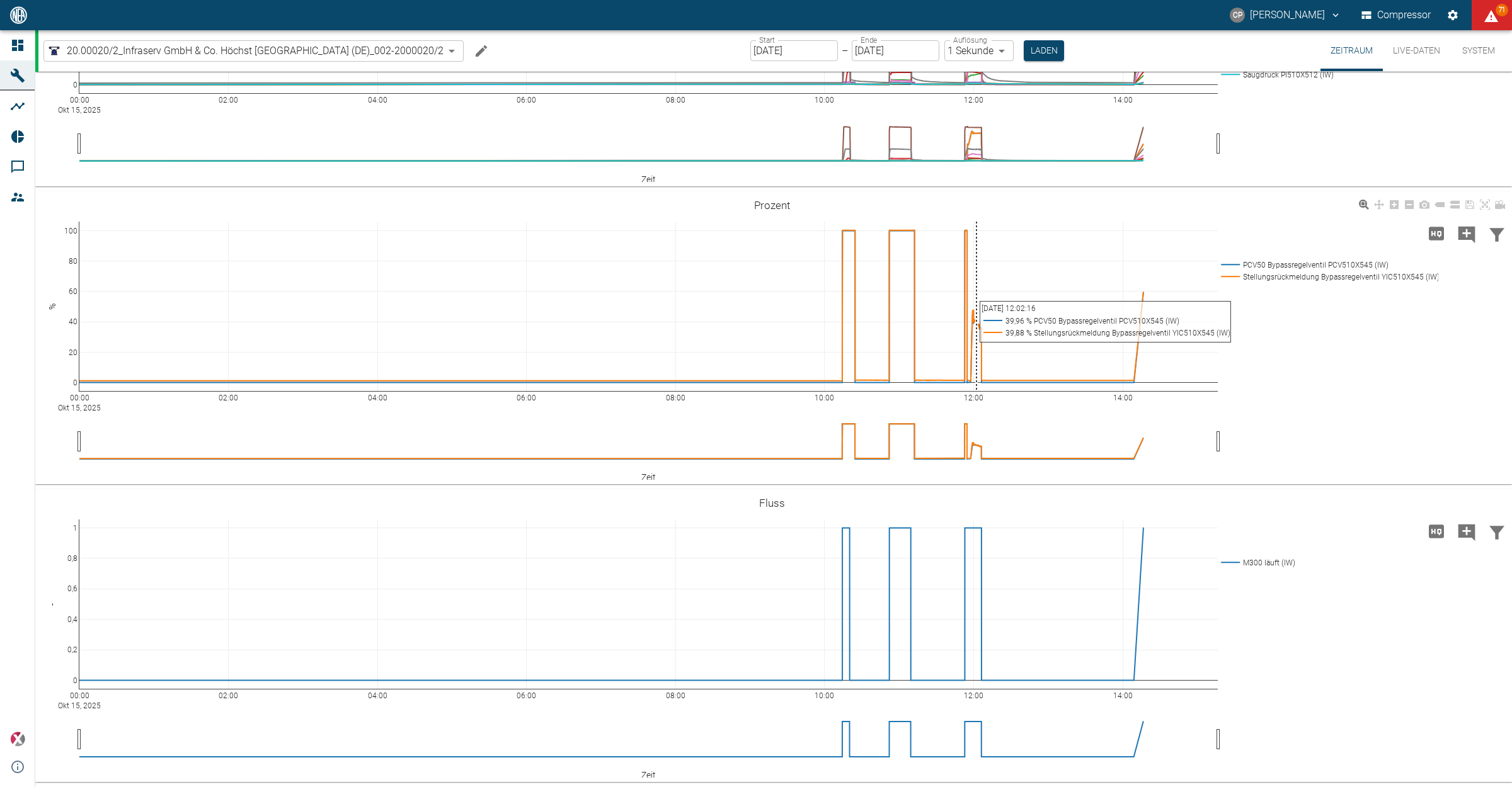
scroll to position [992, 0]
click at [769, 51] on input "[DATE]" at bounding box center [794, 51] width 88 height 21
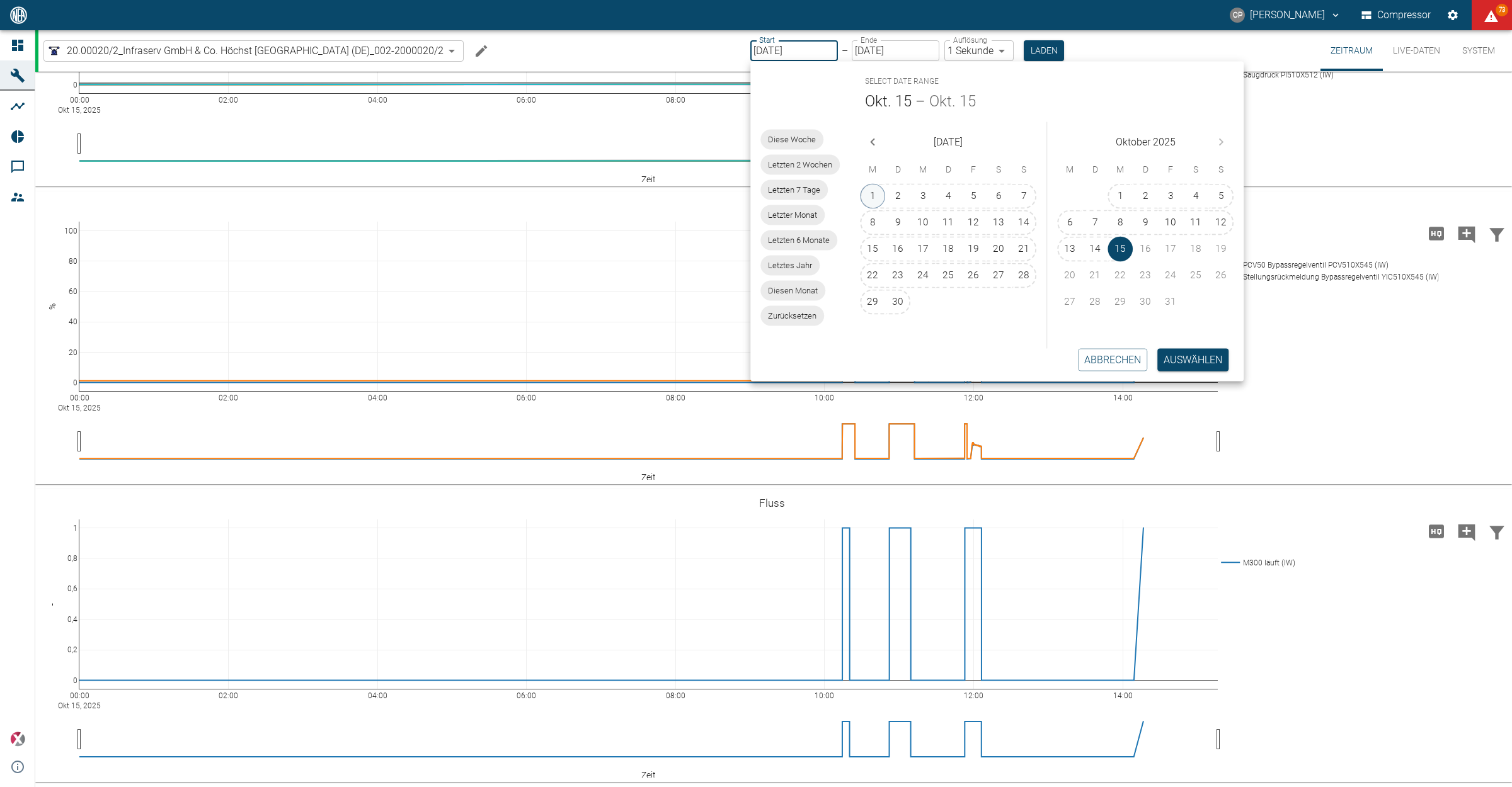
click at [874, 199] on button "1" at bounding box center [872, 196] width 25 height 25
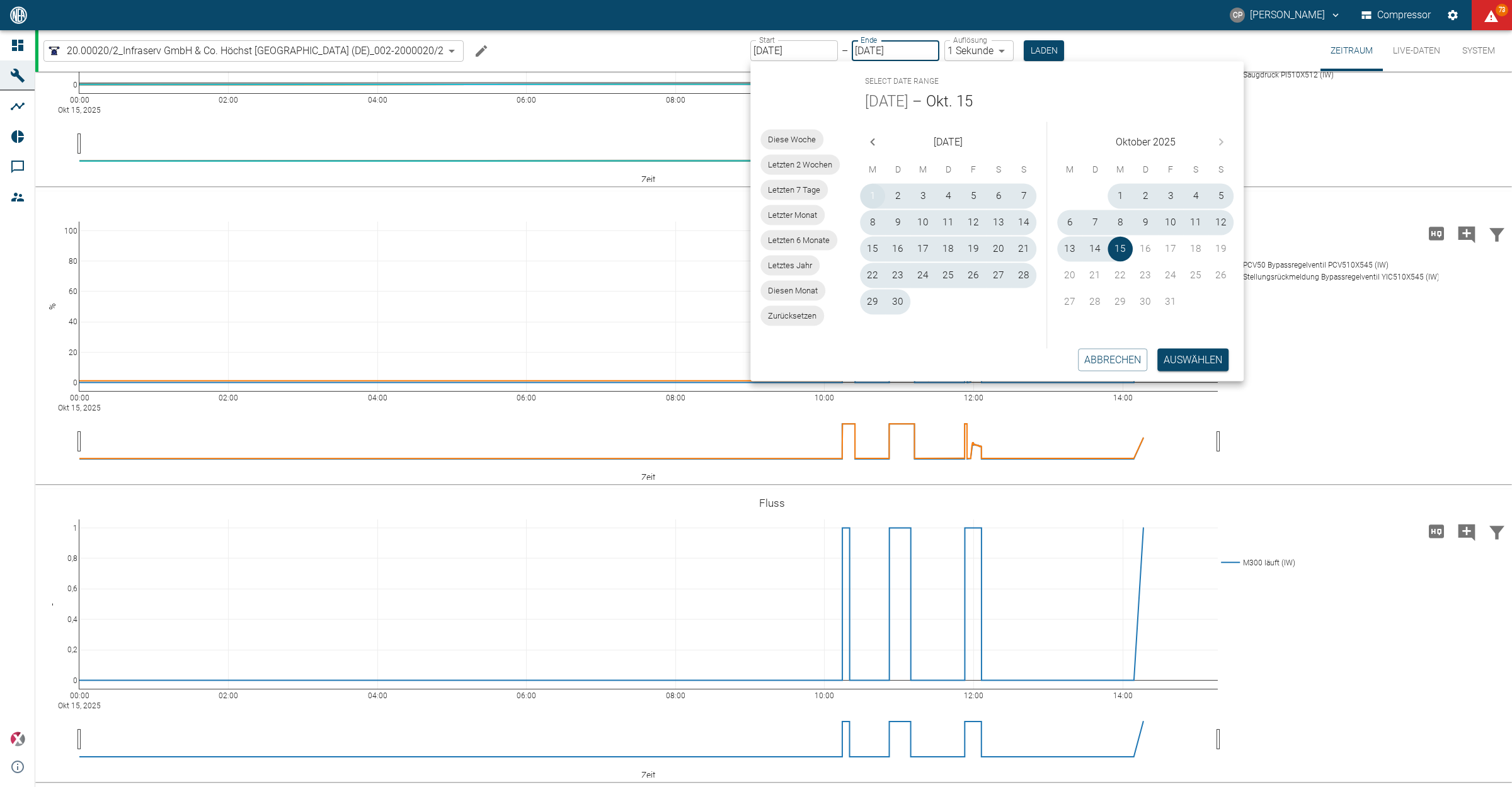
type input "01.09.2025"
click at [1038, 57] on button "Laden" at bounding box center [1043, 51] width 40 height 21
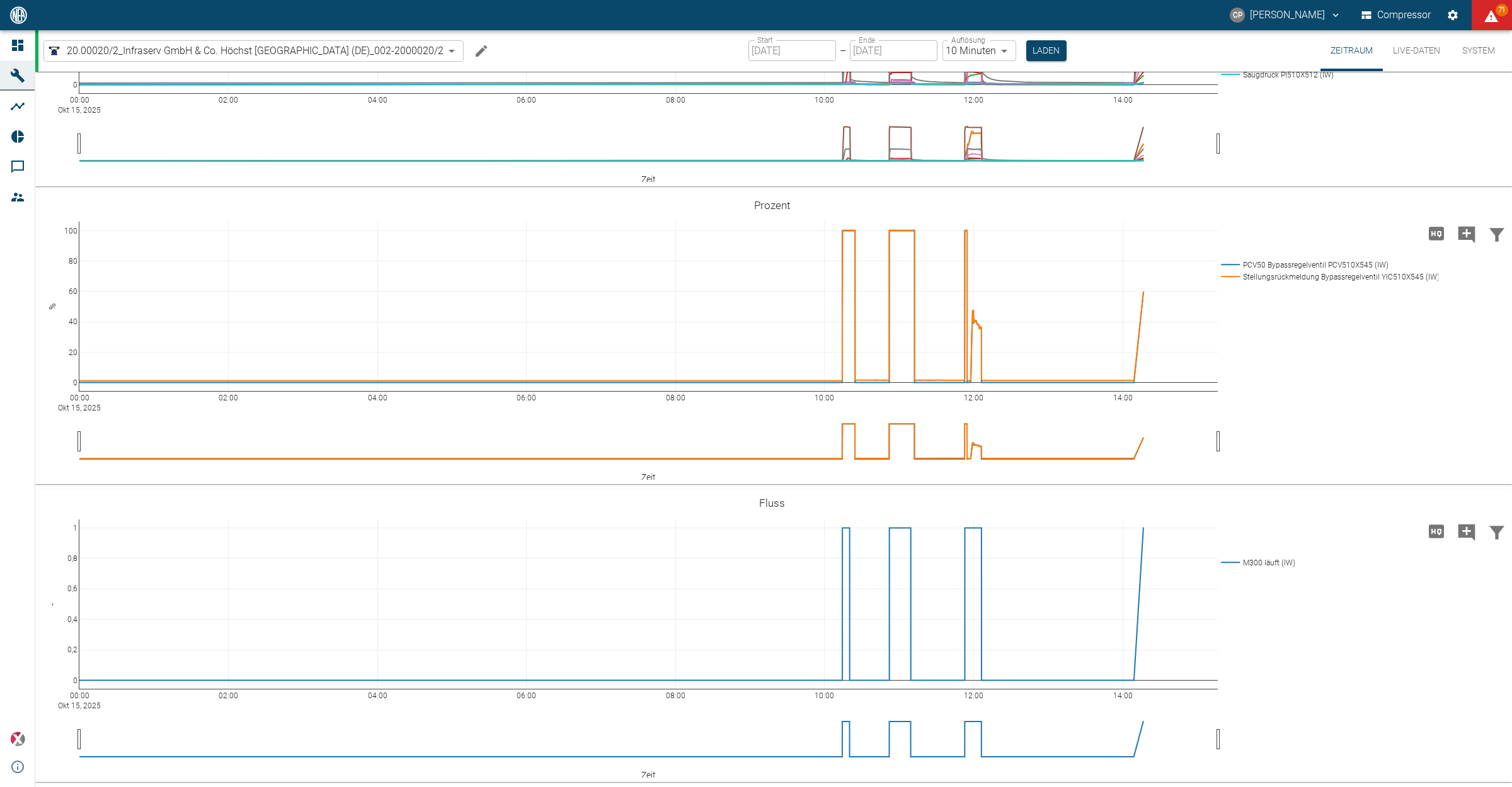
click at [1012, 49] on body "CP Christoph Palm Compressor 71 Dashboard Maschinen Analysen Reports Kommentare…" at bounding box center [756, 393] width 1512 height 787
click at [997, 91] on li "2 Minuten" at bounding box center [979, 100] width 73 height 22
click at [992, 101] on li "2 Minuten" at bounding box center [979, 100] width 73 height 22
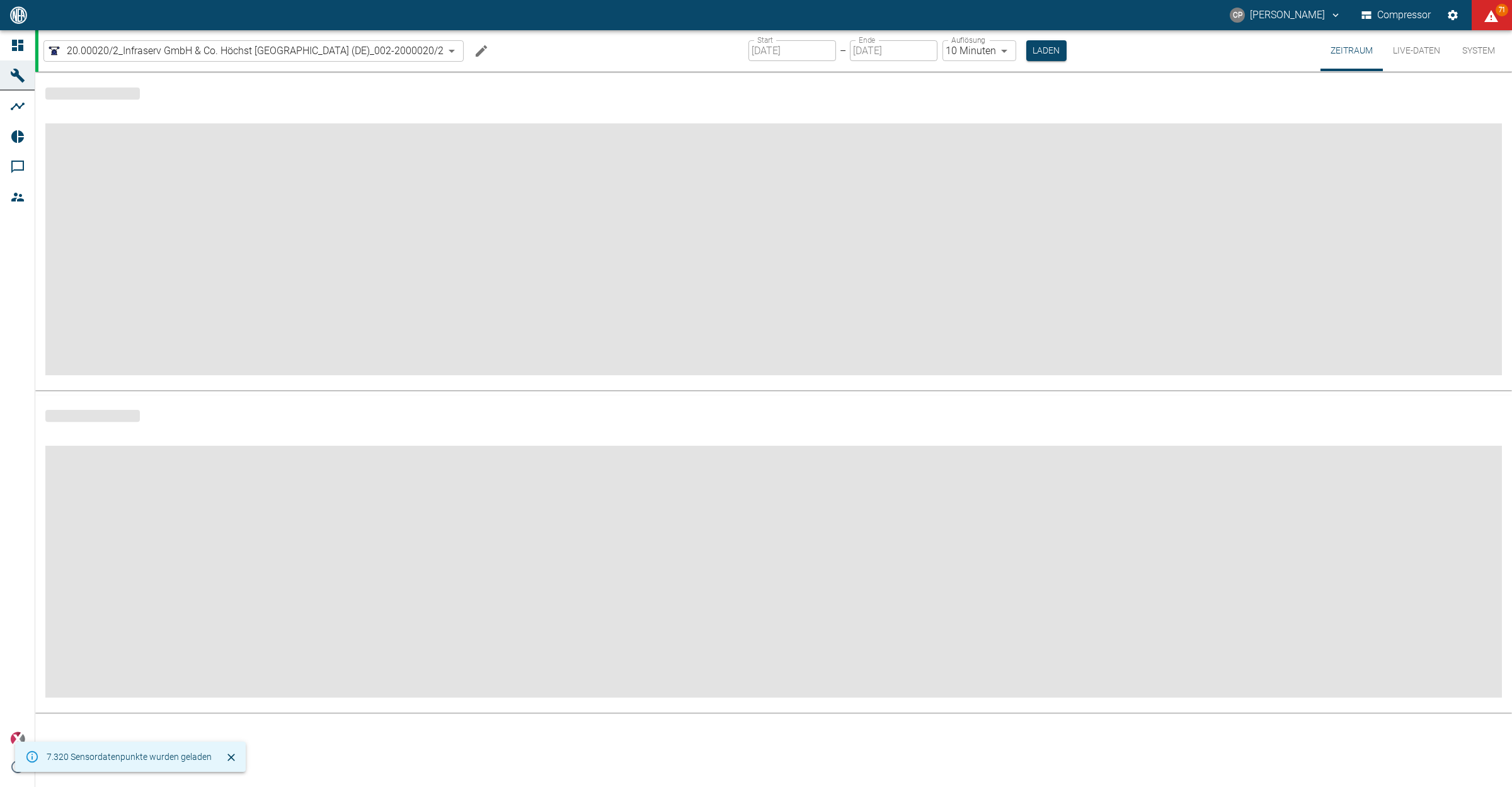
click at [1006, 46] on body "CP Christoph Palm Compressor 71 Dashboard Maschinen Analysen Reports Kommentare…" at bounding box center [756, 393] width 1512 height 787
click at [976, 95] on li "2 Minuten" at bounding box center [980, 100] width 73 height 22
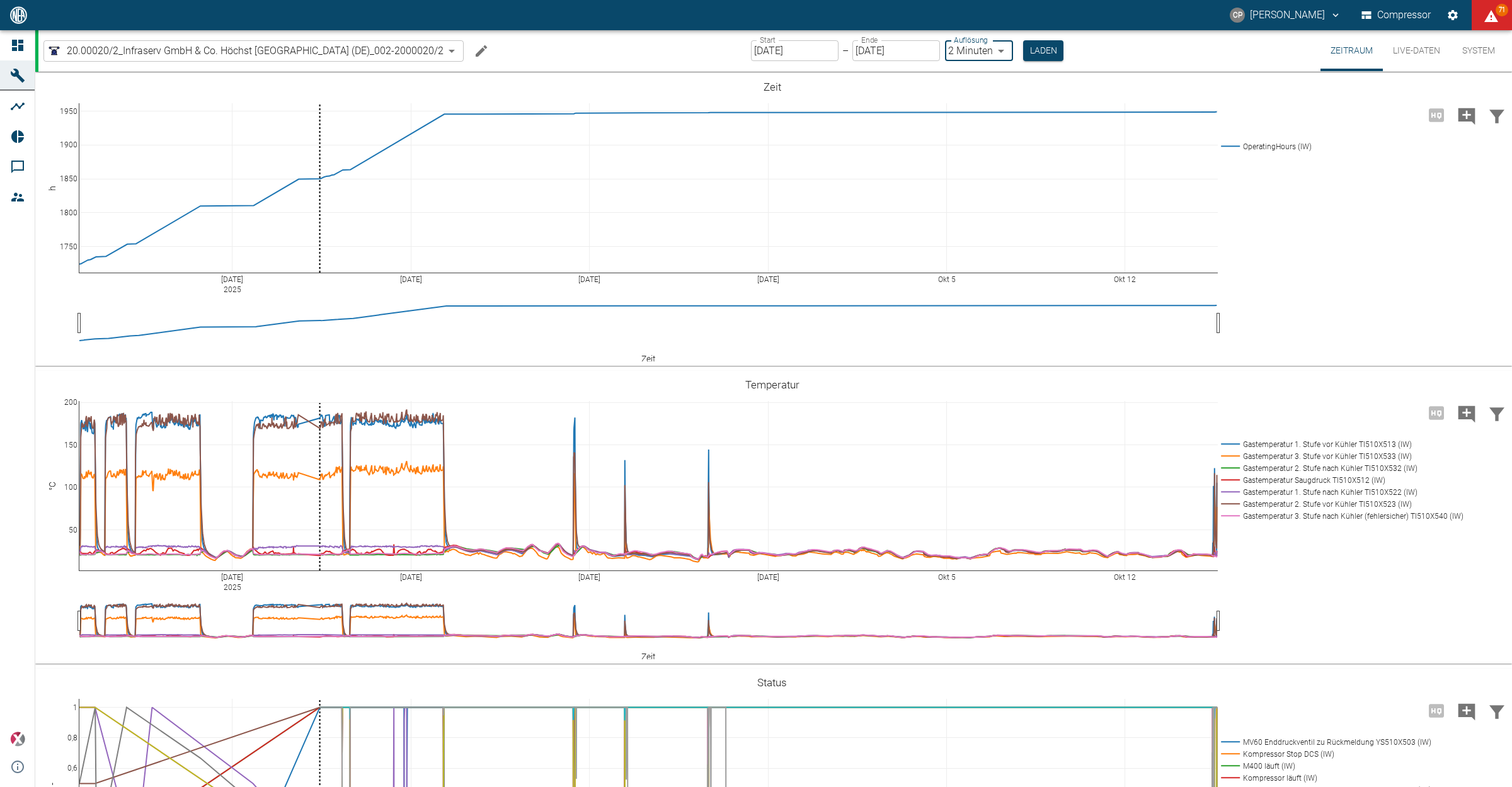
type input "2min"
click at [1054, 44] on button "Laden" at bounding box center [1043, 51] width 40 height 21
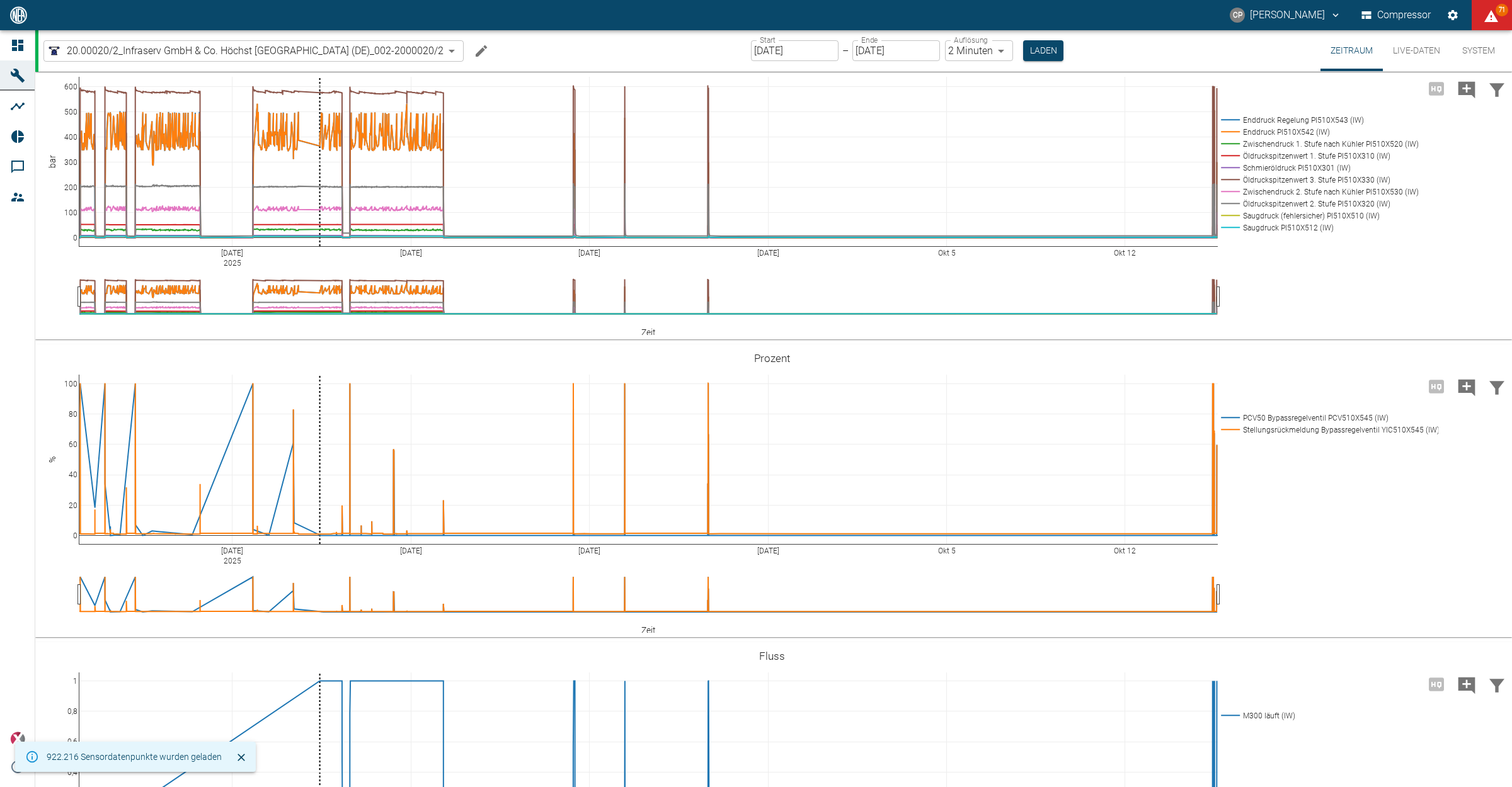
scroll to position [787, 0]
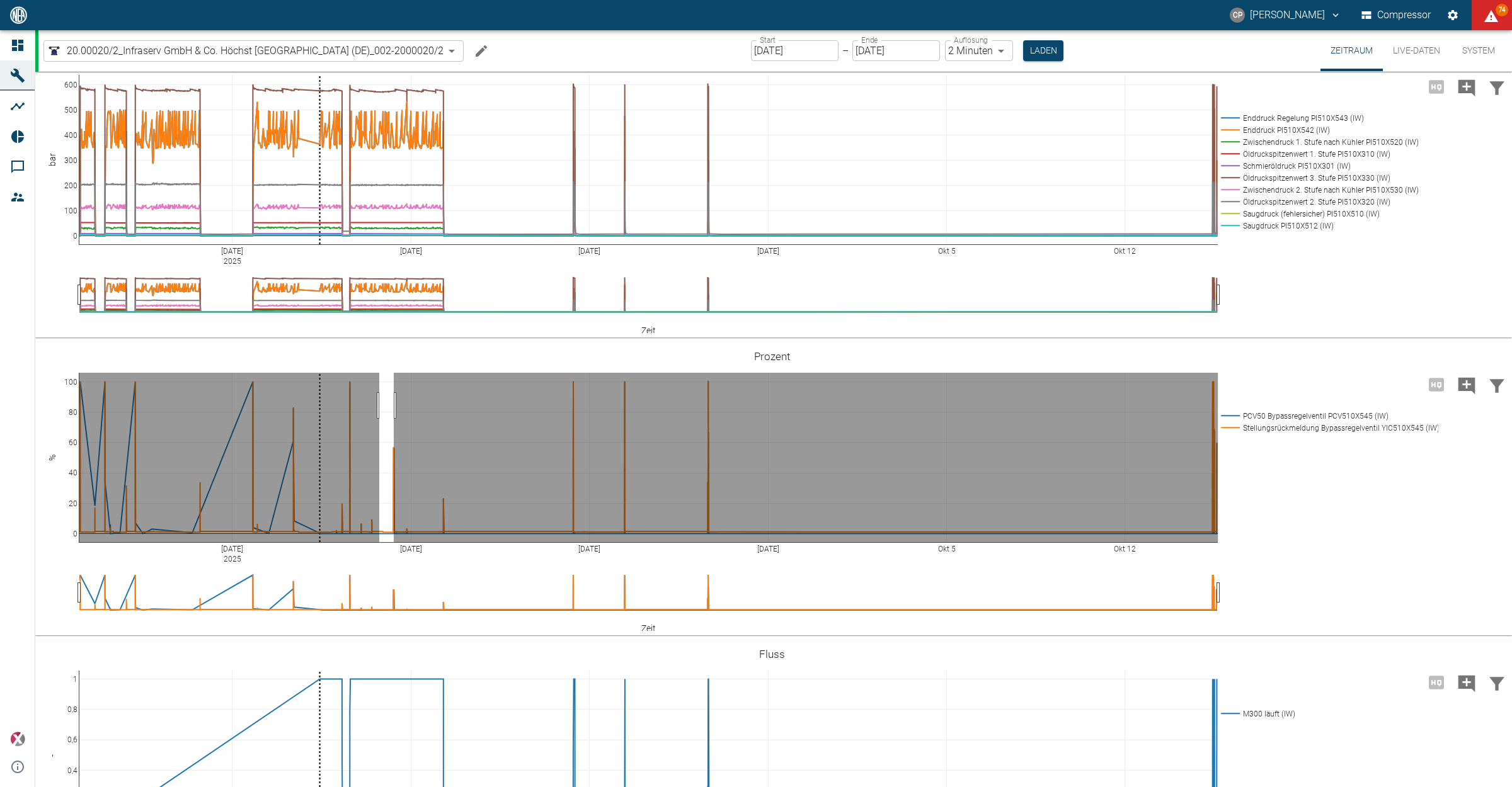
drag, startPoint x: 379, startPoint y: 539, endPoint x: 394, endPoint y: 539, distance: 15.0
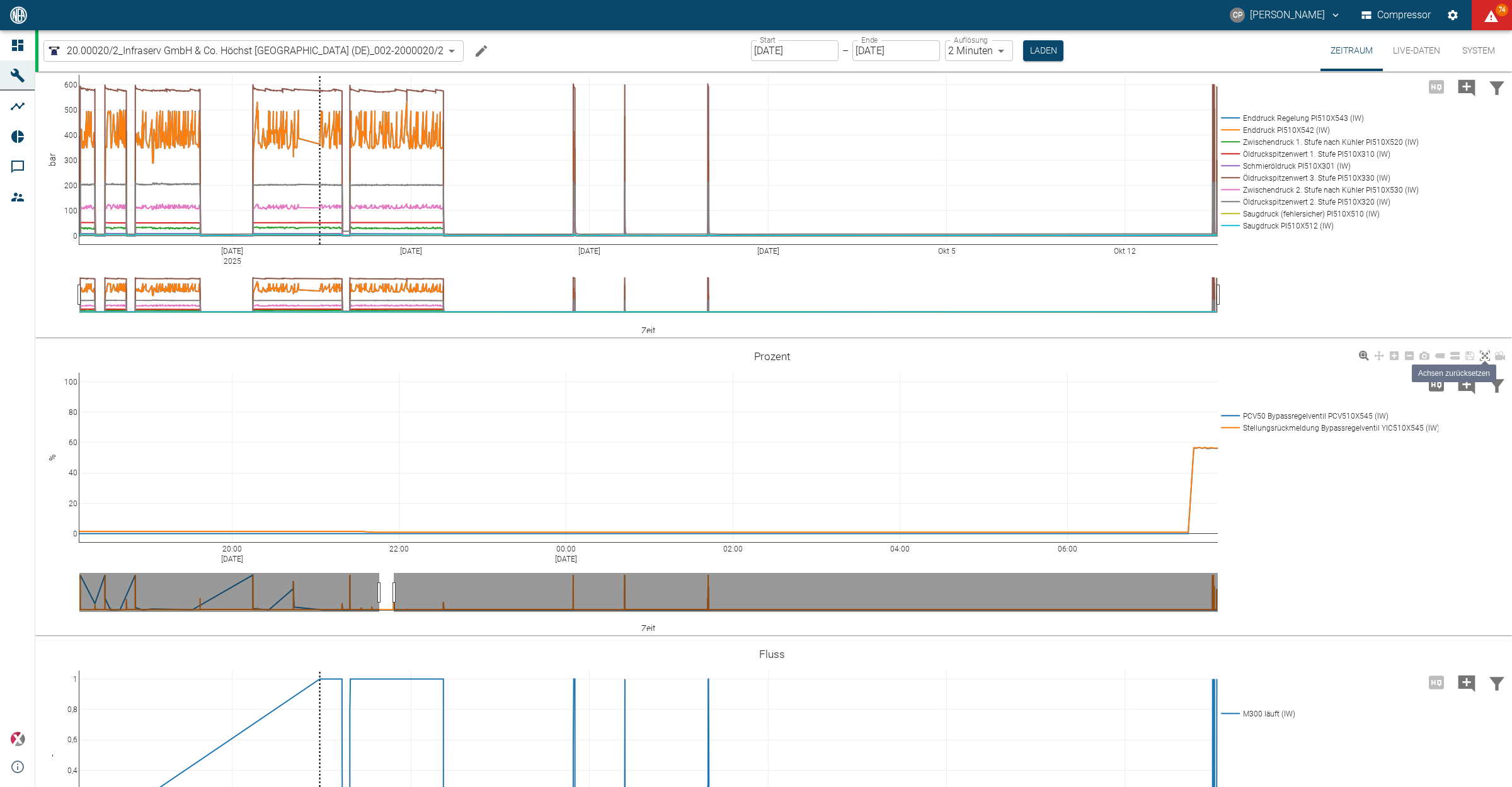
click at [1486, 361] on icon at bounding box center [1484, 355] width 10 height 10
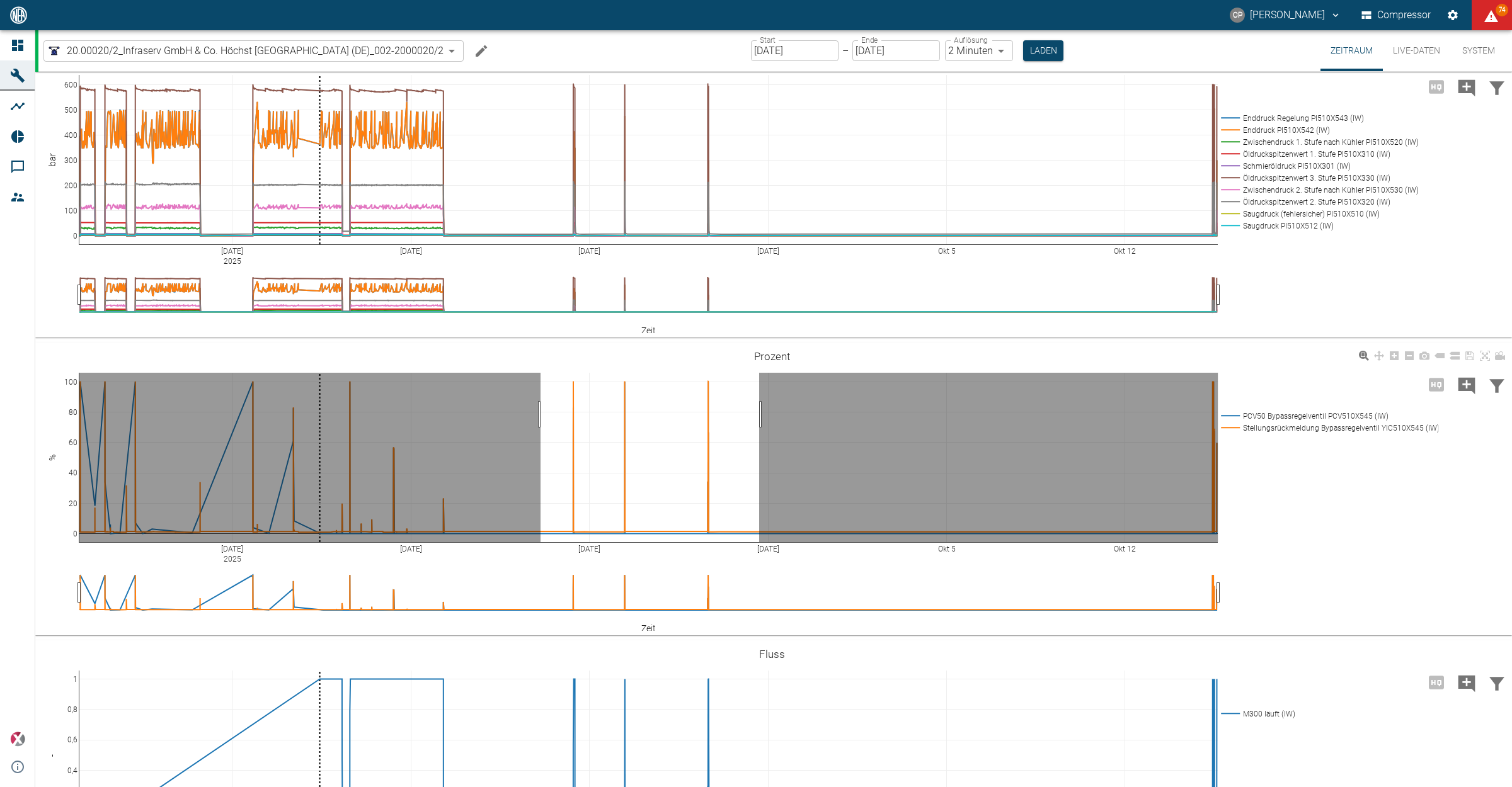
drag, startPoint x: 540, startPoint y: 547, endPoint x: 802, endPoint y: 545, distance: 262.0
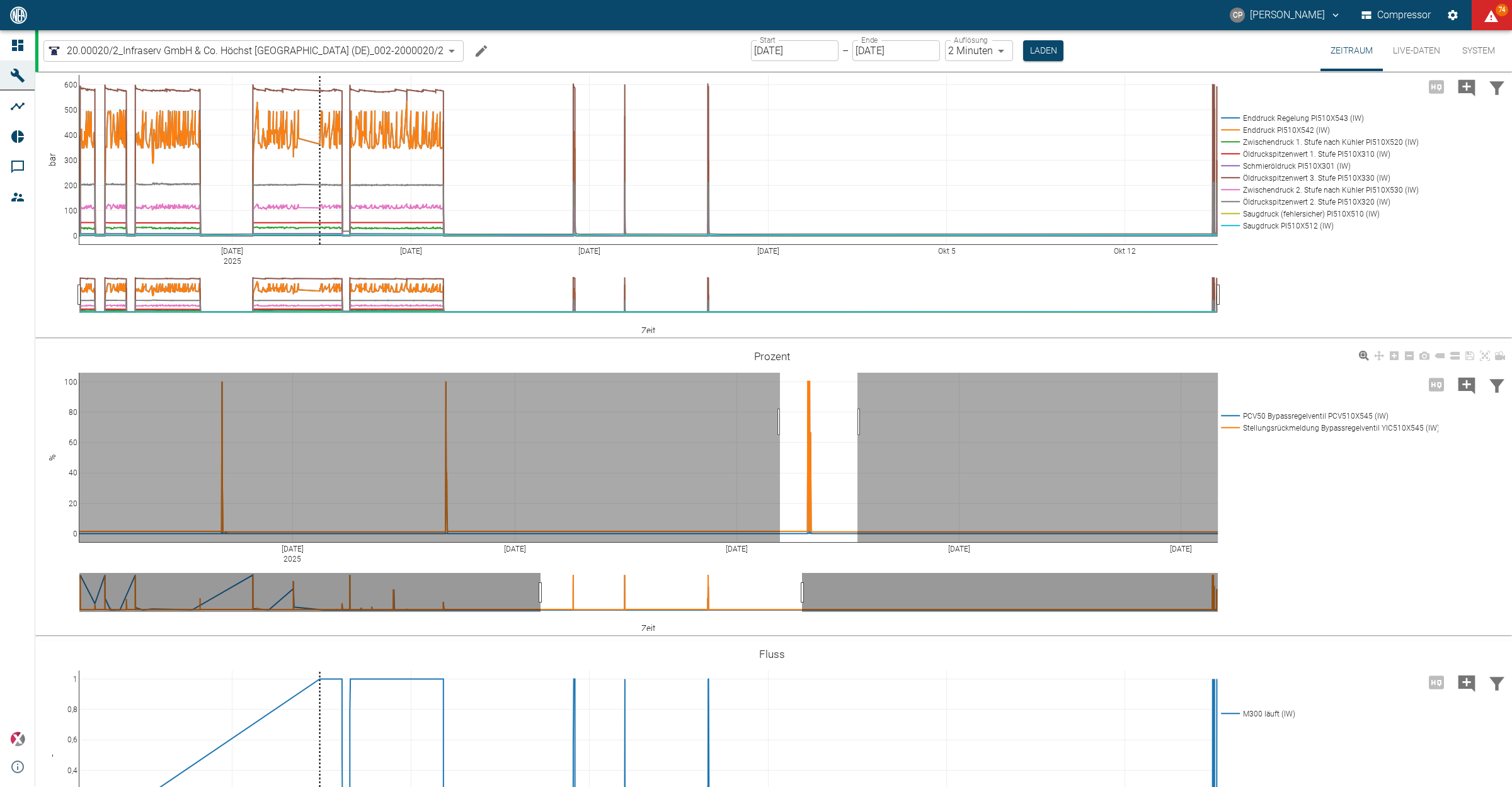
drag, startPoint x: 780, startPoint y: 555, endPoint x: 870, endPoint y: 557, distance: 90.0
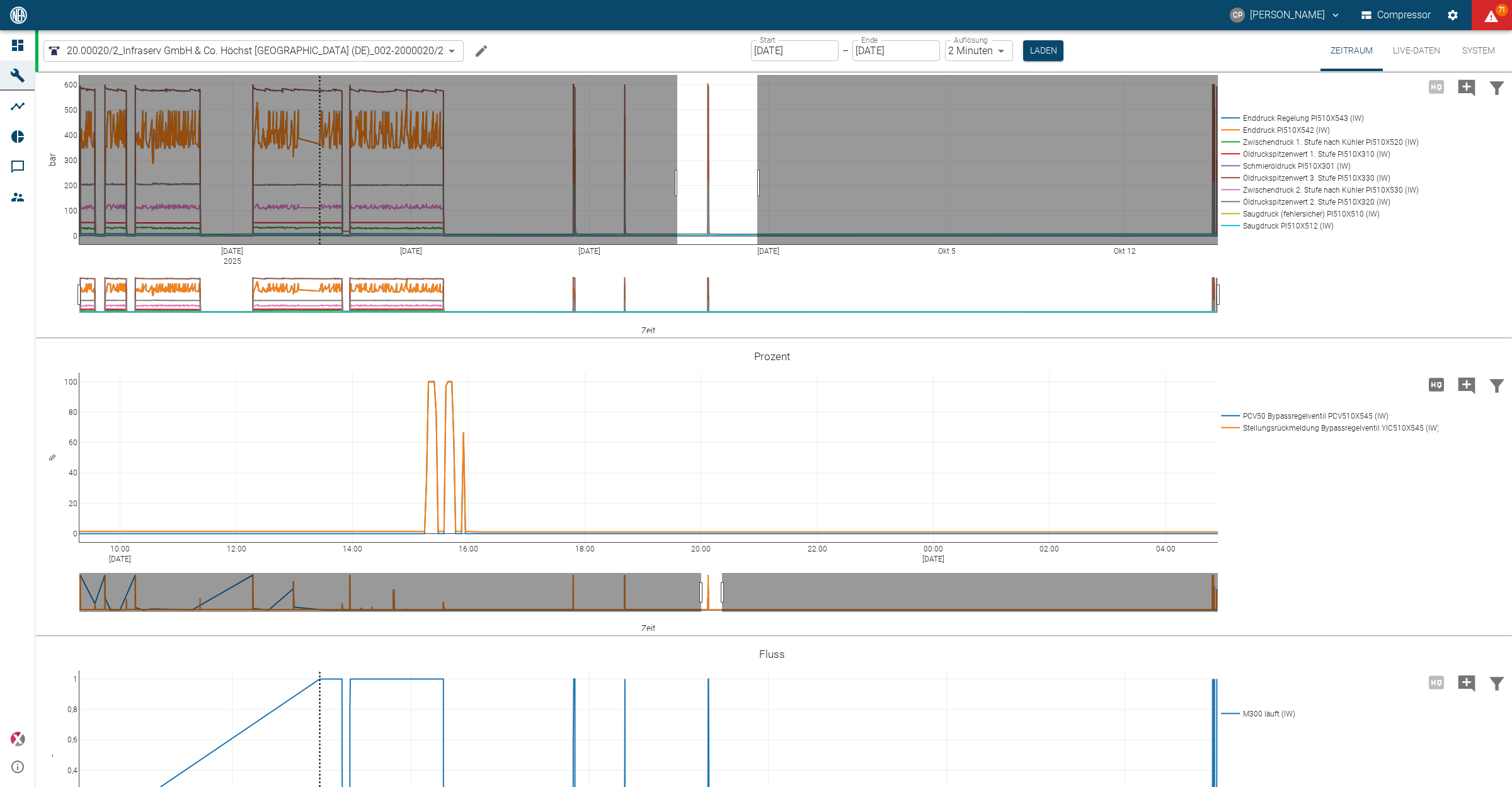
drag, startPoint x: 677, startPoint y: 317, endPoint x: 757, endPoint y: 315, distance: 80.0
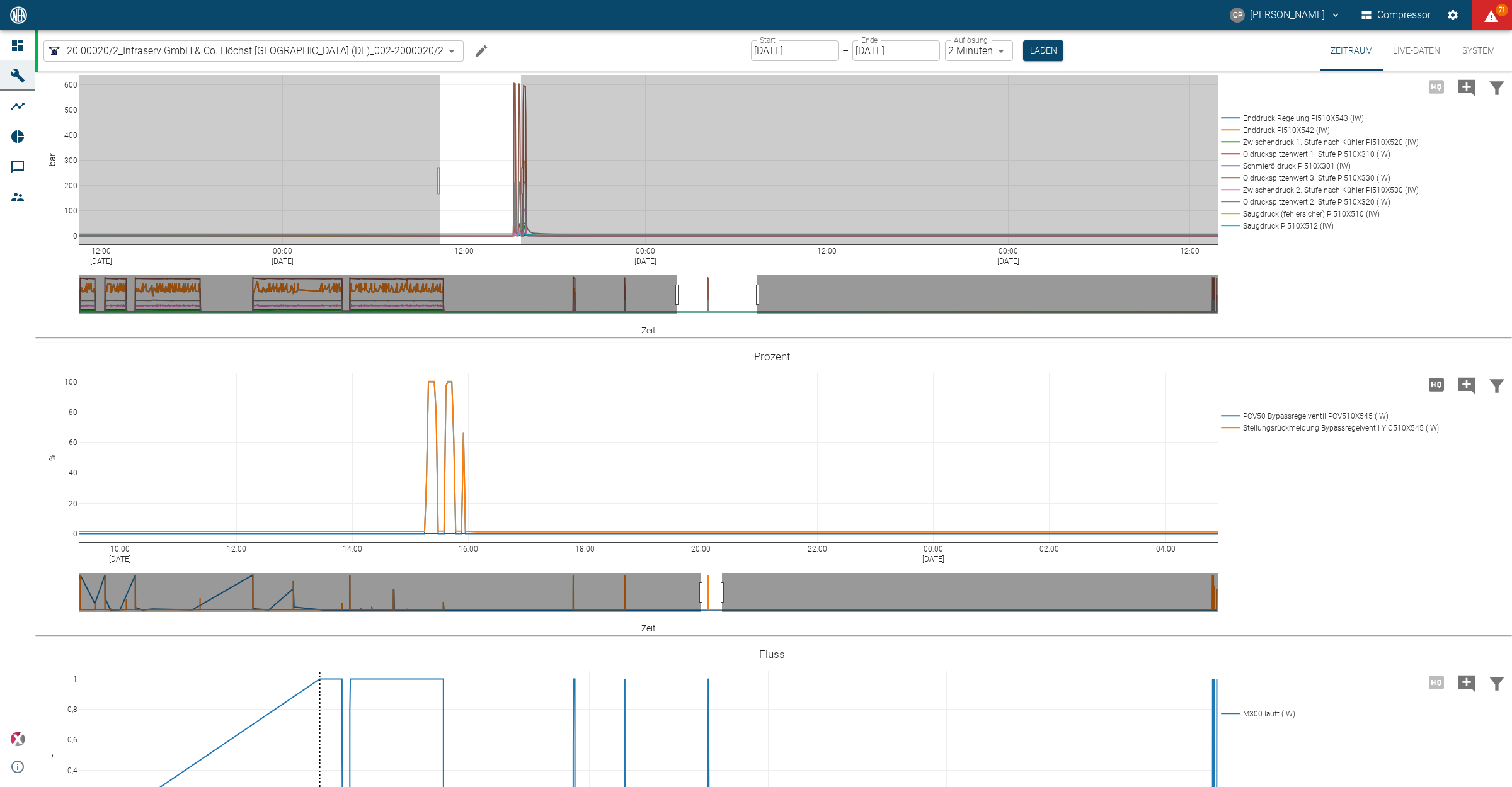
drag, startPoint x: 440, startPoint y: 315, endPoint x: 564, endPoint y: 317, distance: 124.0
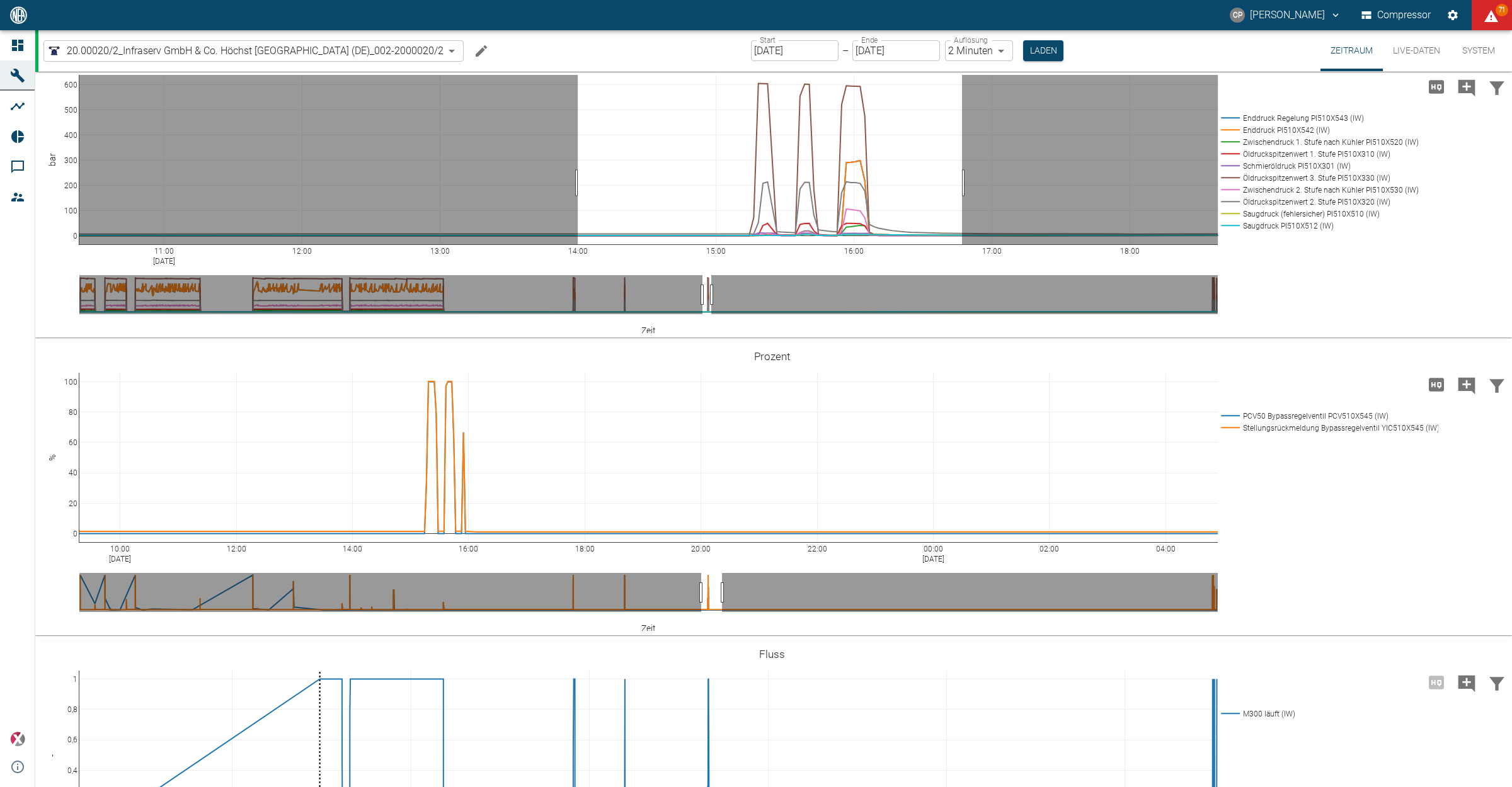
drag, startPoint x: 577, startPoint y: 317, endPoint x: 962, endPoint y: 315, distance: 385.0
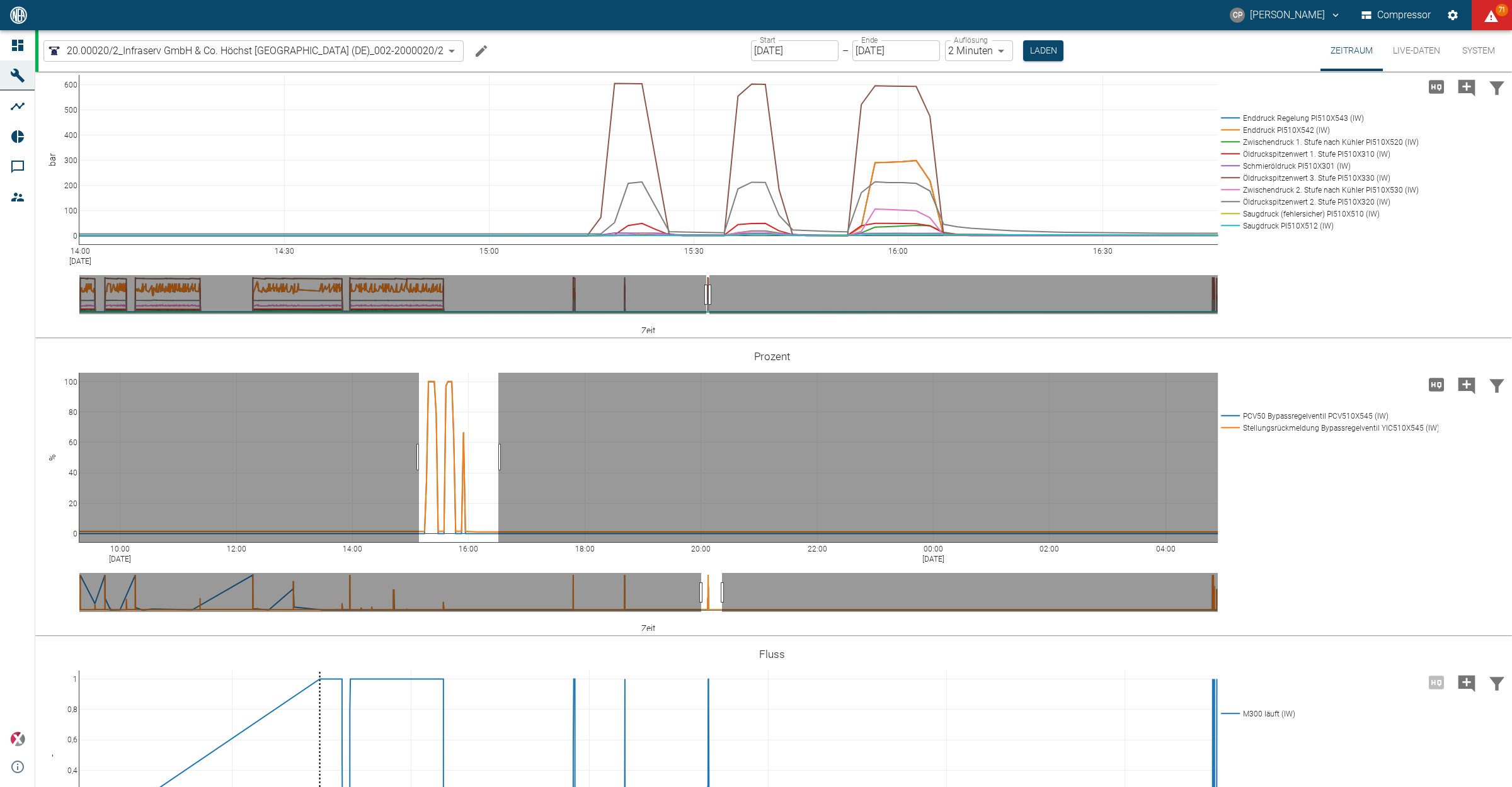
drag, startPoint x: 419, startPoint y: 591, endPoint x: 498, endPoint y: 588, distance: 79.1
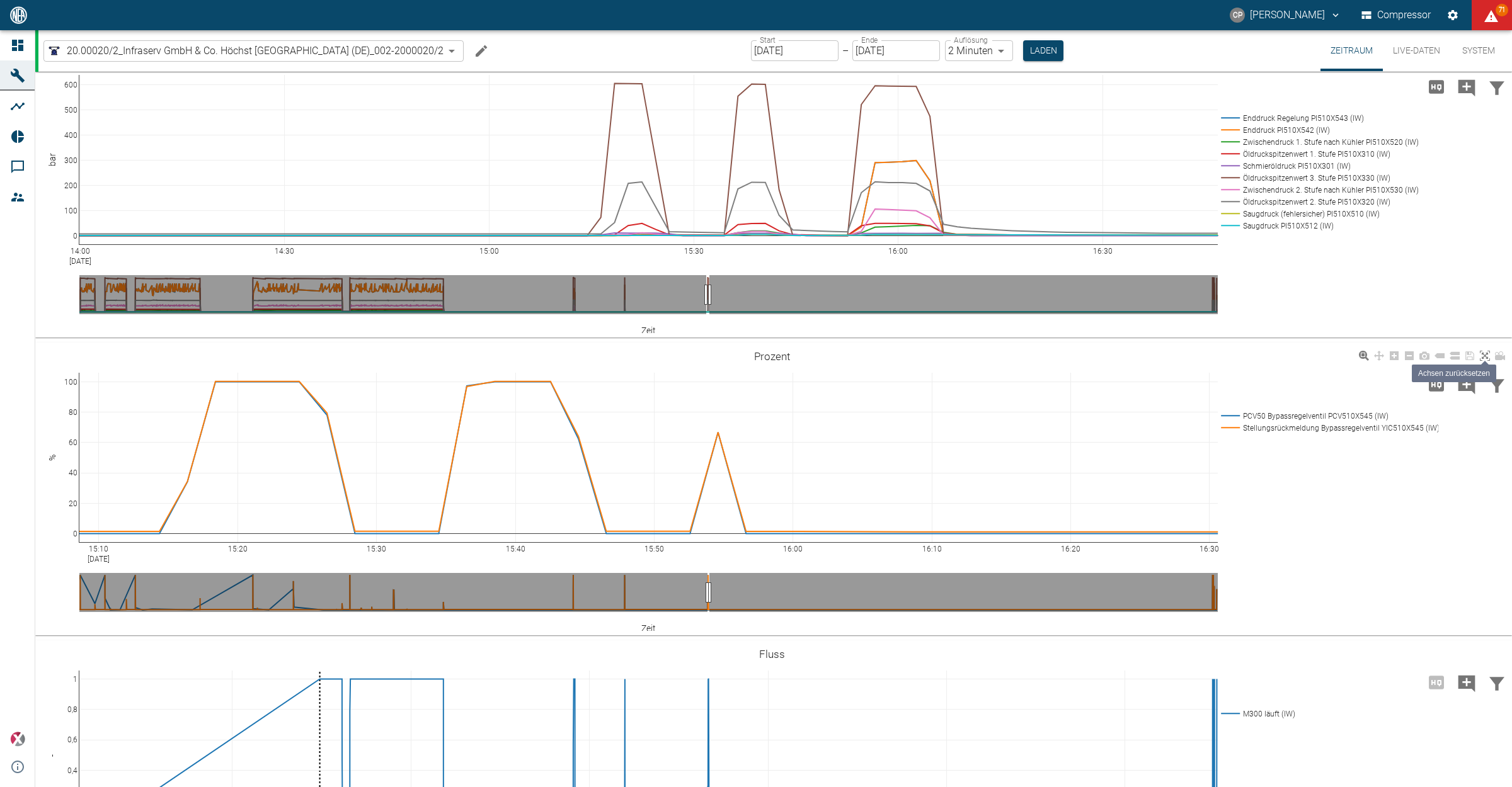
click at [1484, 361] on icon at bounding box center [1484, 355] width 10 height 10
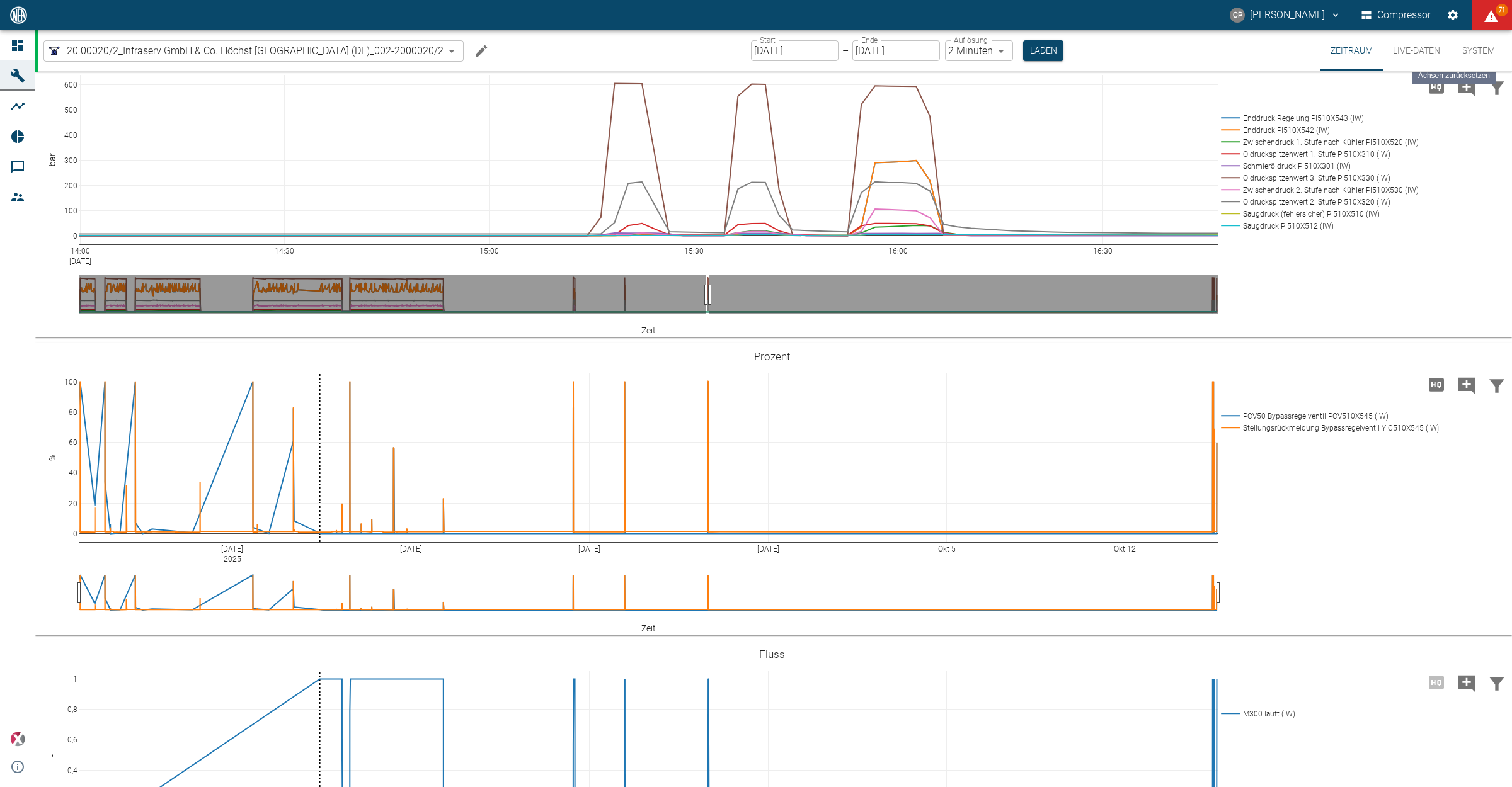
click at [1483, 63] on icon at bounding box center [1484, 57] width 10 height 10
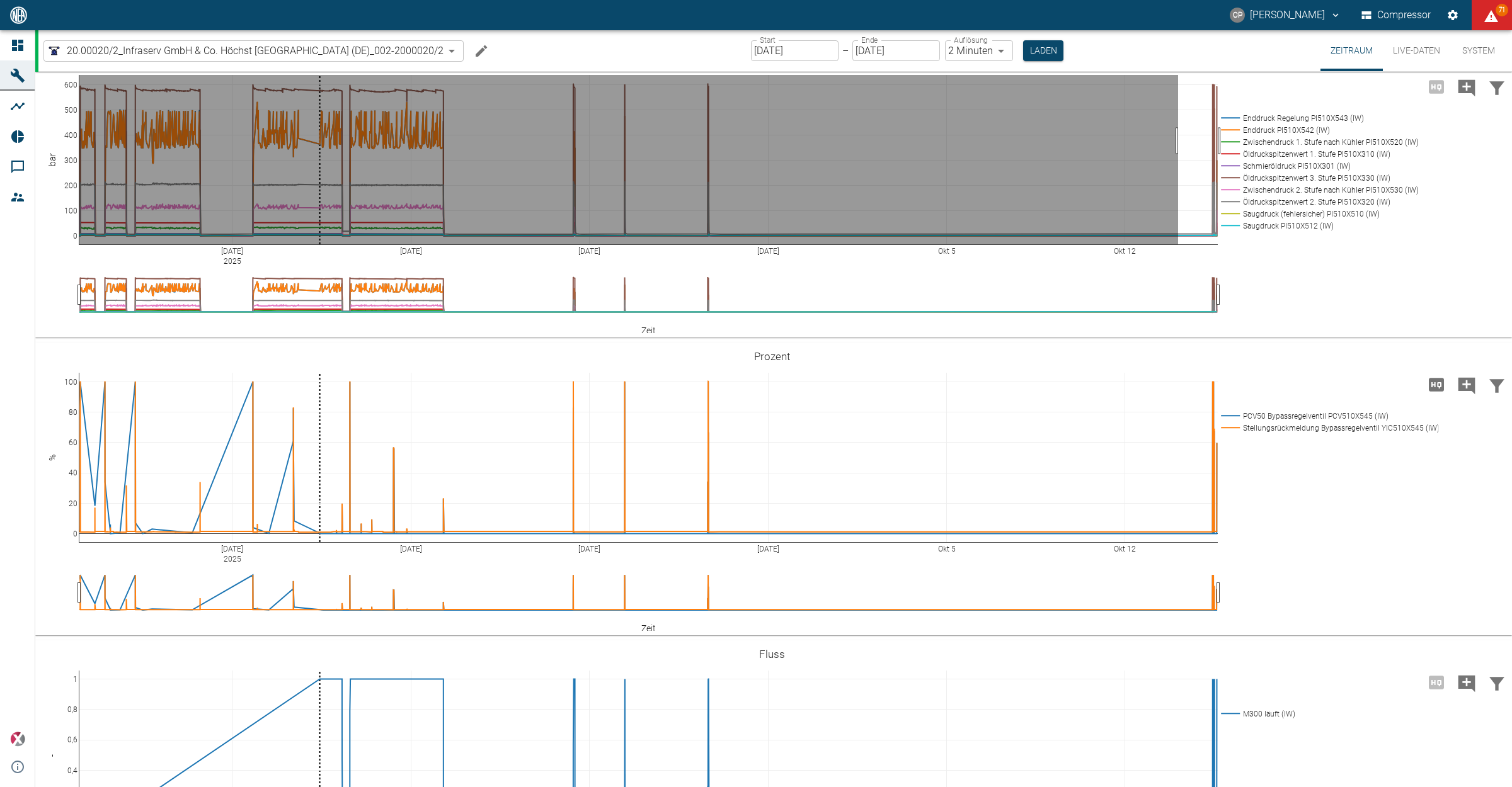
drag, startPoint x: 1178, startPoint y: 274, endPoint x: 1222, endPoint y: 274, distance: 44.0
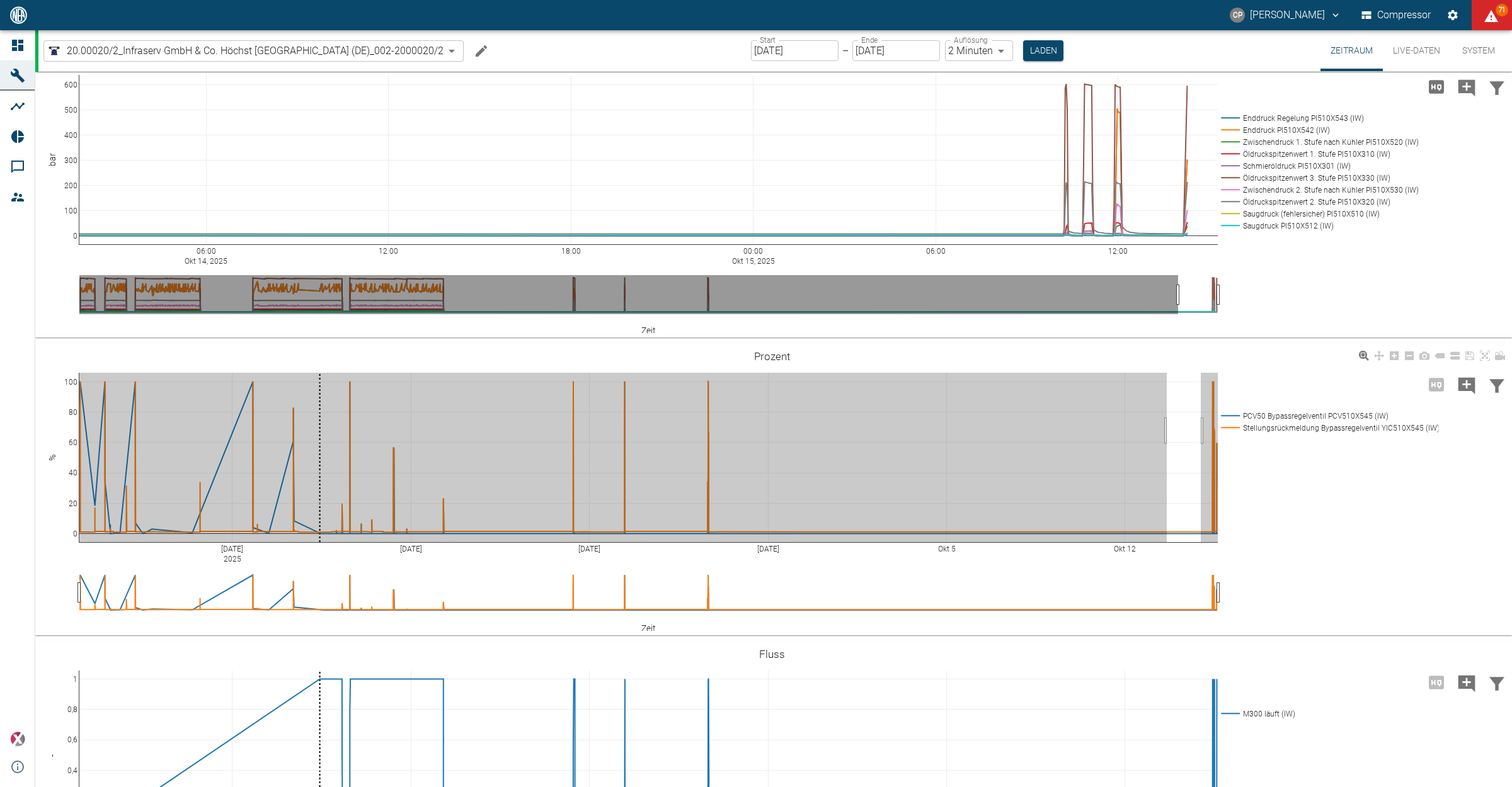
drag, startPoint x: 1166, startPoint y: 564, endPoint x: 1266, endPoint y: 565, distance: 100.0
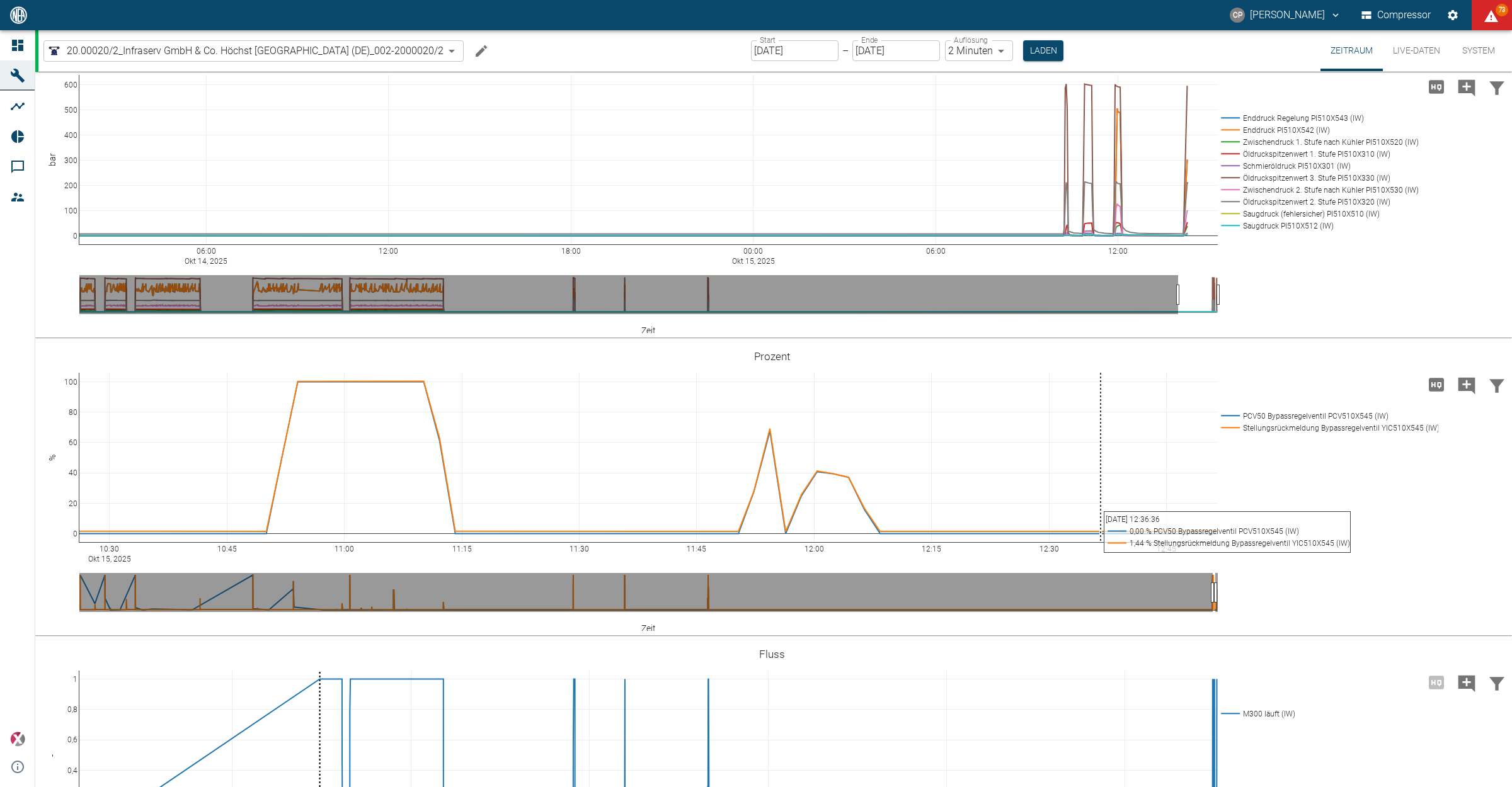
click at [1412, 38] on button "Live-Daten" at bounding box center [1416, 51] width 67 height 41
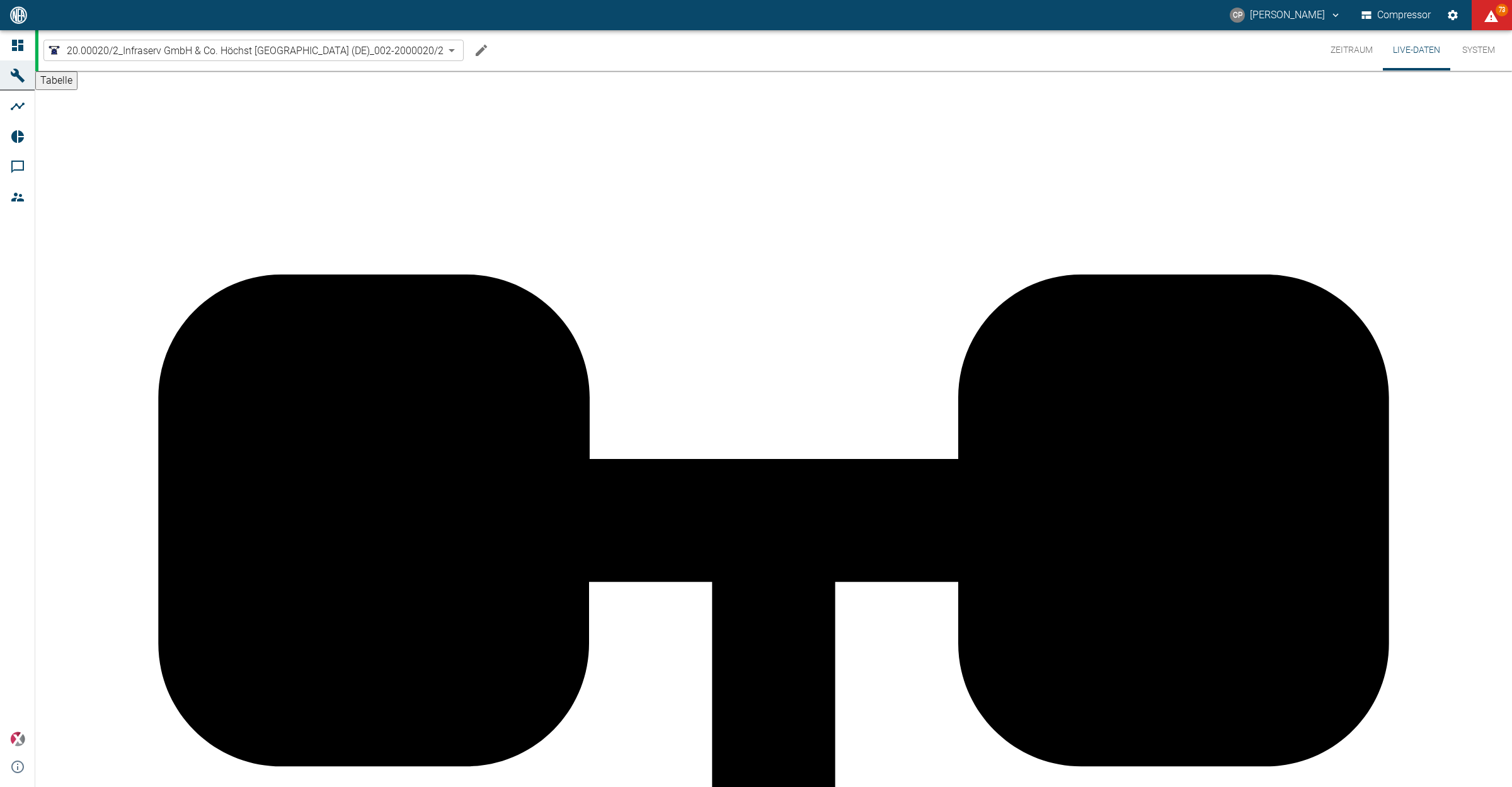
click at [1345, 55] on button "Zeitraum" at bounding box center [1351, 50] width 63 height 40
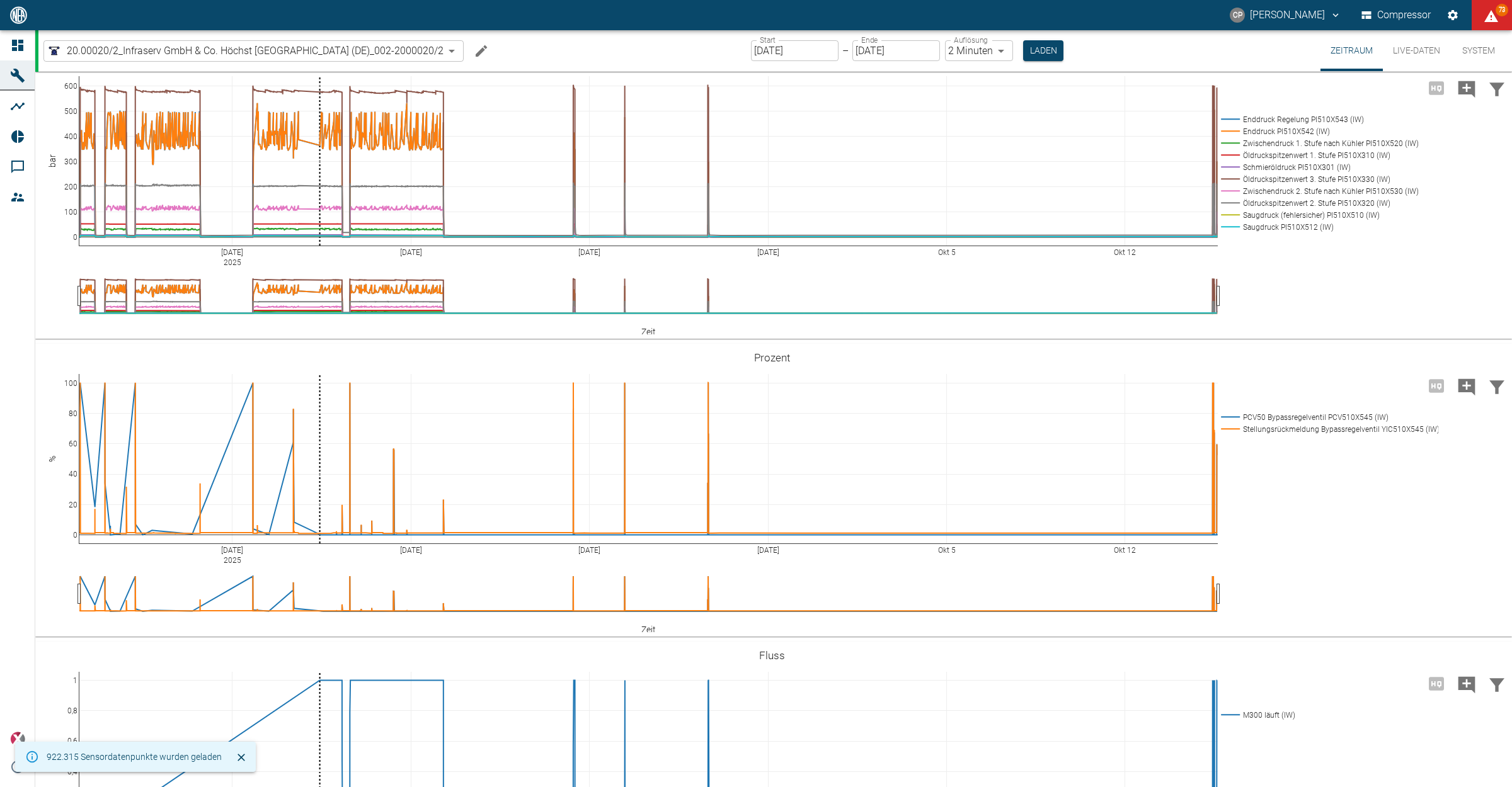
scroll to position [787, 0]
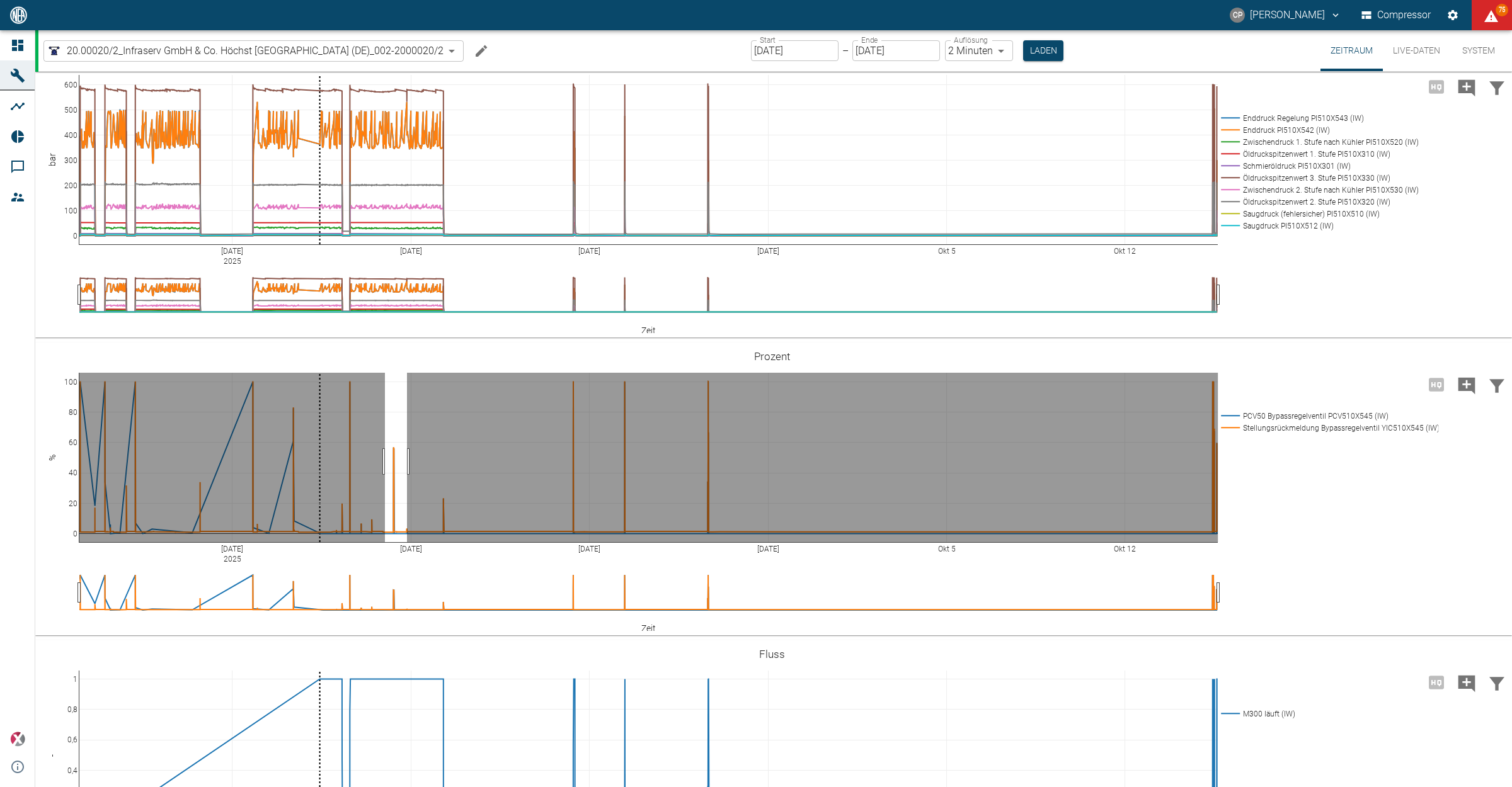
drag, startPoint x: 385, startPoint y: 595, endPoint x: 407, endPoint y: 596, distance: 22.0
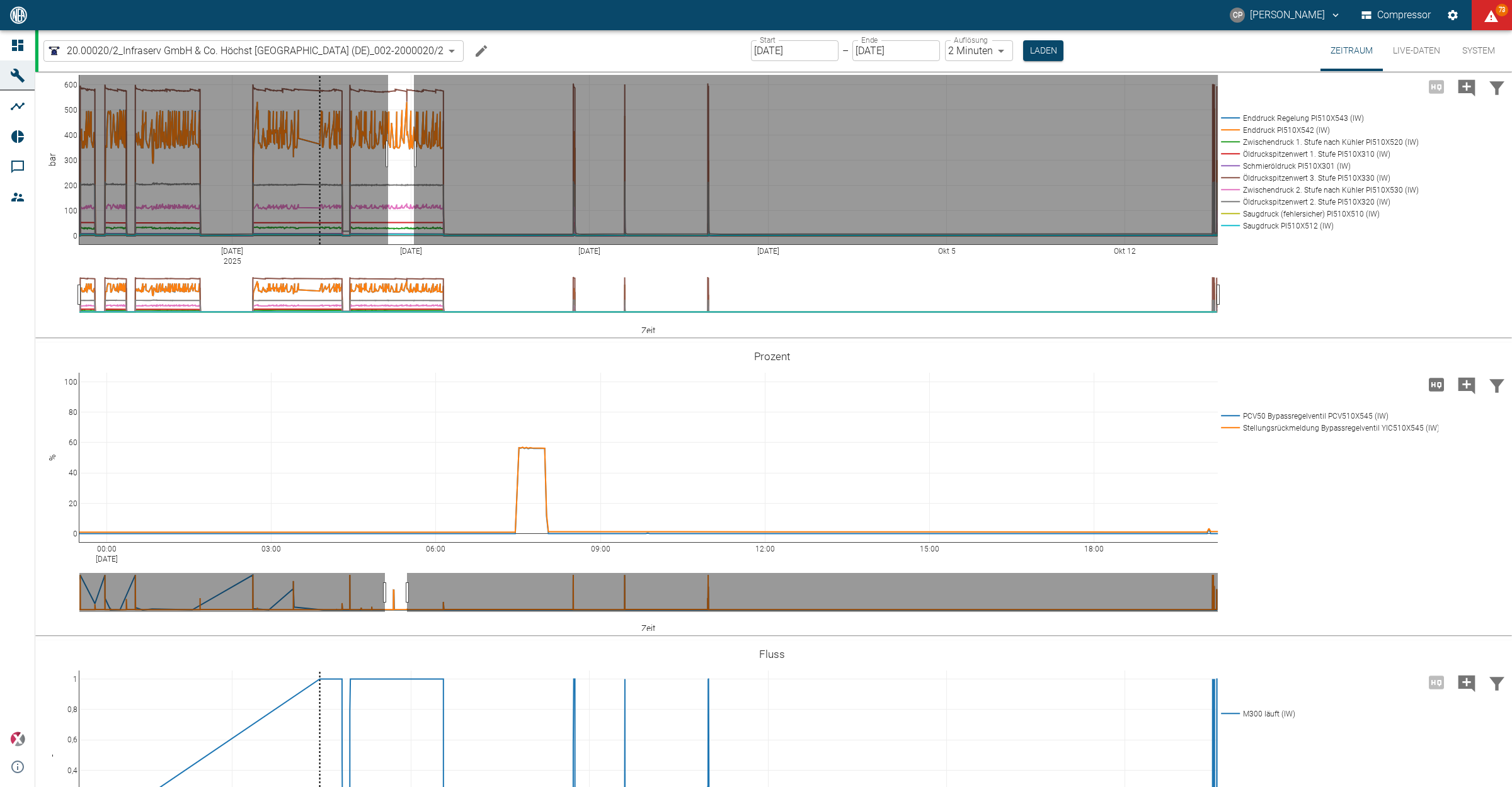
drag, startPoint x: 388, startPoint y: 288, endPoint x: 414, endPoint y: 288, distance: 26.0
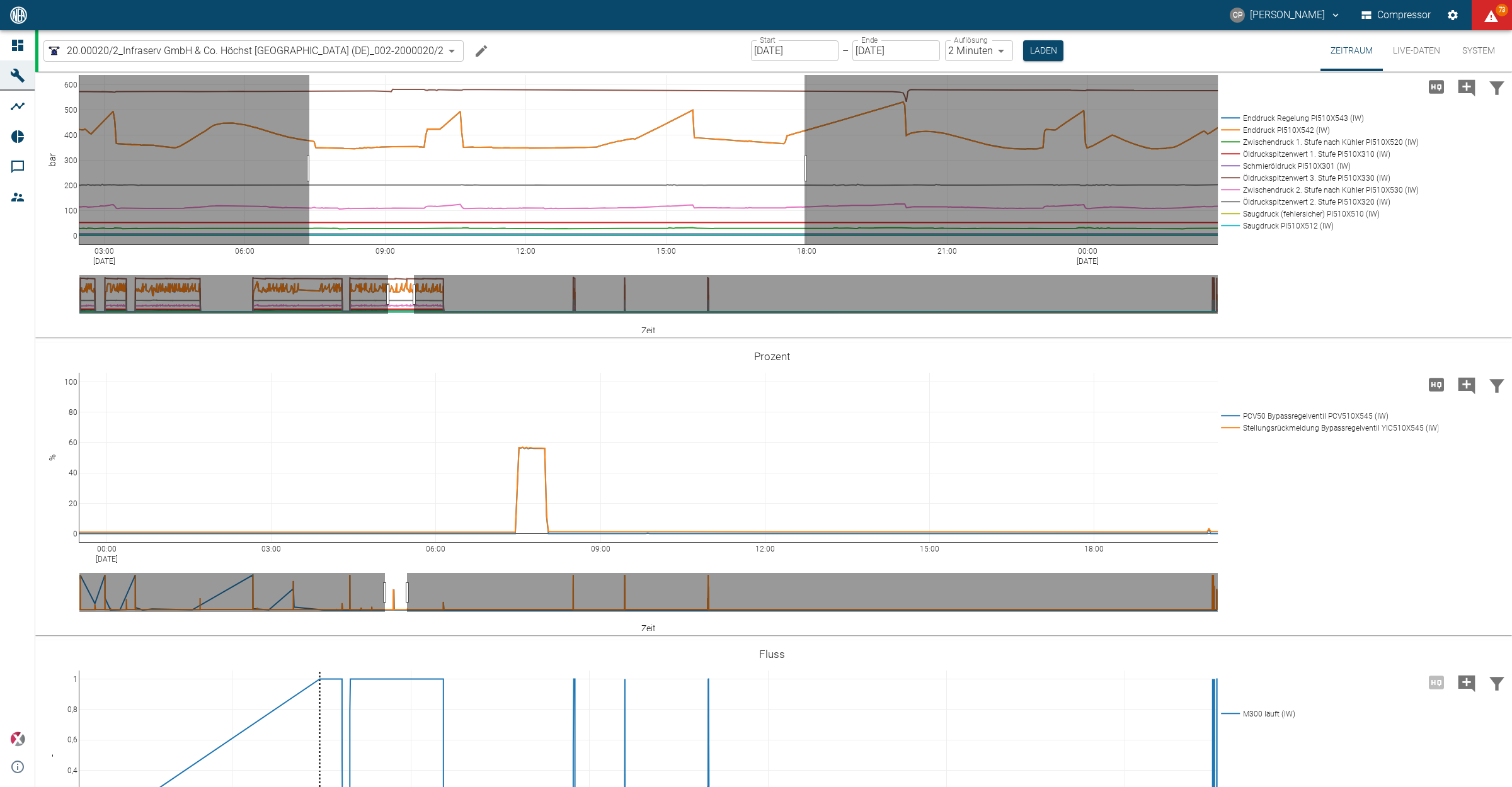
drag, startPoint x: 309, startPoint y: 302, endPoint x: 804, endPoint y: 297, distance: 495.0
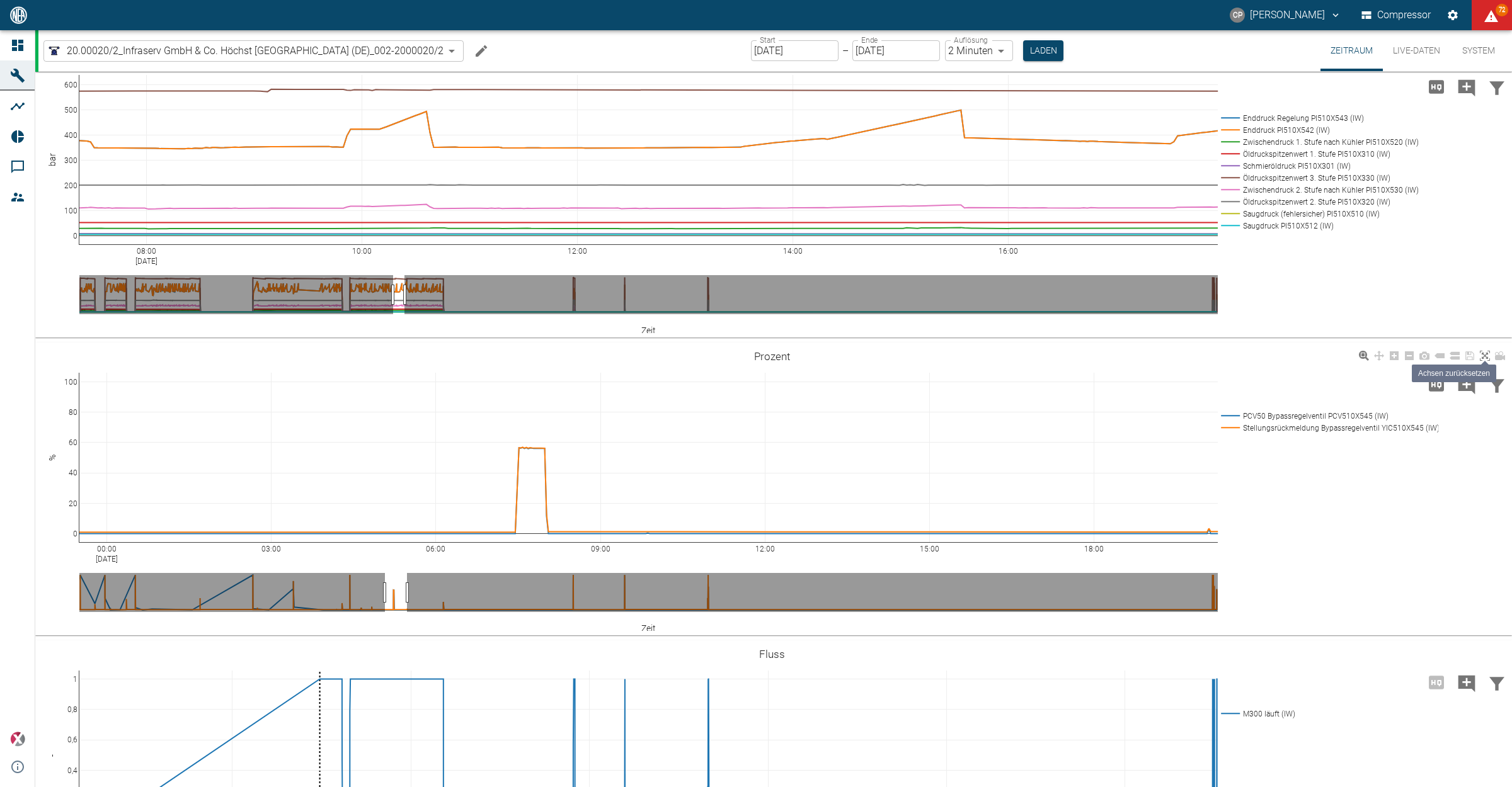
click at [1482, 361] on icon at bounding box center [1484, 355] width 10 height 10
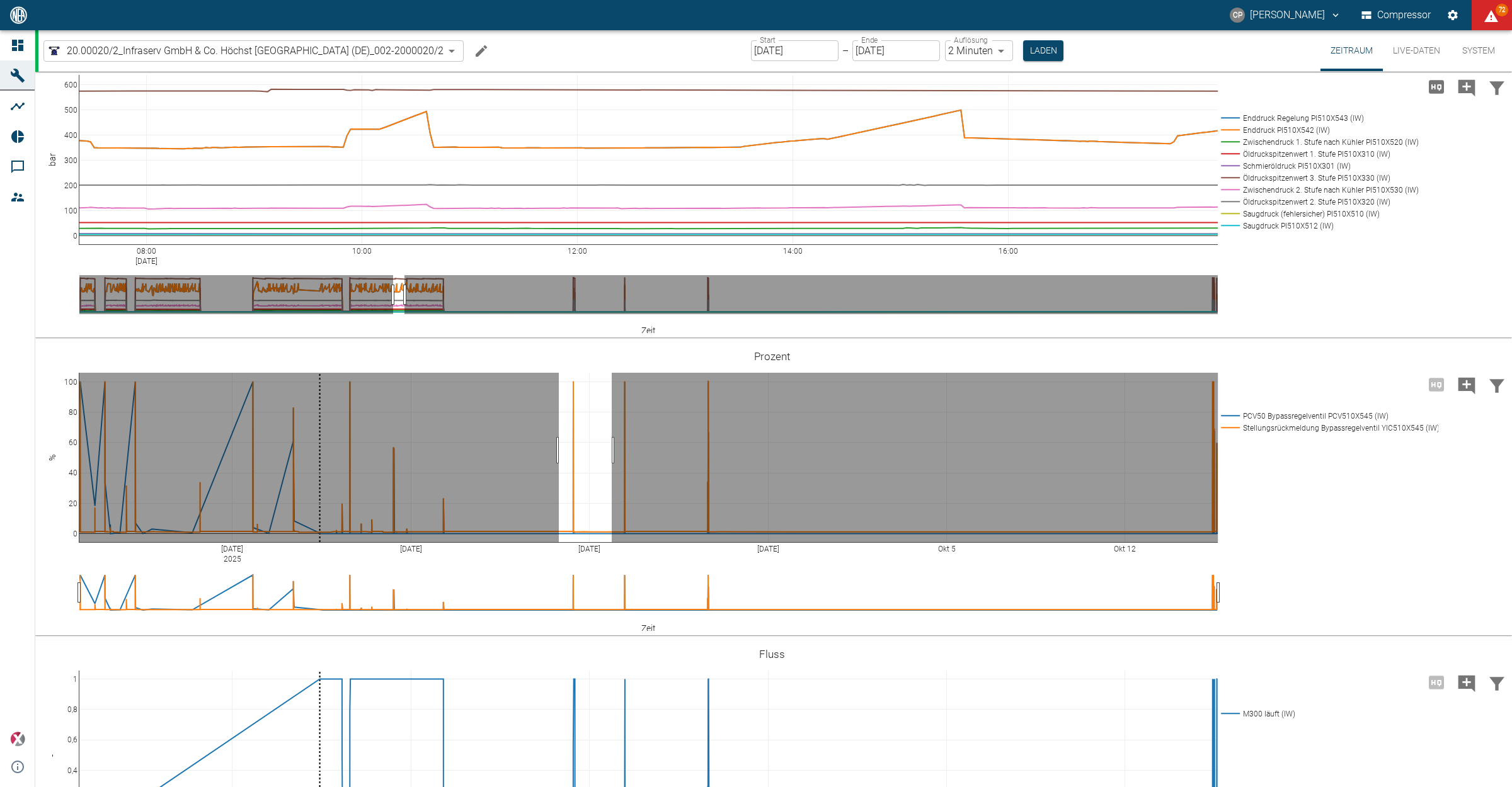
drag, startPoint x: 559, startPoint y: 584, endPoint x: 612, endPoint y: 586, distance: 53.0
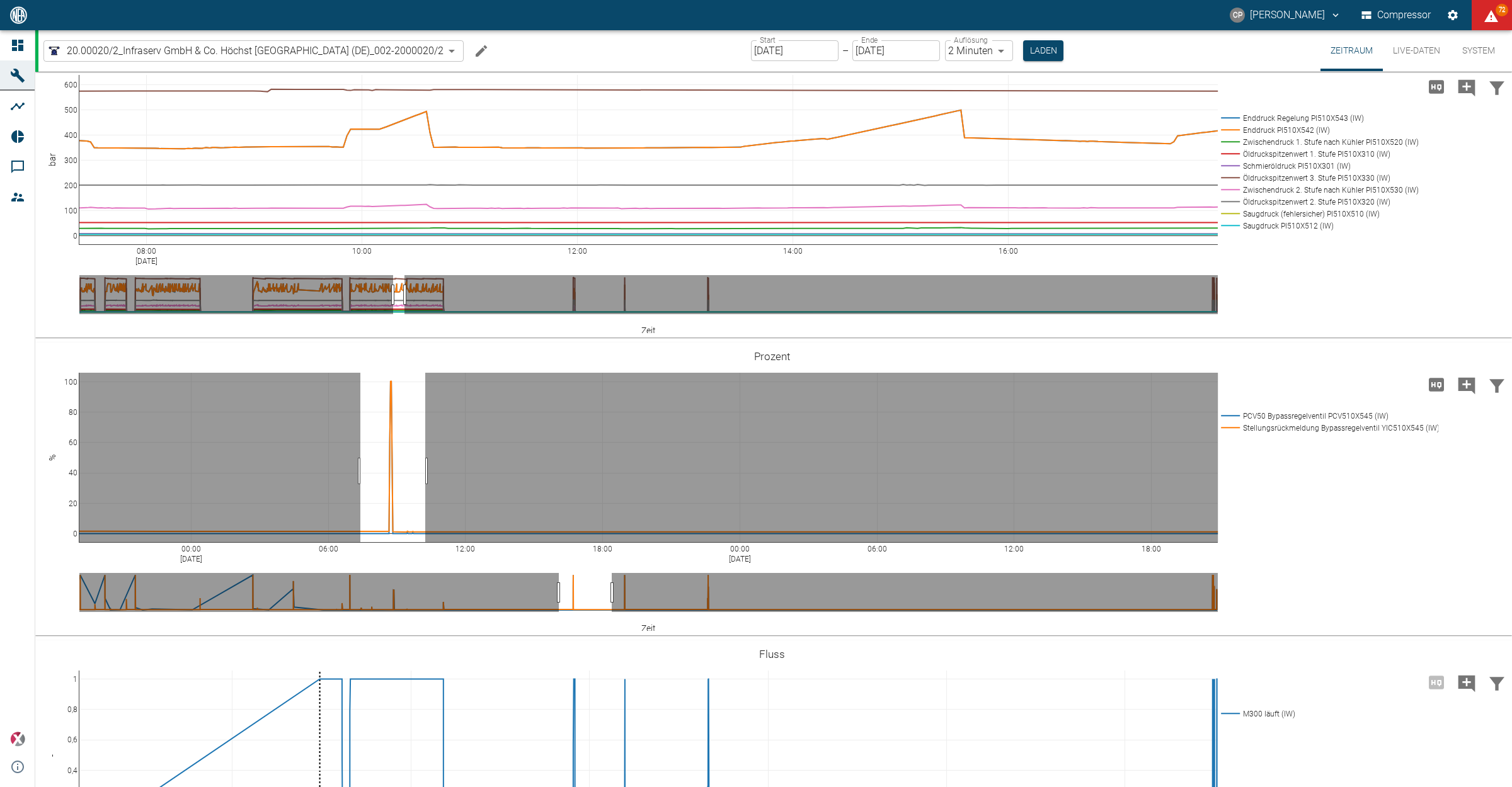
drag, startPoint x: 360, startPoint y: 605, endPoint x: 425, endPoint y: 599, distance: 65.3
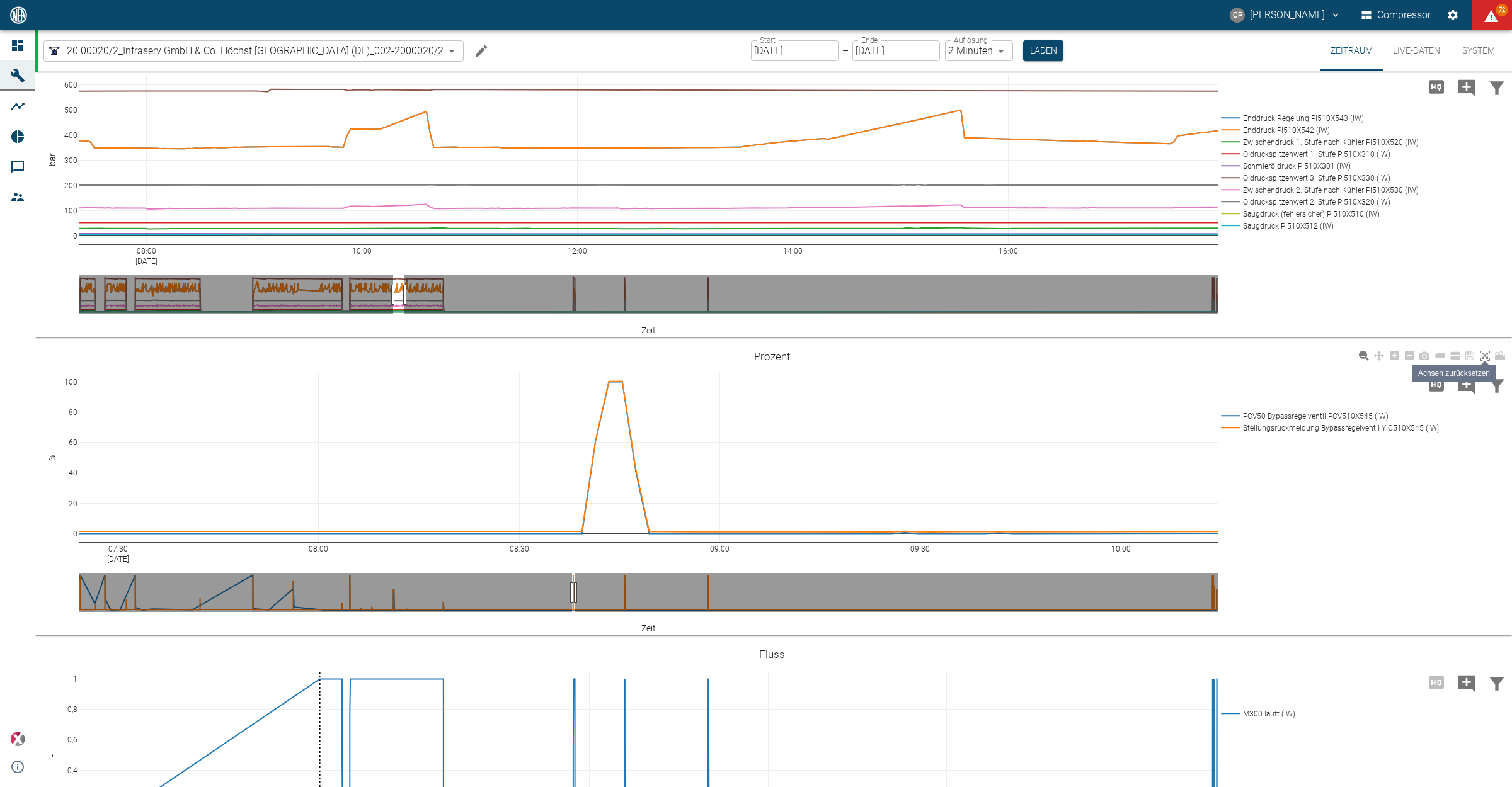
click at [1488, 361] on icon at bounding box center [1484, 355] width 10 height 10
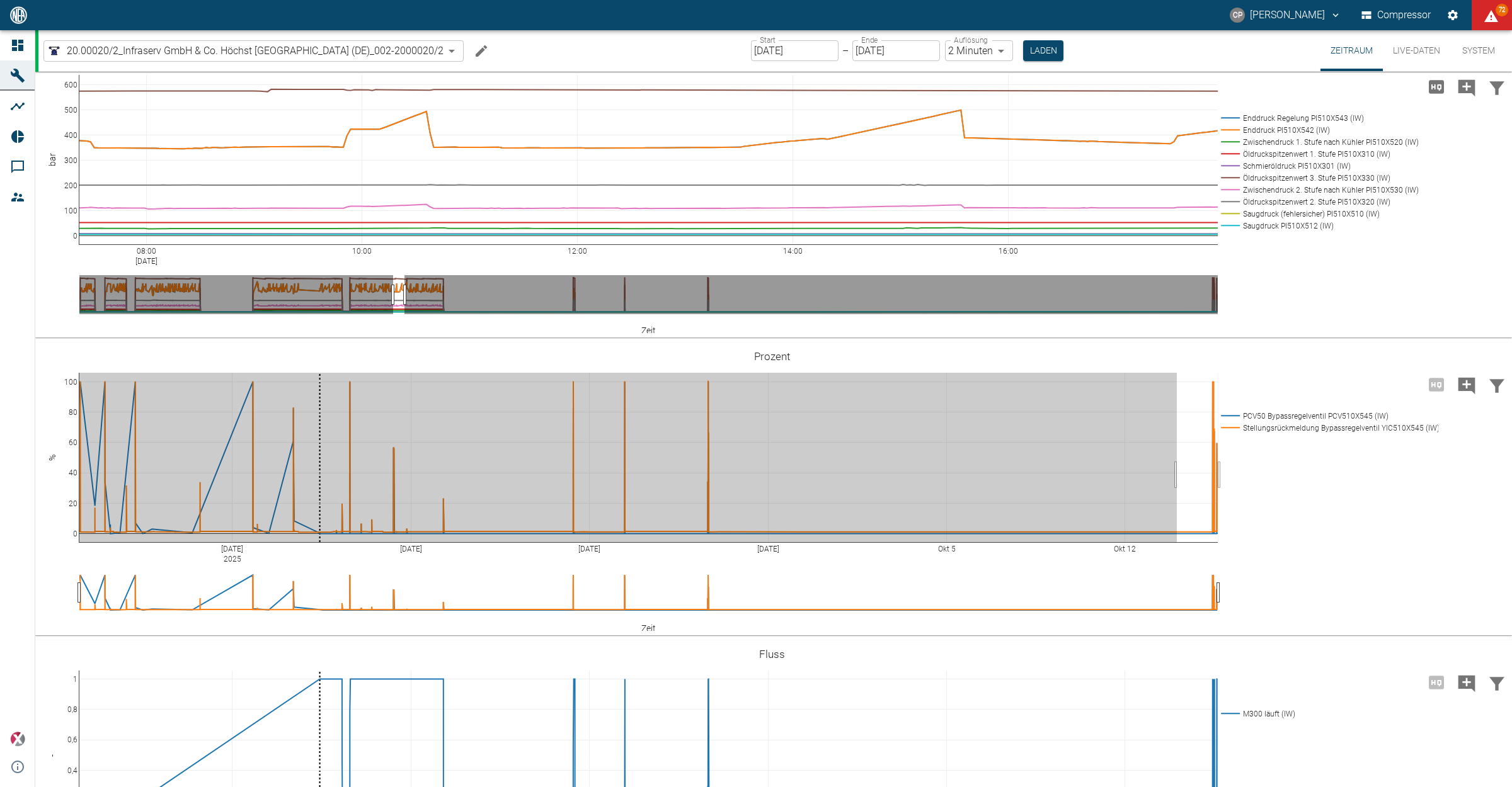
drag, startPoint x: 1176, startPoint y: 608, endPoint x: 1243, endPoint y: 608, distance: 67.0
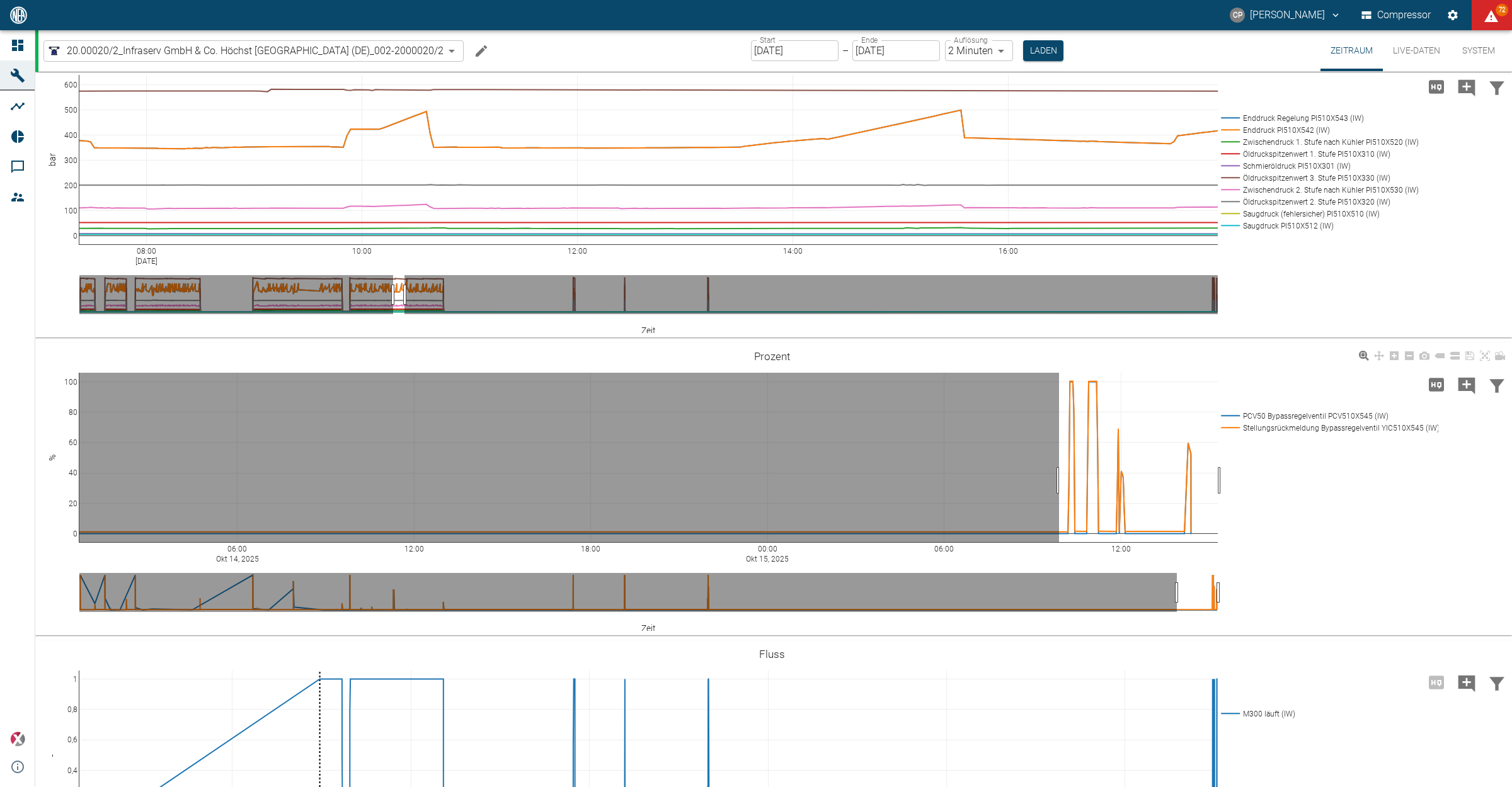
drag, startPoint x: 1059, startPoint y: 614, endPoint x: 1224, endPoint y: 613, distance: 165.0
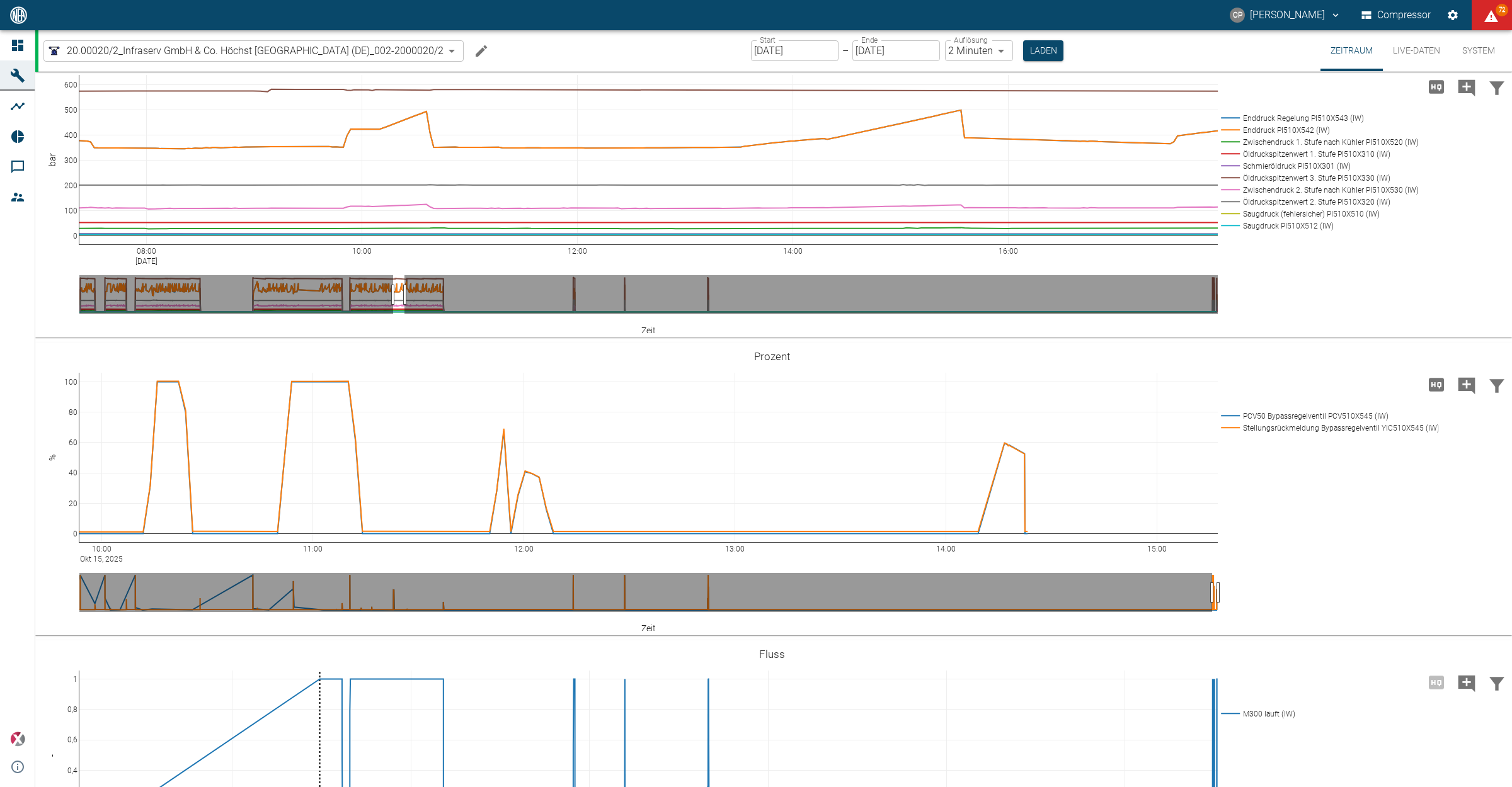
click at [1431, 391] on icon "Hohe Auflösung" at bounding box center [1436, 384] width 15 height 13
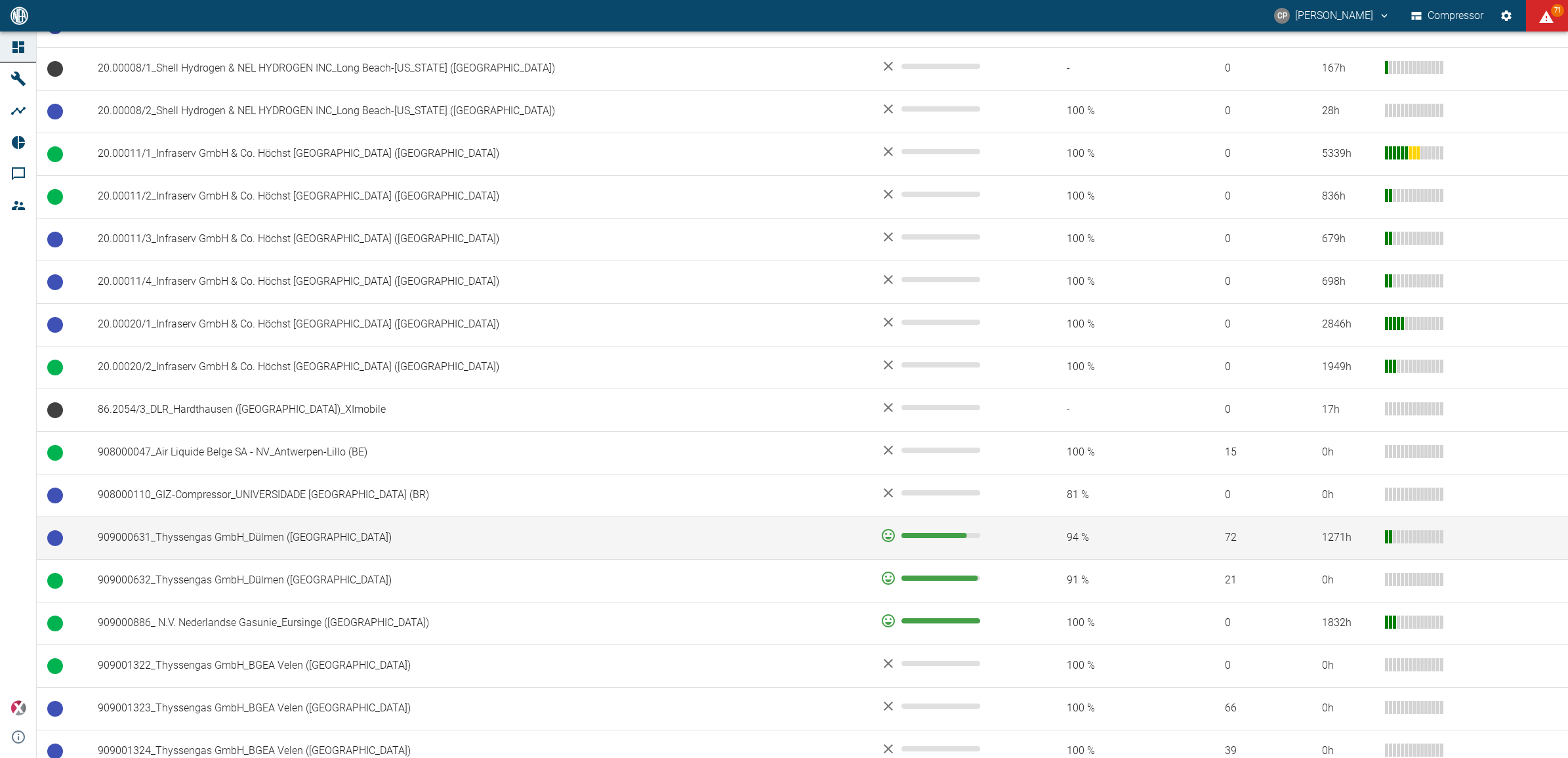
scroll to position [738, 0]
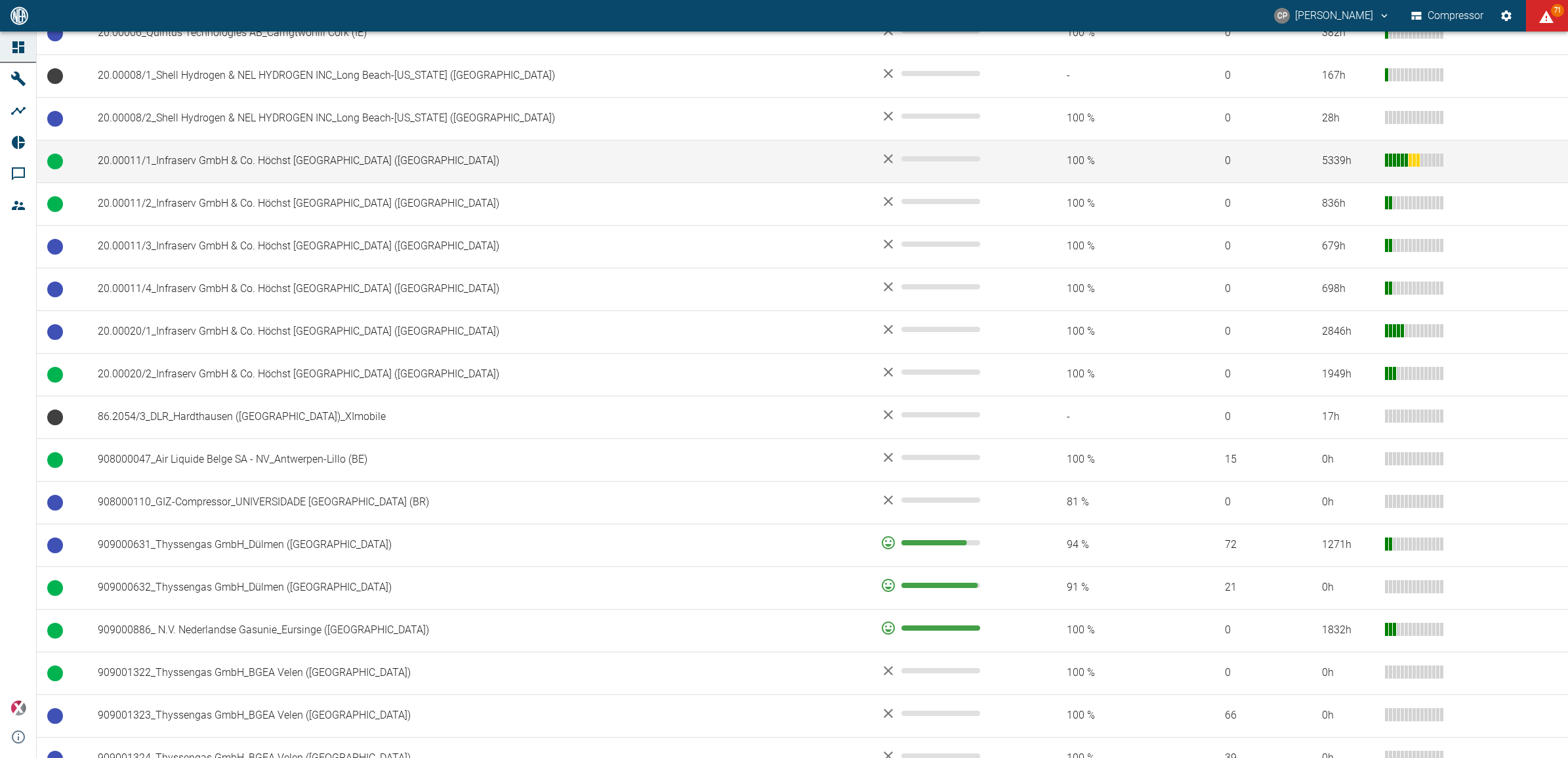
click at [195, 173] on td "20.00011/1_Infraserv GmbH & Co. Höchst [GEOGRAPHIC_DATA] ([GEOGRAPHIC_DATA])" at bounding box center [479, 161] width 783 height 43
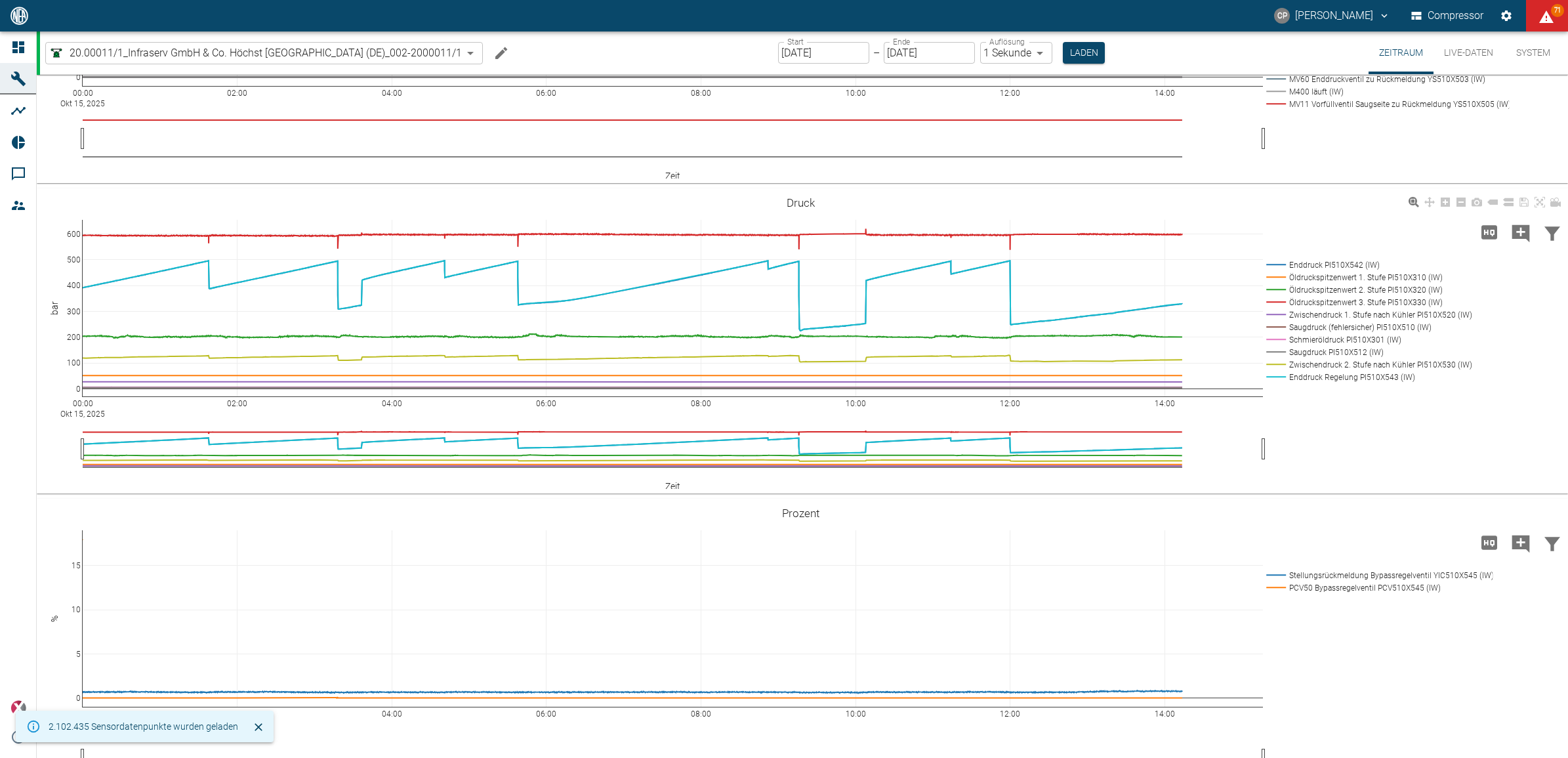
scroll to position [868, 0]
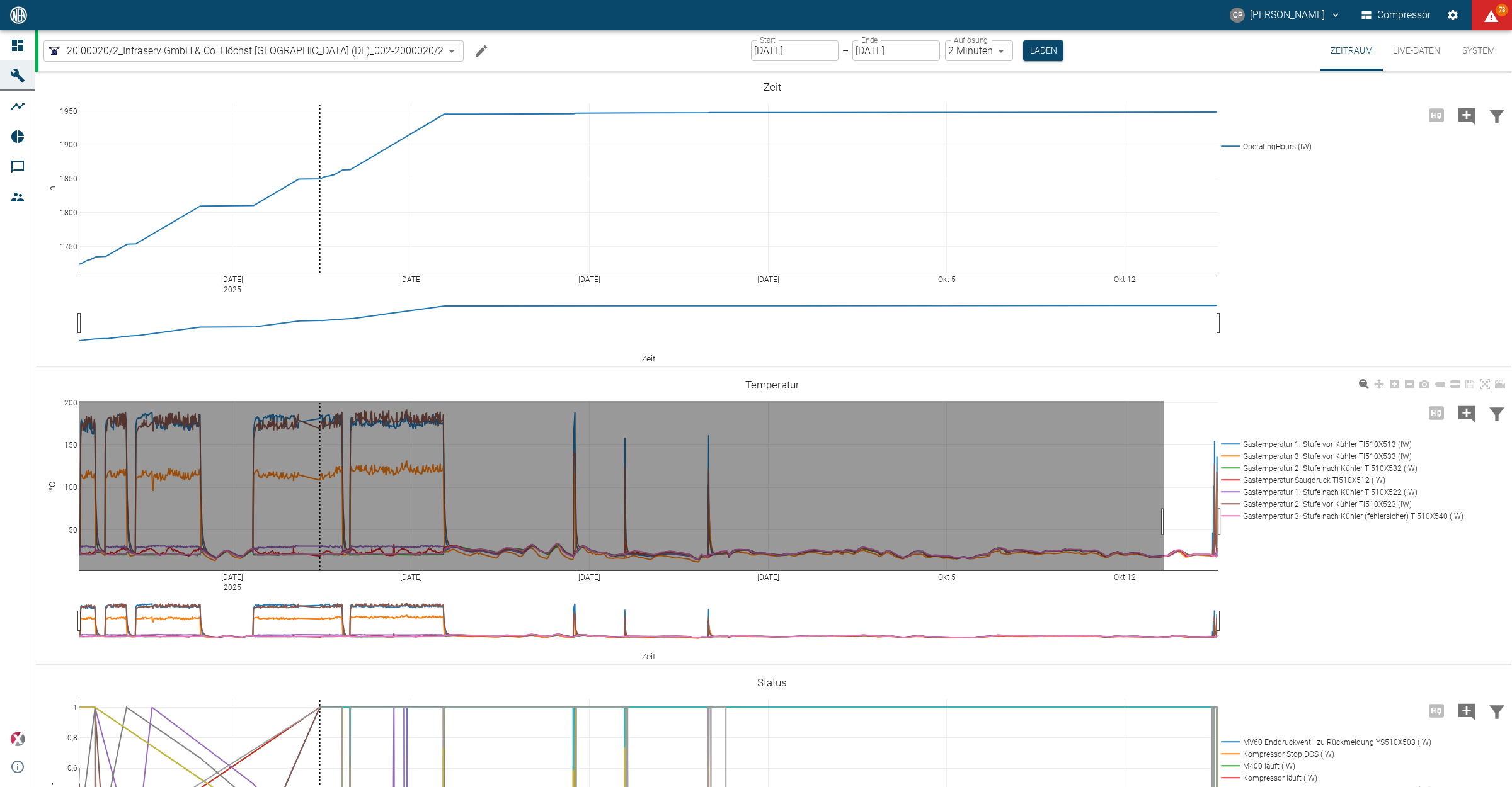
drag, startPoint x: 1163, startPoint y: 521, endPoint x: 1233, endPoint y: 523, distance: 70.0
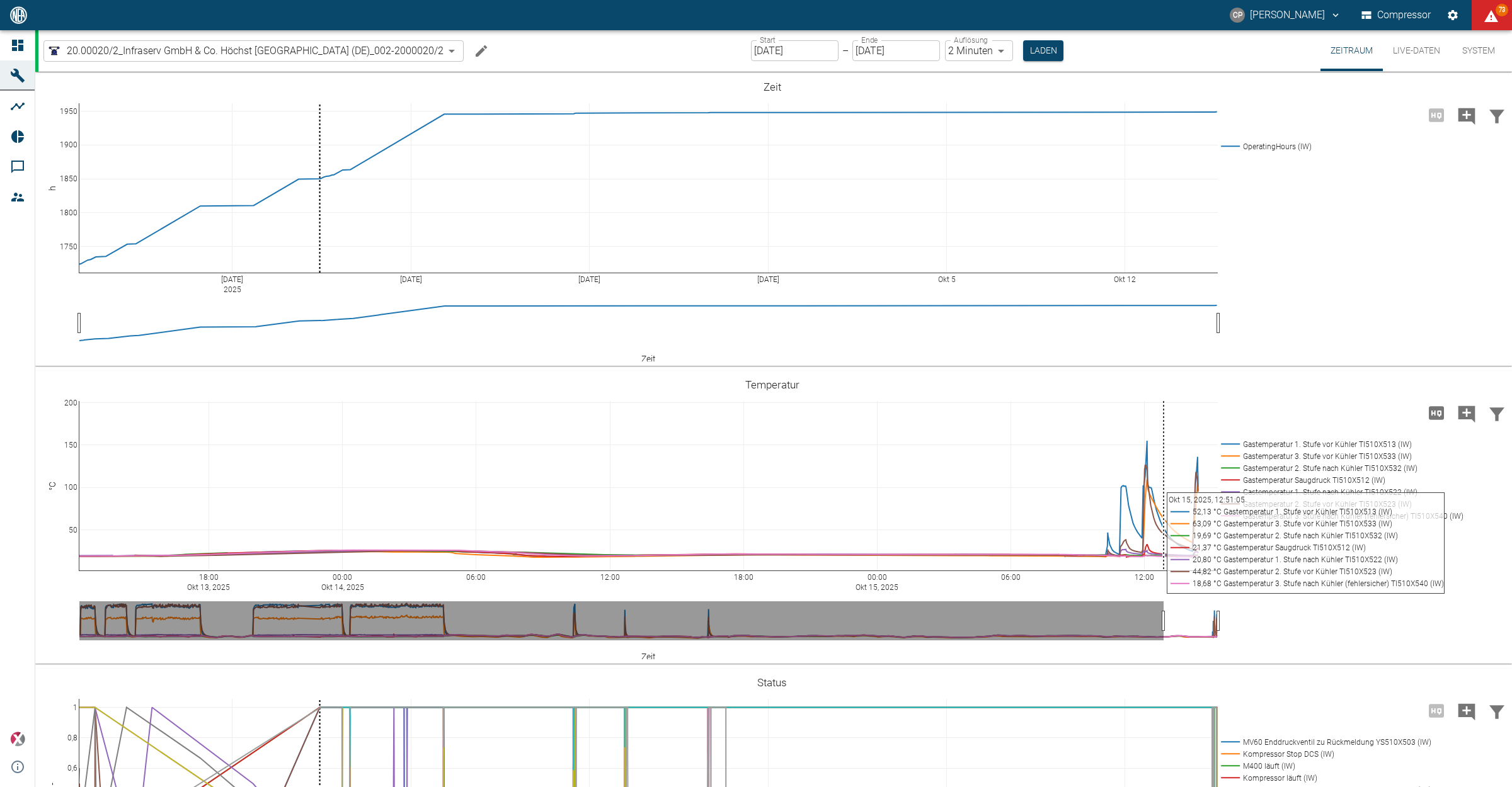
click at [1425, 51] on button "Live-Daten" at bounding box center [1416, 51] width 67 height 41
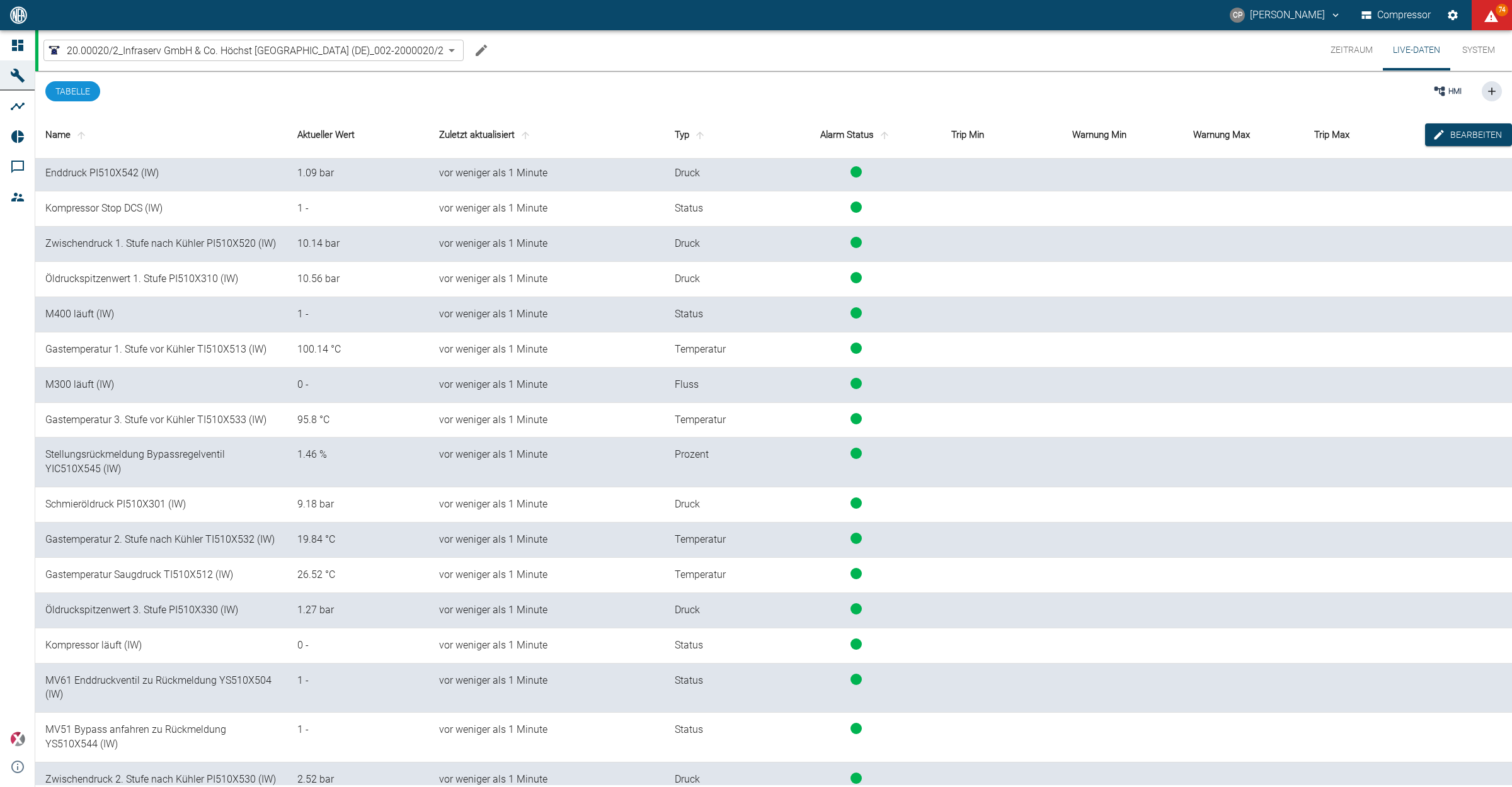
scroll to position [79, 0]
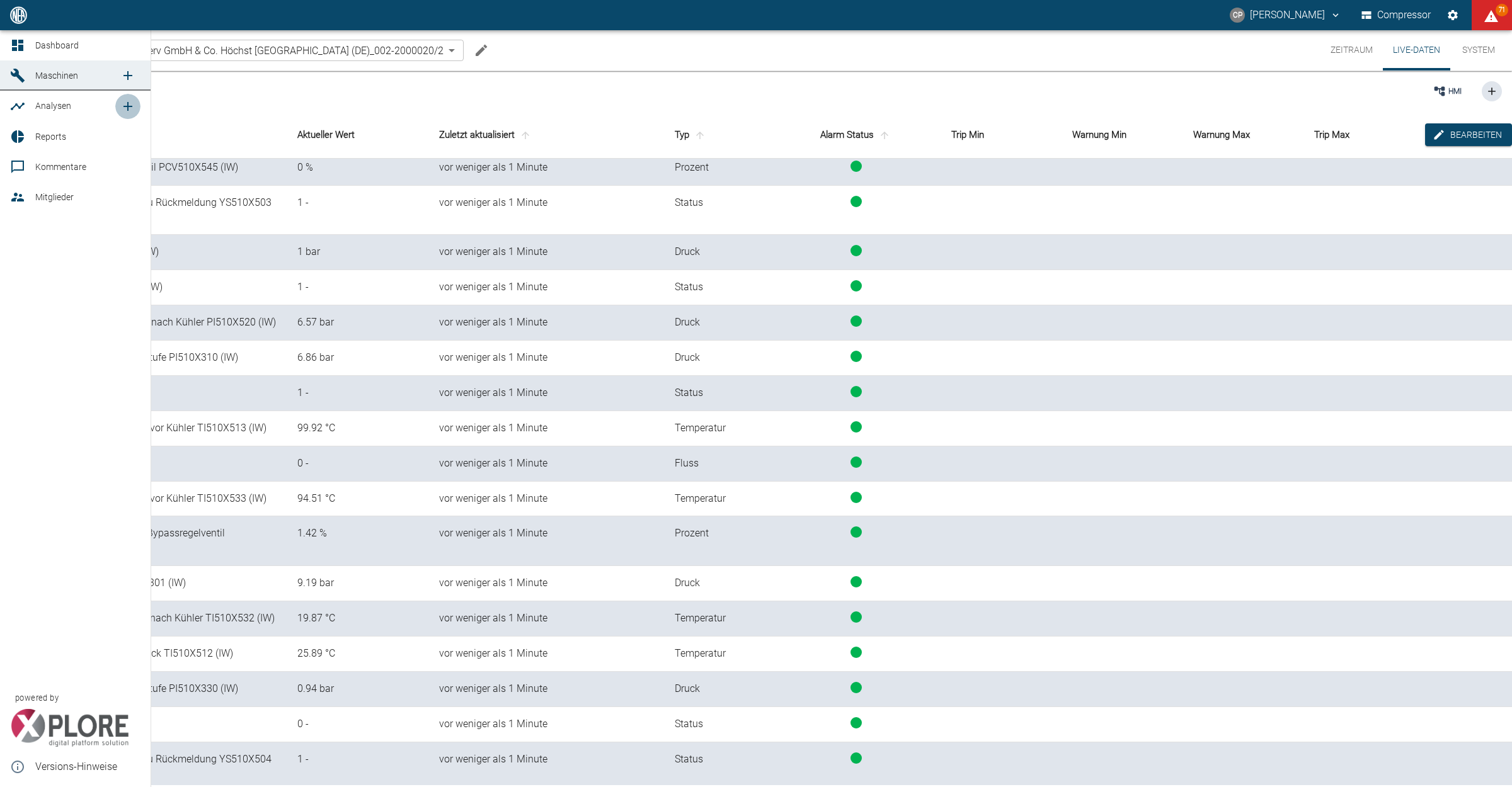
click at [124, 109] on icon "new /analyses/list/0" at bounding box center [128, 106] width 15 height 15
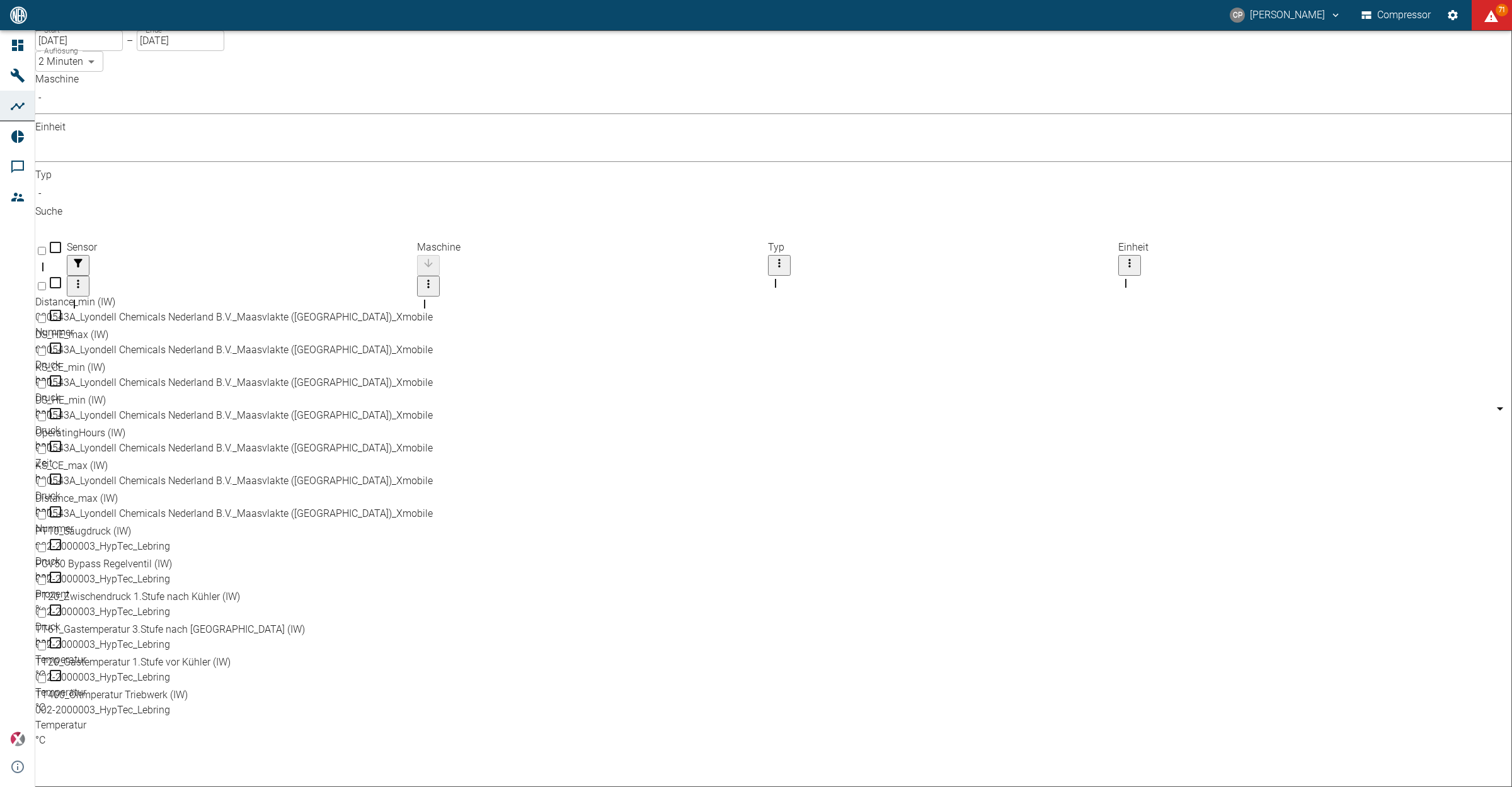
click at [188, 111] on body "[PERSON_NAME] Compressor 71 Dashboard Maschinen Analysen Reports Kommentare Mit…" at bounding box center [756, 393] width 1512 height 787
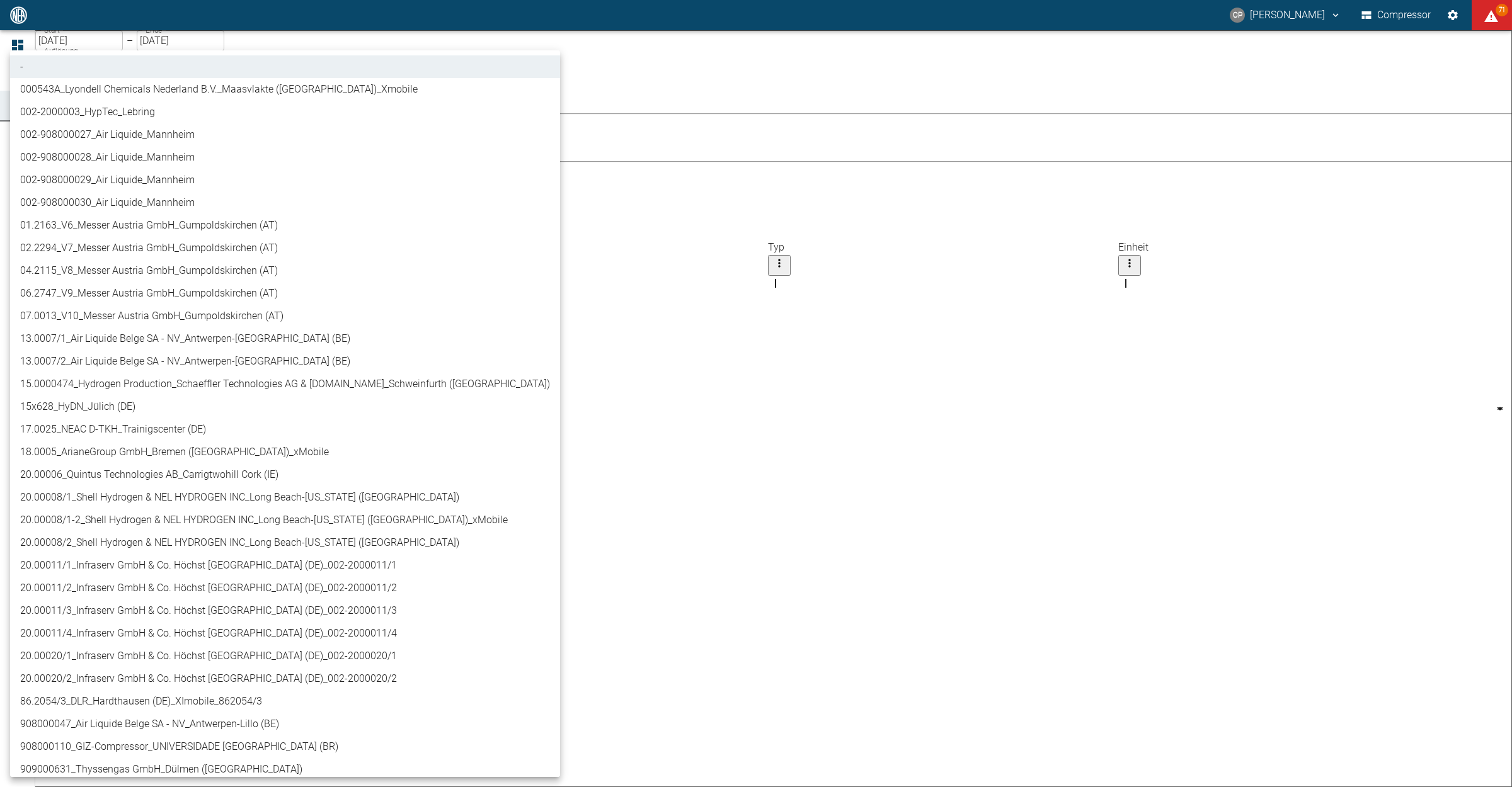
click at [153, 678] on li "20.00020/2_Infraserv GmbH & Co. Höchst [GEOGRAPHIC_DATA] (DE)_002-2000020/2" at bounding box center [284, 678] width 550 height 22
type input "01e60500-9929-47dd-b668-fa1811cb3bf1"
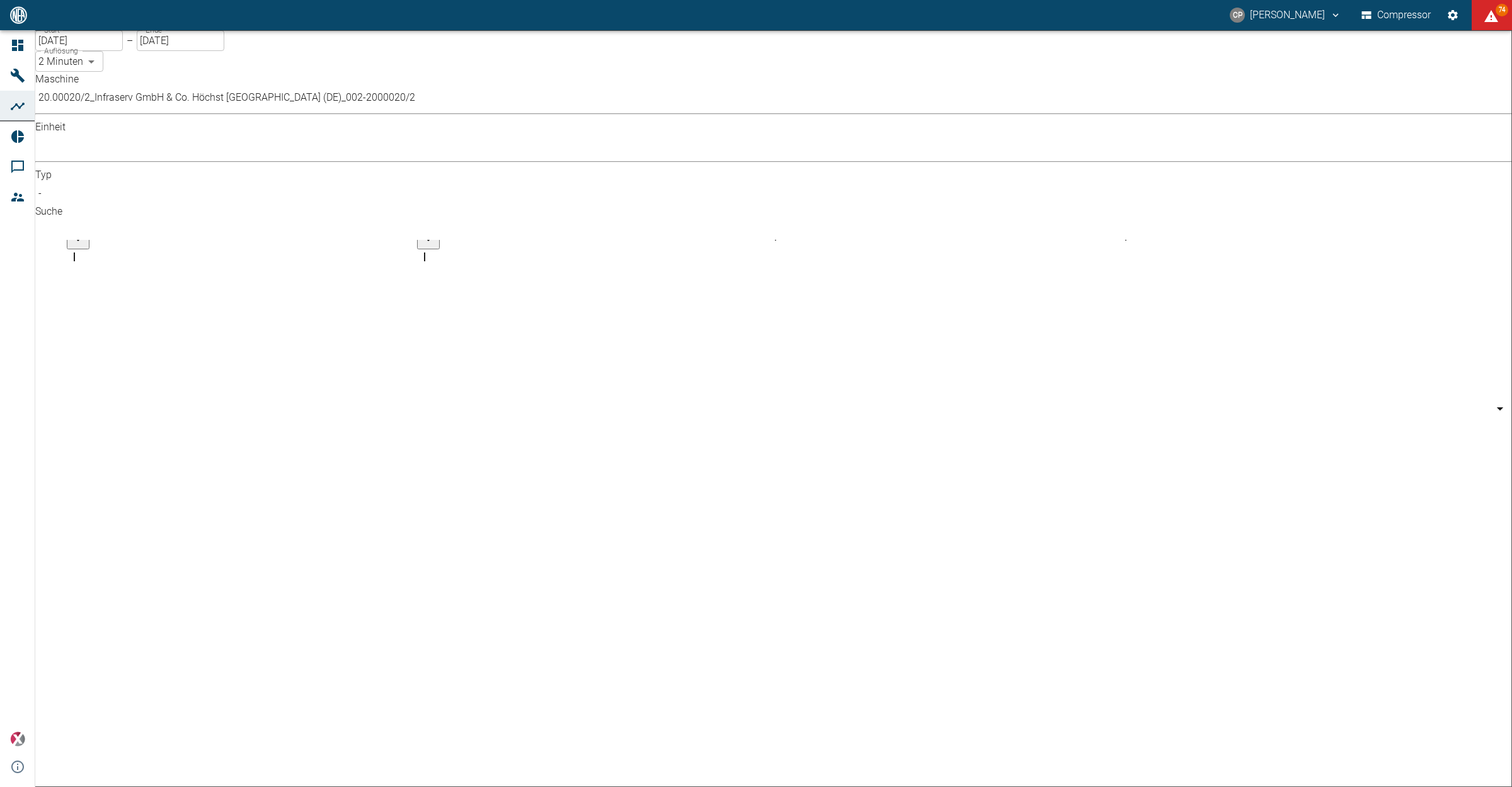
scroll to position [693, 0]
checkbox input "false"
checkbox input "true"
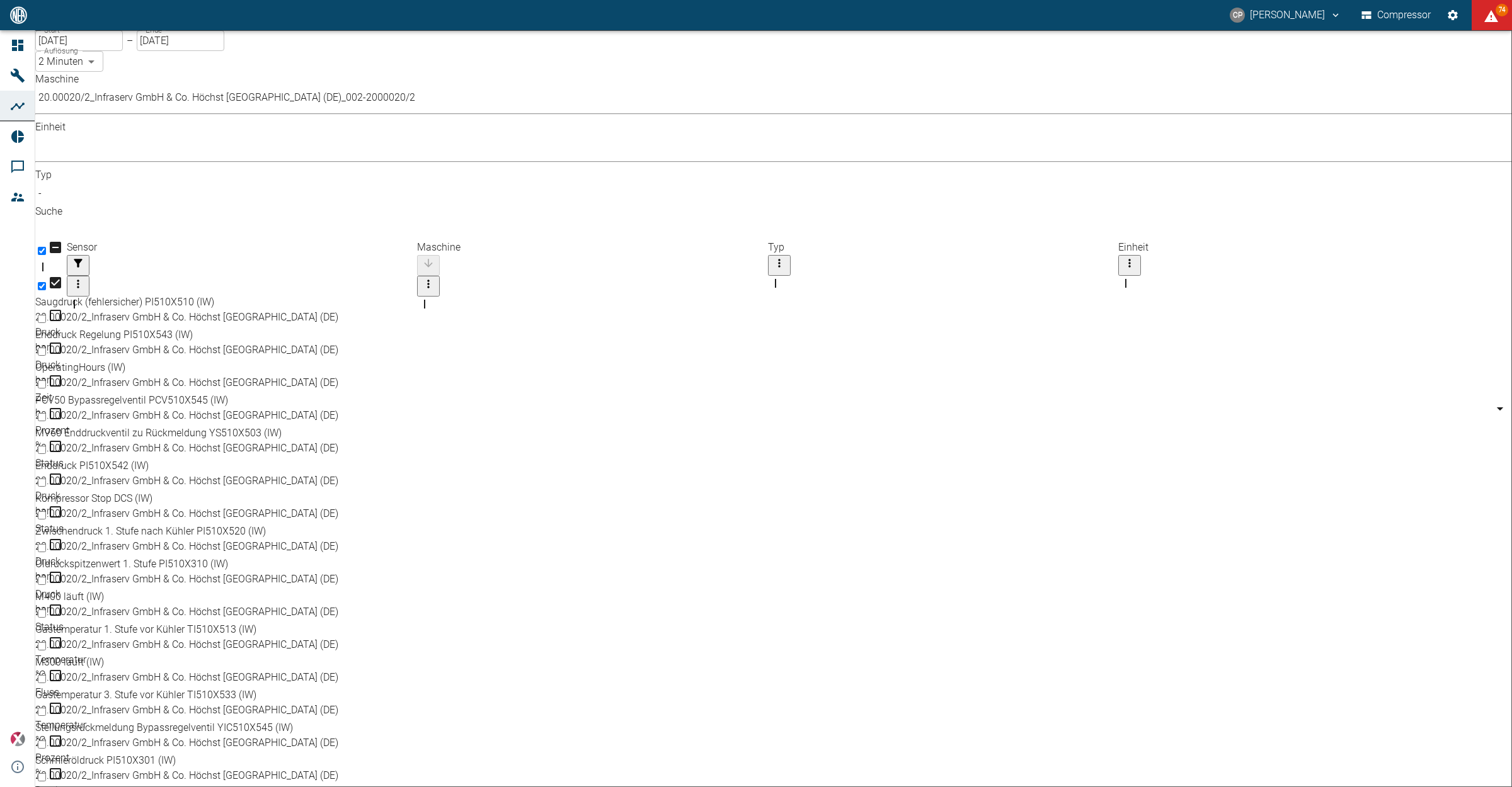
scroll to position [0, 0]
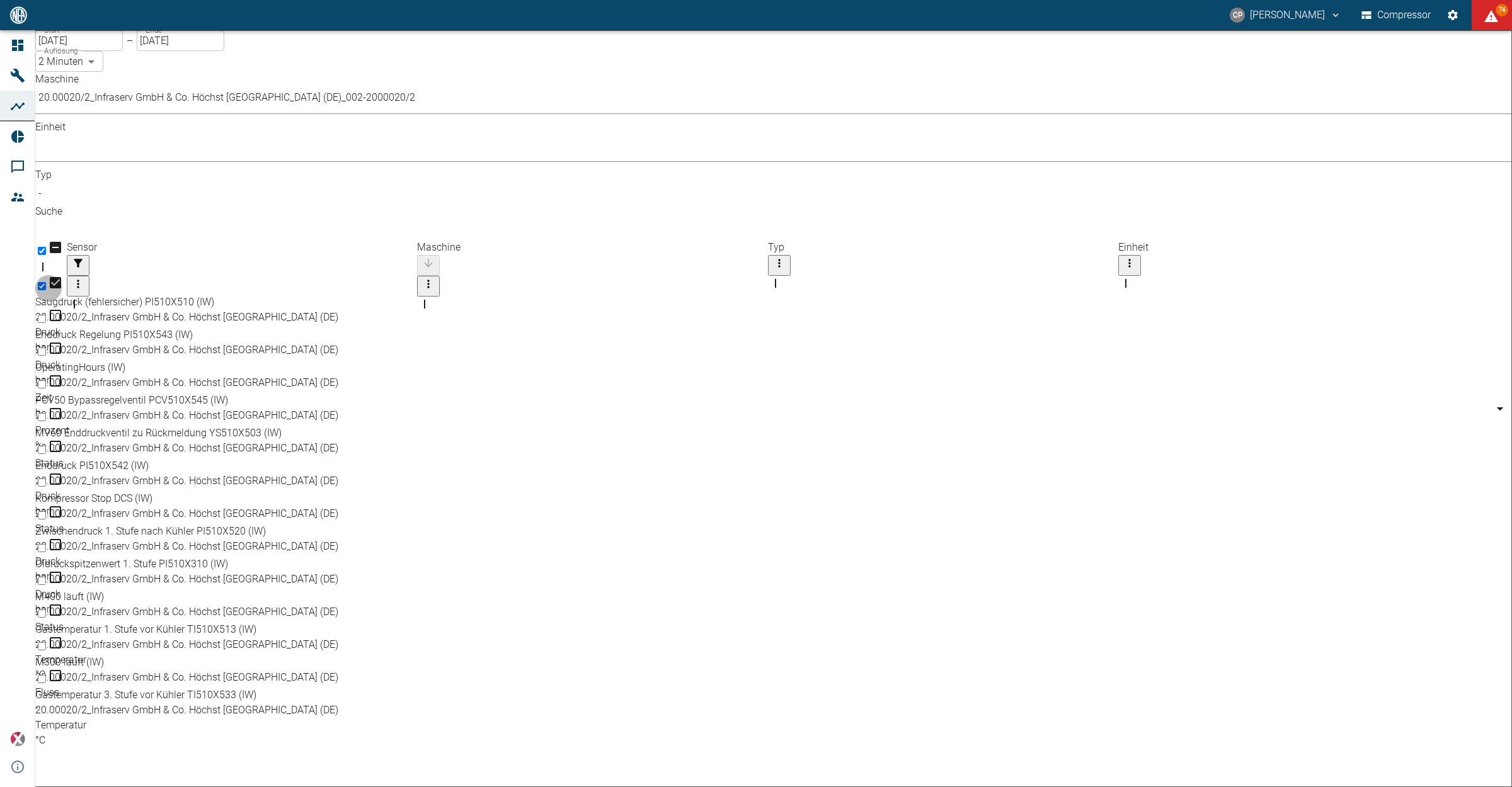
click at [46, 315] on input "Select row" at bounding box center [41, 318] width 8 height 8
checkbox input "true"
click at [46, 380] on input "Select row" at bounding box center [41, 384] width 8 height 8
checkbox input "true"
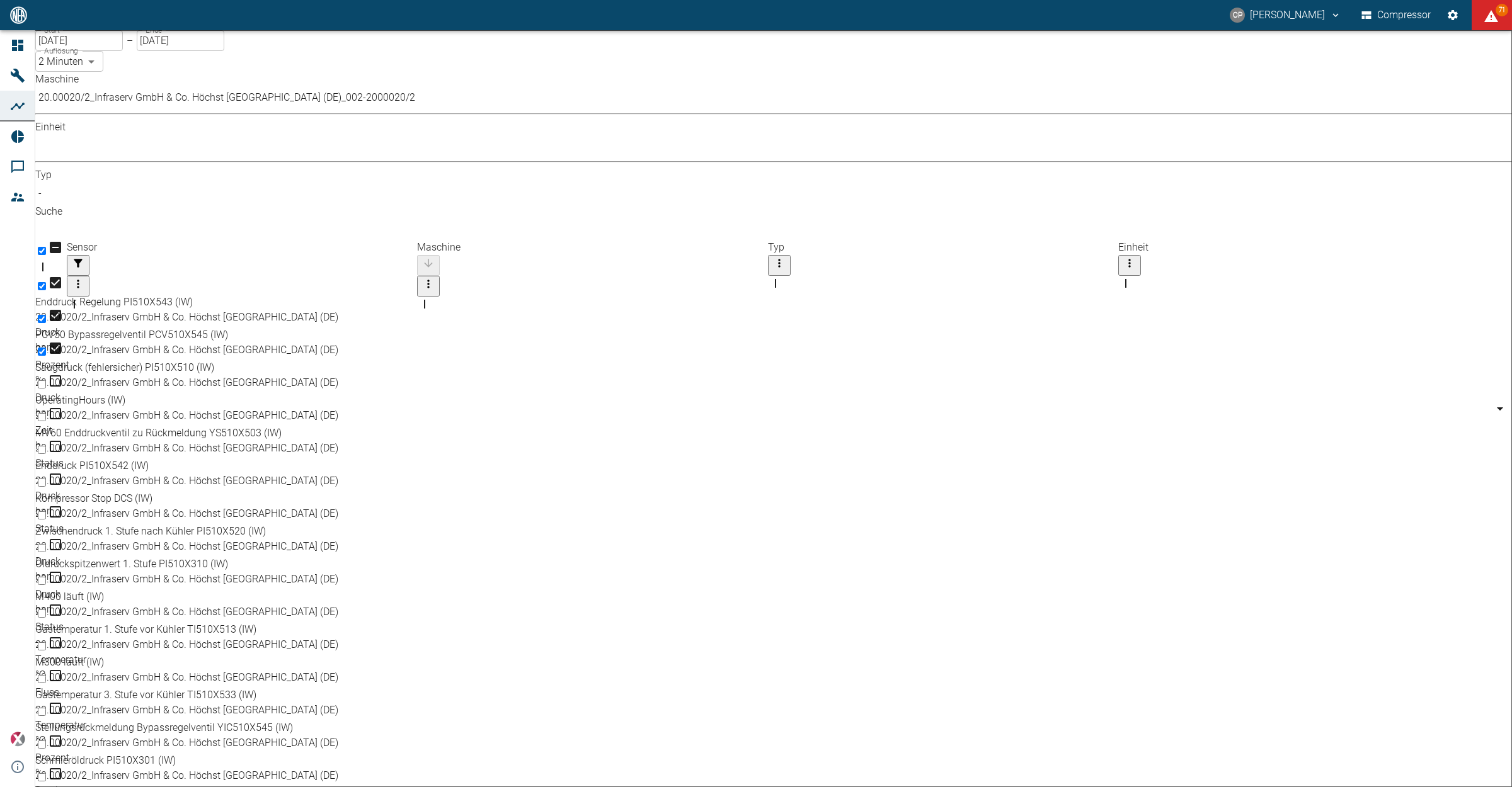
scroll to position [70, 0]
click at [46, 511] on input "Select row" at bounding box center [41, 515] width 8 height 8
checkbox input "true"
click at [46, 544] on input "Select row" at bounding box center [41, 548] width 8 height 8
checkbox input "true"
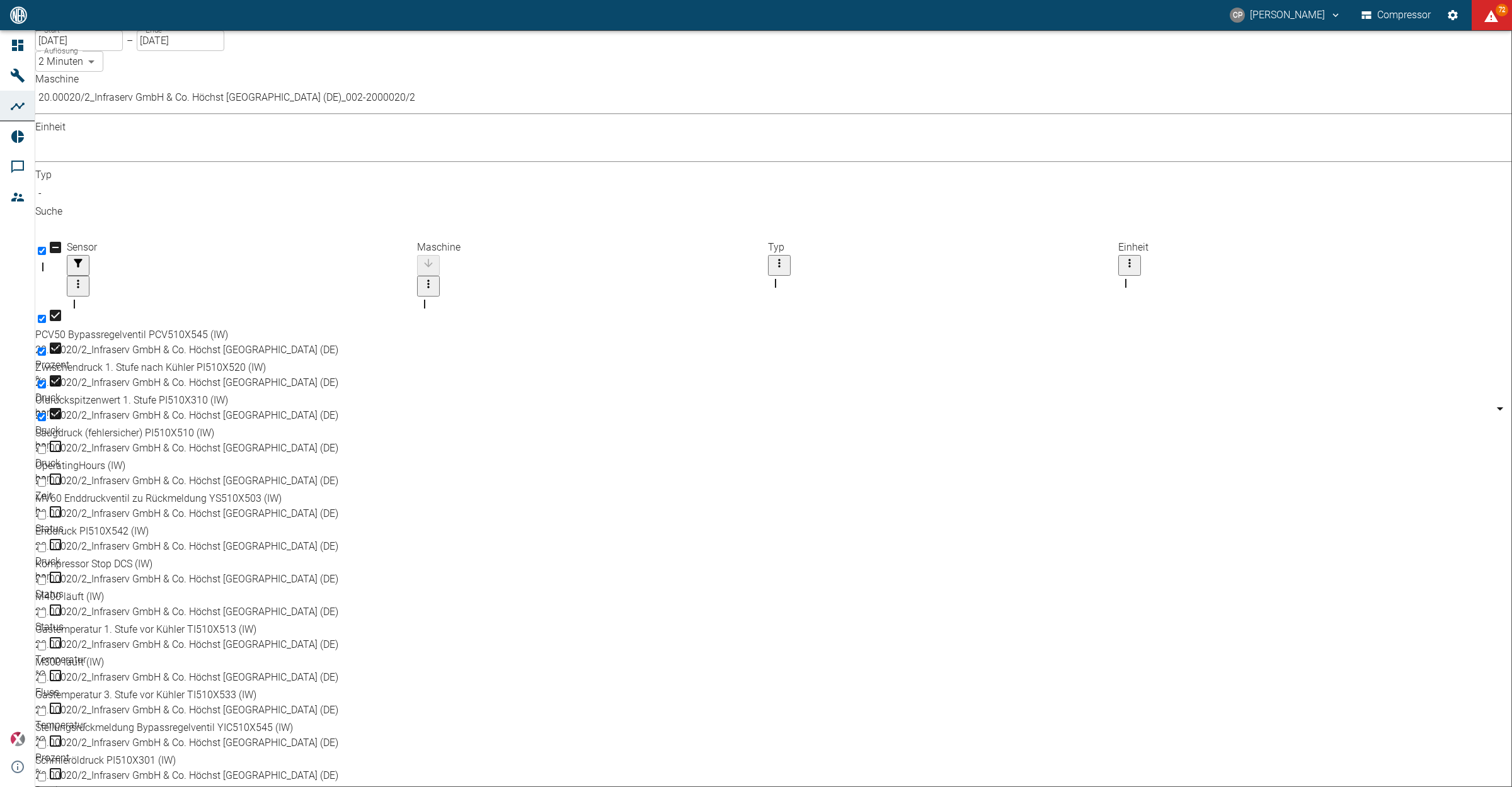
scroll to position [212, 0]
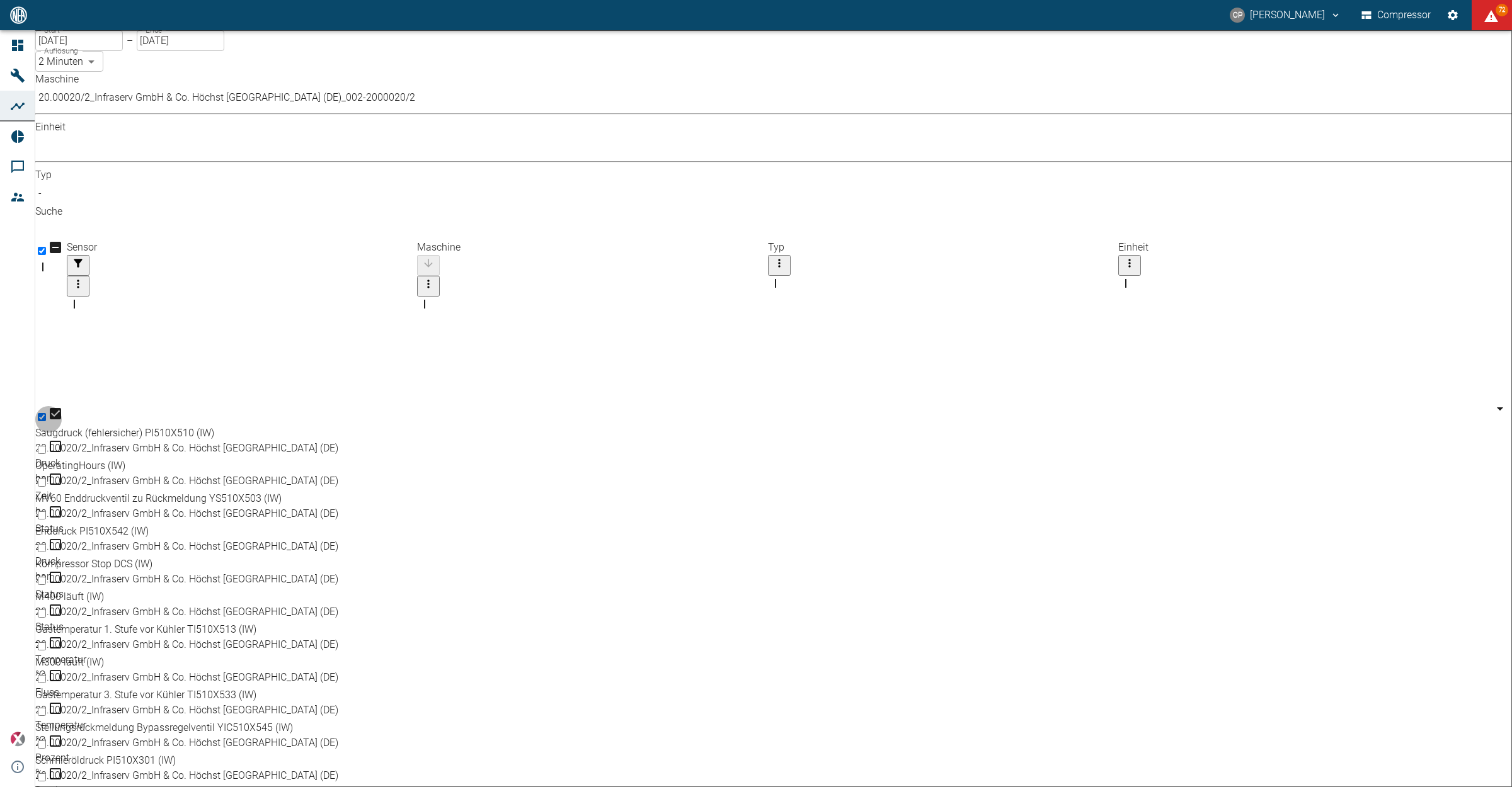
click at [46, 708] on input "Select row" at bounding box center [41, 712] width 8 height 8
checkbox input "true"
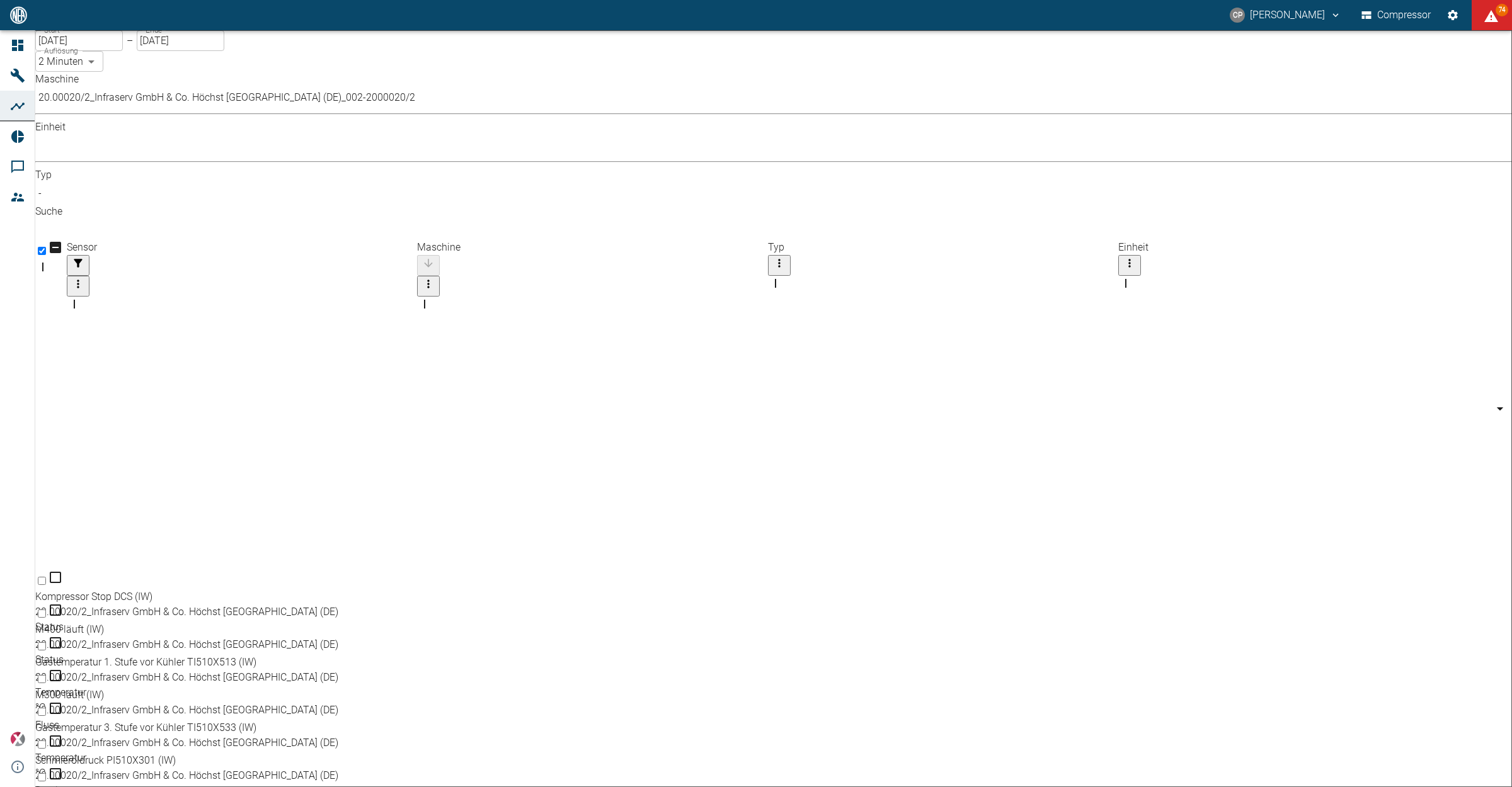
checkbox input "true"
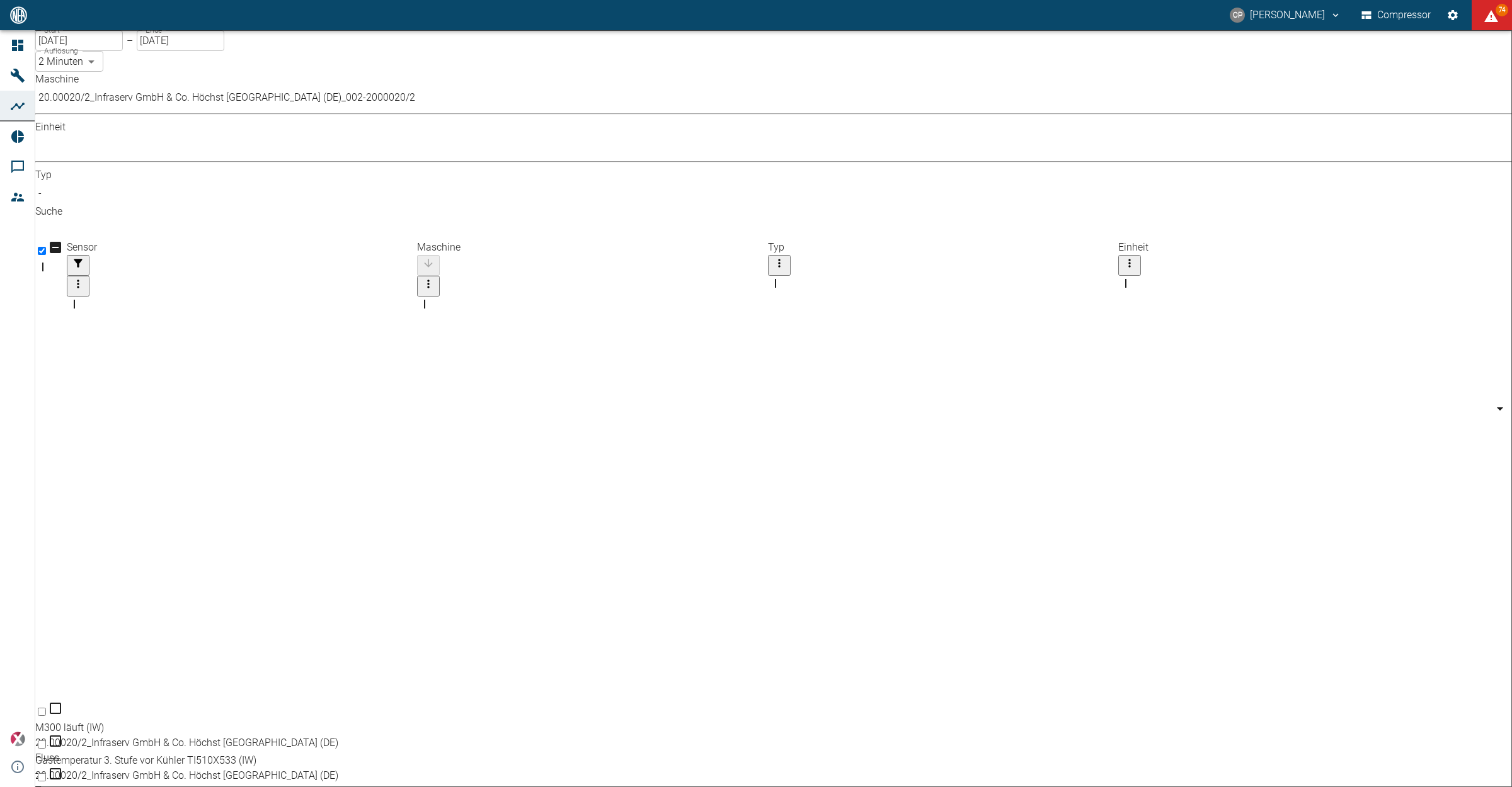
checkbox input "true"
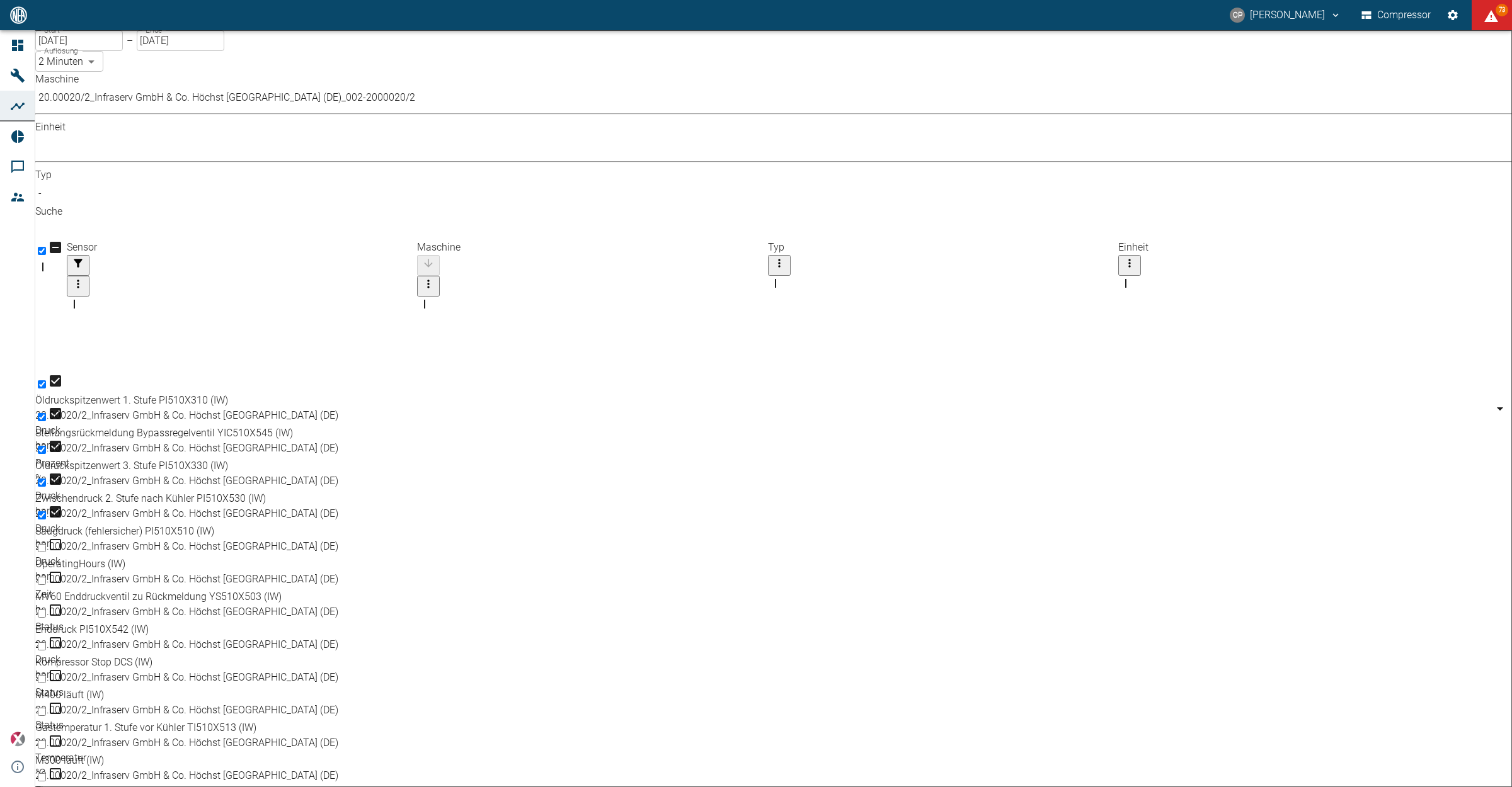
click at [455, 124] on div "Maschine 20.00020/2_Infraserv GmbH & Co. Höchst [GEOGRAPHIC_DATA] (DE)_002-2000…" at bounding box center [773, 155] width 1476 height 168
click at [460, 115] on body "[PERSON_NAME] Compressor 73 Dashboard Maschinen Analysen Reports Kommentare Mit…" at bounding box center [756, 393] width 1512 height 787
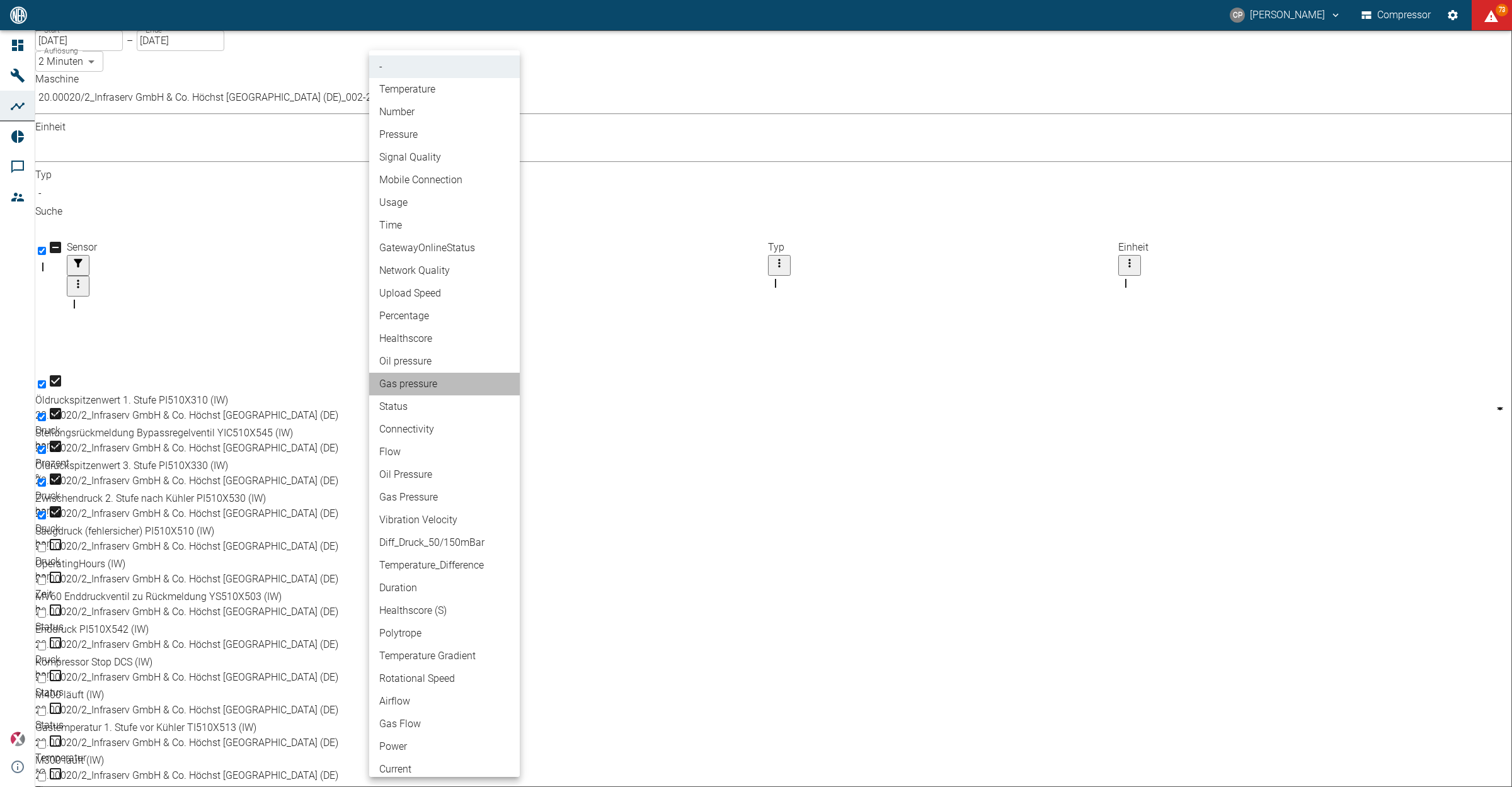
click at [408, 387] on li "Gas pressure" at bounding box center [444, 384] width 151 height 22
type input "Gas pressure"
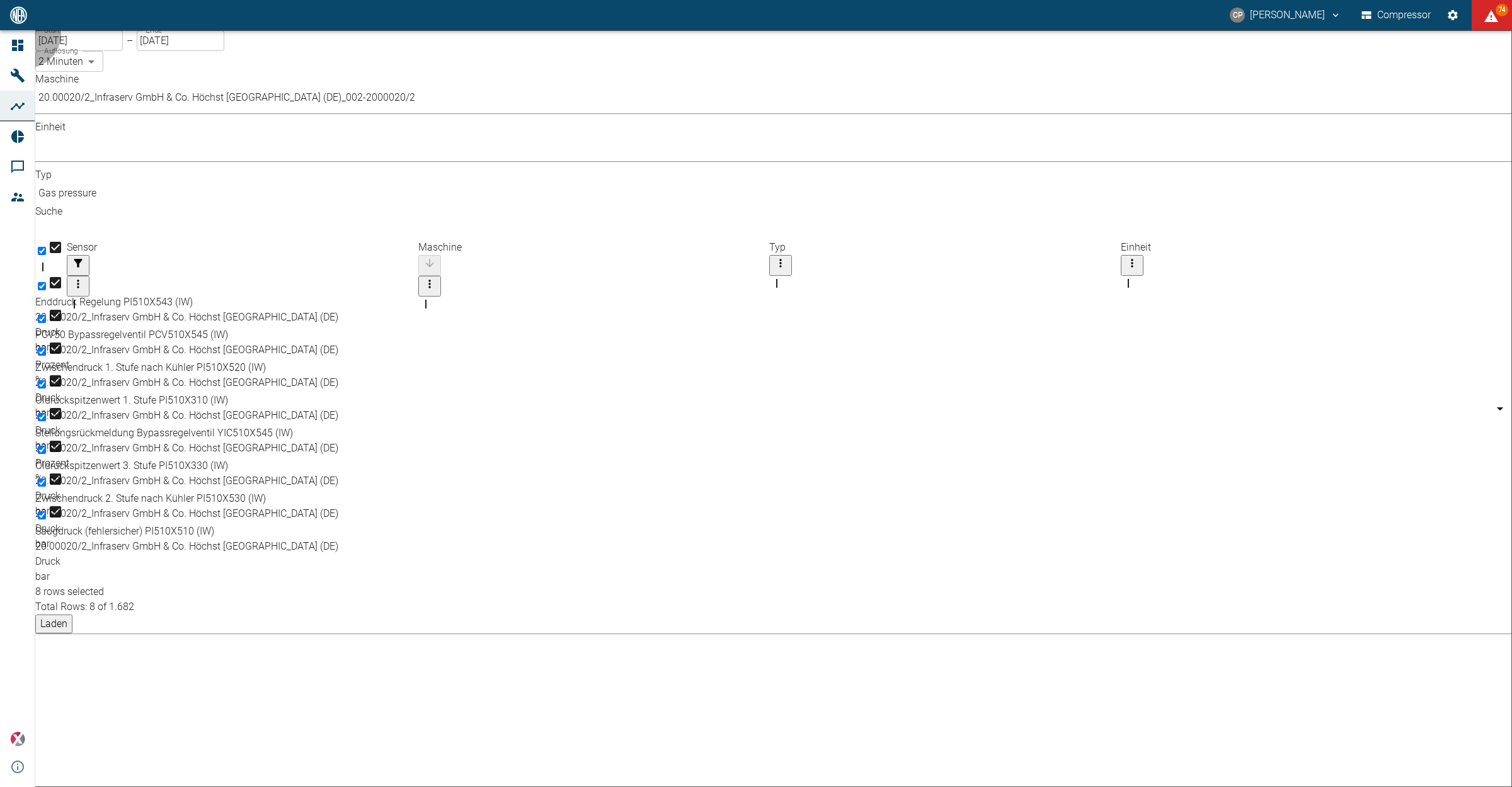
click at [72, 615] on button "Laden" at bounding box center [54, 624] width 37 height 19
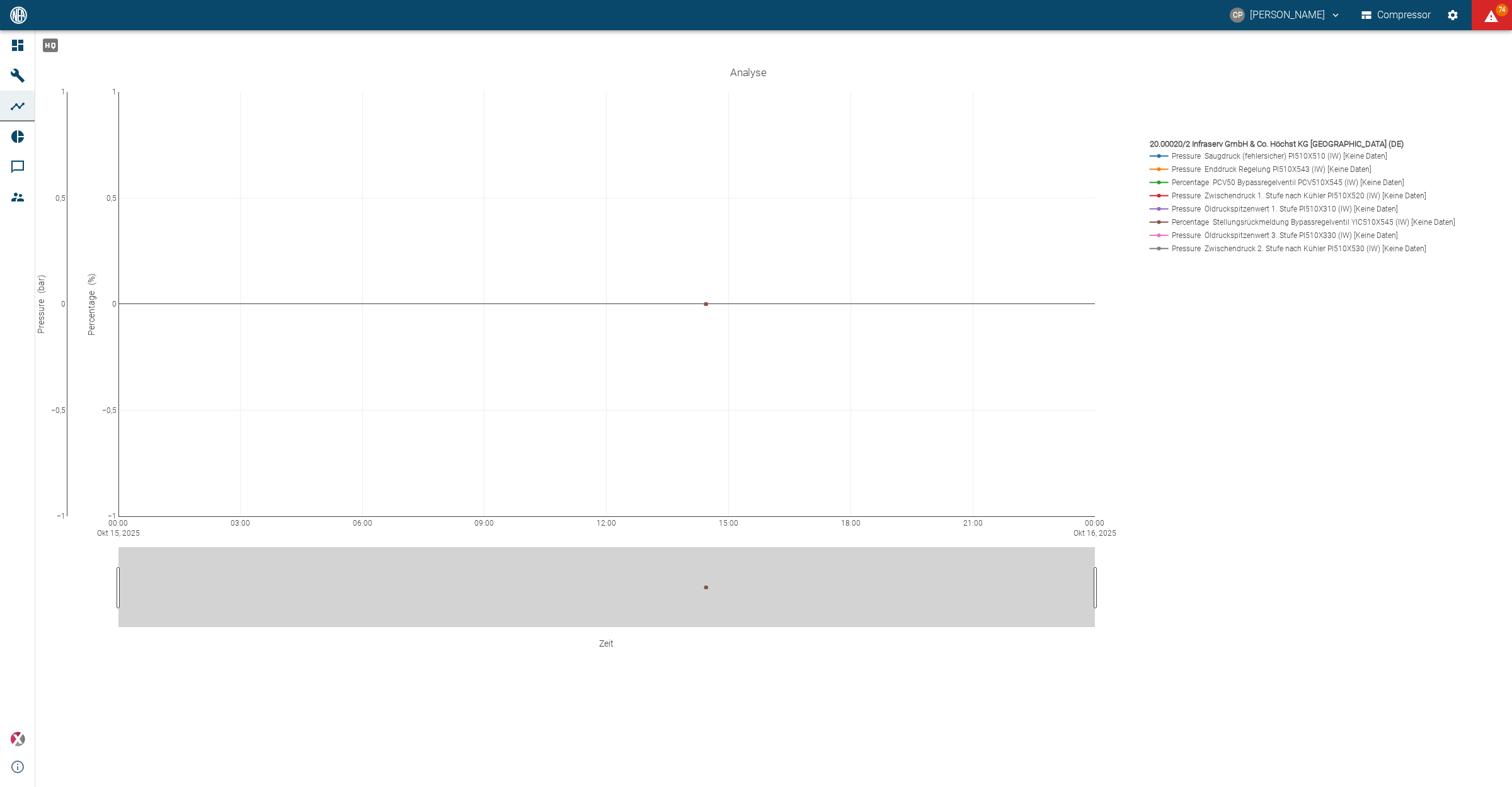
click at [58, 51] on icon "Hohe Auflösung" at bounding box center [50, 45] width 15 height 13
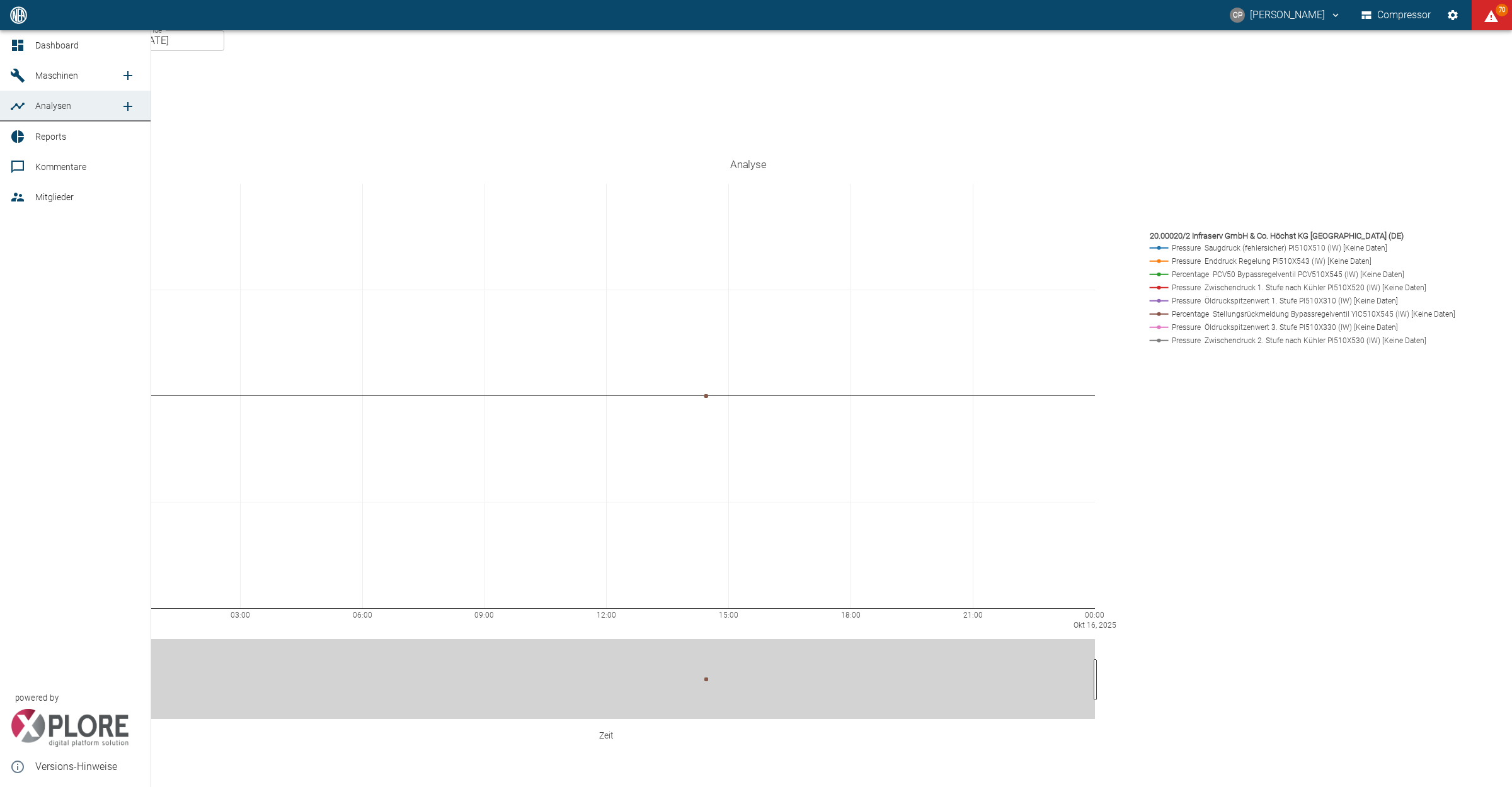
click at [24, 54] on link "Dashboard" at bounding box center [75, 45] width 151 height 30
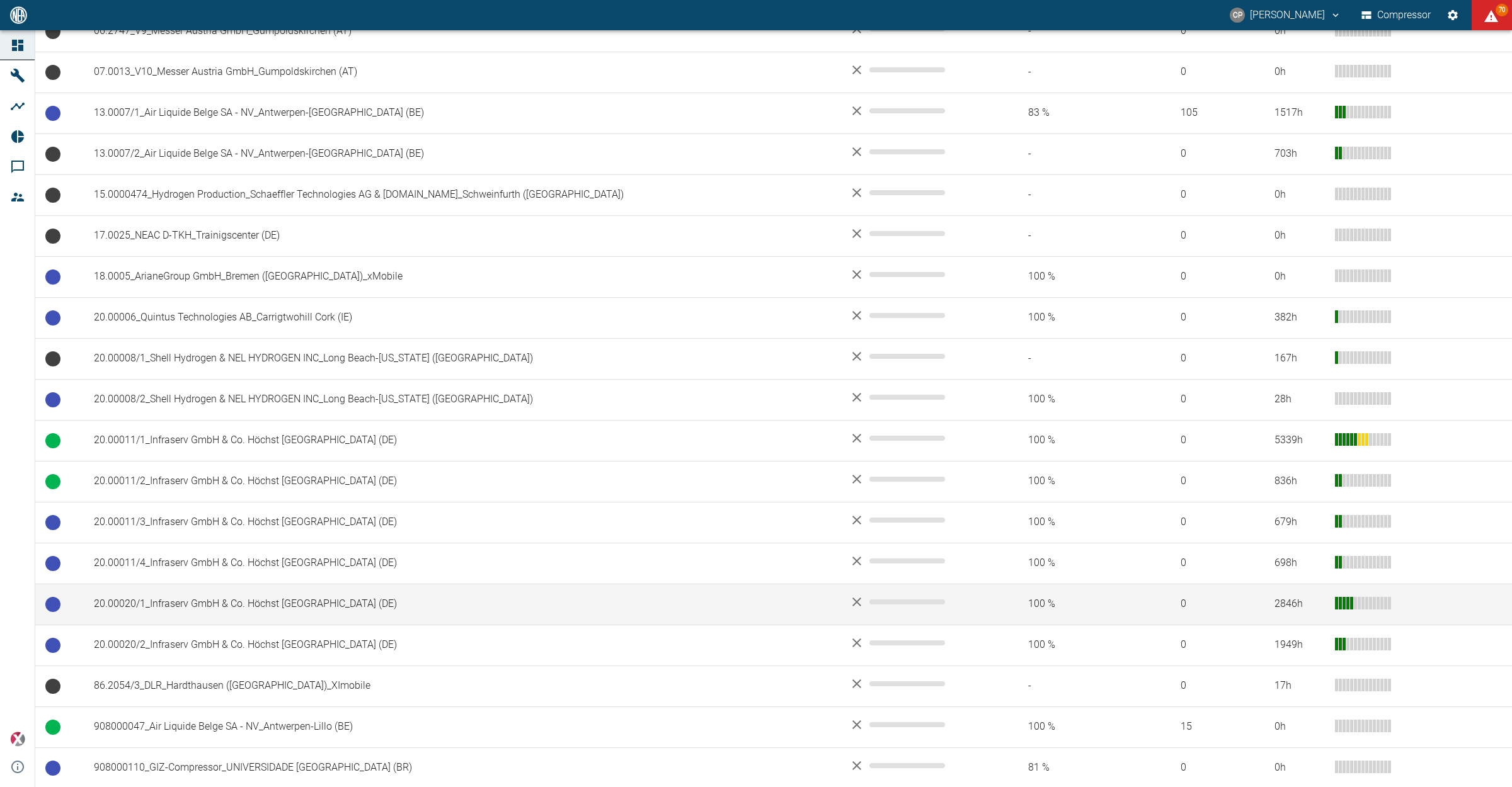
scroll to position [472, 0]
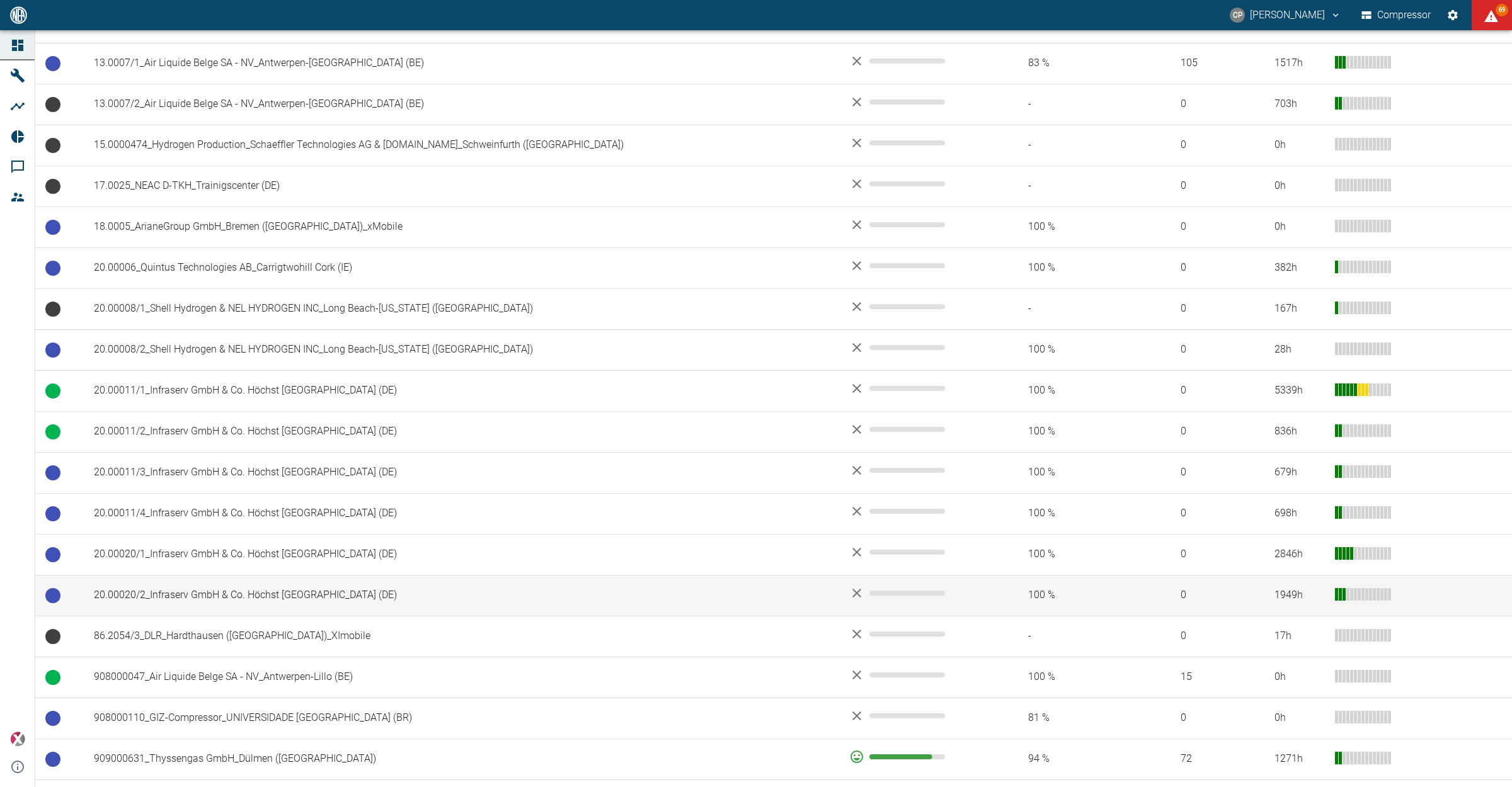
click at [274, 592] on td "20.00020/2_Infraserv GmbH & Co. Höchst KG_Frankfurt am Main (DE)" at bounding box center [461, 596] width 755 height 41
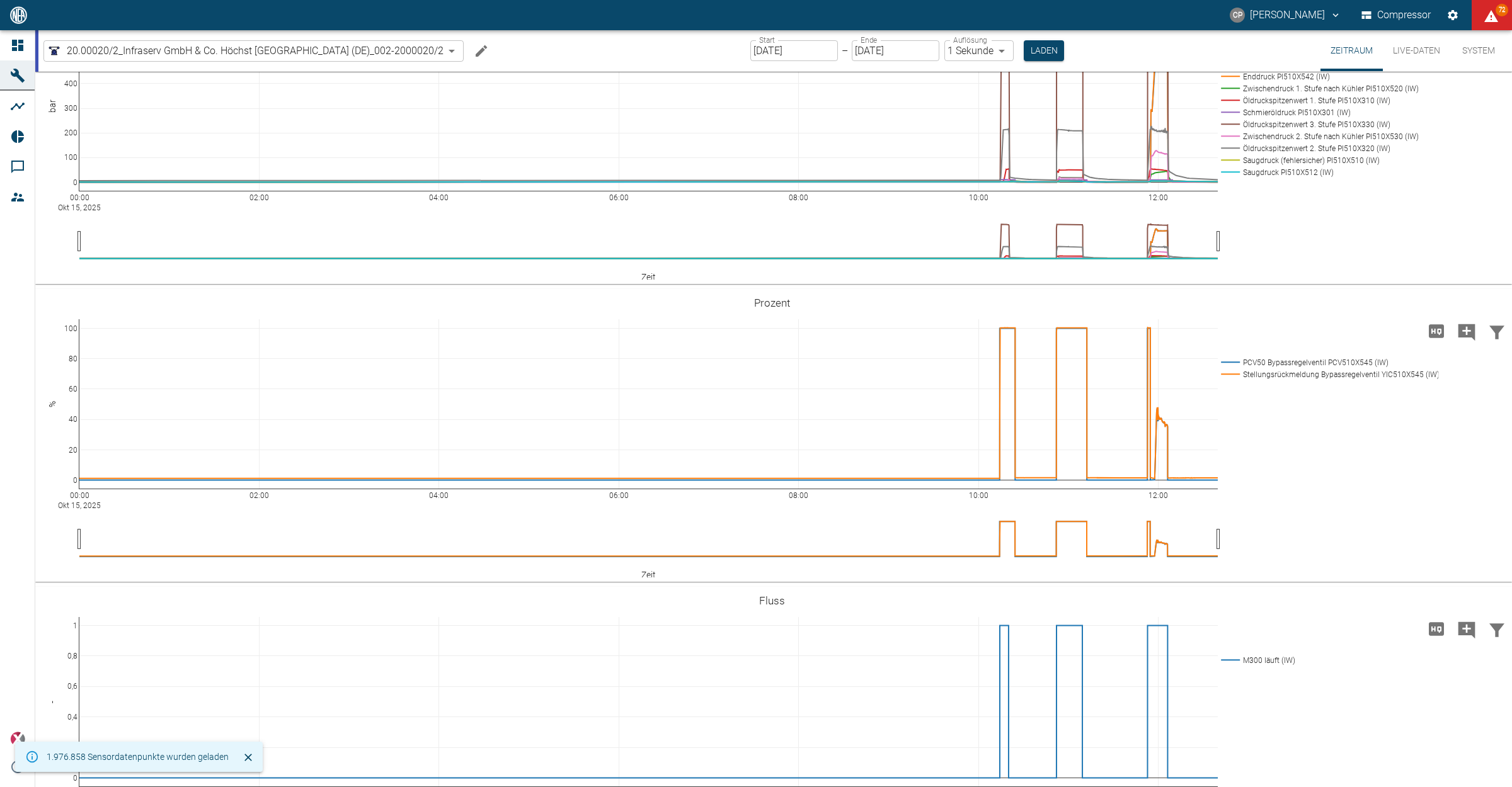
scroll to position [866, 0]
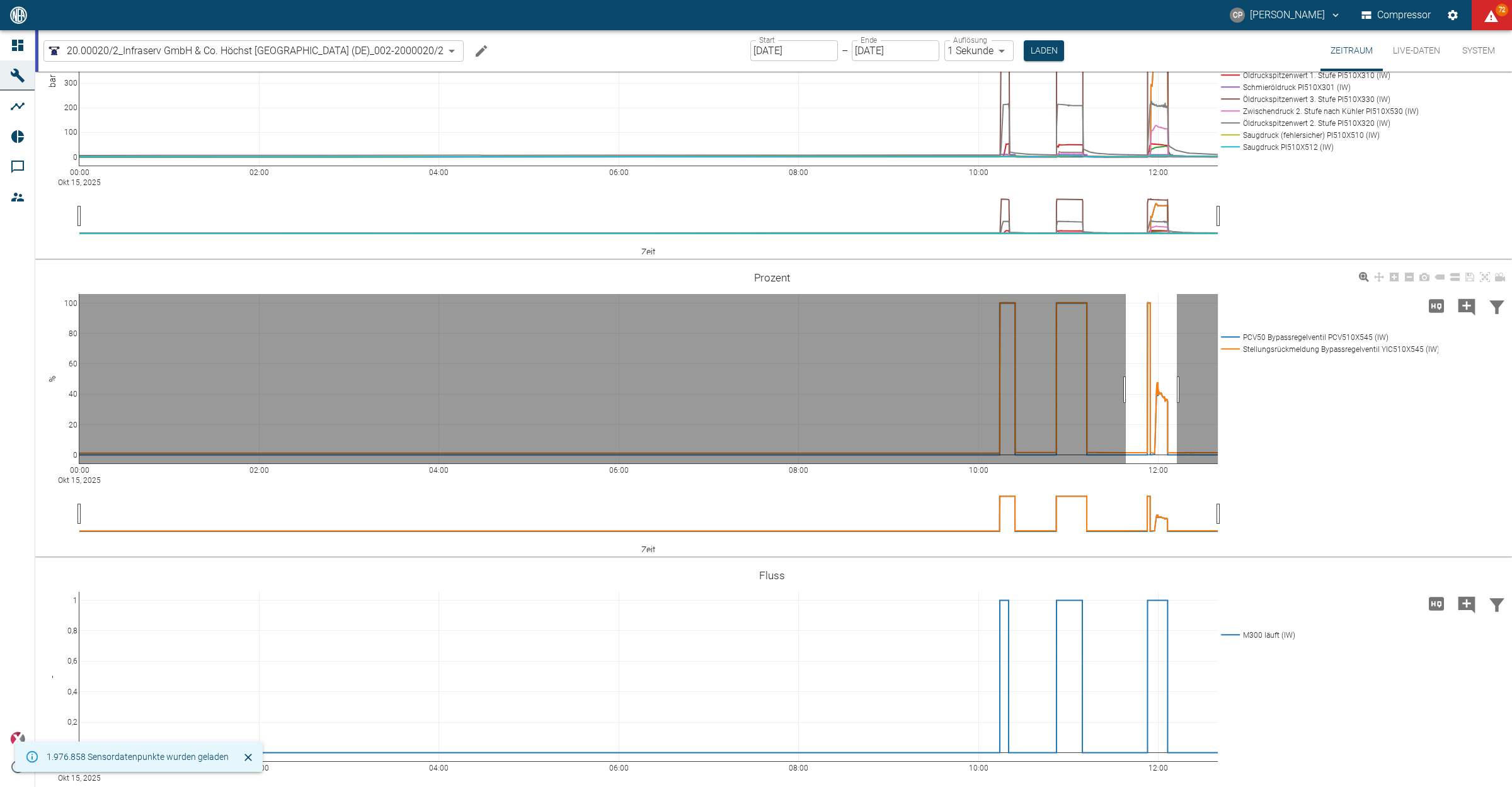
drag, startPoint x: 1126, startPoint y: 523, endPoint x: 1178, endPoint y: 529, distance: 52.3
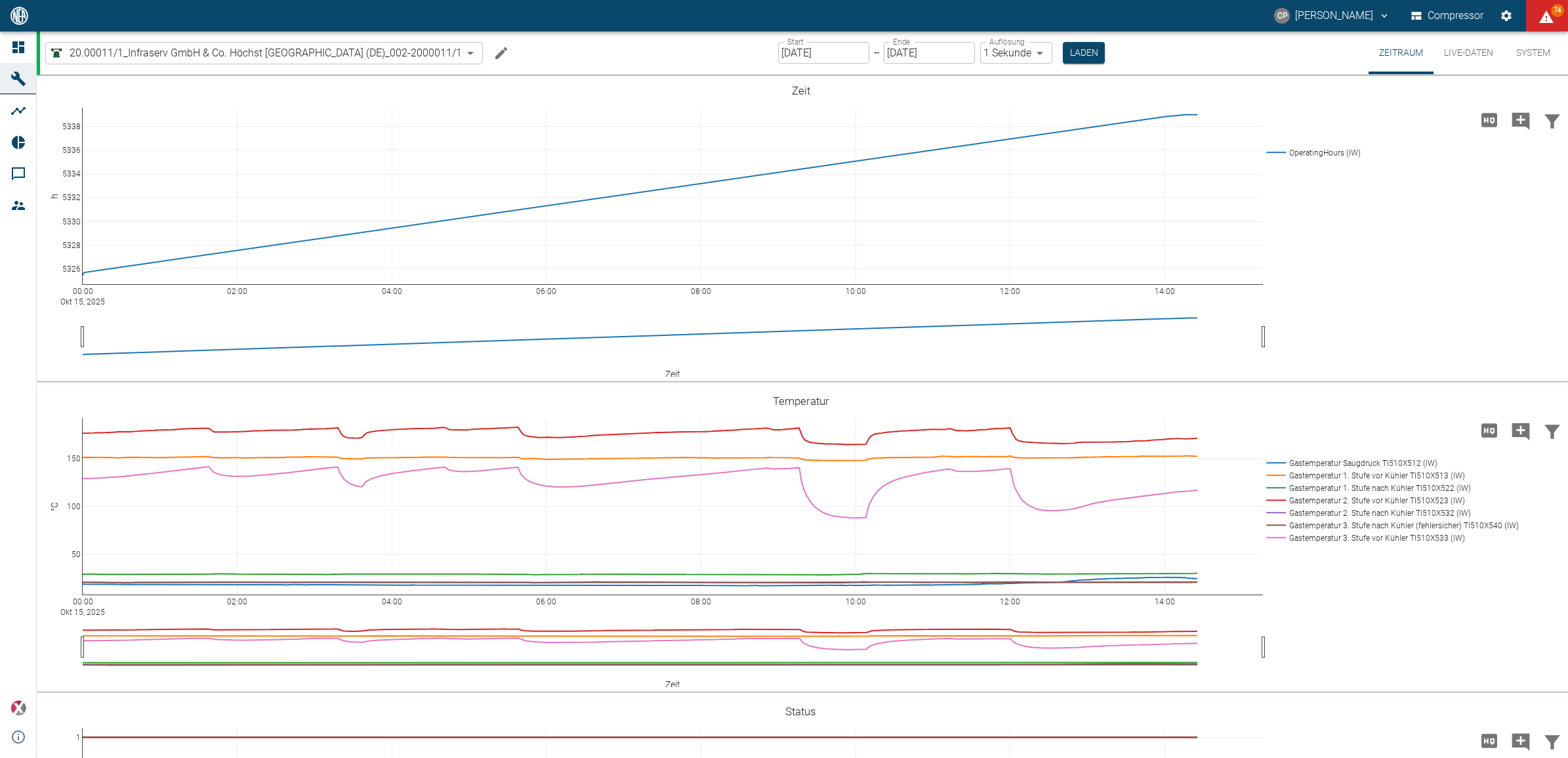
scroll to position [868, 0]
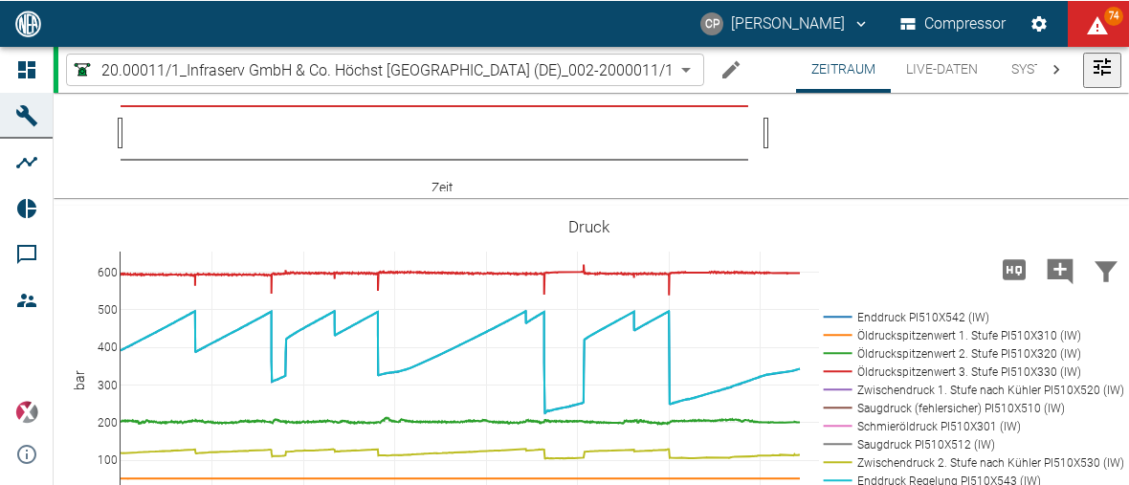
scroll to position [1248, 0]
